Goal: Task Accomplishment & Management: Use online tool/utility

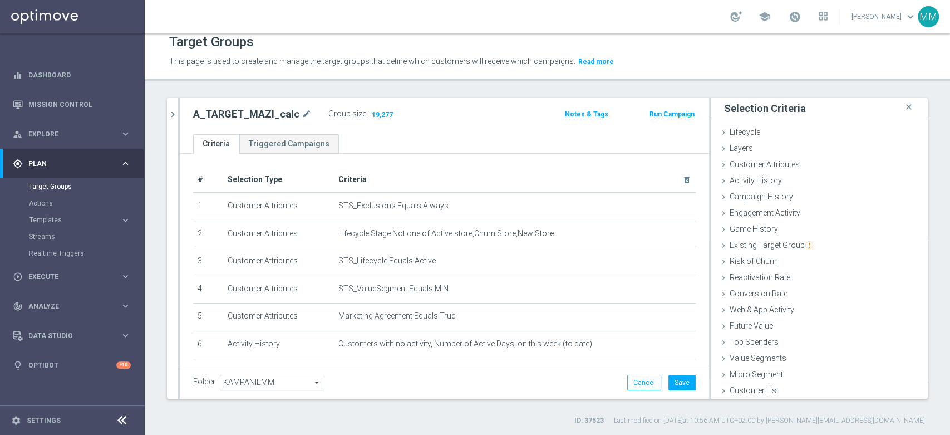
scroll to position [1, 0]
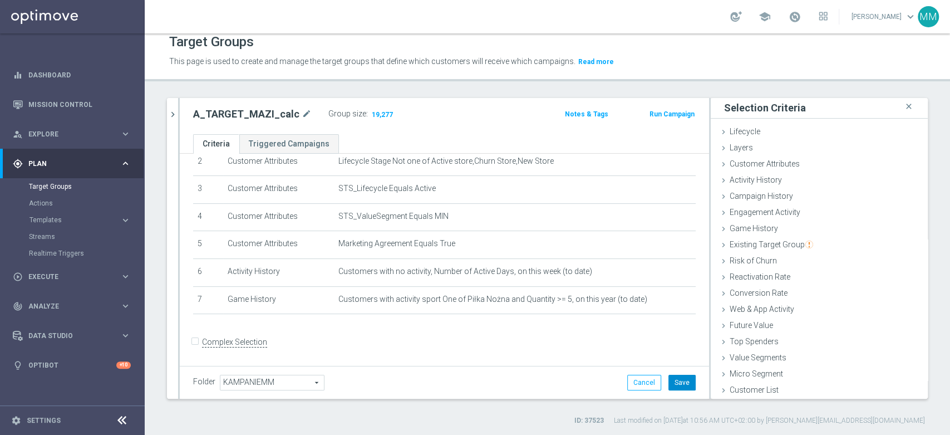
click at [668, 381] on button "Save" at bounding box center [681, 383] width 27 height 16
click at [178, 110] on icon "chevron_right" at bounding box center [172, 114] width 11 height 11
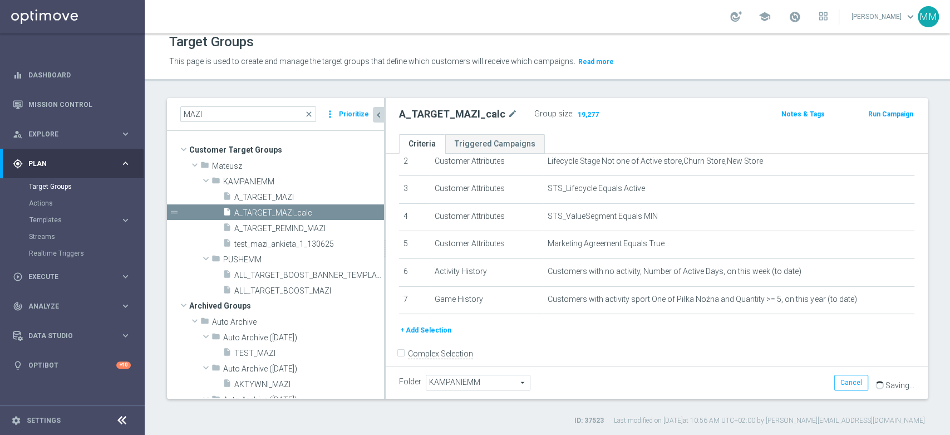
scroll to position [20, 0]
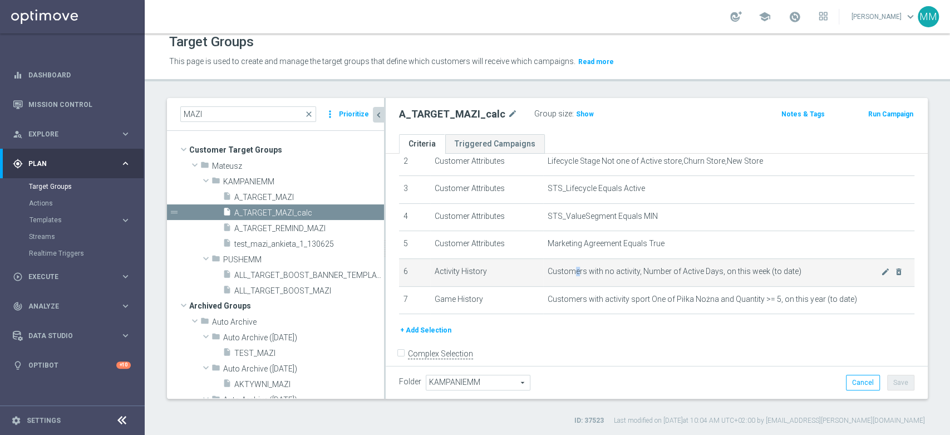
click at [573, 270] on span "Customers with no activity, Number of Active Days, on this week (to date)" at bounding box center [714, 271] width 333 height 9
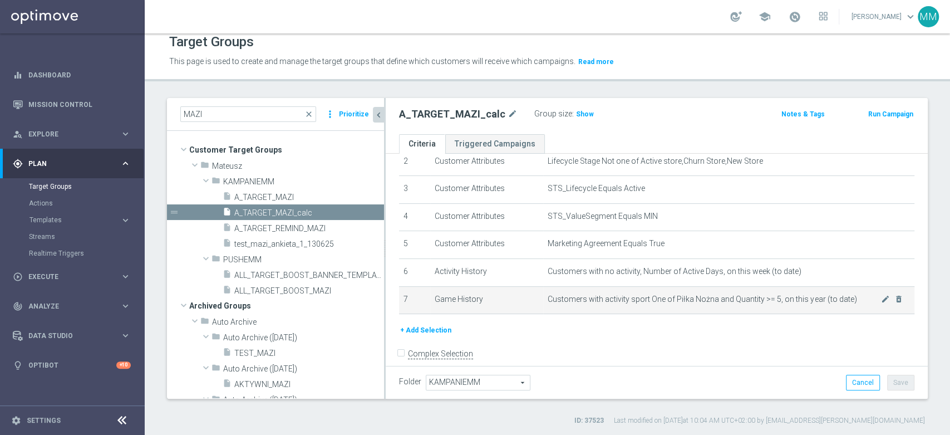
click at [574, 292] on td "Customers with activity sport One of Piłka Nożna and Quantity >= 5, on this yea…" at bounding box center [728, 300] width 371 height 28
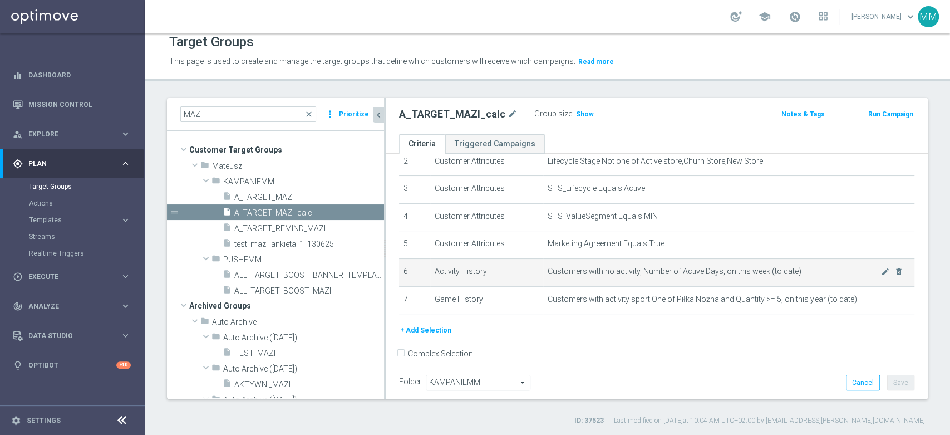
click at [592, 274] on span "Customers with no activity, Number of Active Days, on this week (to date)" at bounding box center [714, 271] width 333 height 9
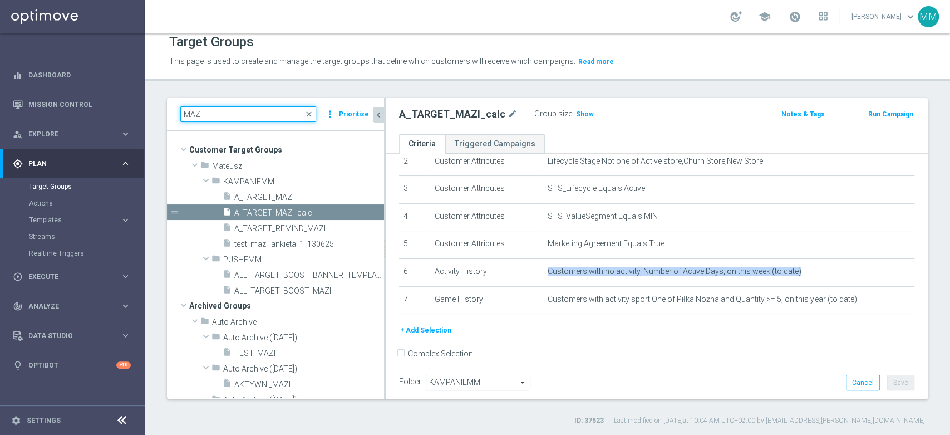
click at [240, 115] on input "MAZI" at bounding box center [248, 114] width 136 height 16
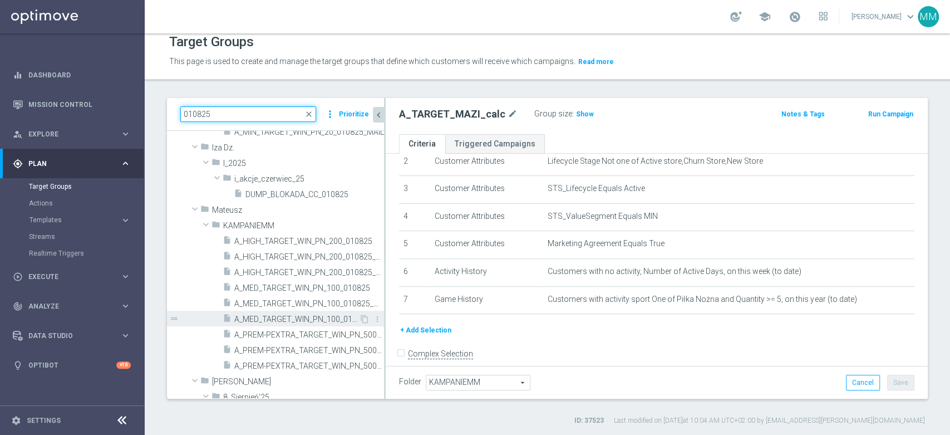
scroll to position [309, 0]
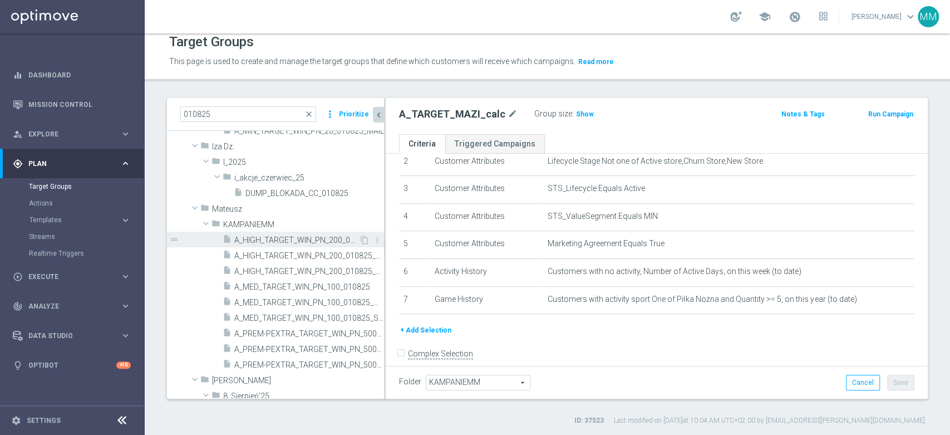
click at [294, 239] on span "A_HIGH_TARGET_WIN_PN_200_010825" at bounding box center [296, 239] width 125 height 9
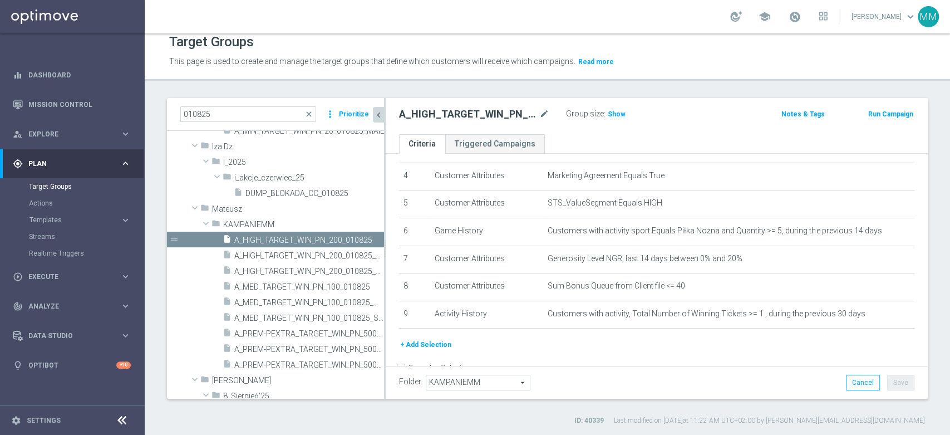
scroll to position [134, 0]
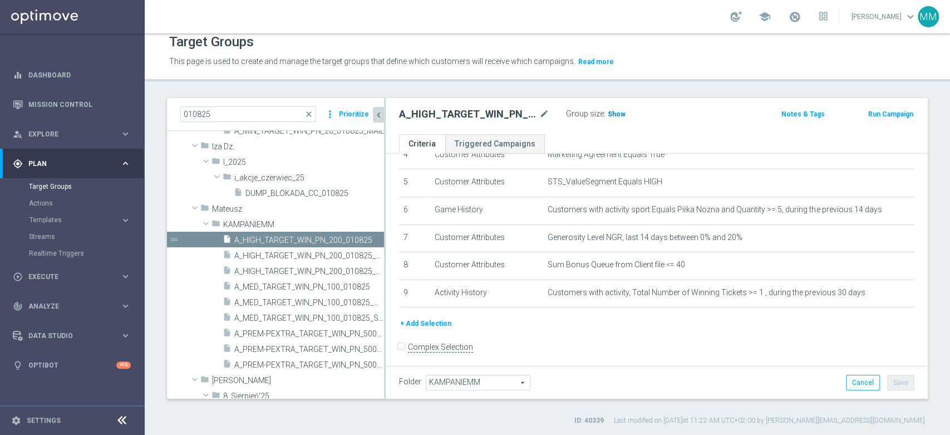
click at [621, 112] on span "Show" at bounding box center [617, 114] width 18 height 8
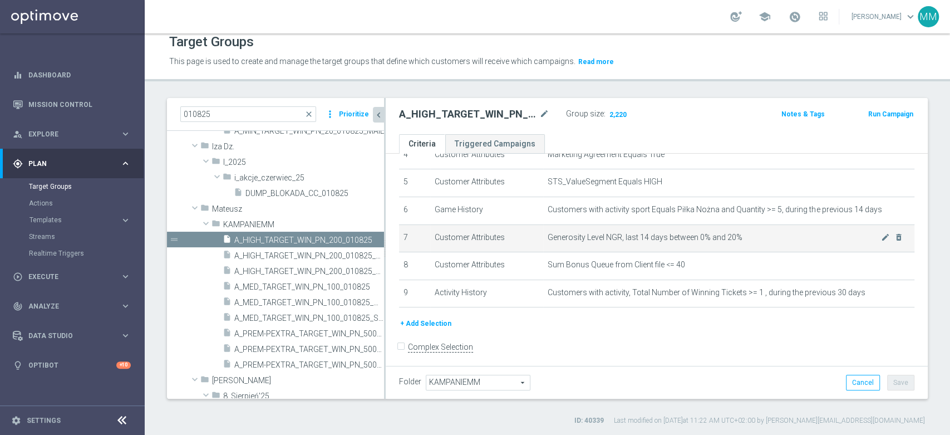
scroll to position [72, 0]
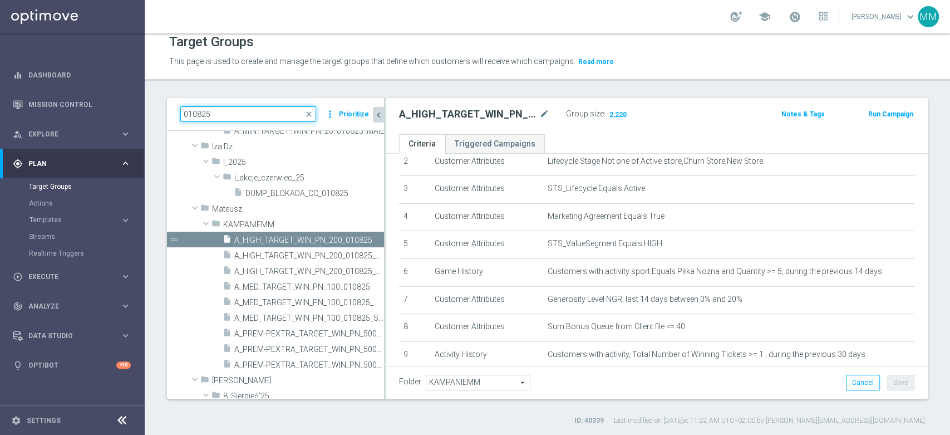
click at [231, 110] on input "010825" at bounding box center [248, 114] width 136 height 16
click at [445, 117] on h2 "A_HIGH_TARGET_WIN_PN_200_010825" at bounding box center [468, 113] width 138 height 13
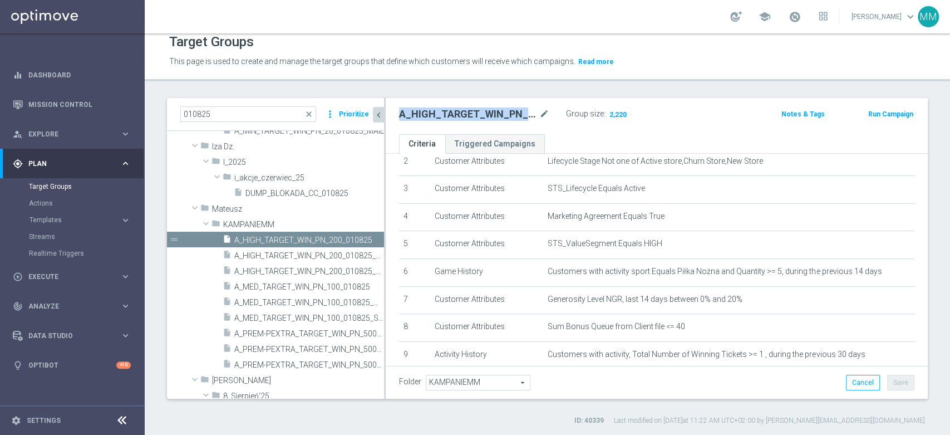
click at [445, 117] on h2 "A_HIGH_TARGET_WIN_PN_200_010825" at bounding box center [468, 113] width 138 height 13
copy h2 "A_HIGH_TARGET_WIN_PN_200_010825"
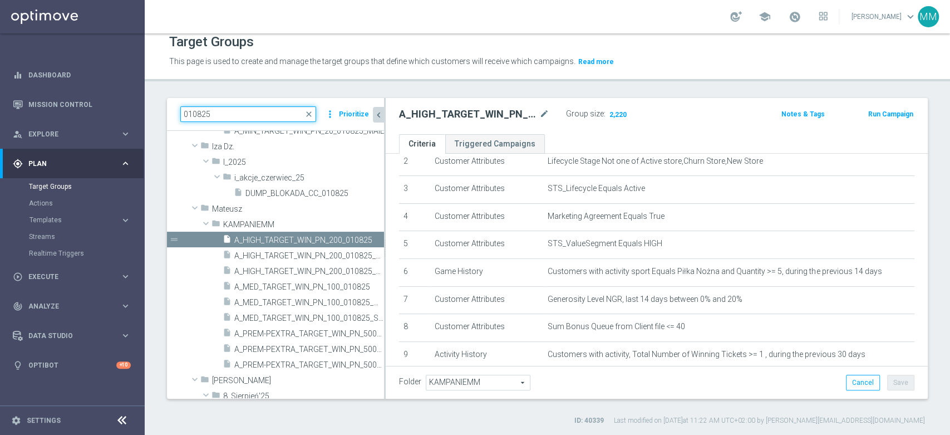
click at [269, 112] on input "010825" at bounding box center [248, 114] width 136 height 16
paste input "A_HIGH_TARGET_WIN_PN_200_"
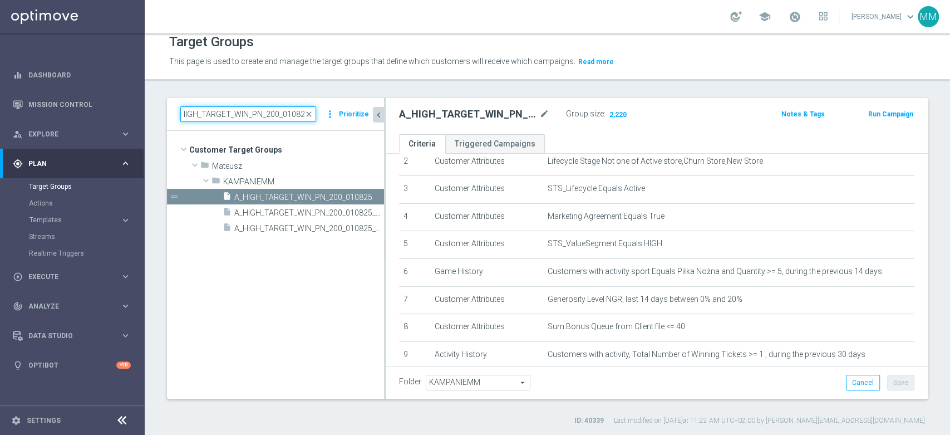
scroll to position [0, 0]
drag, startPoint x: 258, startPoint y: 116, endPoint x: 251, endPoint y: 116, distance: 6.7
click at [251, 116] on input "A_HIGH_TARGET_WIN_PN_200_010825" at bounding box center [248, 114] width 136 height 16
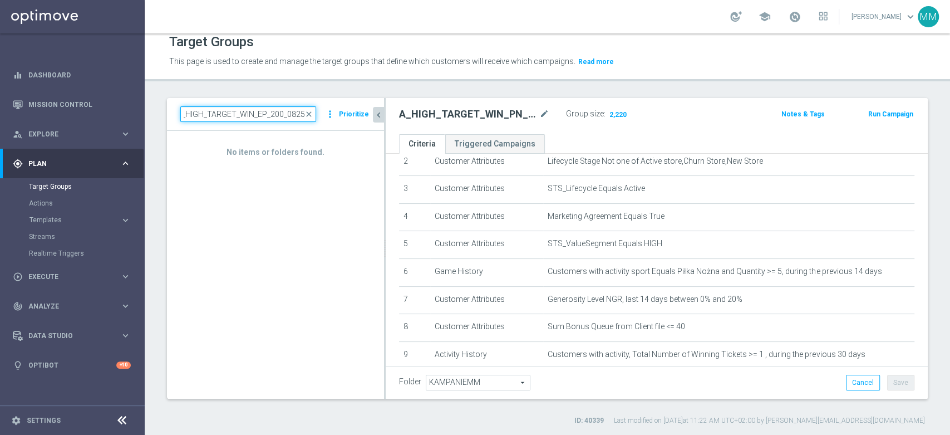
scroll to position [0, 2]
click at [254, 111] on input "A_HIGH_TARGET_WIN_EP_200_120825" at bounding box center [248, 114] width 136 height 16
drag, startPoint x: 230, startPoint y: 111, endPoint x: 132, endPoint y: 112, distance: 97.4
click at [132, 112] on main "equalizer Dashboard Mission Control" at bounding box center [475, 217] width 950 height 435
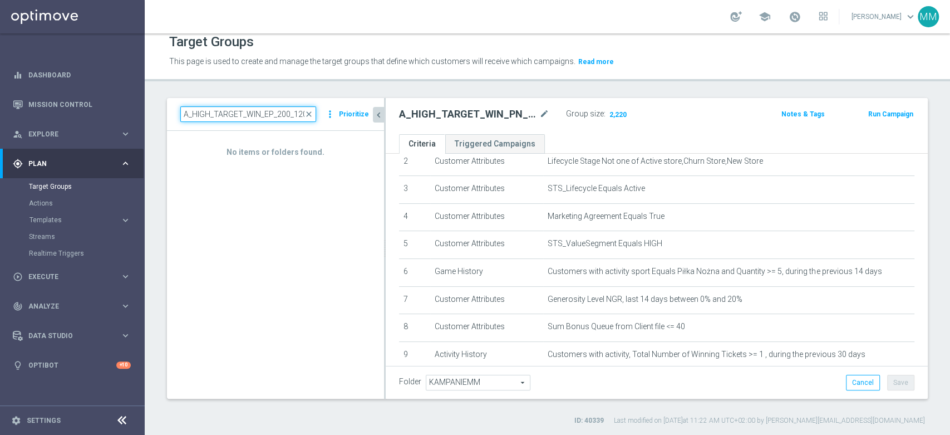
click at [210, 106] on input "A_HIGH_TARGET_WIN_EP_200_120825" at bounding box center [248, 114] width 136 height 16
click at [242, 111] on input "A_HIGH_TARGET_WIN_EP_200_120825" at bounding box center [248, 114] width 136 height 16
click at [267, 114] on input "A_HIGH_TARGET_WIN_EP_200_120825" at bounding box center [248, 114] width 136 height 16
drag, startPoint x: 279, startPoint y: 114, endPoint x: 328, endPoint y: 110, distance: 48.6
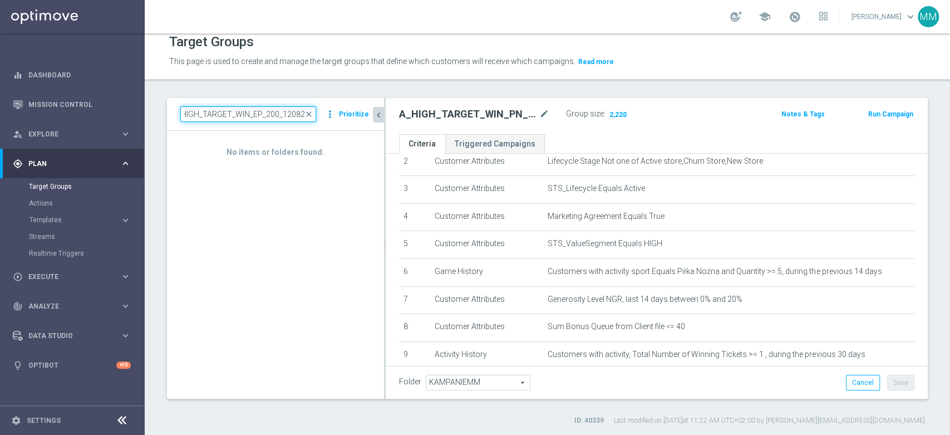
click at [328, 110] on div "A_HIGH_TARGET_WIN_EP_200_120825 close more_vert Prioritize" at bounding box center [275, 114] width 190 height 16
click at [284, 112] on input "A_HIGH_TARGET_WIN_EP_200_120825" at bounding box center [248, 114] width 136 height 16
click at [267, 118] on input "A_HIGH_TARGET_WIN_EP_200_120825" at bounding box center [248, 114] width 136 height 16
click at [294, 115] on input "A_HIGH_TARGET_WIN_EP_200_120825" at bounding box center [248, 114] width 136 height 16
type input "A_HIGH_TARGET_WIN_EP_200_120825"
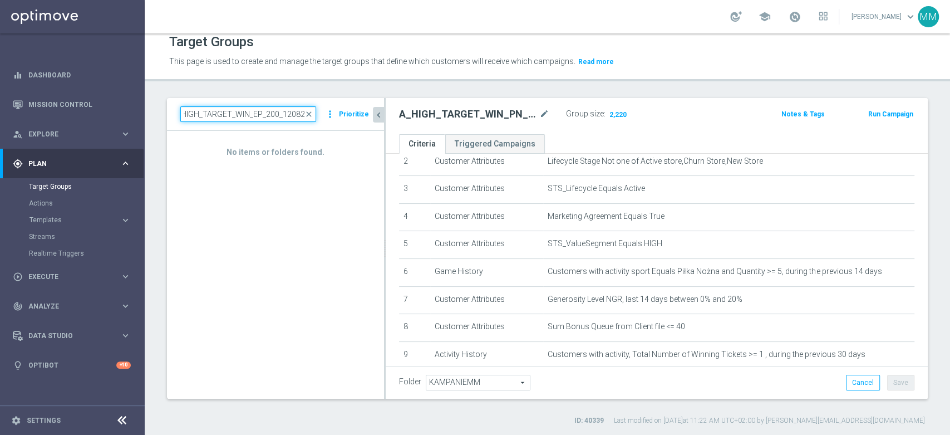
scroll to position [0, 0]
click at [228, 114] on input "A_HIGH_TARGET_WIN_EP_200_120825" at bounding box center [248, 114] width 136 height 16
click at [254, 184] on div "No items or folders found." at bounding box center [275, 264] width 217 height 267
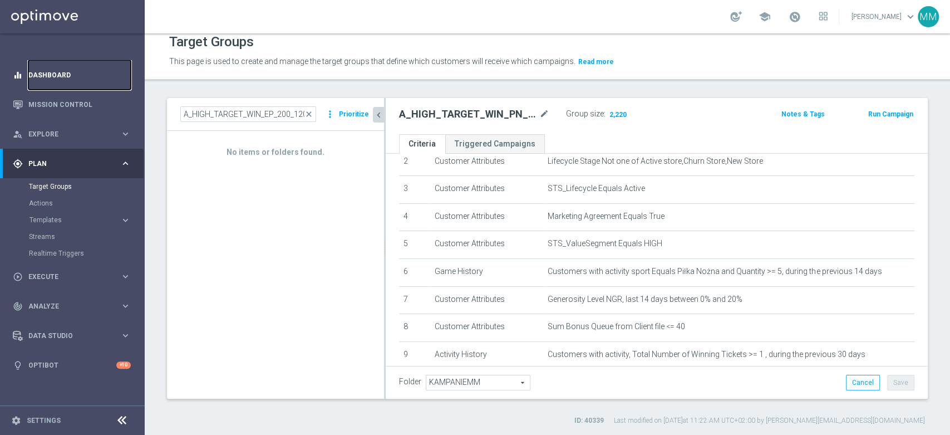
click at [81, 81] on link "Dashboard" at bounding box center [79, 74] width 102 height 29
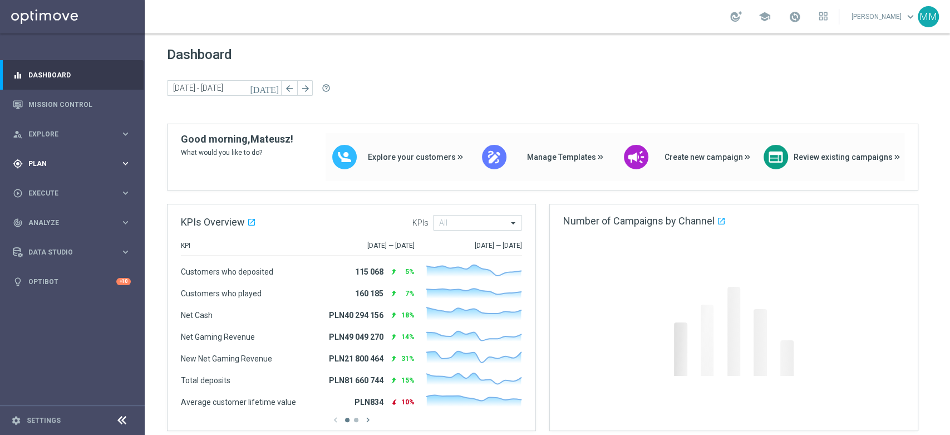
click at [60, 160] on span "Plan" at bounding box center [74, 163] width 92 height 7
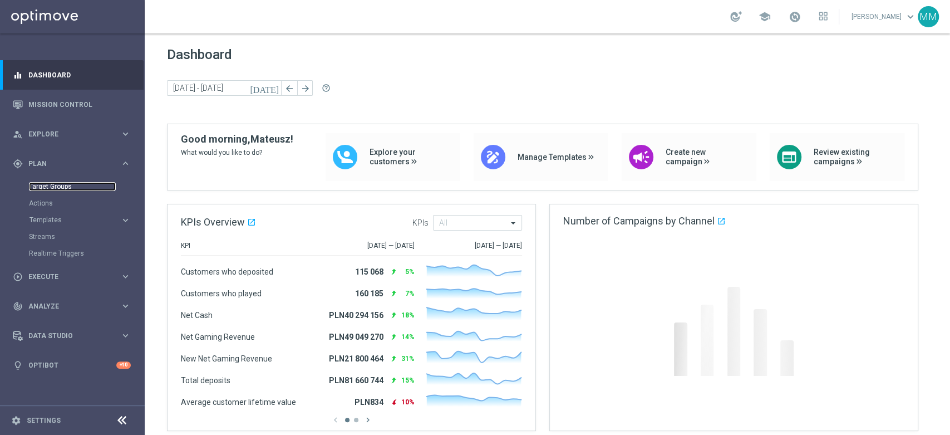
click at [49, 183] on link "Target Groups" at bounding box center [72, 186] width 87 height 9
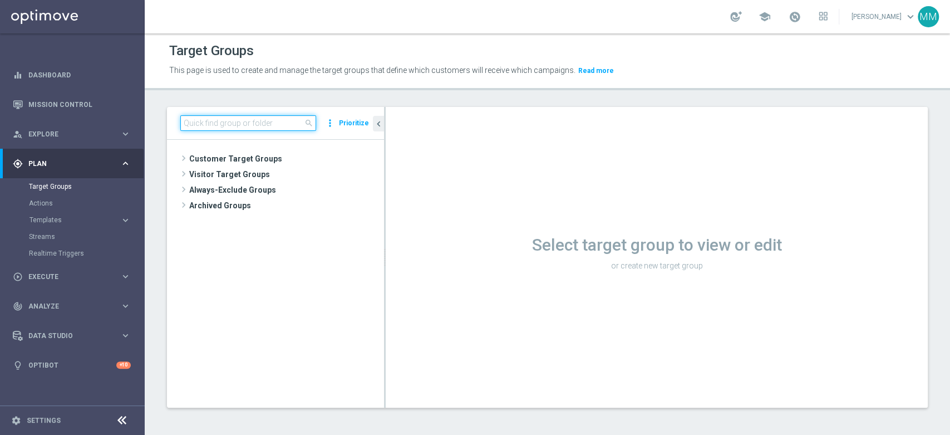
click at [237, 127] on input at bounding box center [248, 123] width 136 height 16
paste input "A_HIGH_TARGET_WIN_EP_200_120825"
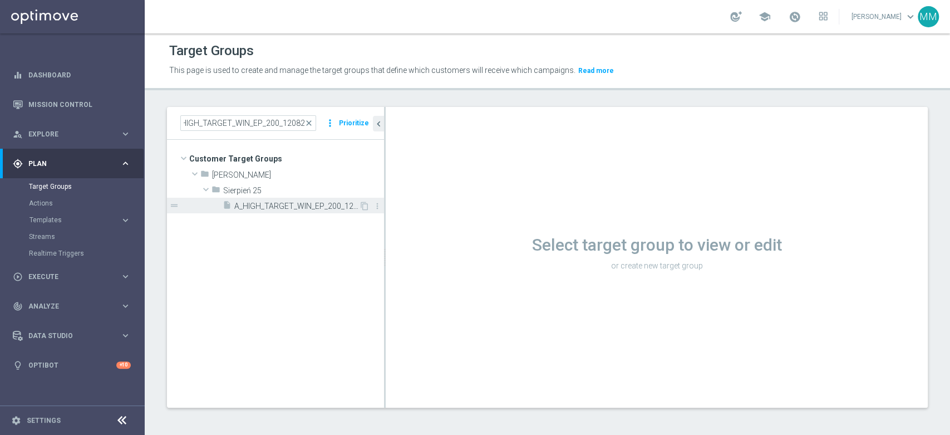
click at [254, 205] on span "A_HIGH_TARGET_WIN_EP_200_120825" at bounding box center [296, 205] width 125 height 9
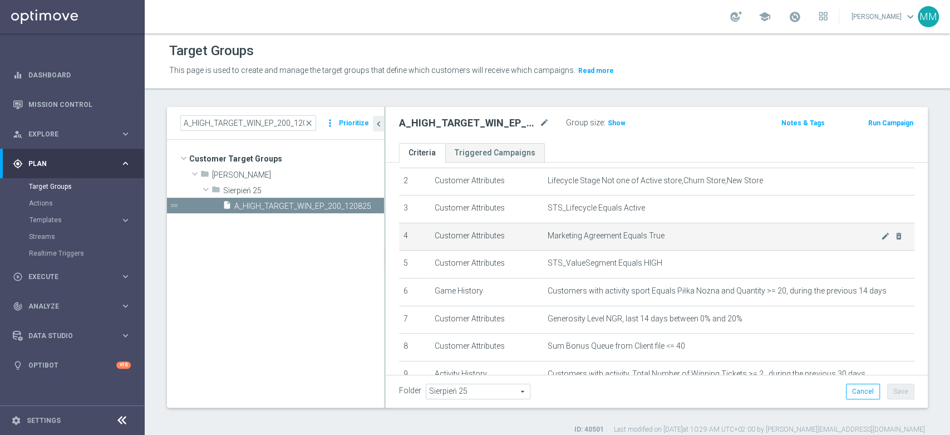
scroll to position [124, 0]
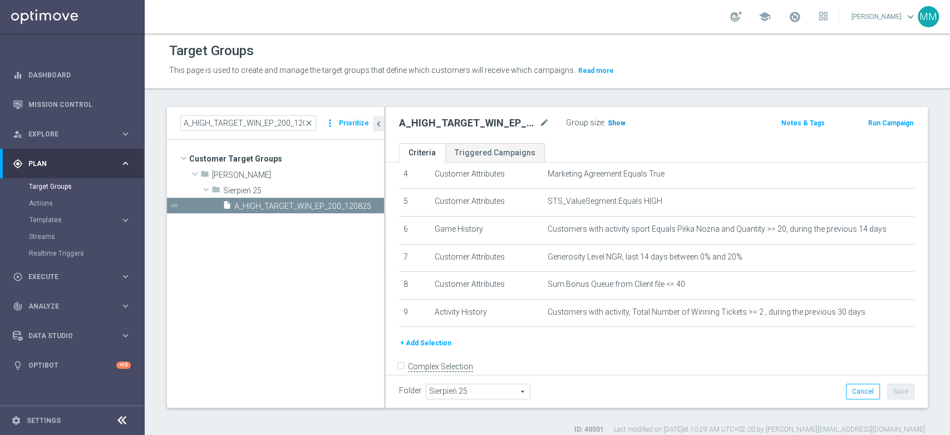
click at [619, 123] on span "Show" at bounding box center [617, 123] width 18 height 8
click at [254, 109] on div "A_HIGH_TARGET_WIN_EP_200_120825 close more_vert Prioritize" at bounding box center [275, 123] width 217 height 33
click at [258, 120] on input "A_HIGH_TARGET_WIN_EP_200_120825" at bounding box center [248, 123] width 136 height 16
paste input "MIN_TARGET_WIN_EP_2"
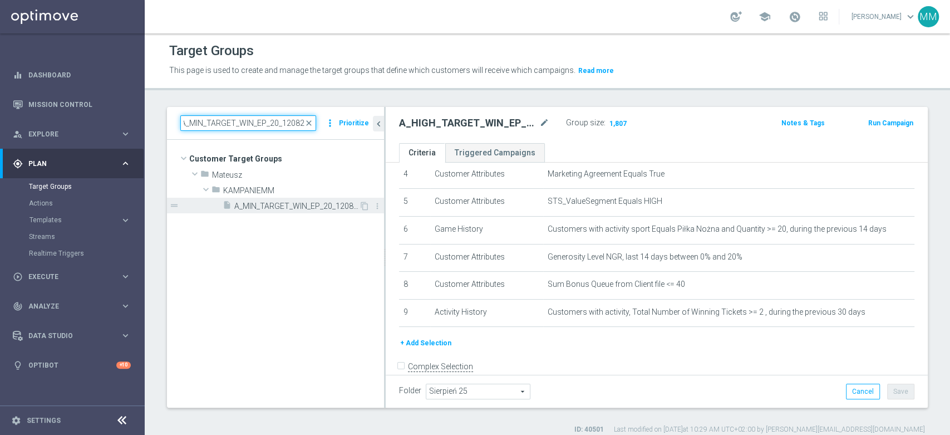
type input "A_MIN_TARGET_WIN_EP_20_120825"
click at [303, 204] on span "A_MIN_TARGET_WIN_EP_20_120825" at bounding box center [296, 205] width 125 height 9
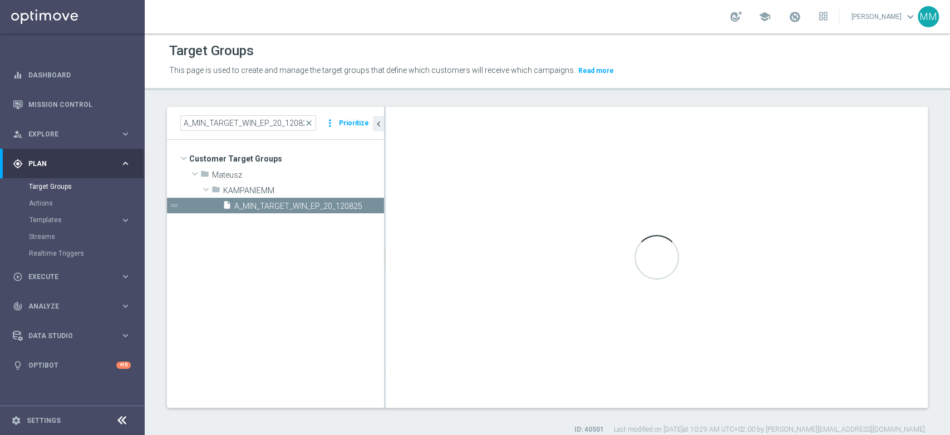
type input "KAMPANIEMM"
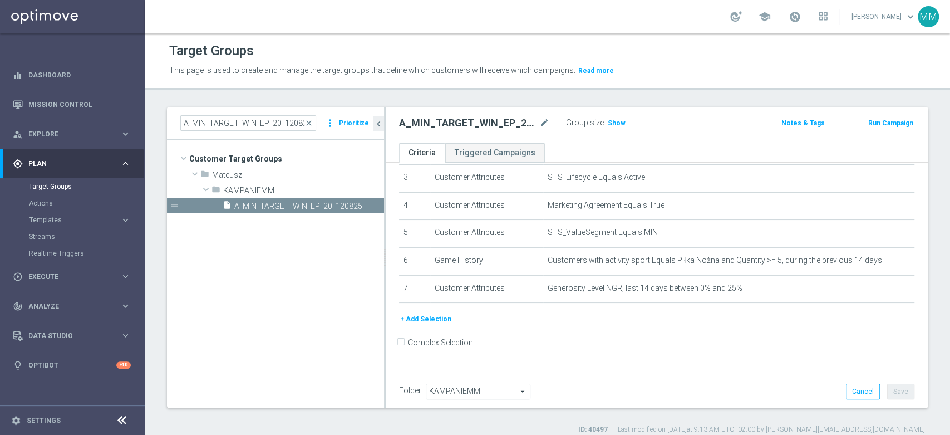
scroll to position [85, 0]
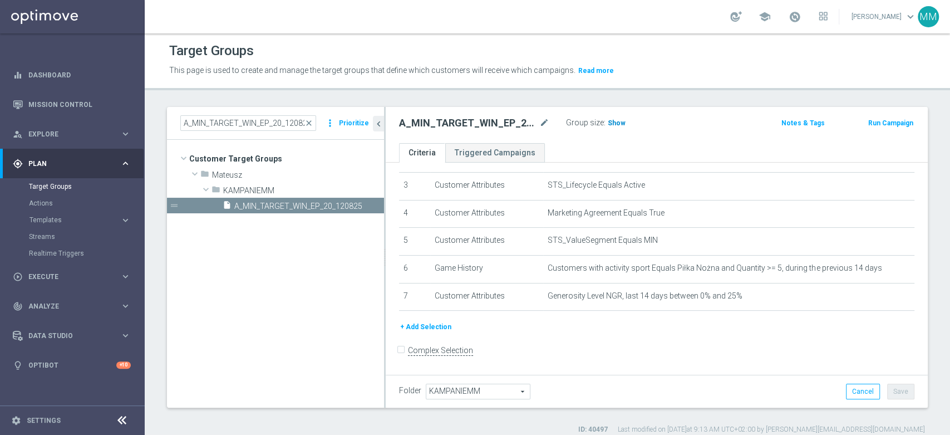
click at [623, 119] on h3 "Show" at bounding box center [617, 123] width 20 height 12
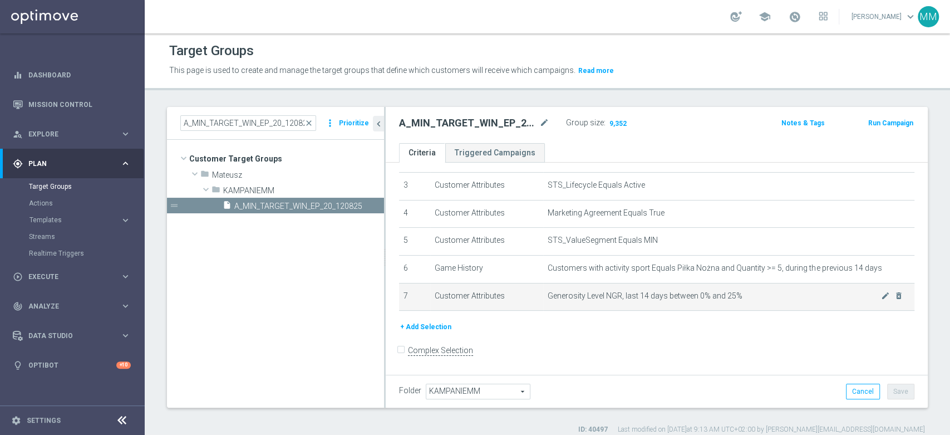
click at [602, 287] on td "Generosity Level NGR, last 14 days between 0% and 25% mode_edit delete_forever" at bounding box center [728, 297] width 371 height 28
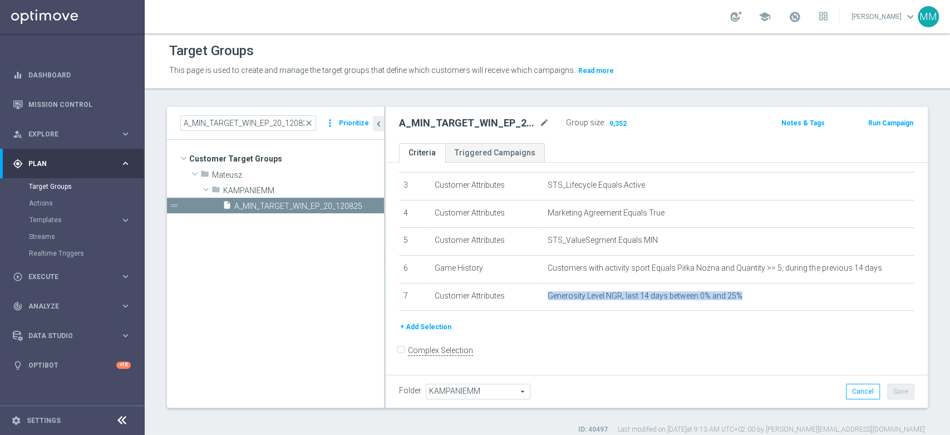
click at [605, 317] on div "# Selection Type Criteria delete_forever 1 Customer Attributes STS_Exclusions E…" at bounding box center [657, 205] width 532 height 229
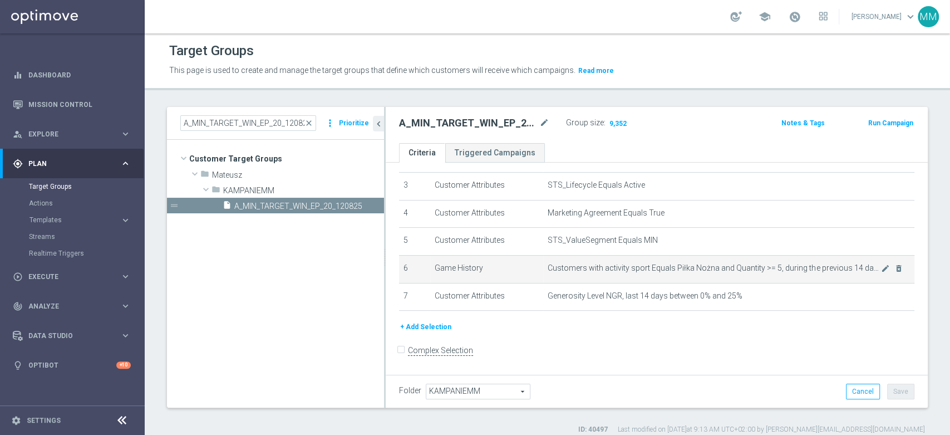
click at [596, 263] on span "Customers with activity sport Equals Piłka Nożna and Quantity >= 5, during the …" at bounding box center [714, 267] width 333 height 9
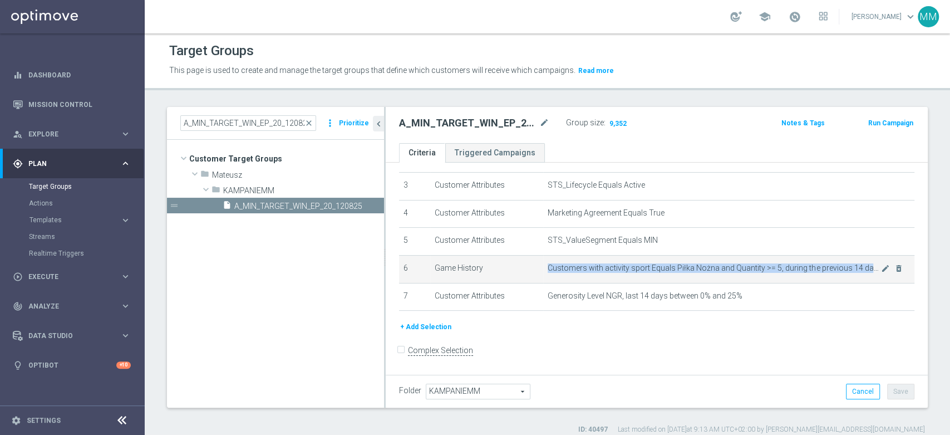
click at [596, 263] on span "Customers with activity sport Equals Piłka Nożna and Quantity >= 5, during the …" at bounding box center [714, 267] width 333 height 9
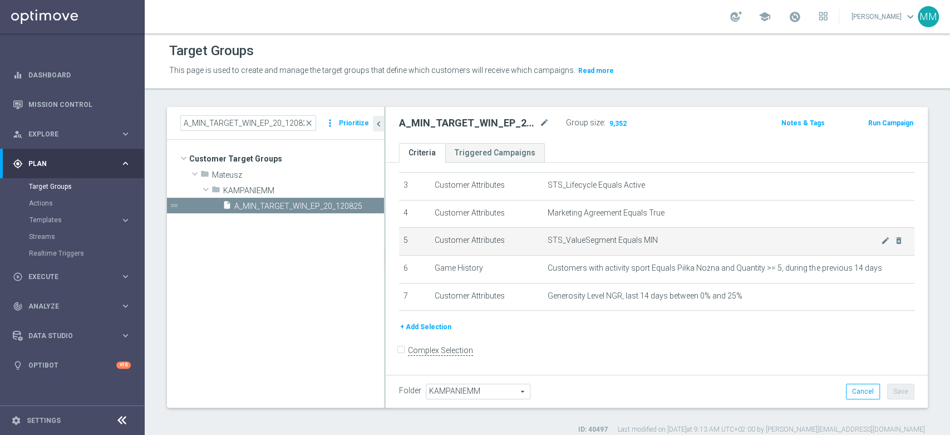
click at [596, 235] on td "STS_ValueSegment Equals MIN mode_edit delete_forever" at bounding box center [728, 242] width 371 height 28
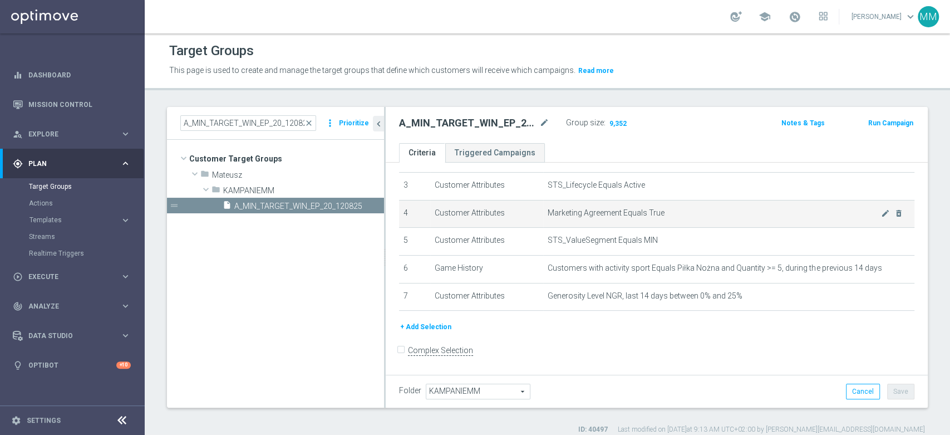
click at [518, 211] on td "Customer Attributes" at bounding box center [487, 214] width 114 height 28
click at [563, 213] on span "Marketing Agreement Equals True" at bounding box center [714, 212] width 333 height 9
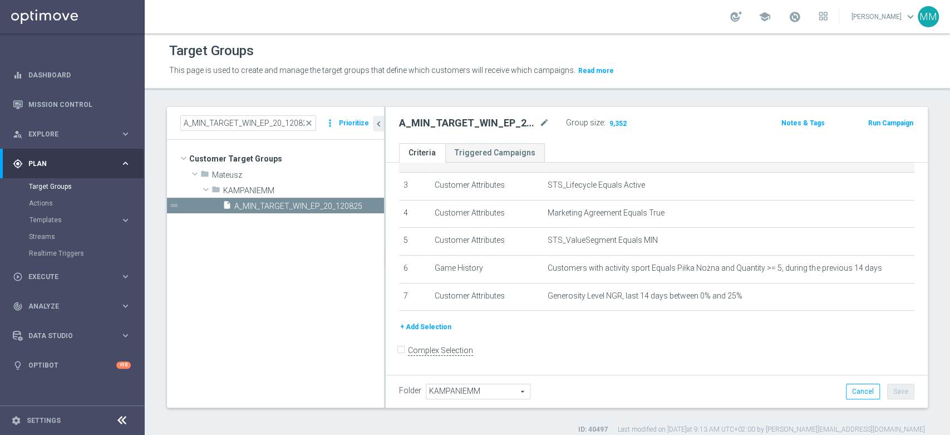
scroll to position [0, 0]
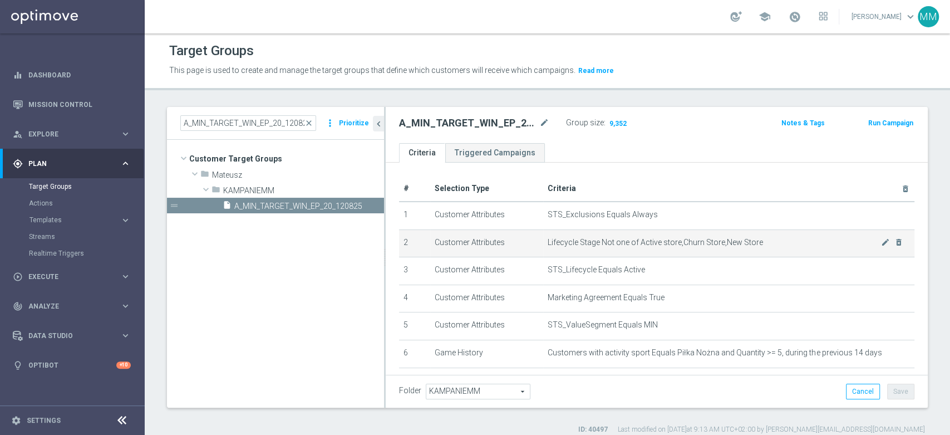
click at [581, 242] on span "Lifecycle Stage Not one of Active store,Churn Store,New Store" at bounding box center [714, 242] width 333 height 9
click at [581, 243] on span "Lifecycle Stage Not one of Active store,Churn Store,New Store" at bounding box center [714, 242] width 333 height 9
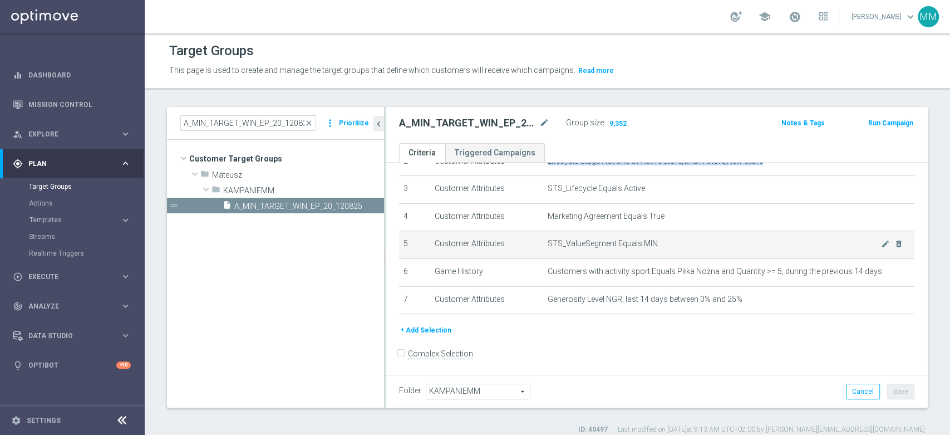
scroll to position [84, 0]
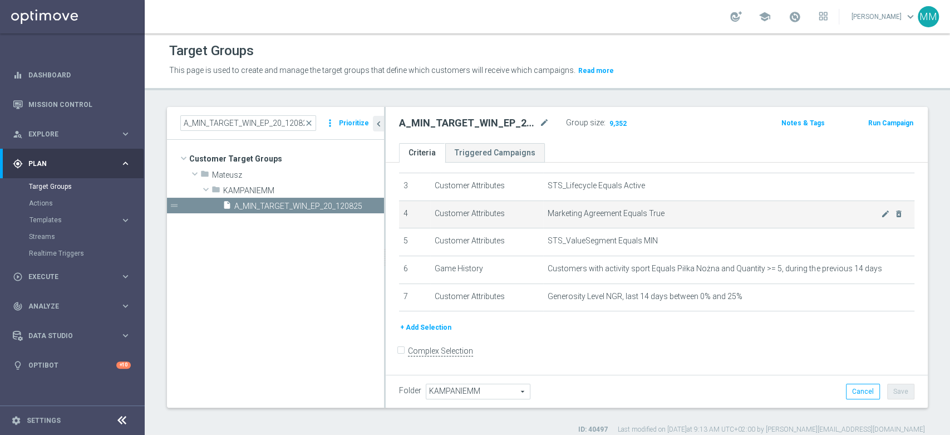
click at [584, 225] on td "Marketing Agreement Equals True mode_edit delete_forever" at bounding box center [728, 214] width 371 height 28
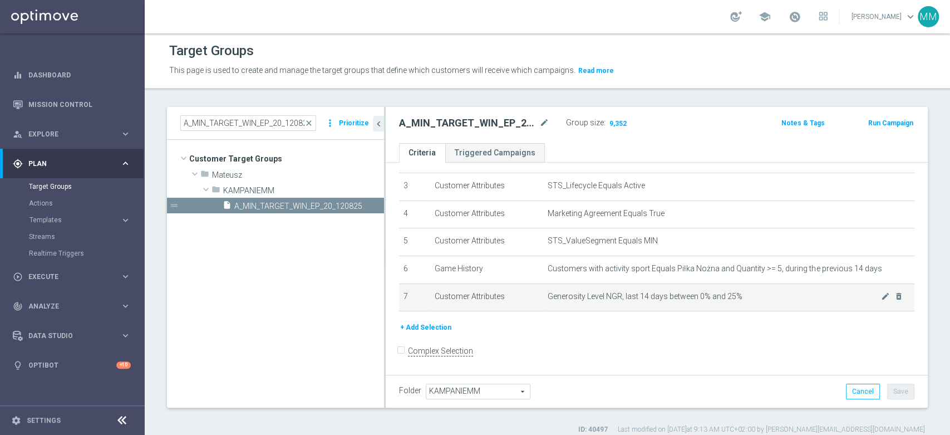
click at [681, 300] on span "Generosity Level NGR, last 14 days between 0% and 25%" at bounding box center [714, 296] width 333 height 9
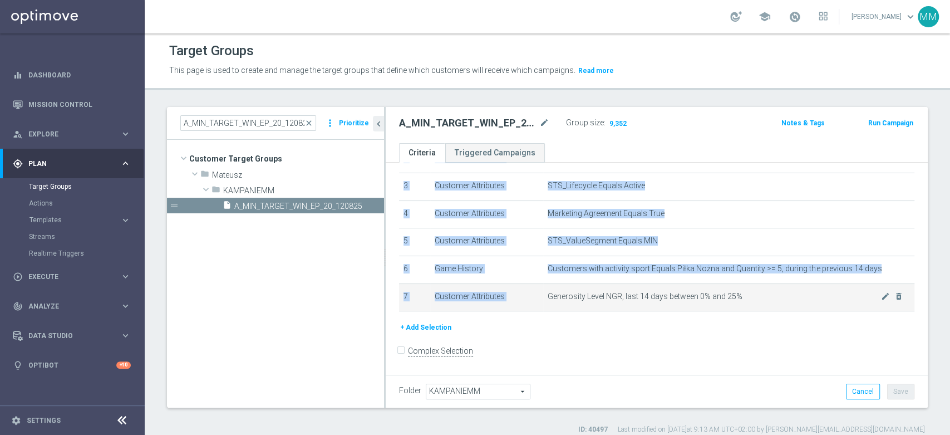
click at [681, 300] on span "Generosity Level NGR, last 14 days between 0% and 25%" at bounding box center [714, 296] width 333 height 9
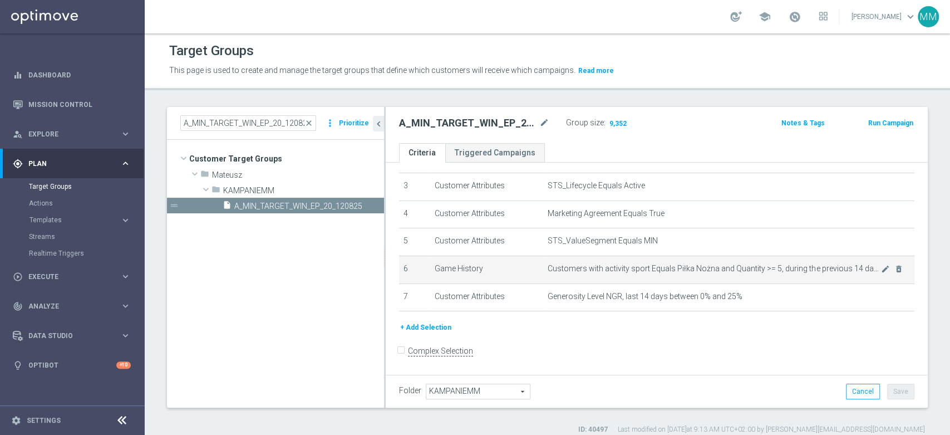
click at [650, 280] on td "Customers with activity sport Equals Piłka Nożna and Quantity >= 5, during the …" at bounding box center [728, 269] width 371 height 28
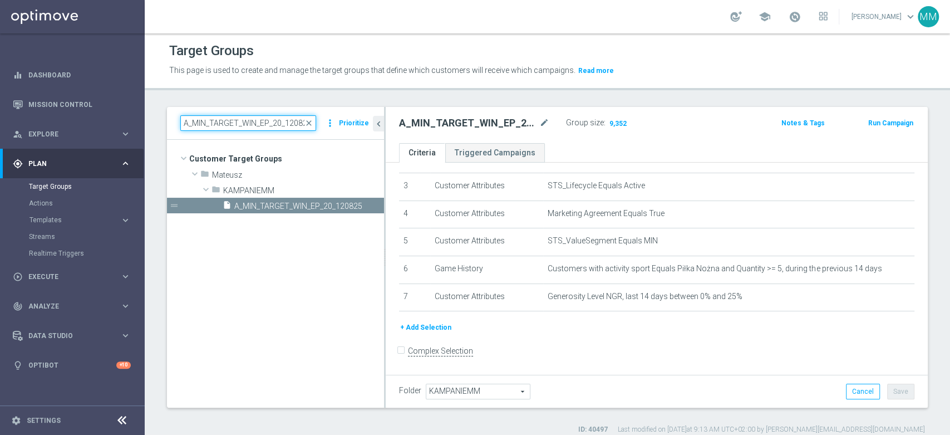
click at [242, 122] on input "A_MIN_TARGET_WIN_EP_20_120825" at bounding box center [248, 123] width 136 height 16
click at [239, 122] on input "A_MIN_TARGET_WIN_EP_20_120825" at bounding box center [248, 123] width 136 height 16
click at [253, 126] on input "A_MIN_TARGET_WIN_EP_20_120825" at bounding box center [248, 123] width 136 height 16
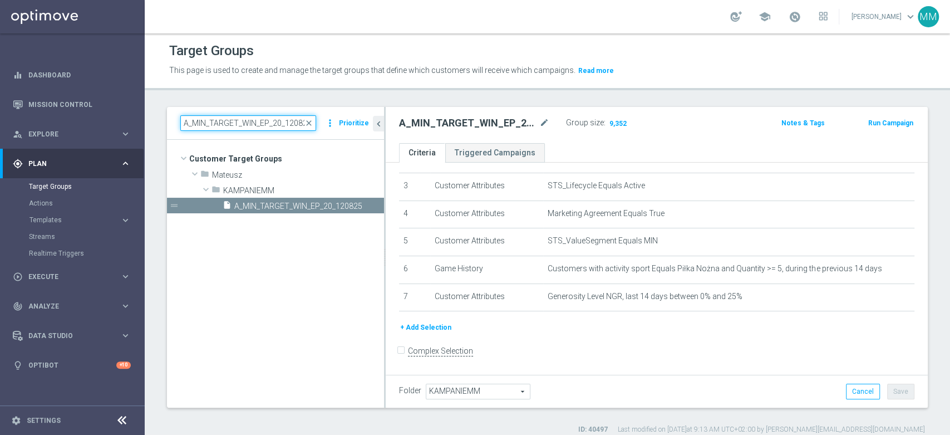
paste input "LOW_TARGET_WIN_EP_5"
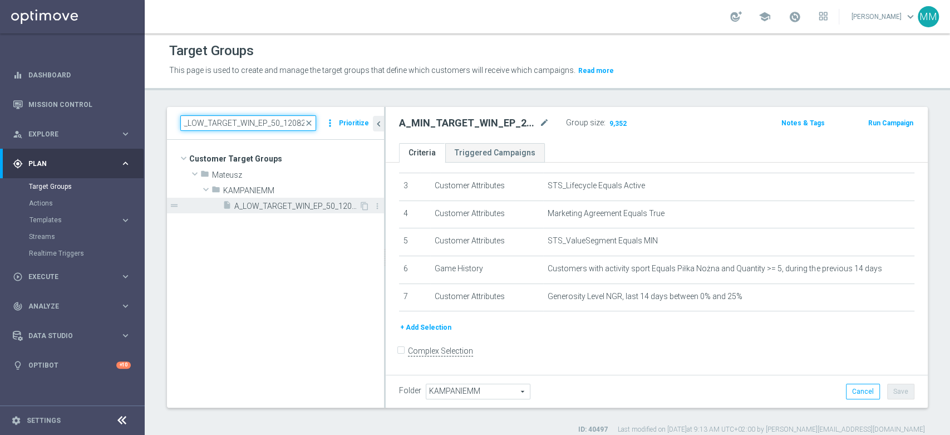
type input "A_LOW_TARGET_WIN_EP_50_120825"
click at [271, 205] on span "A_LOW_TARGET_WIN_EP_50_120825" at bounding box center [296, 205] width 125 height 9
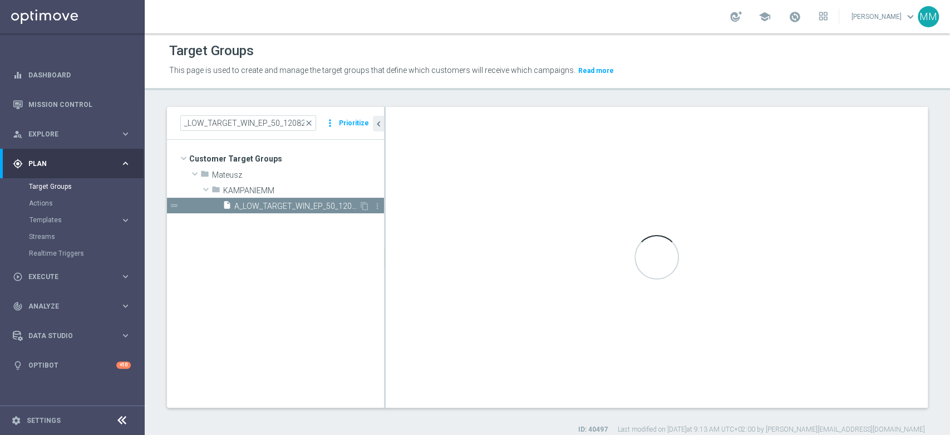
scroll to position [0, 0]
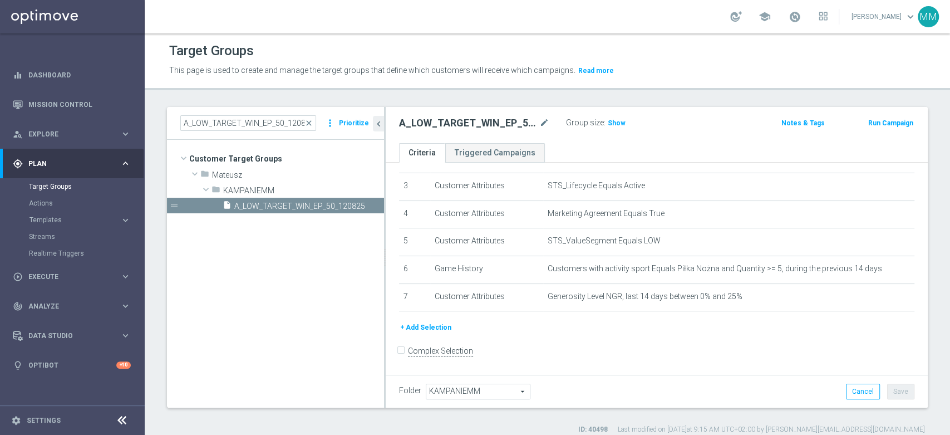
click at [624, 124] on div "Group size : Show" at bounding box center [621, 121] width 111 height 13
click at [618, 124] on span "Show" at bounding box center [617, 123] width 18 height 8
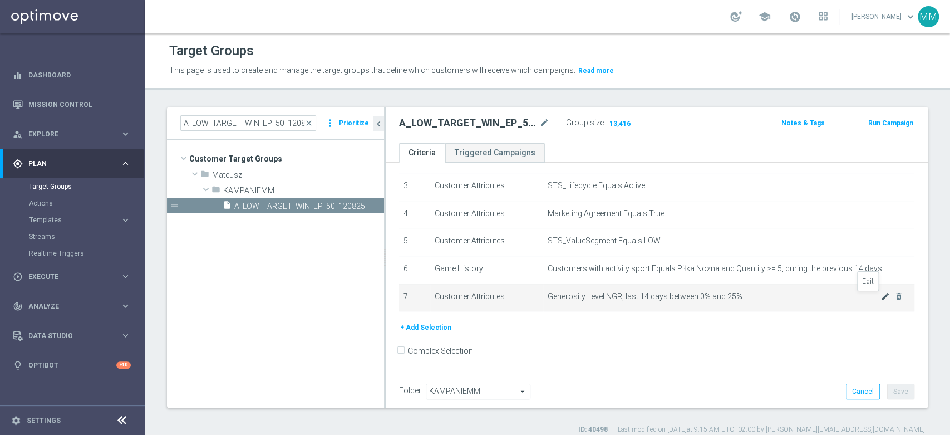
click at [881, 294] on icon "mode_edit" at bounding box center [885, 296] width 9 height 9
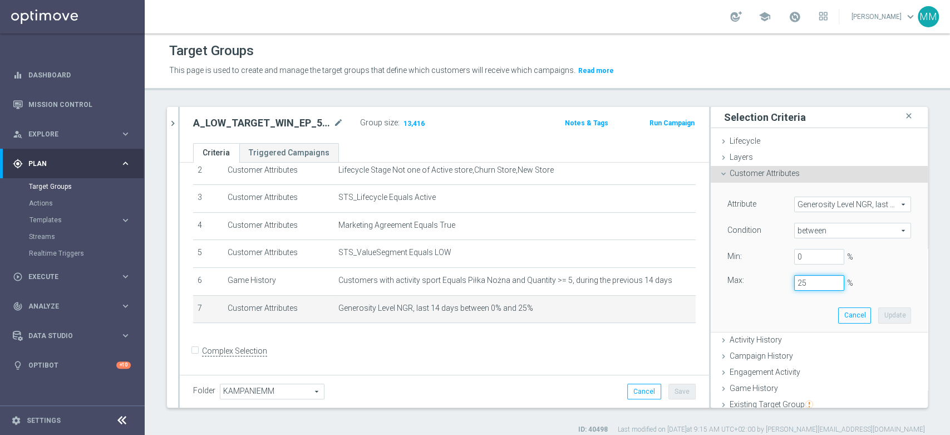
drag, startPoint x: 801, startPoint y: 287, endPoint x: 787, endPoint y: 282, distance: 14.8
click at [794, 282] on input "25" at bounding box center [819, 283] width 50 height 16
click at [878, 314] on button "Update" at bounding box center [894, 315] width 33 height 16
type input "0.2"
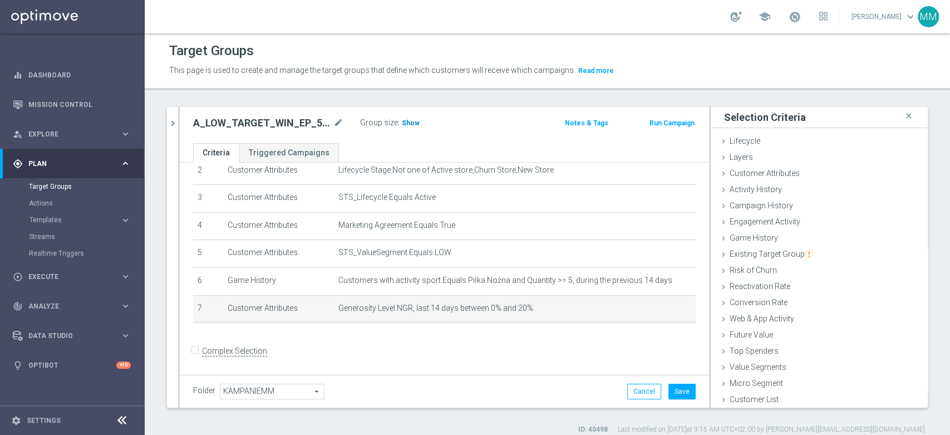
click at [410, 123] on span "Show" at bounding box center [411, 123] width 18 height 8
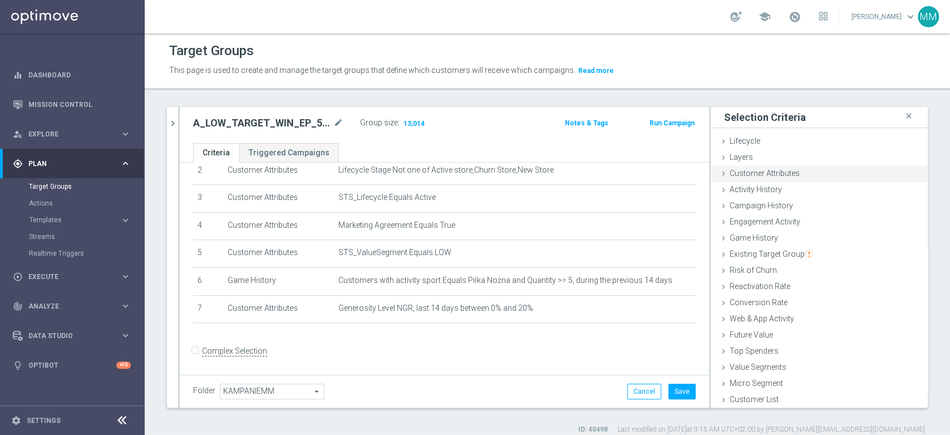
click at [771, 173] on span "Customer Attributes" at bounding box center [765, 173] width 70 height 9
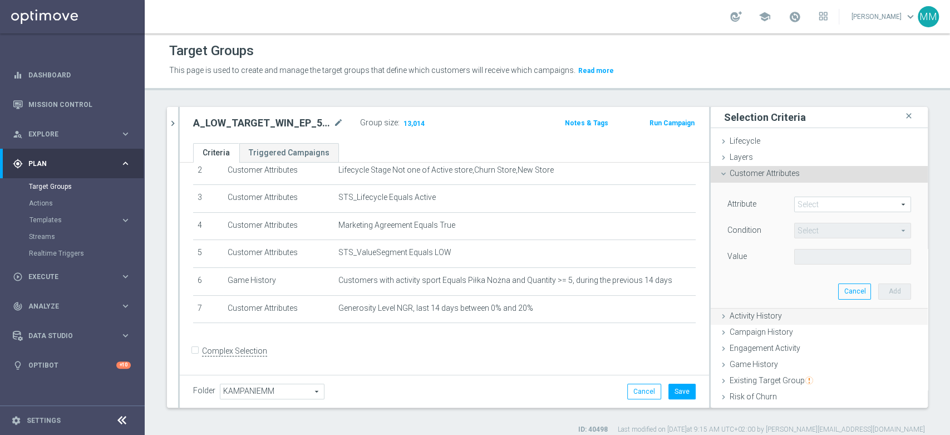
click at [755, 311] on span "Activity History" at bounding box center [756, 315] width 52 height 9
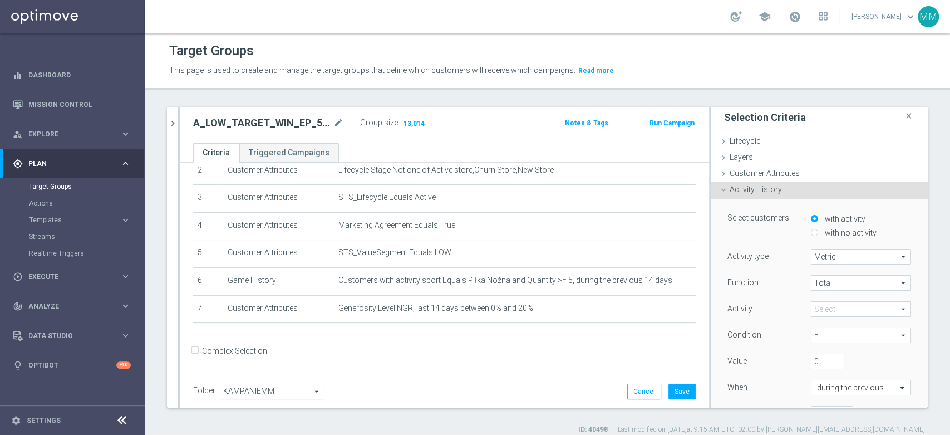
click at [832, 259] on span "Metric" at bounding box center [860, 256] width 99 height 14
click at [811, 293] on label "Days with activity" at bounding box center [860, 287] width 99 height 14
click at [816, 309] on span "at least" at bounding box center [823, 308] width 25 height 9
click at [819, 260] on span "Days with activity" at bounding box center [860, 256] width 99 height 14
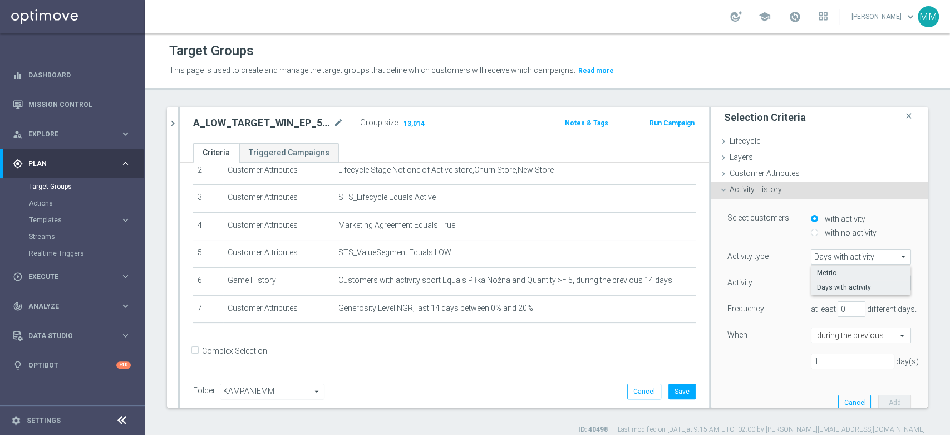
click at [825, 278] on label "Metric" at bounding box center [860, 272] width 99 height 14
type input "Metric"
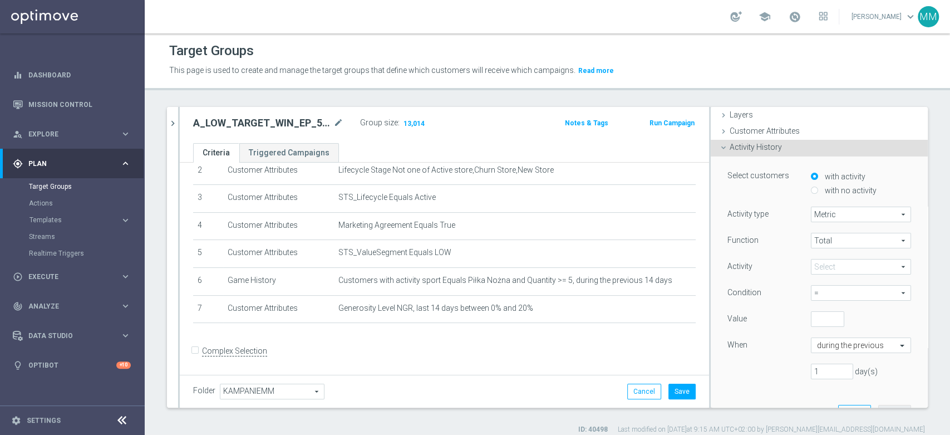
scroll to position [124, 0]
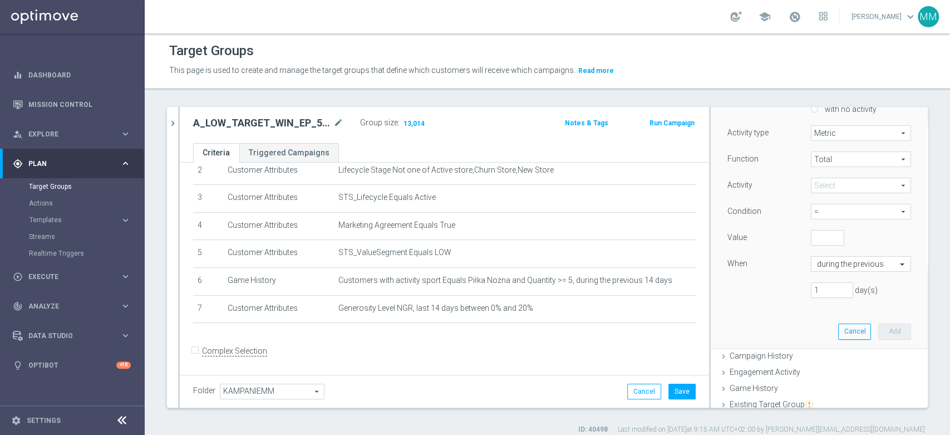
click at [826, 191] on span at bounding box center [860, 185] width 99 height 14
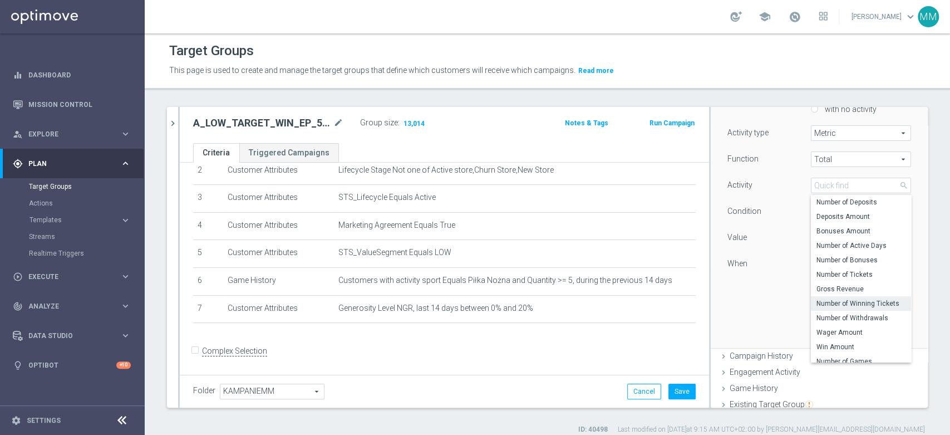
click at [846, 307] on label "Number of Winning Tickets" at bounding box center [861, 303] width 100 height 14
type input "Number of Winning Tickets"
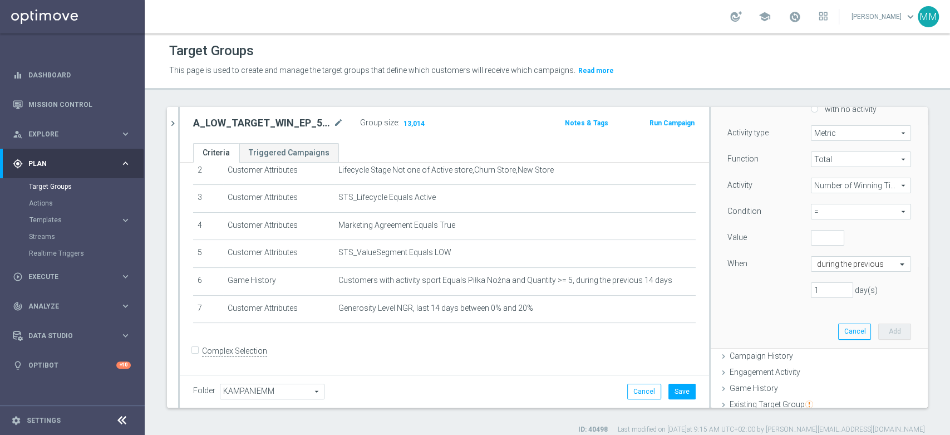
click at [837, 210] on span "=" at bounding box center [860, 211] width 99 height 14
click at [824, 270] on span ">=" at bounding box center [860, 271] width 89 height 9
type input ">="
click at [811, 237] on input "number" at bounding box center [827, 238] width 33 height 16
type input "1"
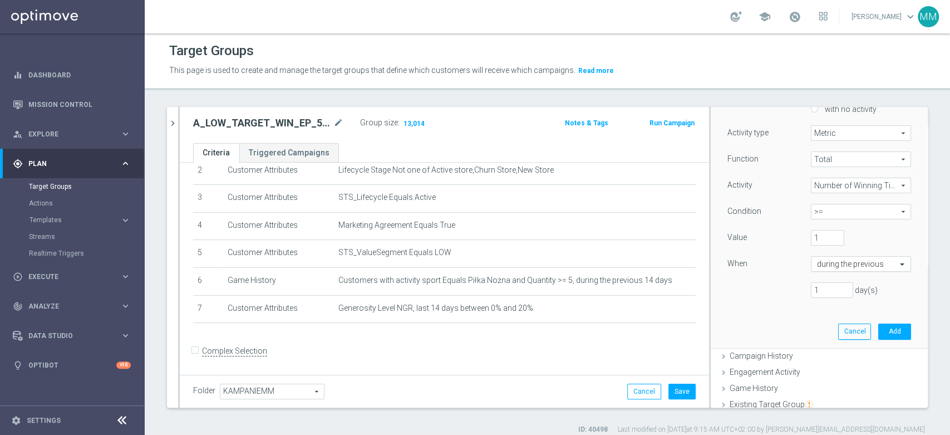
click at [821, 266] on input "text" at bounding box center [850, 264] width 66 height 10
click at [784, 302] on div "Function Total Total arrow_drop_down search Activity Number of Winning Tickets …" at bounding box center [819, 228] width 184 height 155
drag, startPoint x: 811, startPoint y: 288, endPoint x: 786, endPoint y: 285, distance: 24.7
click at [786, 287] on div "1 day(s)" at bounding box center [819, 290] width 200 height 16
type input "30"
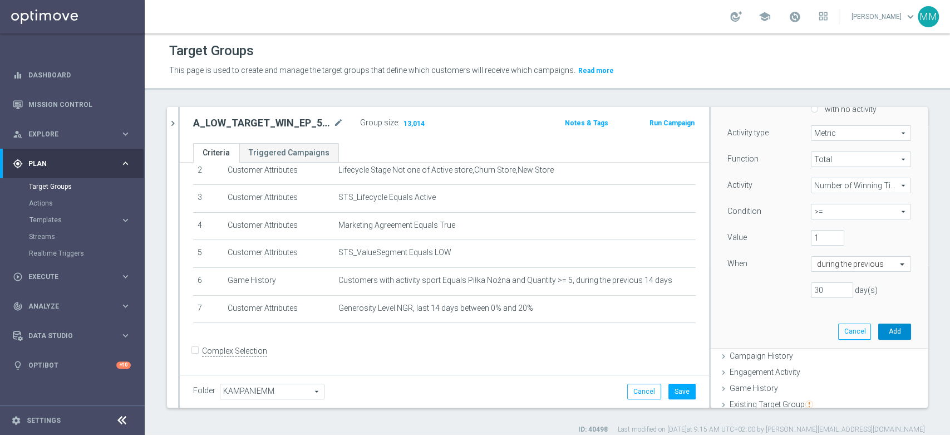
click at [878, 331] on button "Add" at bounding box center [894, 331] width 33 height 16
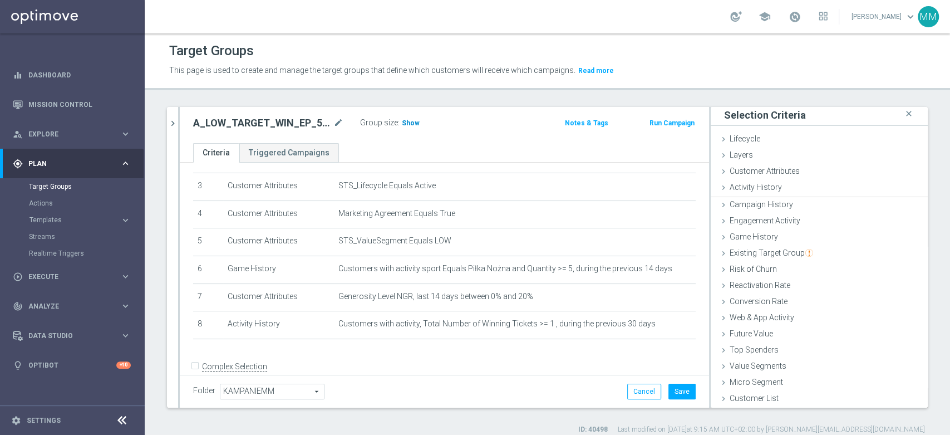
scroll to position [1, 0]
click at [403, 122] on span "Show" at bounding box center [411, 123] width 18 height 8
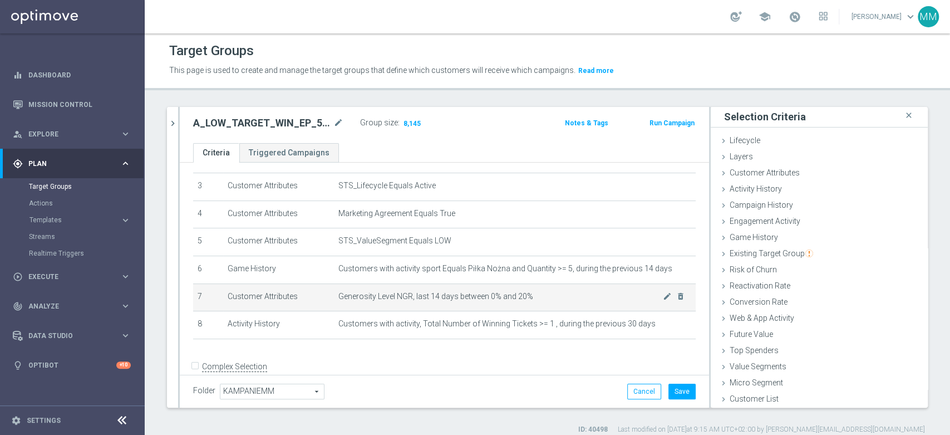
click at [561, 302] on td "Generosity Level NGR, last 14 days between 0% and 20% mode_edit delete_forever" at bounding box center [515, 297] width 362 height 28
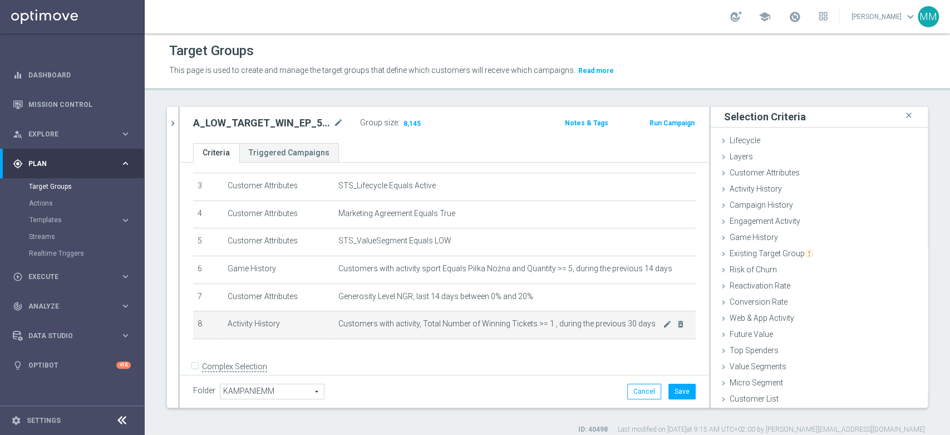
click at [617, 330] on td "Customers with activity, Total Number of Winning Tickets >= 1 , during the prev…" at bounding box center [515, 325] width 362 height 28
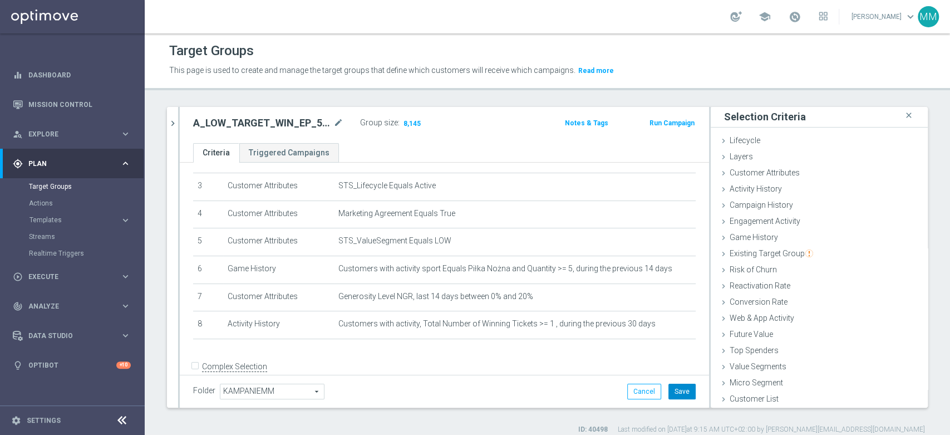
click at [672, 388] on button "Save" at bounding box center [681, 391] width 27 height 16
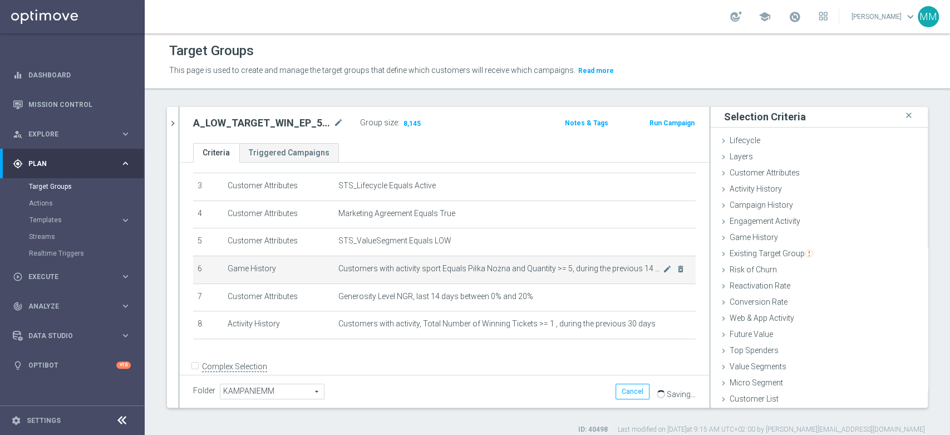
click at [498, 265] on span "Customers with activity sport Equals Piłka Nożna and Quantity >= 5, during the …" at bounding box center [500, 268] width 324 height 9
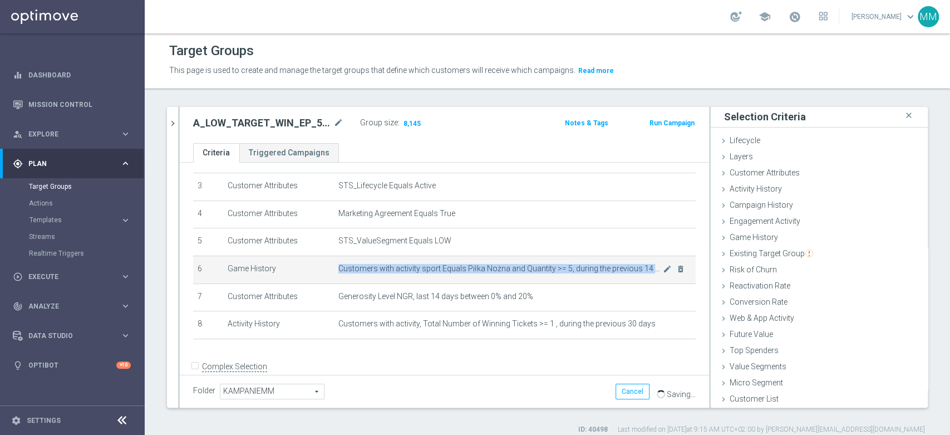
click at [498, 265] on span "Customers with activity sport Equals Piłka Nożna and Quantity >= 5, during the …" at bounding box center [500, 268] width 324 height 9
click at [175, 126] on icon "chevron_right" at bounding box center [172, 123] width 11 height 11
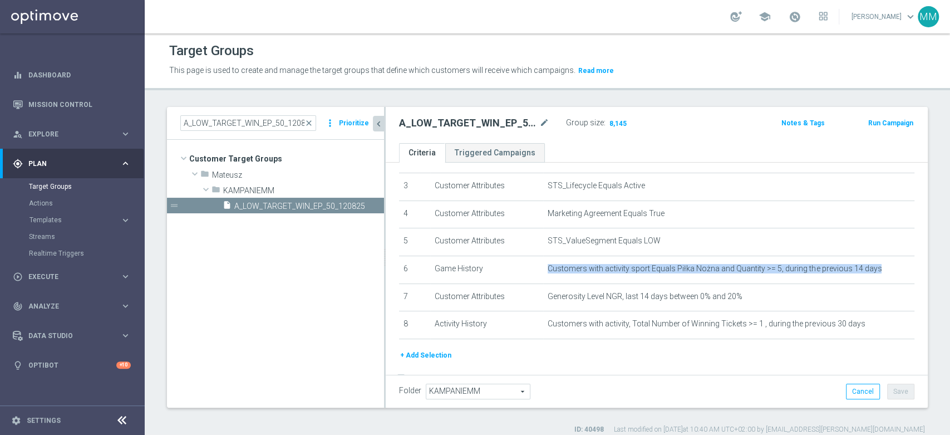
scroll to position [20, 0]
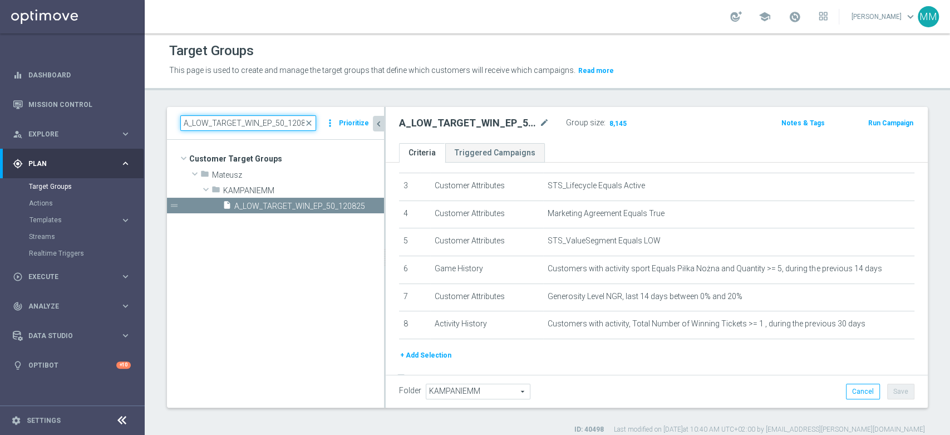
click at [250, 119] on input "A_LOW_TARGET_WIN_EP_50_120825" at bounding box center [248, 123] width 136 height 16
paste input "MED_TARGET_WIN_EP_10"
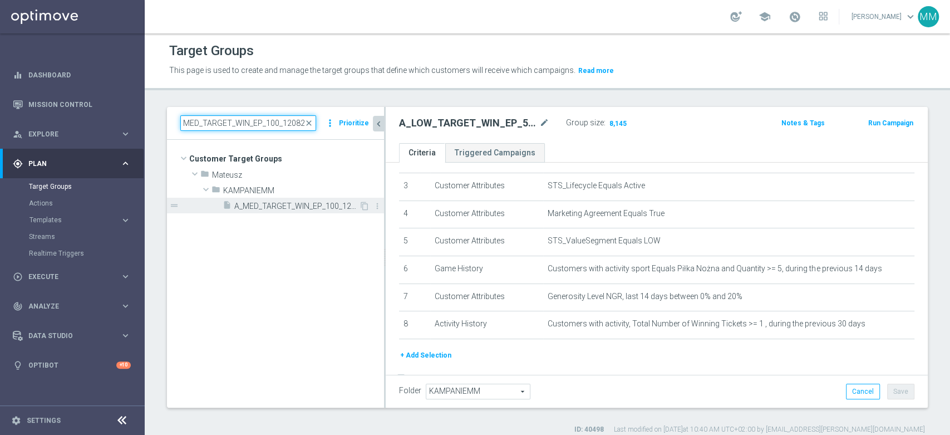
type input "A_MED_TARGET_WIN_EP_100_120825"
click at [287, 201] on span "A_MED_TARGET_WIN_EP_100_120825" at bounding box center [296, 205] width 125 height 9
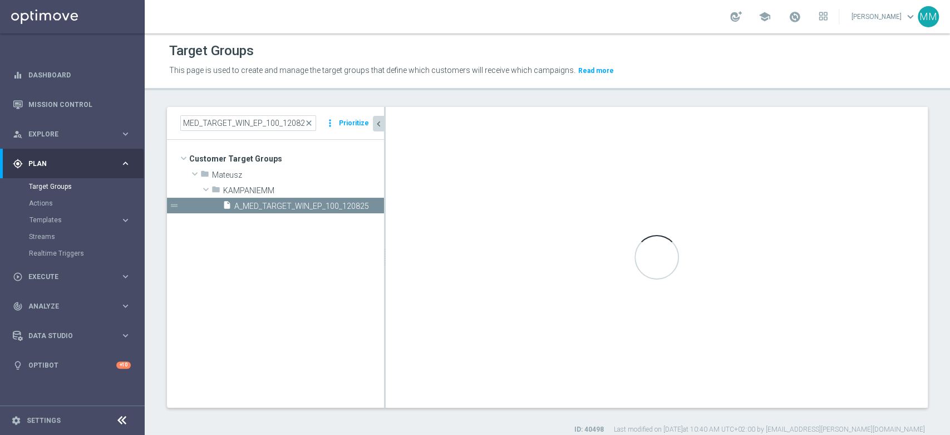
scroll to position [0, 0]
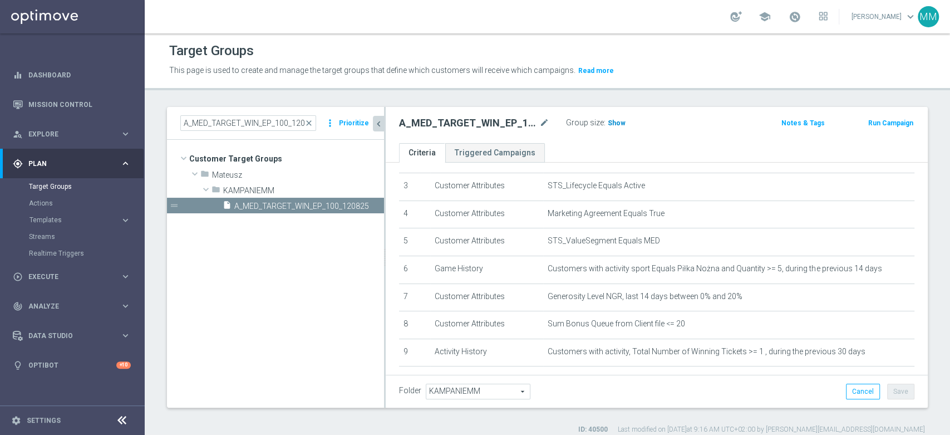
click at [616, 119] on span "Show" at bounding box center [617, 123] width 18 height 8
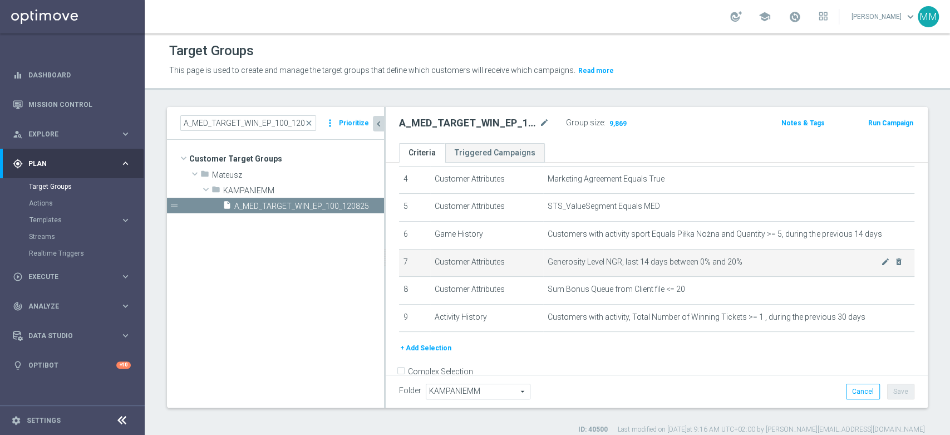
scroll to position [140, 0]
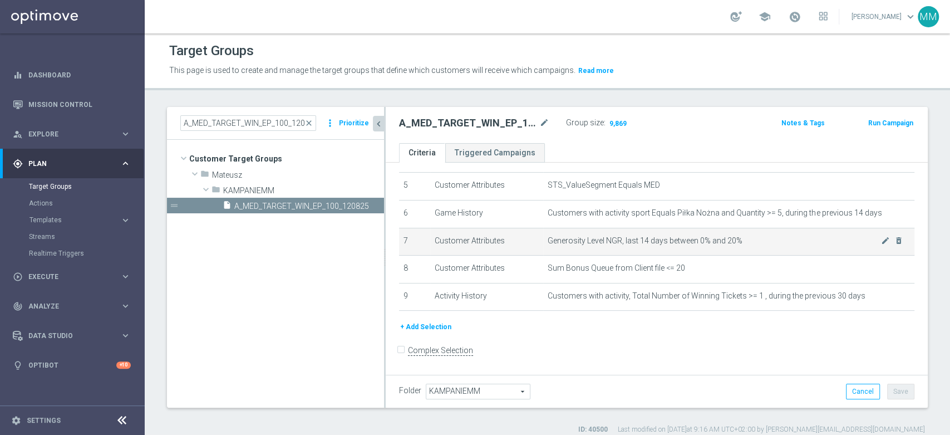
click at [726, 238] on span "Generosity Level NGR, last 14 days between 0% and 20%" at bounding box center [714, 240] width 333 height 9
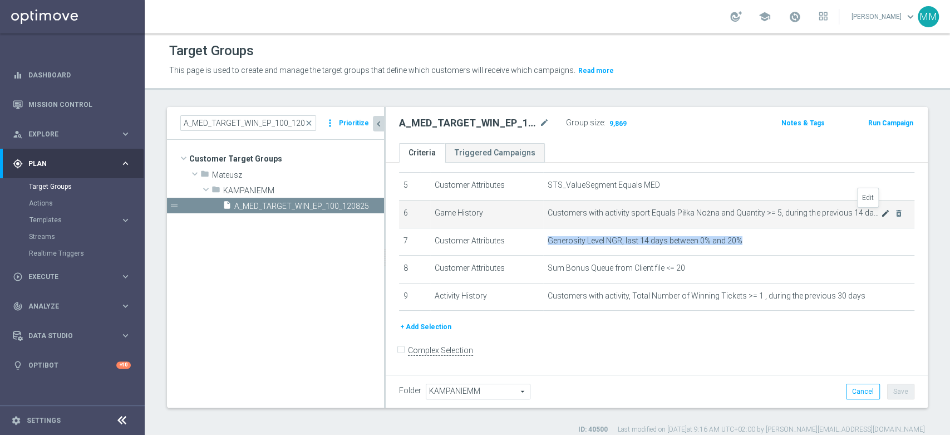
click at [881, 214] on icon "mode_edit" at bounding box center [885, 213] width 9 height 9
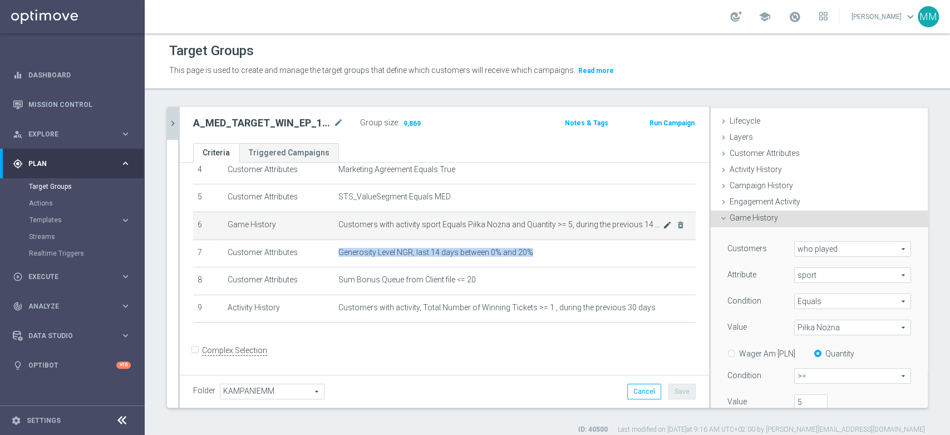
scroll to position [78, 0]
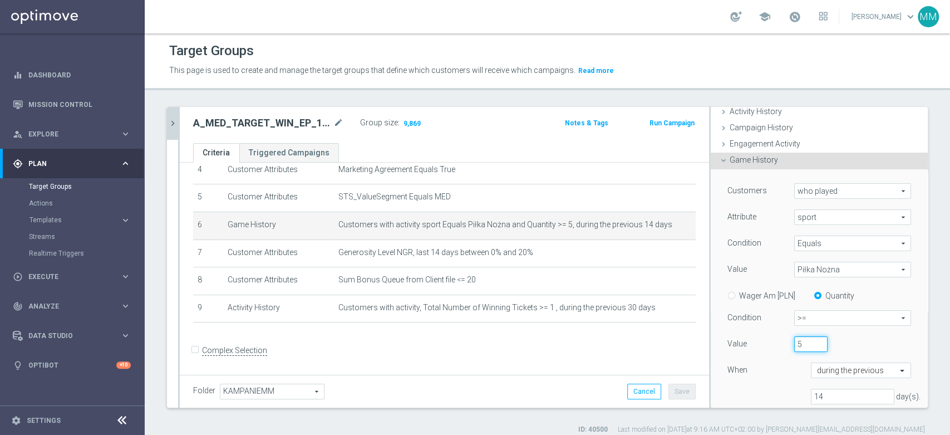
drag, startPoint x: 790, startPoint y: 348, endPoint x: 777, endPoint y: 344, distance: 13.9
click at [786, 346] on div "5" at bounding box center [811, 344] width 50 height 16
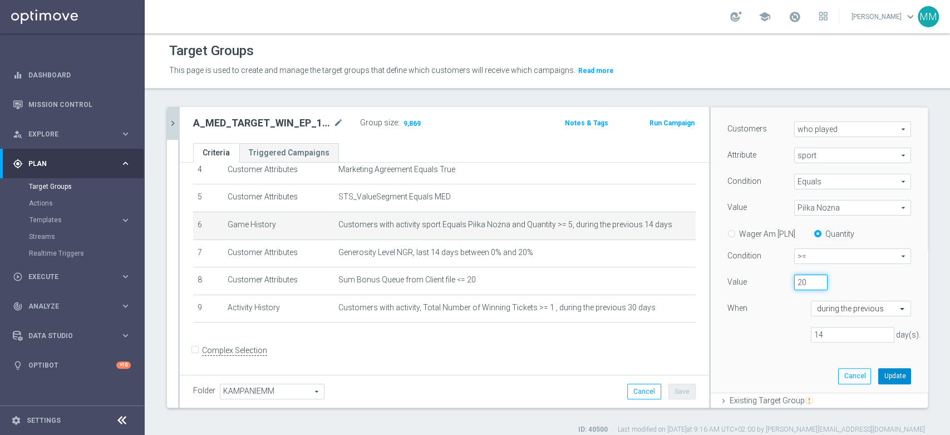
type input "20"
click at [878, 377] on button "Update" at bounding box center [894, 376] width 33 height 16
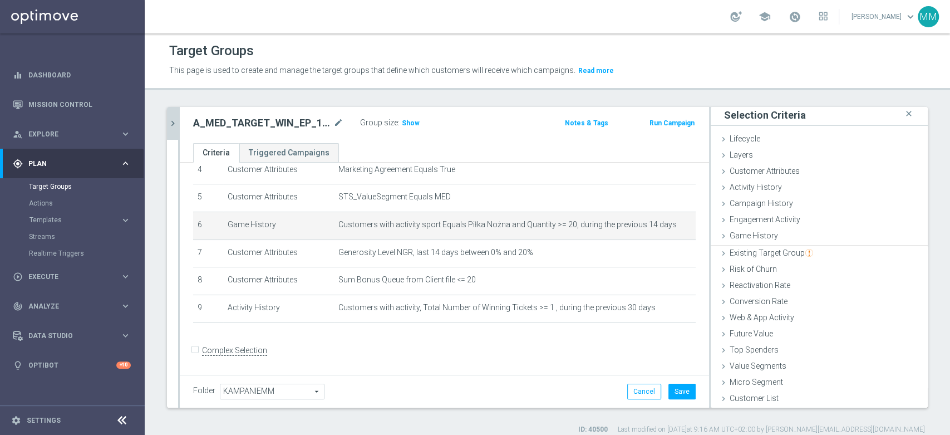
scroll to position [1, 0]
click at [406, 124] on span "Show" at bounding box center [411, 123] width 18 height 8
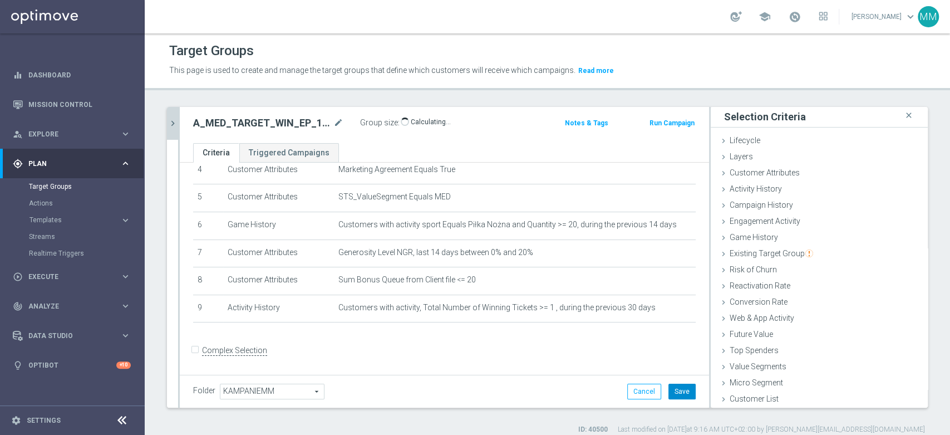
click at [681, 390] on button "Save" at bounding box center [681, 391] width 27 height 16
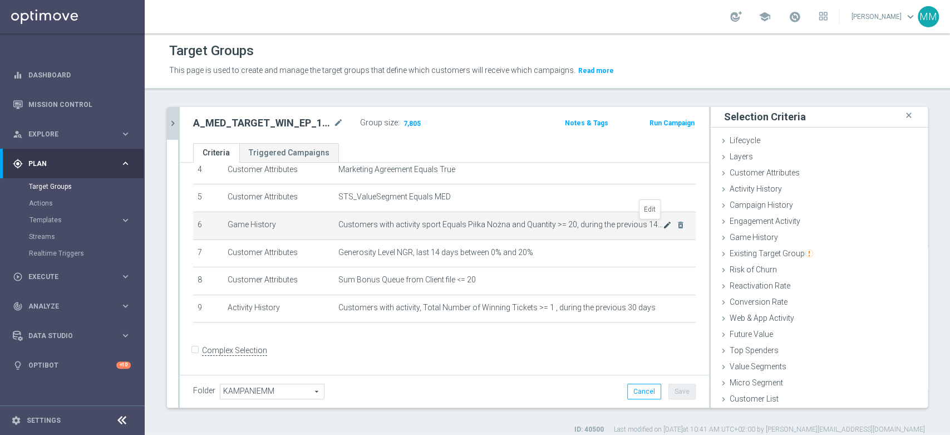
click at [663, 226] on icon "mode_edit" at bounding box center [667, 224] width 9 height 9
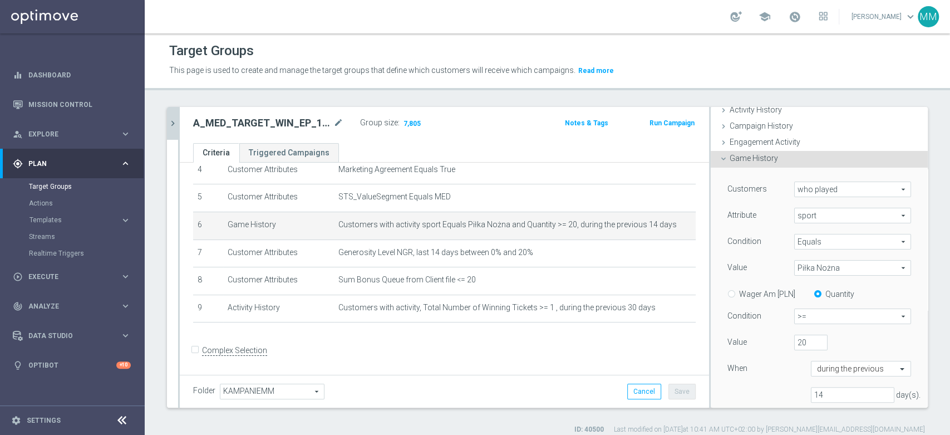
scroll to position [140, 0]
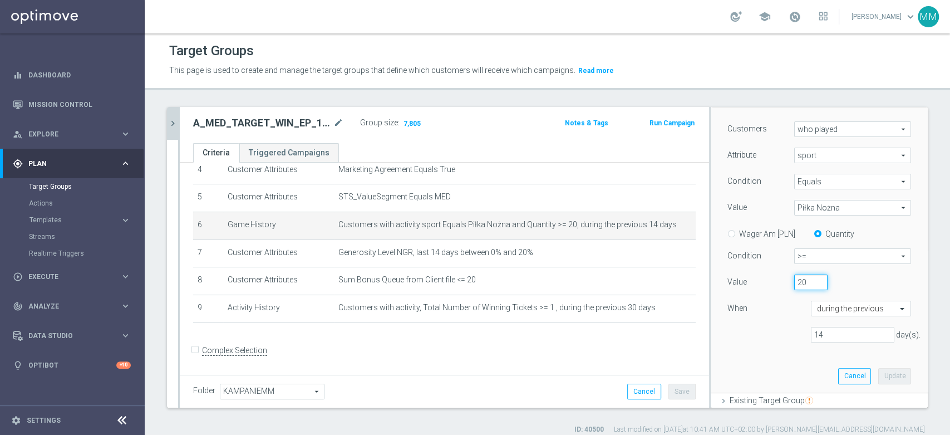
drag, startPoint x: 792, startPoint y: 282, endPoint x: 779, endPoint y: 278, distance: 14.4
click at [786, 278] on div "20" at bounding box center [811, 282] width 50 height 16
type input "15"
click at [886, 373] on button "Update" at bounding box center [894, 376] width 33 height 16
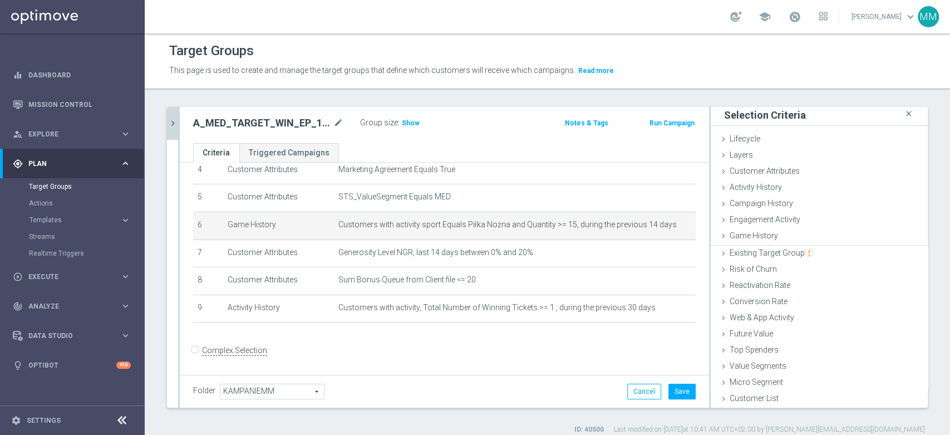
scroll to position [1, 0]
click at [408, 117] on h3 "Show" at bounding box center [411, 123] width 20 height 12
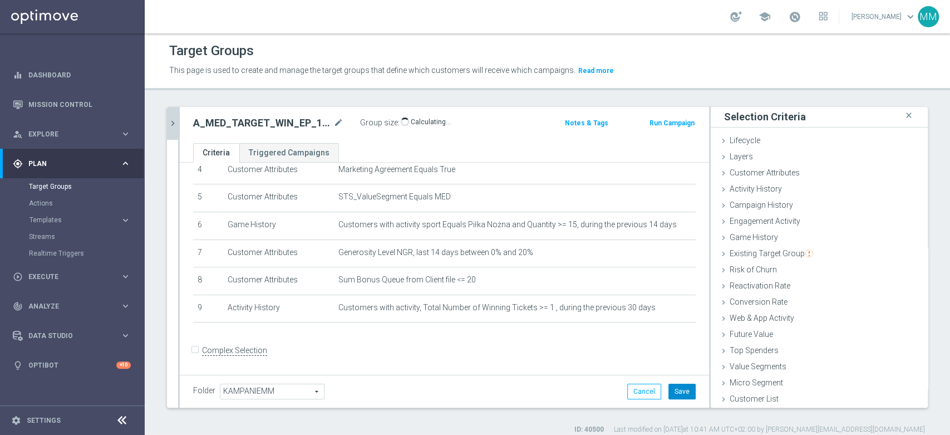
click at [674, 392] on button "Save" at bounding box center [681, 391] width 27 height 16
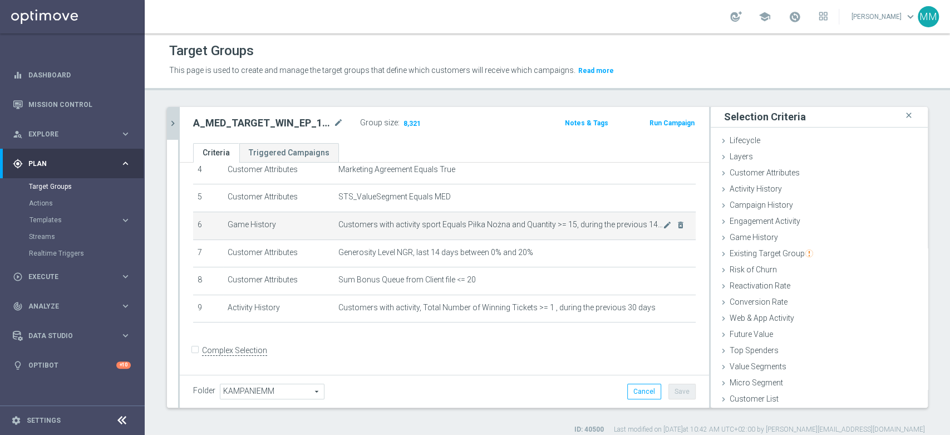
click at [619, 231] on td "Customers with activity sport Equals Piłka Nożna and Quantity >= 15, during the…" at bounding box center [515, 225] width 362 height 28
click at [545, 232] on td "Customers with activity sport Equals Piłka Nożna and Quantity >= 15, during the…" at bounding box center [515, 225] width 362 height 28
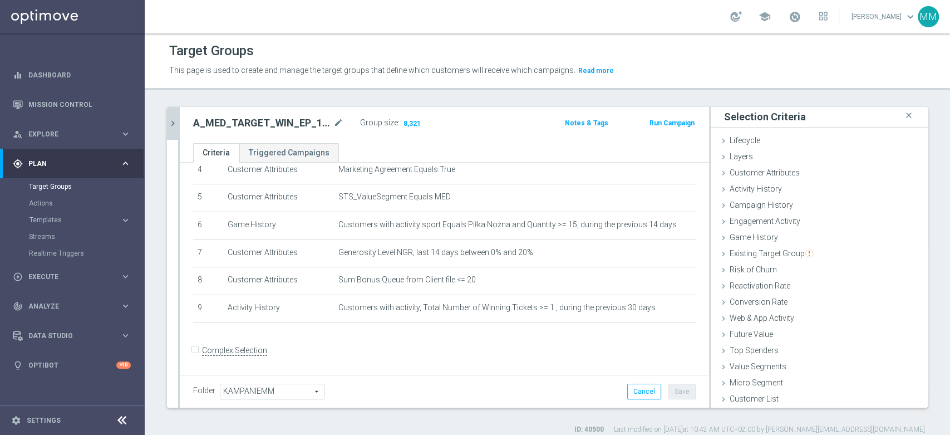
click at [672, 382] on div "Folder [GEOGRAPHIC_DATA] KAMPANIEMM arrow_drop_down search Cancel Save Saving..." at bounding box center [444, 391] width 529 height 33
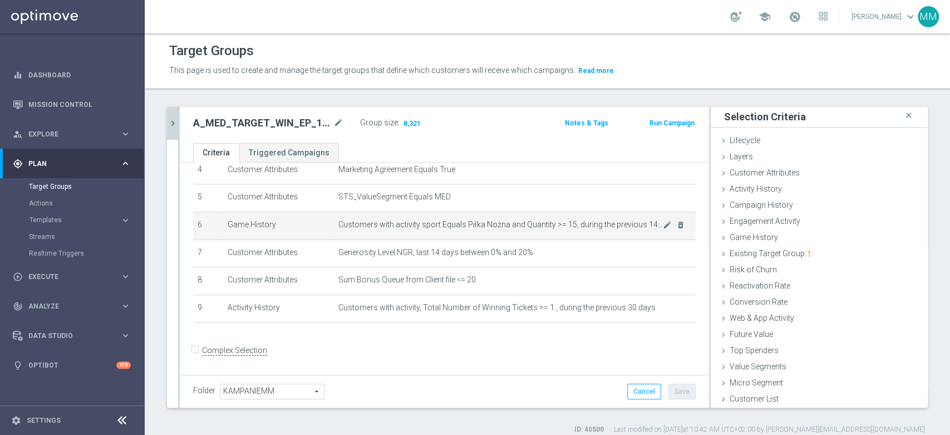
click at [433, 229] on span "Customers with activity sport Equals Piłka Nożna and Quantity >= 15, during the…" at bounding box center [500, 224] width 324 height 9
click at [433, 228] on span "Customers with activity sport Equals Piłka Nożna and Quantity >= 15, during the…" at bounding box center [500, 224] width 324 height 9
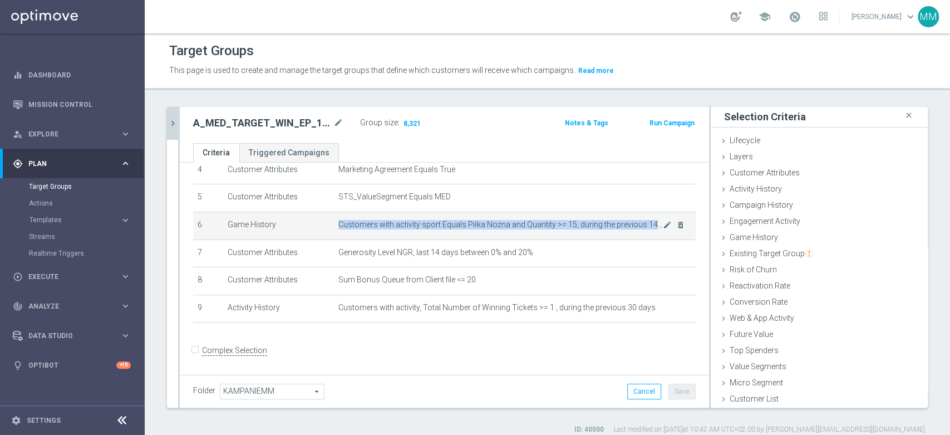
click at [433, 228] on span "Customers with activity sport Equals Piłka Nożna and Quantity >= 15, during the…" at bounding box center [500, 224] width 324 height 9
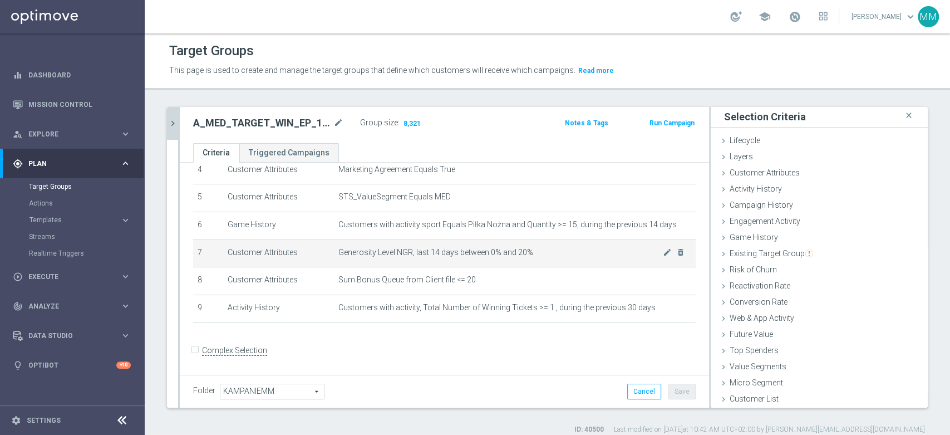
click at [435, 244] on td "Generosity Level NGR, last 14 days between 0% and 20% mode_edit delete_forever" at bounding box center [515, 253] width 362 height 28
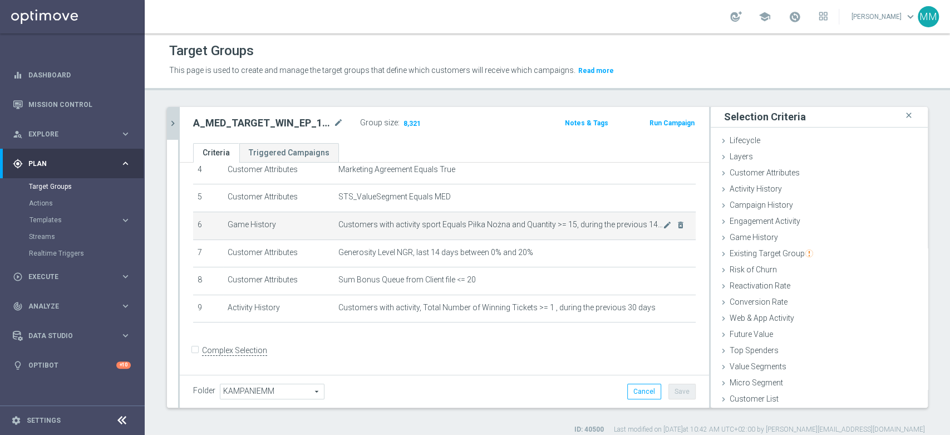
click at [418, 230] on td "Customers with activity sport Equals Piłka Nożna and Quantity >= 15, during the…" at bounding box center [515, 225] width 362 height 28
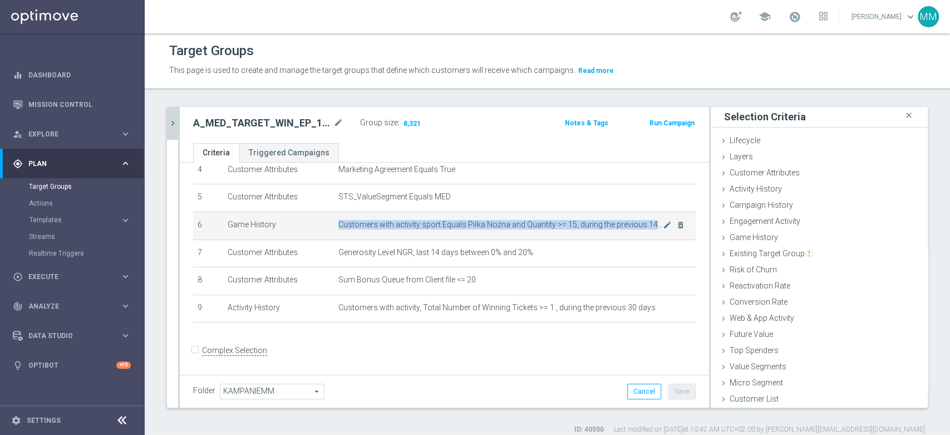
click at [418, 230] on td "Customers with activity sport Equals Piłka Nożna and Quantity >= 15, during the…" at bounding box center [515, 225] width 362 height 28
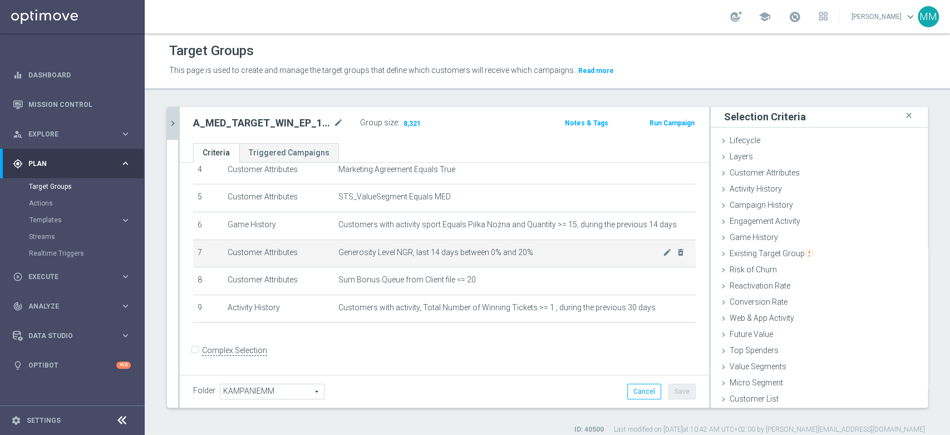
click at [412, 248] on span "Generosity Level NGR, last 14 days between 0% and 20%" at bounding box center [500, 252] width 324 height 9
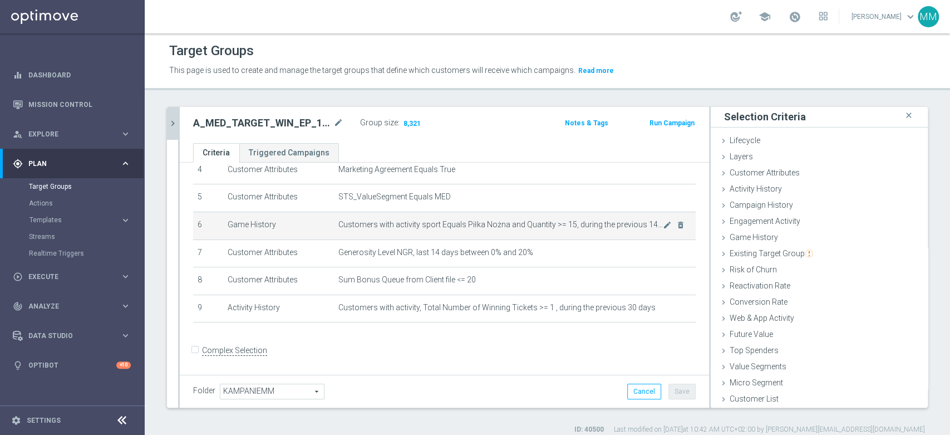
click at [400, 224] on span "Customers with activity sport Equals Piłka Nożna and Quantity >= 15, during the…" at bounding box center [500, 224] width 324 height 9
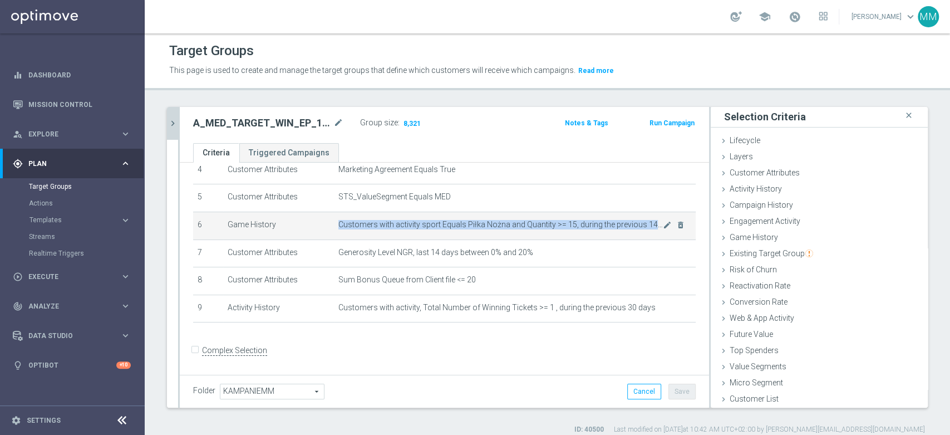
click at [400, 224] on span "Customers with activity sport Equals Piłka Nożna and Quantity >= 15, during the…" at bounding box center [500, 224] width 324 height 9
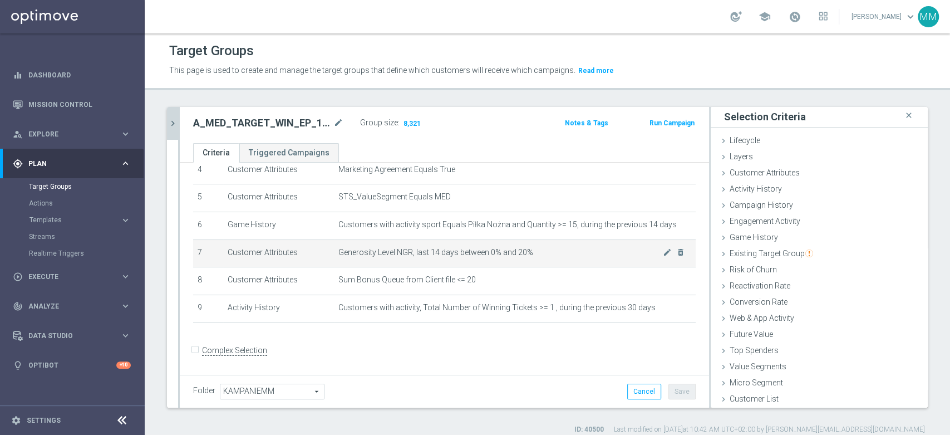
click at [410, 250] on span "Generosity Level NGR, last 14 days between 0% and 20%" at bounding box center [500, 252] width 324 height 9
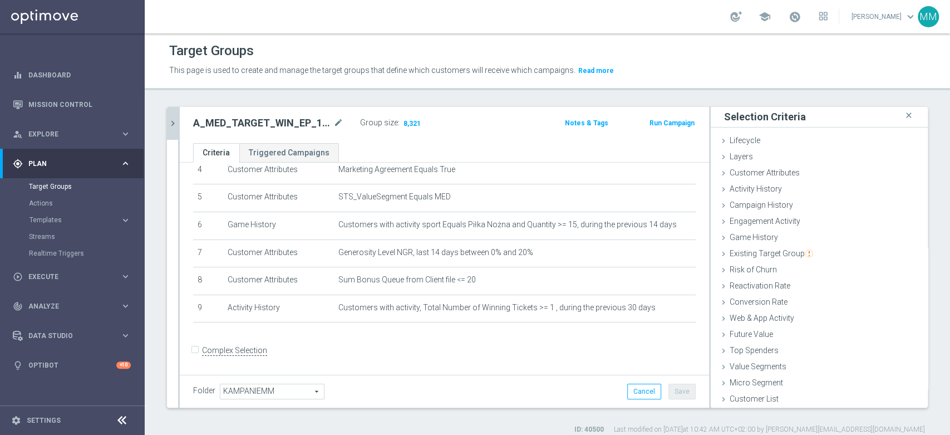
click at [288, 127] on h2 "A_MED_TARGET_WIN_EP_100_120825" at bounding box center [262, 122] width 138 height 13
click at [288, 124] on h2 "A_MED_TARGET_WIN_EP_100_120825" at bounding box center [262, 122] width 138 height 13
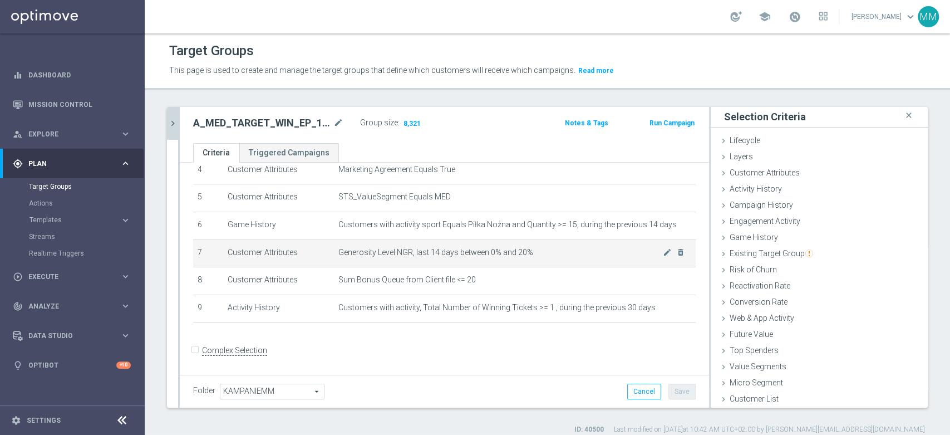
drag, startPoint x: 573, startPoint y: 257, endPoint x: 611, endPoint y: 314, distance: 69.1
click at [574, 257] on span "Generosity Level NGR, last 14 days between 0% and 20%" at bounding box center [500, 252] width 324 height 9
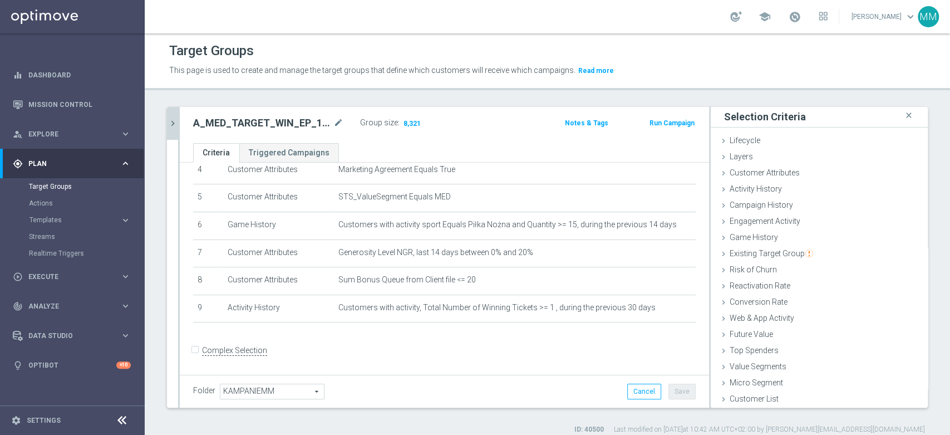
click at [673, 397] on button "Save" at bounding box center [681, 391] width 27 height 16
click at [247, 122] on h2 "A_MED_TARGET_WIN_EP_100_120825" at bounding box center [262, 122] width 138 height 13
copy div "A_MED_TARGET_WIN_EP_100_120825"
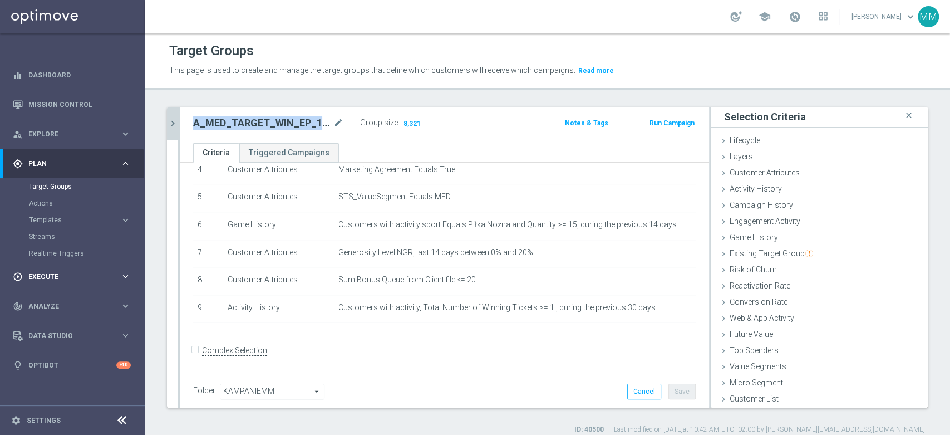
click at [89, 277] on span "Execute" at bounding box center [74, 276] width 92 height 7
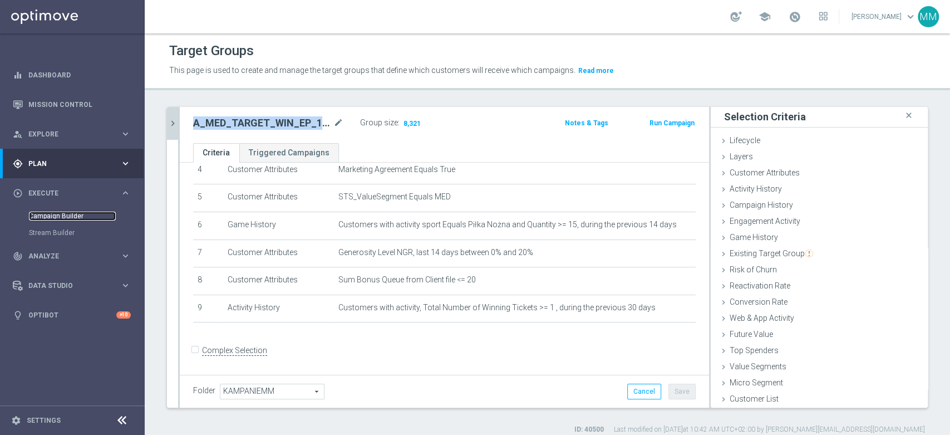
click at [75, 219] on link "Campaign Builder" at bounding box center [72, 215] width 87 height 9
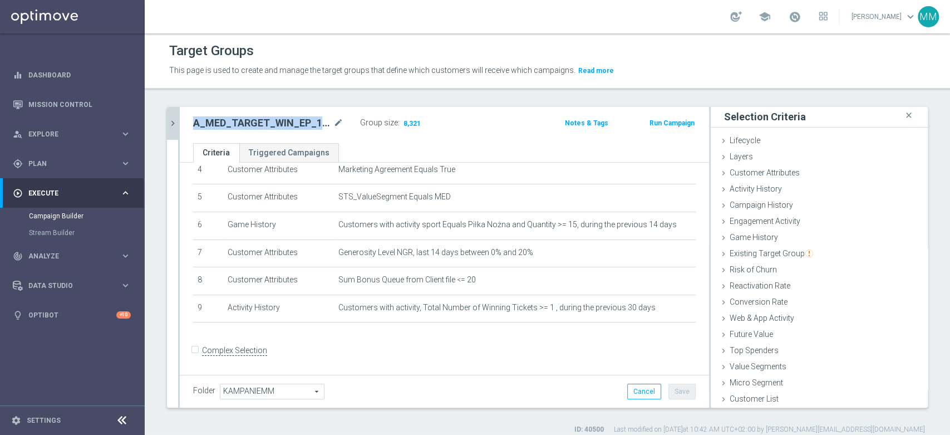
click at [292, 127] on h2 "A_MED_TARGET_WIN_EP_100_120825" at bounding box center [262, 122] width 138 height 13
click at [419, 155] on ul "Criteria Triggered Campaigns" at bounding box center [444, 152] width 529 height 19
click at [274, 120] on h2 "A_MED_TARGET_WIN_EP_100_120825" at bounding box center [262, 122] width 138 height 13
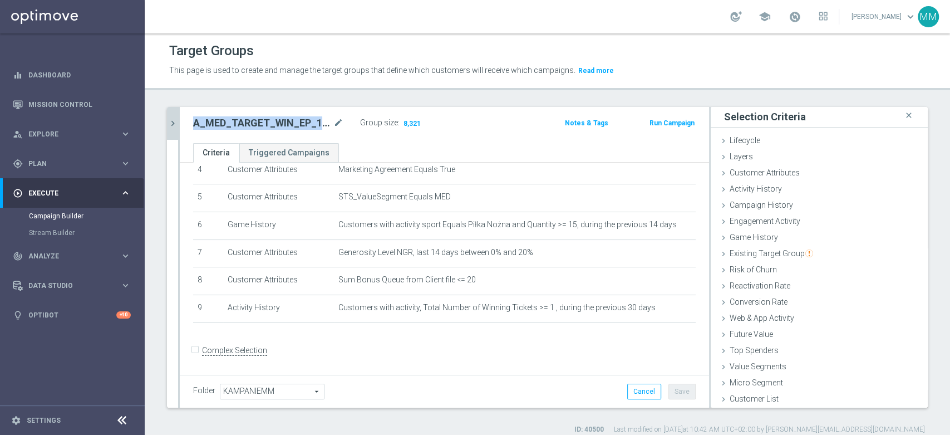
click at [274, 120] on h2 "A_MED_TARGET_WIN_EP_100_120825" at bounding box center [262, 122] width 138 height 13
click at [82, 221] on div "Campaign Builder" at bounding box center [86, 216] width 115 height 17
click at [56, 77] on link "Dashboard" at bounding box center [79, 74] width 102 height 29
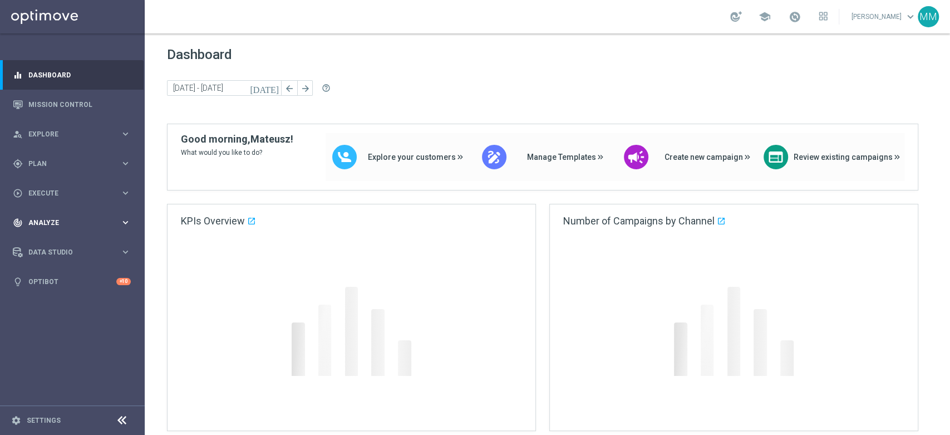
click at [71, 191] on span "Execute" at bounding box center [74, 193] width 92 height 7
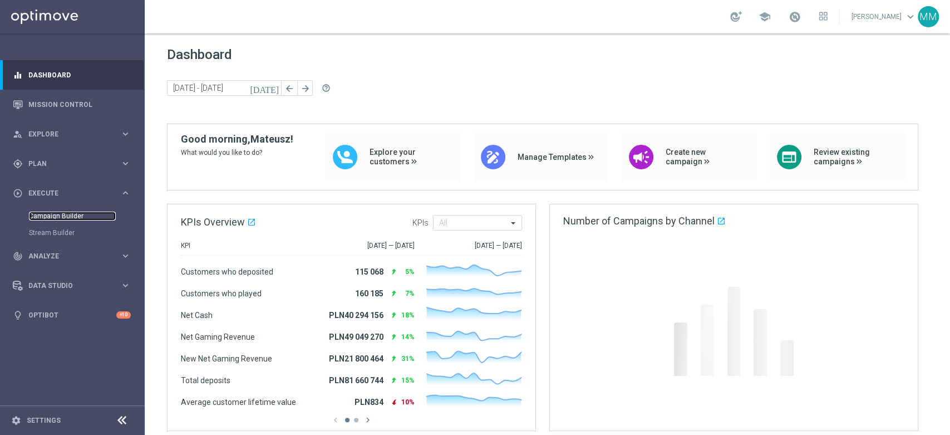
click at [62, 211] on link "Campaign Builder" at bounding box center [72, 215] width 87 height 9
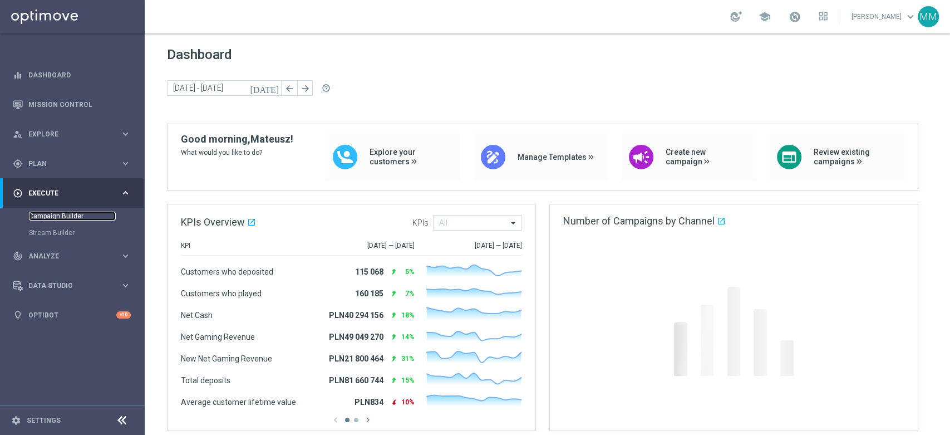
click at [69, 211] on link "Campaign Builder" at bounding box center [72, 215] width 87 height 9
click at [68, 215] on link "Campaign Builder" at bounding box center [72, 215] width 87 height 9
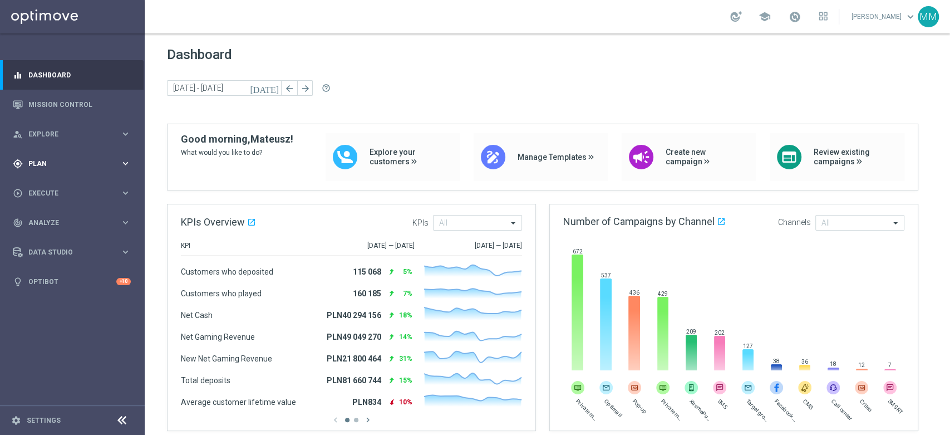
click at [61, 157] on div "gps_fixed Plan keyboard_arrow_right" at bounding box center [72, 163] width 144 height 29
click at [54, 190] on link "Target Groups" at bounding box center [72, 186] width 87 height 9
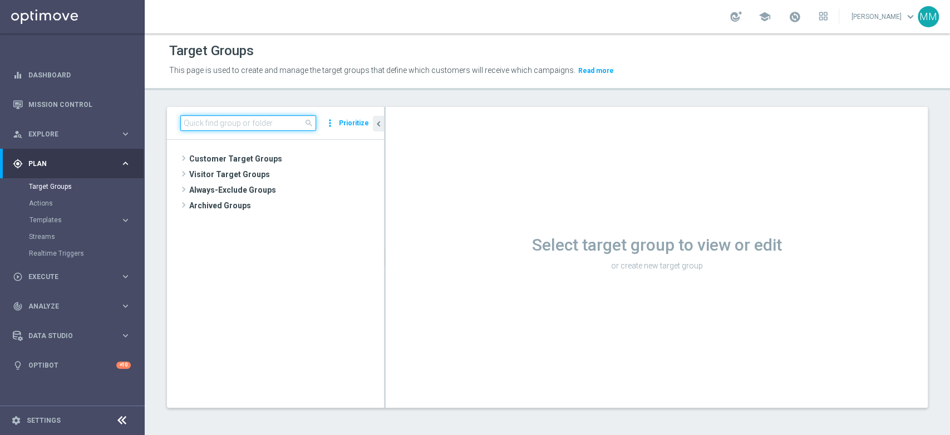
click at [215, 126] on input at bounding box center [248, 123] width 136 height 16
paste input "A_MED_TARGET_WIN_EP_100_120825"
type input "A_MED_TARGET_WIN_EP_100_120825"
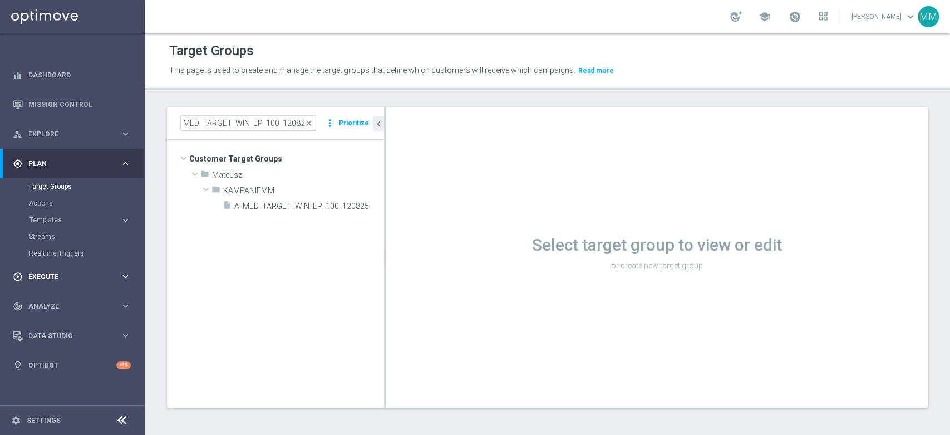
click at [66, 281] on div "play_circle_outline Execute keyboard_arrow_right" at bounding box center [72, 276] width 144 height 29
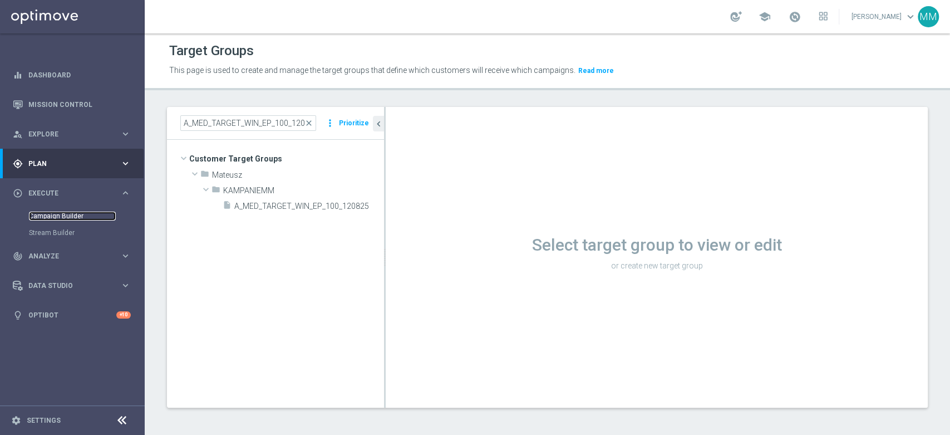
click at [69, 215] on link "Campaign Builder" at bounding box center [72, 215] width 87 height 9
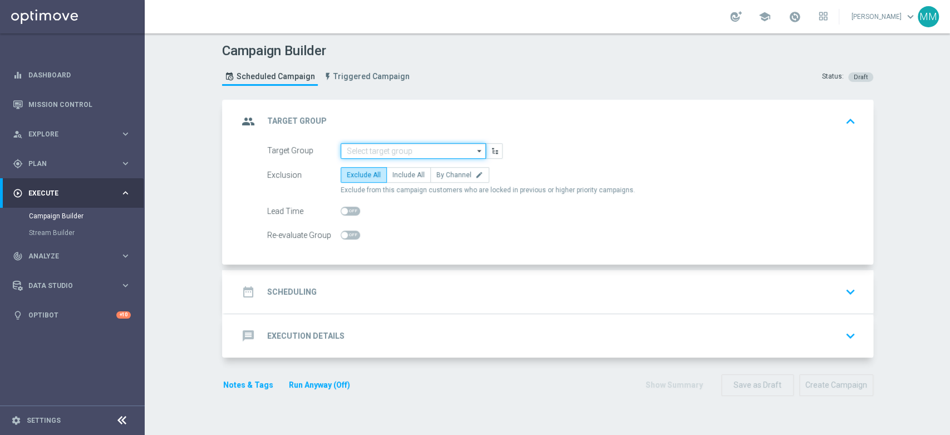
click at [361, 155] on input at bounding box center [413, 151] width 145 height 16
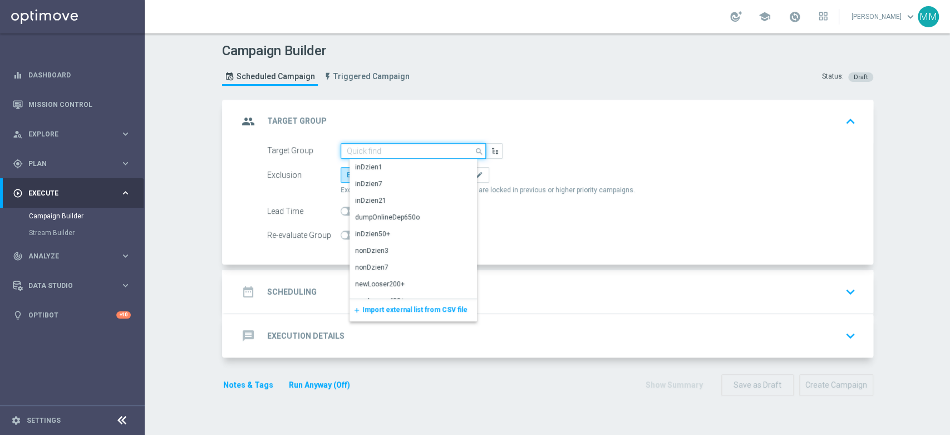
paste input "A_MIN_TARGET_WIN_EP_20_120825"
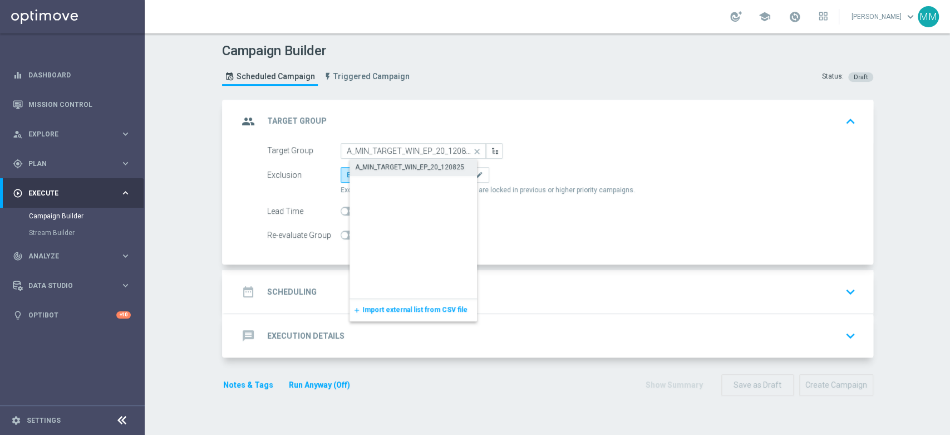
click at [356, 162] on div "A_MIN_TARGET_WIN_EP_20_120825" at bounding box center [409, 167] width 109 height 10
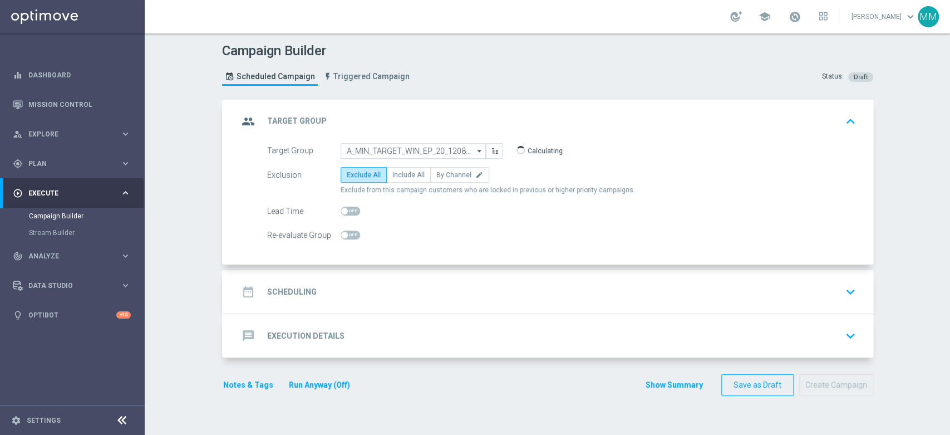
type input "A_MIN_TARGET_WIN_EP_20_120825"
click at [449, 179] on label "By Channel edit" at bounding box center [459, 175] width 59 height 16
click at [444, 179] on input "By Channel edit" at bounding box center [439, 176] width 7 height 7
radio input "true"
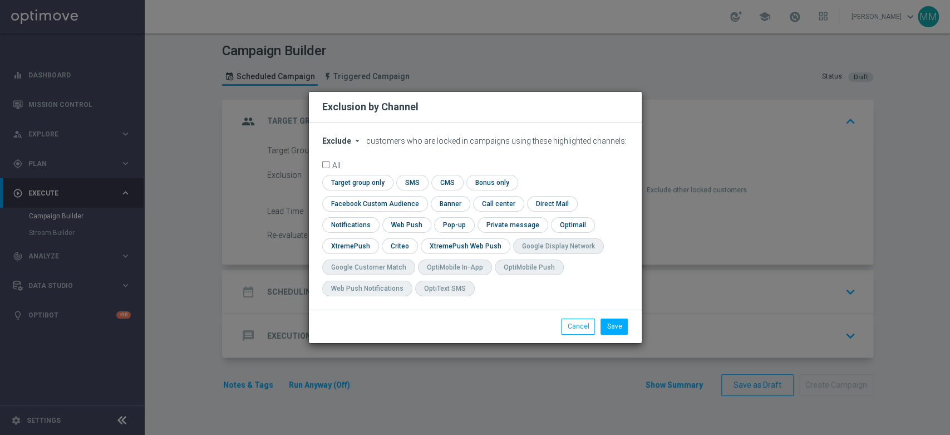
click at [349, 146] on button "Exclude arrow_drop_down" at bounding box center [343, 140] width 42 height 9
click at [353, 173] on div "Include" at bounding box center [343, 166] width 41 height 13
click at [368, 190] on input "checkbox" at bounding box center [356, 182] width 68 height 15
checkbox input "true"
click at [378, 204] on input "checkbox" at bounding box center [372, 203] width 101 height 15
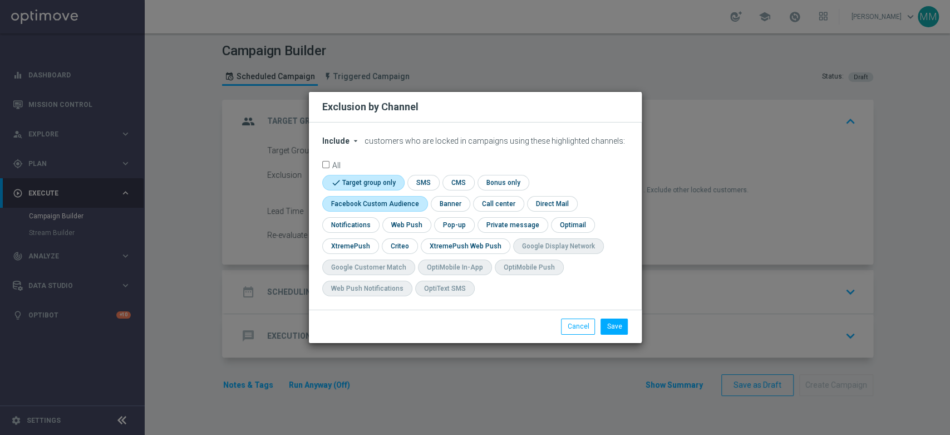
checkbox input "true"
click at [397, 247] on input "checkbox" at bounding box center [399, 245] width 35 height 15
checkbox input "true"
click at [623, 328] on button "Save" at bounding box center [613, 326] width 27 height 16
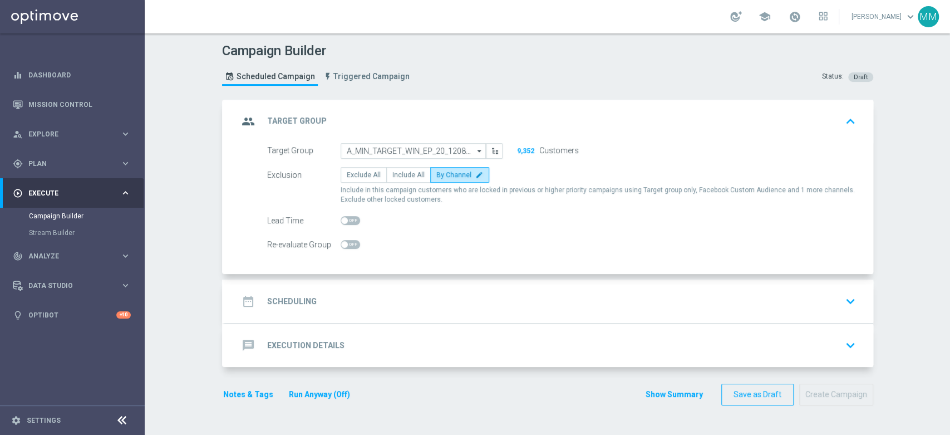
click at [353, 284] on div "date_range Scheduling keyboard_arrow_down" at bounding box center [549, 300] width 648 height 43
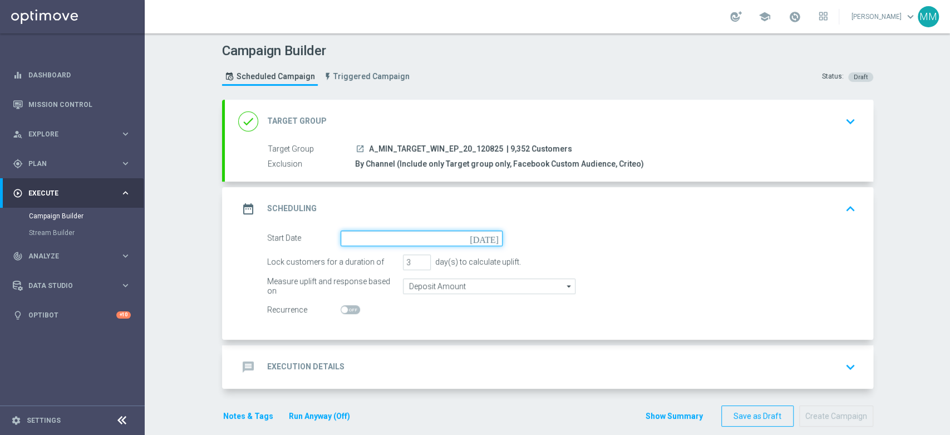
click at [407, 244] on input at bounding box center [422, 238] width 162 height 16
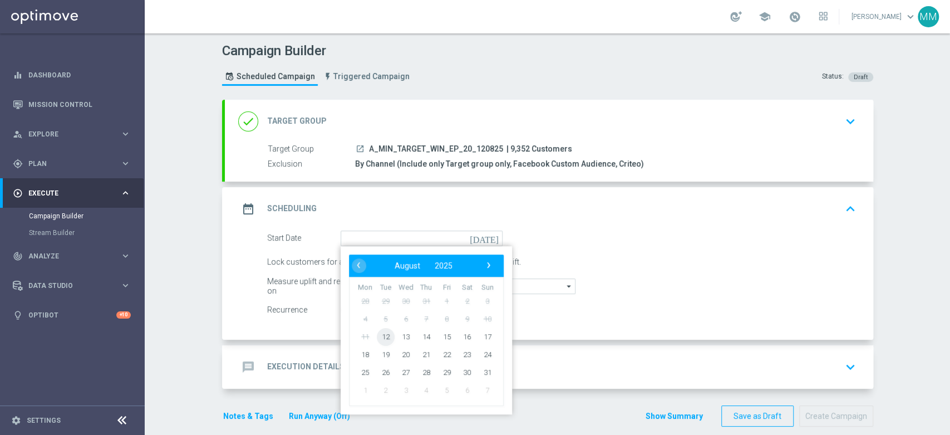
click at [377, 338] on span "12" at bounding box center [385, 336] width 18 height 18
type input "12 Aug 2025"
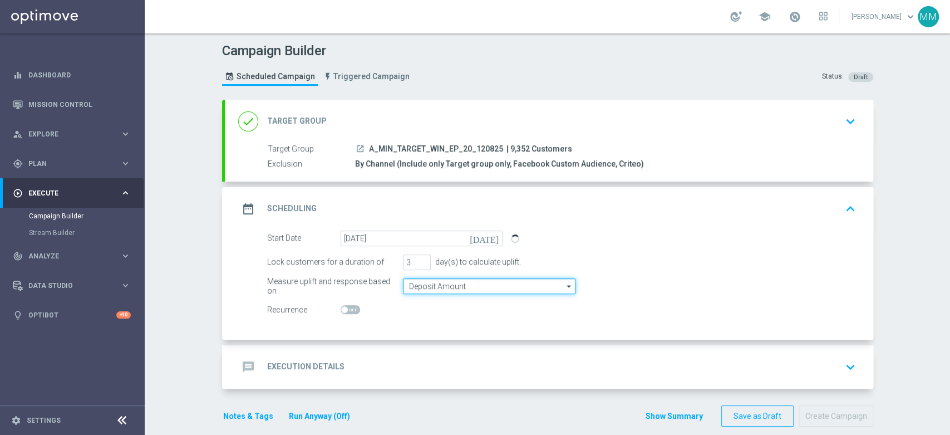
click at [444, 283] on input "Deposit Amount" at bounding box center [489, 286] width 173 height 16
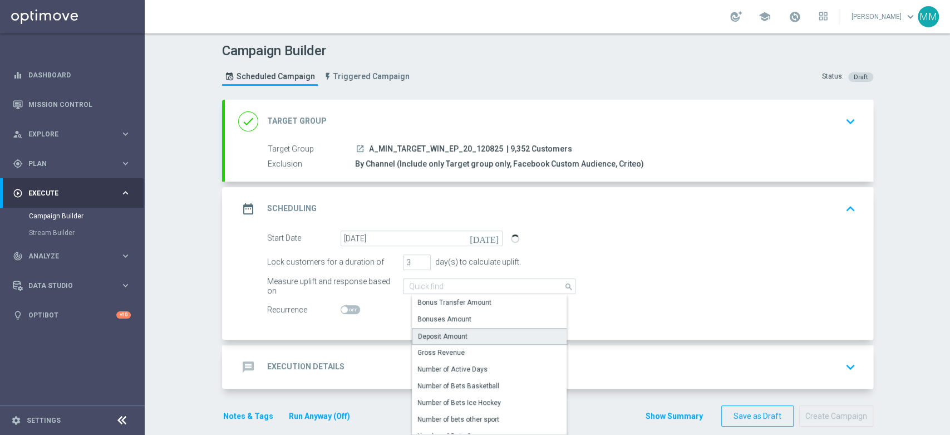
click at [448, 331] on div "Deposit Amount" at bounding box center [443, 336] width 50 height 10
type input "Deposit Amount"
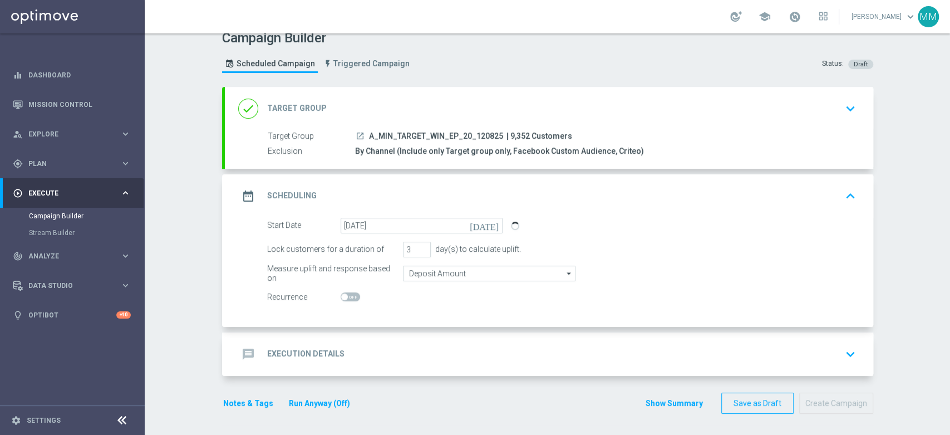
click at [404, 346] on div "message Execution Details keyboard_arrow_down" at bounding box center [549, 353] width 622 height 21
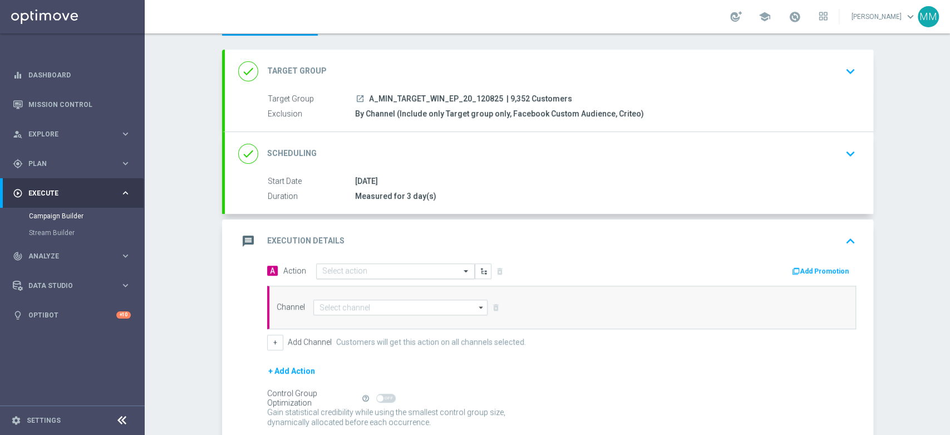
scroll to position [51, 0]
click at [370, 272] on input "text" at bounding box center [384, 270] width 124 height 9
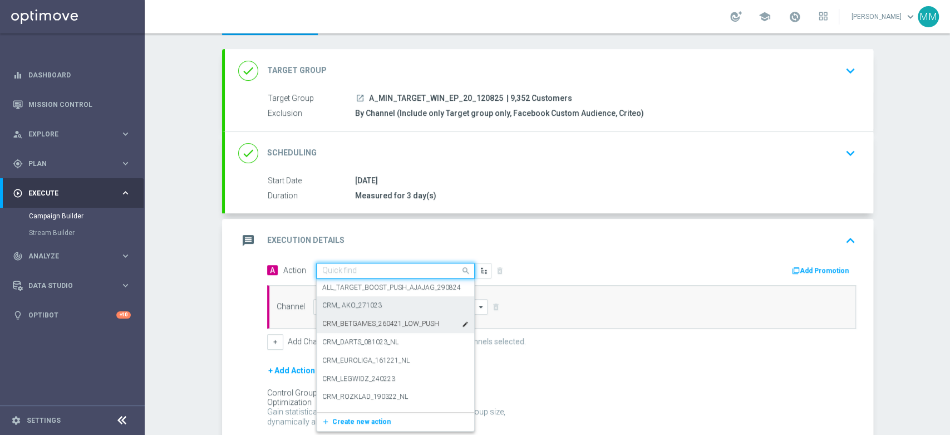
paste input "A_MIN_TARGET_WIN_EP_20_120825"
type input "A_MIN_TARGET_WIN_EP_20_120825"
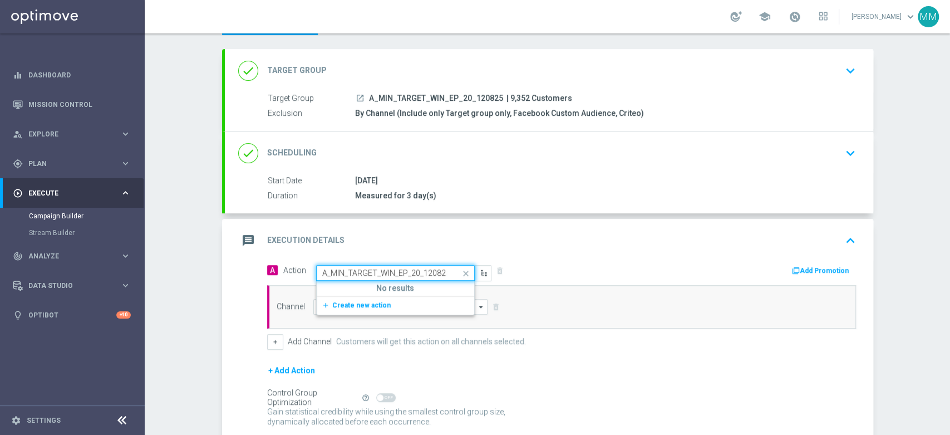
scroll to position [0, 2]
click at [353, 301] on span "Create new action" at bounding box center [361, 305] width 58 height 8
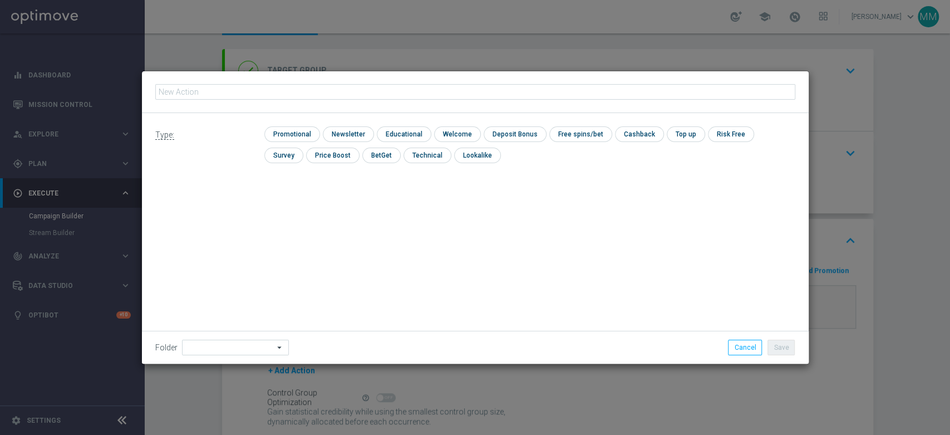
type input "A_MIN_TARGET_WIN_EP_20_120825"
click at [282, 130] on input "checkbox" at bounding box center [290, 133] width 53 height 15
checkbox input "true"
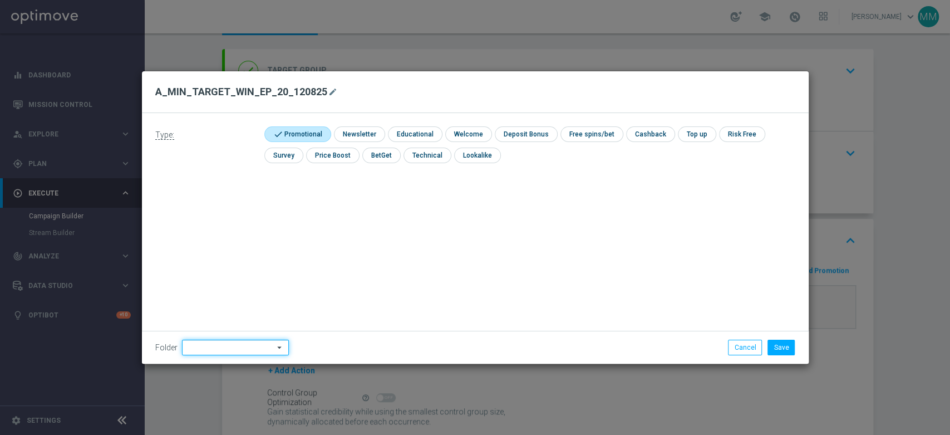
click at [206, 343] on input at bounding box center [235, 347] width 107 height 16
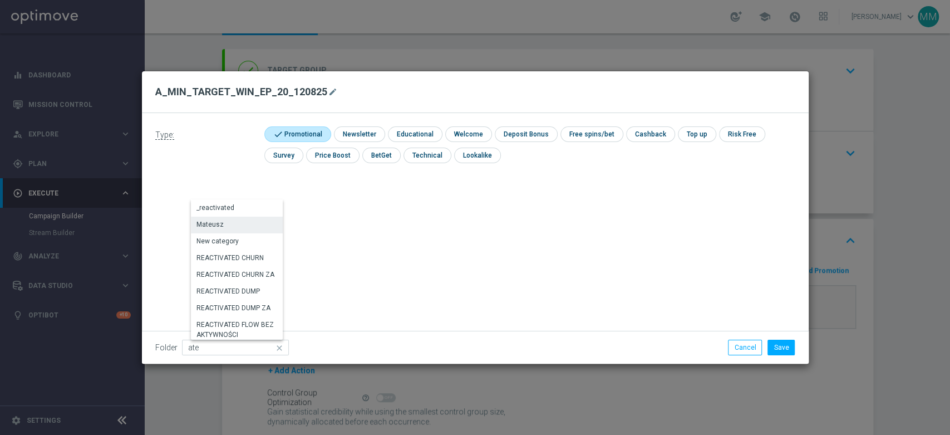
click at [226, 220] on div "Mateusz" at bounding box center [238, 224] width 94 height 16
type input "Mateusz"
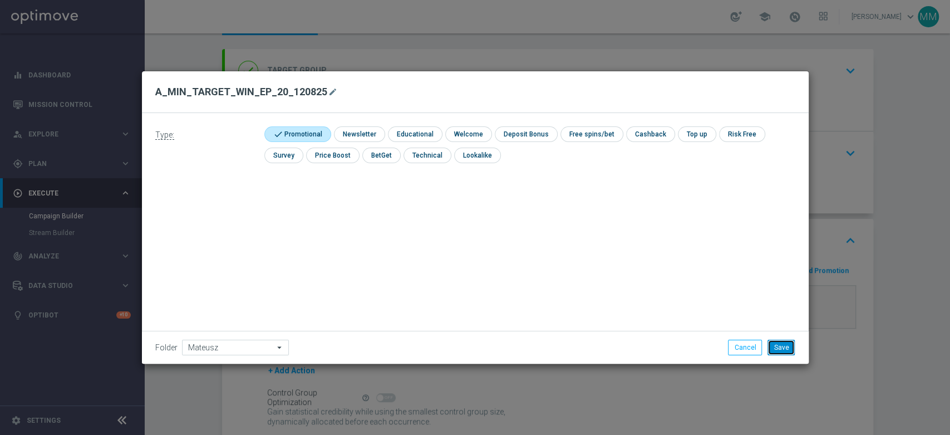
click at [789, 352] on button "Save" at bounding box center [780, 347] width 27 height 16
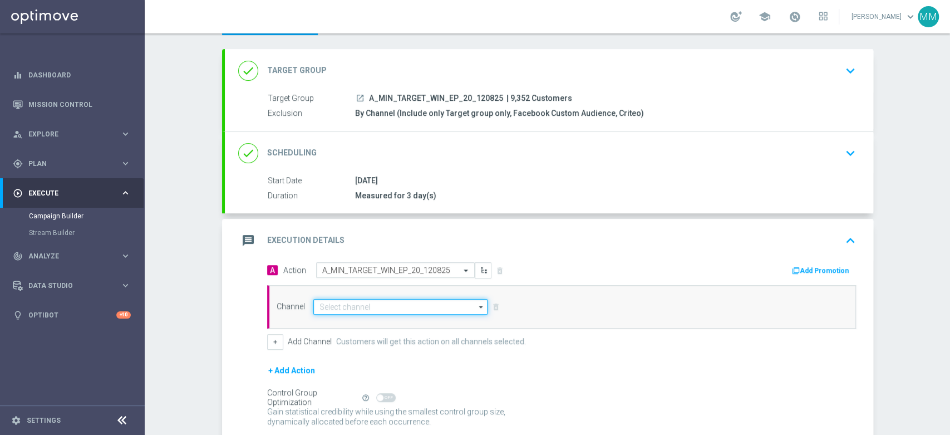
click at [407, 303] on input at bounding box center [400, 307] width 175 height 16
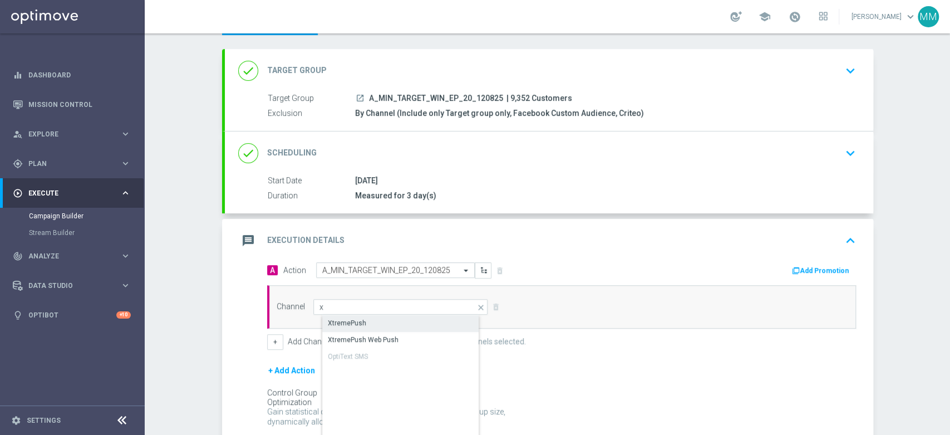
click at [366, 317] on div "XtremePush" at bounding box center [409, 323] width 175 height 16
type input "XtremePush"
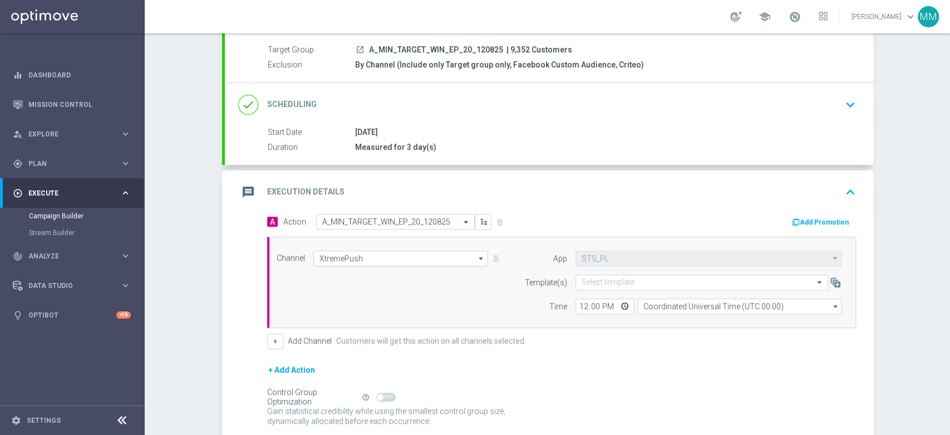
scroll to position [174, 0]
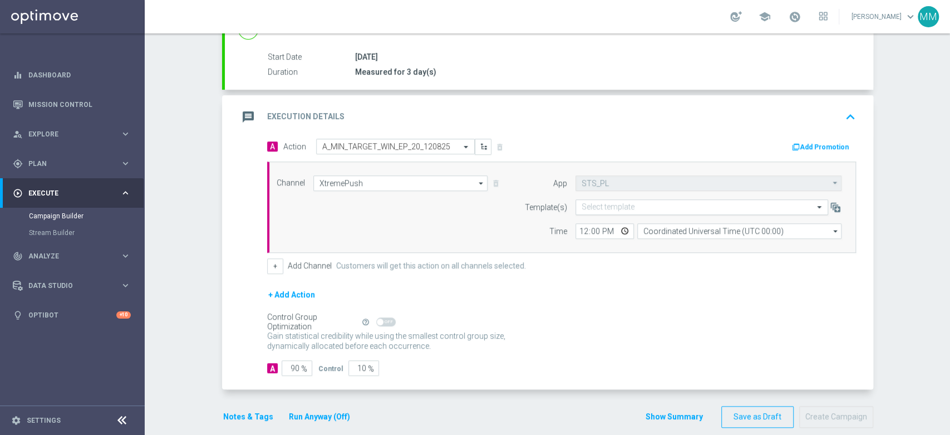
click at [620, 203] on input "text" at bounding box center [691, 207] width 218 height 9
paste input "A_MIN_TARGET_WIN_EP_20_120825"
type input "A_MIN_TARGET_WIN_EP_20_120825"
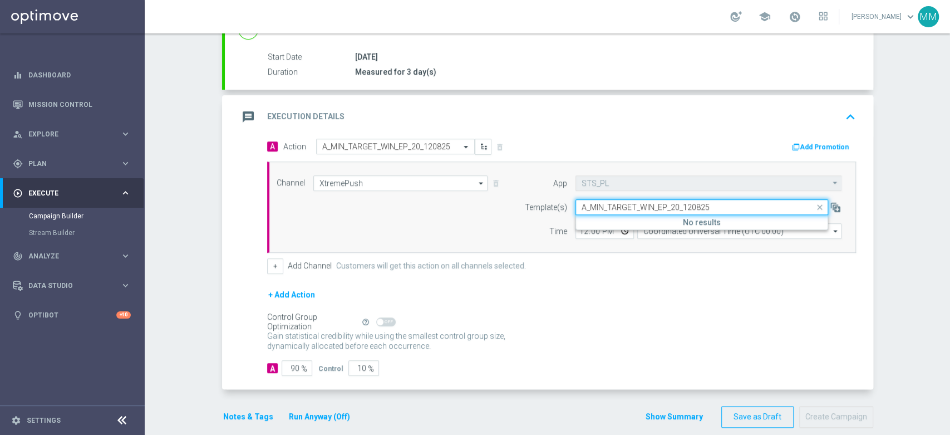
click at [625, 218] on h5 "No results" at bounding box center [702, 222] width 252 height 9
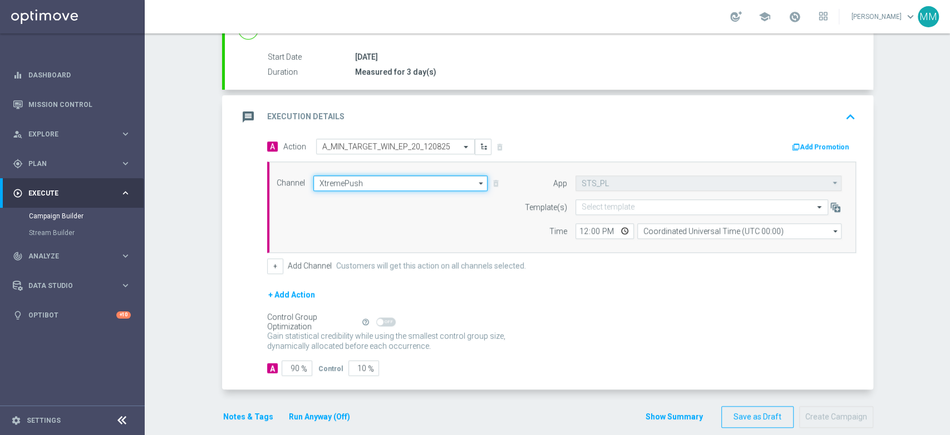
click at [433, 179] on input "XtremePush" at bounding box center [400, 183] width 175 height 16
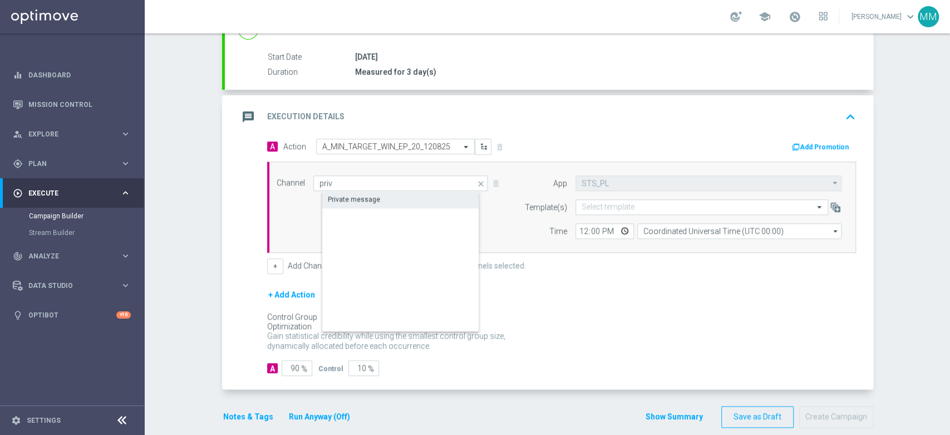
click at [427, 198] on div "Private message" at bounding box center [409, 199] width 175 height 16
type input "Private message"
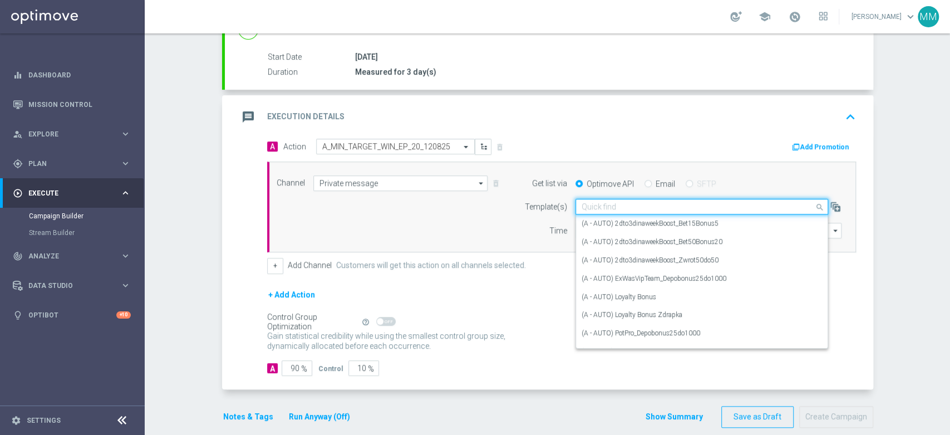
click at [637, 204] on input "text" at bounding box center [691, 206] width 218 height 9
paste input "A_MIN_TARGET_WIN_EP_20_120825"
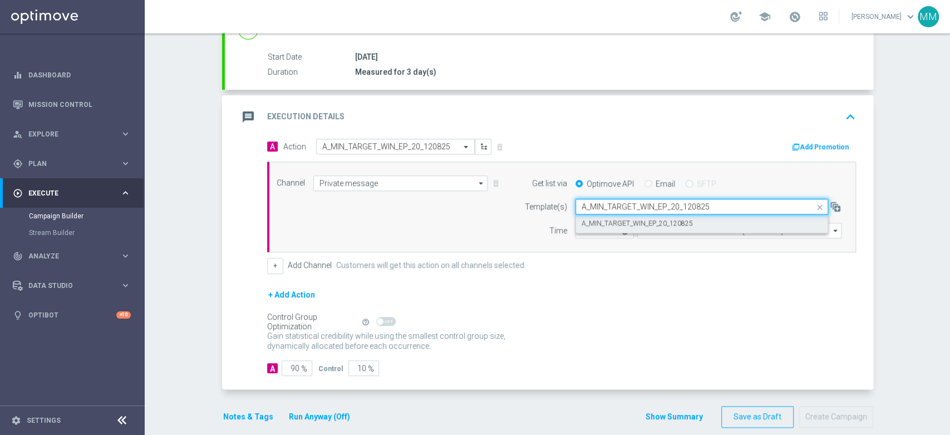
click at [624, 227] on div "A_MIN_TARGET_WIN_EP_20_120825" at bounding box center [702, 223] width 240 height 18
type input "A_MIN_TARGET_WIN_EP_20_120825"
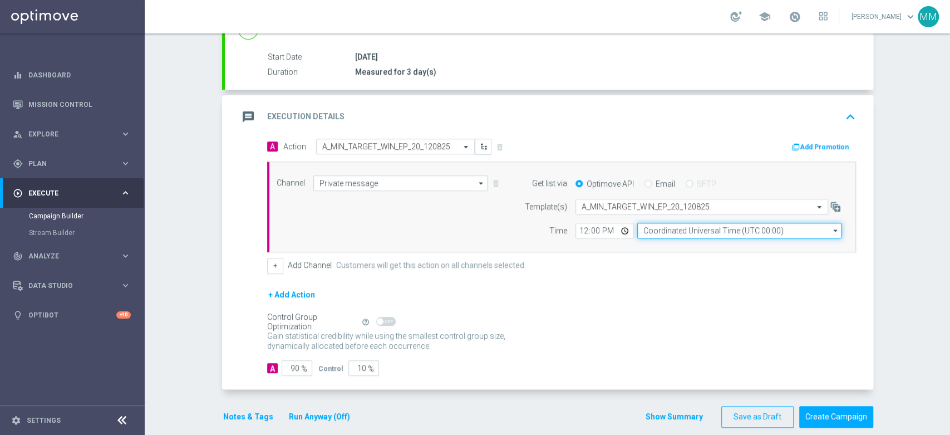
click at [651, 227] on input "Coordinated Universal Time (UTC 00:00)" at bounding box center [739, 231] width 204 height 16
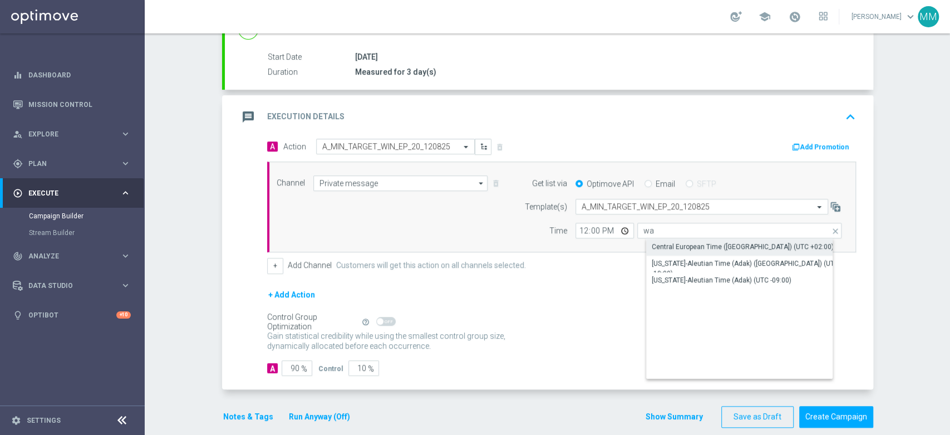
click at [652, 242] on div "Central European Time (Warsaw) (UTC +02:00)" at bounding box center [743, 247] width 182 height 10
type input "Central European Time (Warsaw) (UTC +02:00)"
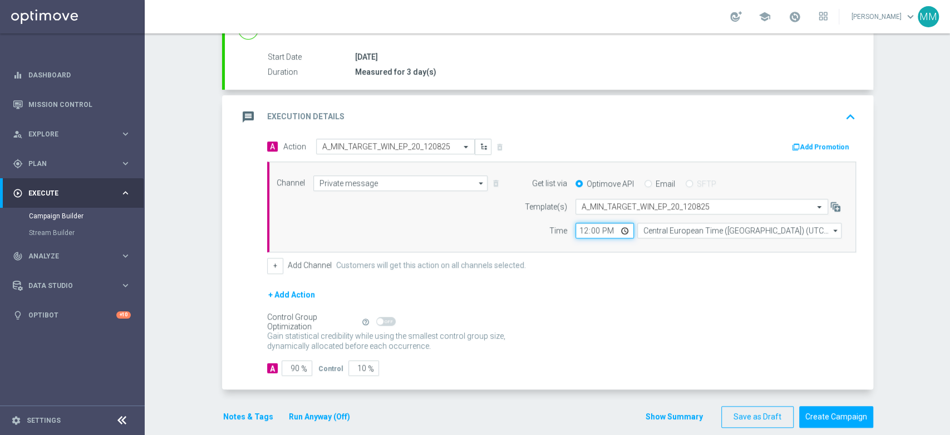
click at [579, 226] on input "12:00" at bounding box center [604, 231] width 58 height 16
type input "12:04"
click at [560, 226] on label "Time" at bounding box center [558, 230] width 18 height 9
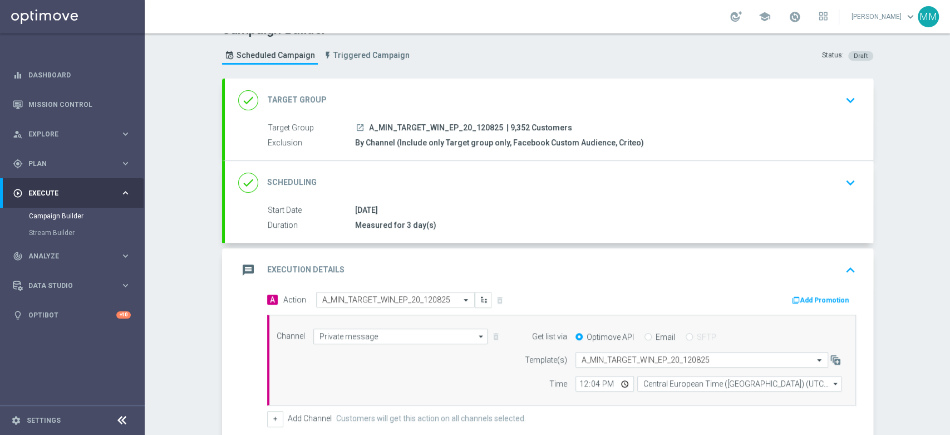
scroll to position [2, 0]
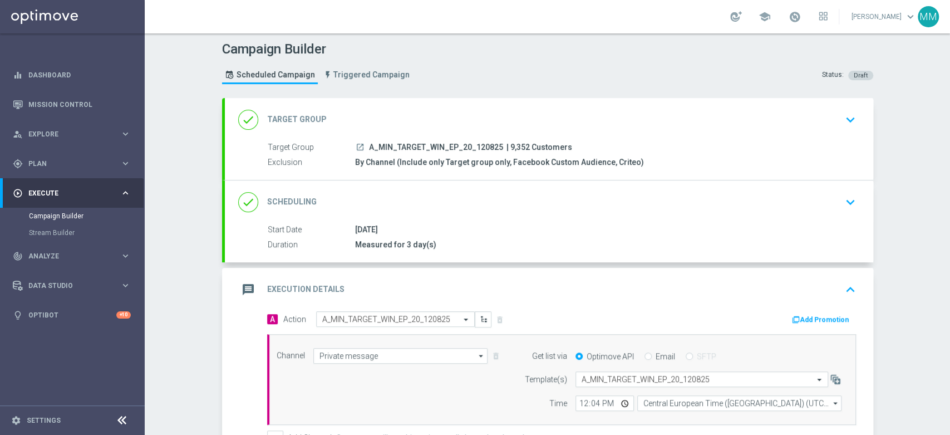
click at [433, 215] on div "done Scheduling keyboard_arrow_down" at bounding box center [549, 201] width 648 height 43
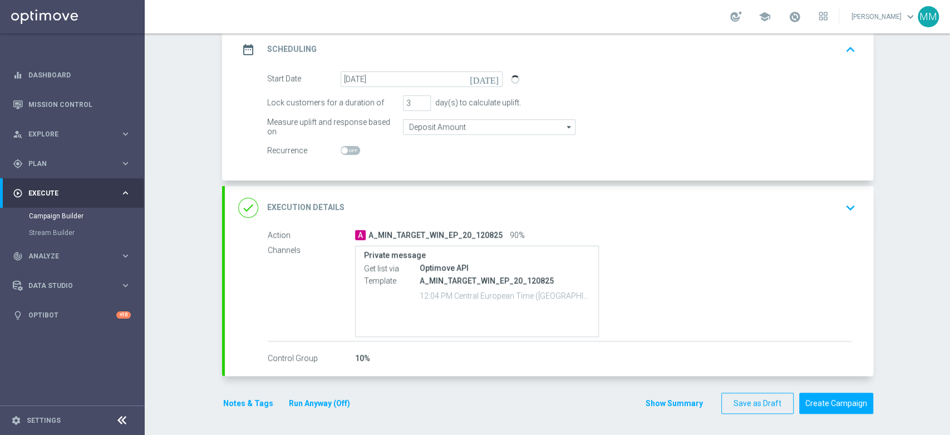
click at [328, 221] on div "done Execution Details keyboard_arrow_down" at bounding box center [549, 207] width 648 height 43
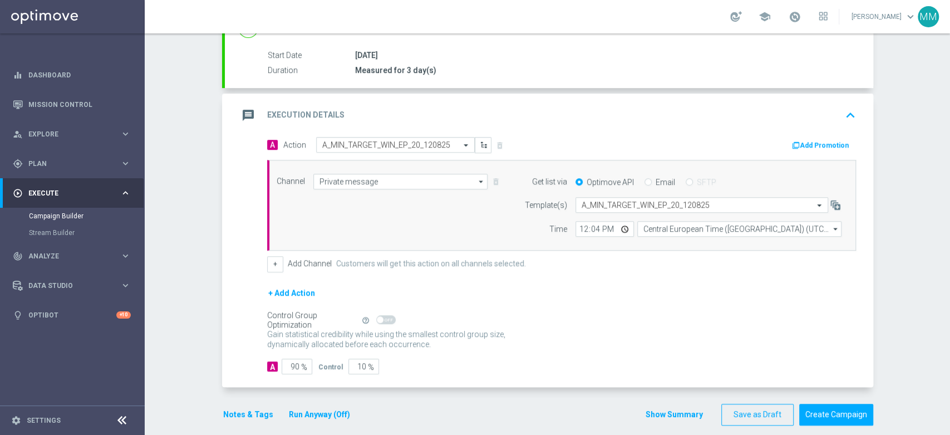
scroll to position [178, 0]
click at [290, 364] on input "90" at bounding box center [297, 365] width 31 height 16
type input "95"
type input "5"
type input "95"
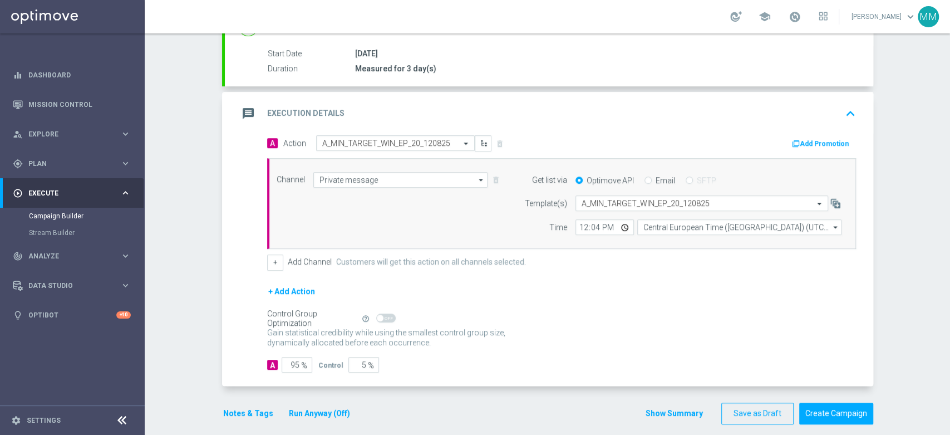
click at [245, 408] on button "Notes & Tags" at bounding box center [248, 413] width 52 height 14
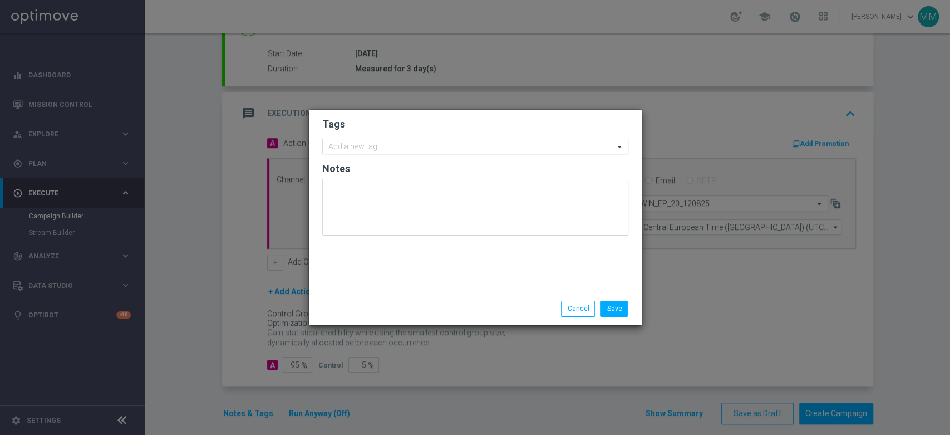
click at [433, 140] on div "Add a new tag" at bounding box center [468, 147] width 291 height 14
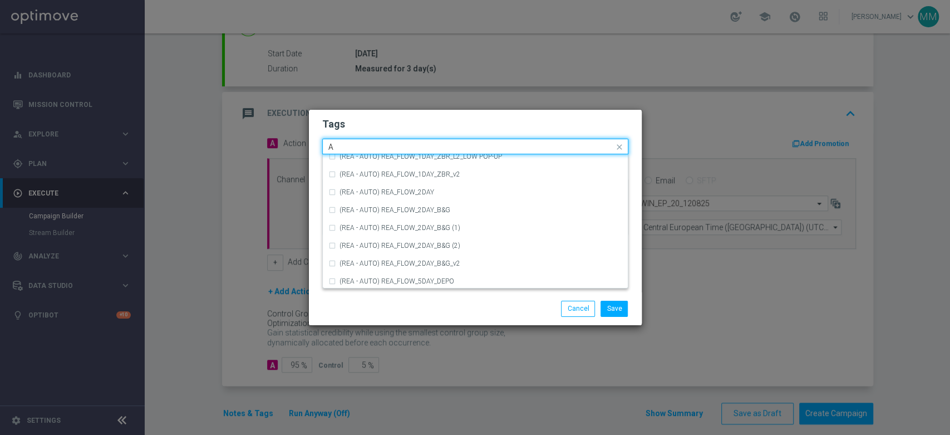
scroll to position [1298, 0]
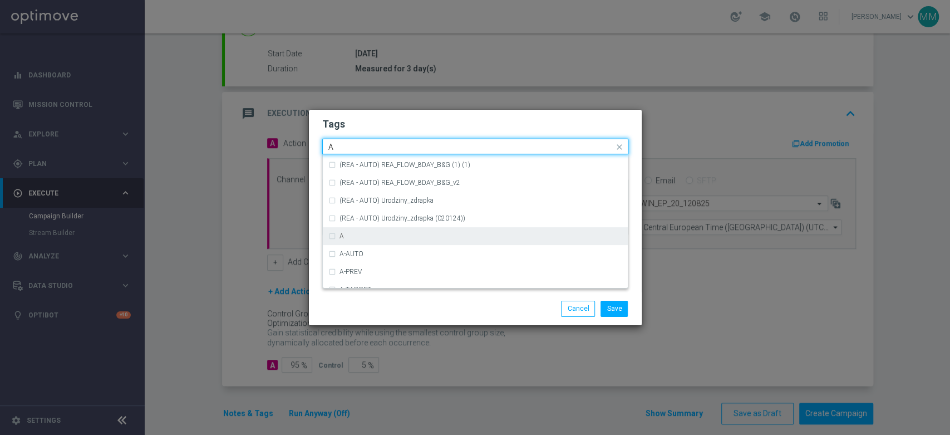
click at [405, 230] on div "A" at bounding box center [475, 236] width 294 height 18
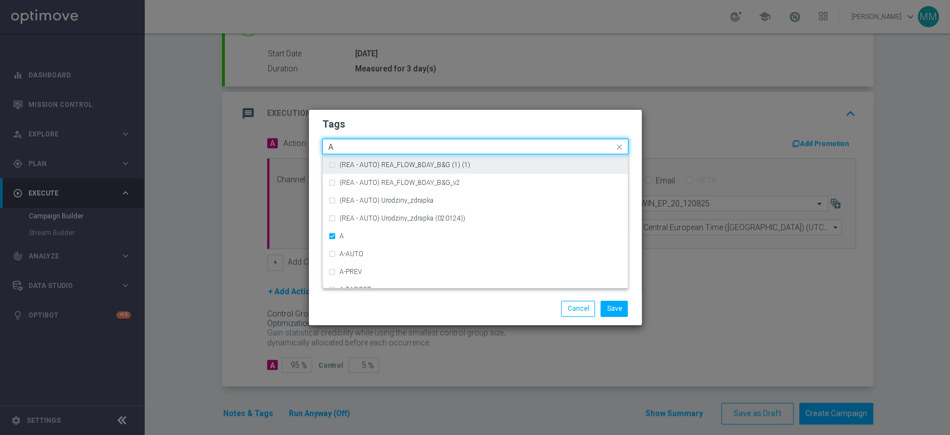
click at [380, 151] on input "A" at bounding box center [470, 146] width 285 height 9
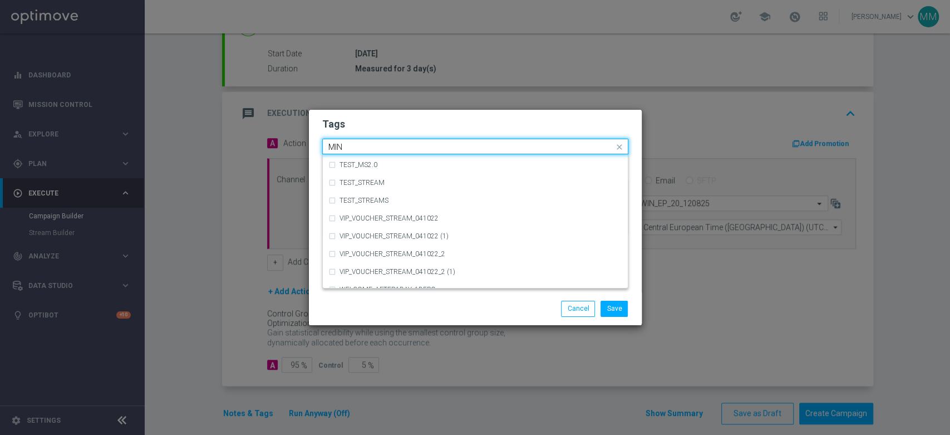
scroll to position [0, 0]
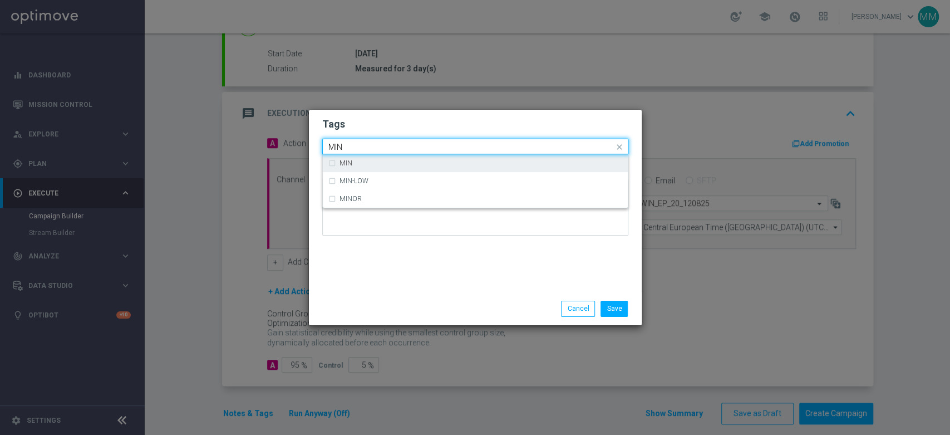
click at [374, 165] on div "MIN" at bounding box center [480, 163] width 283 height 7
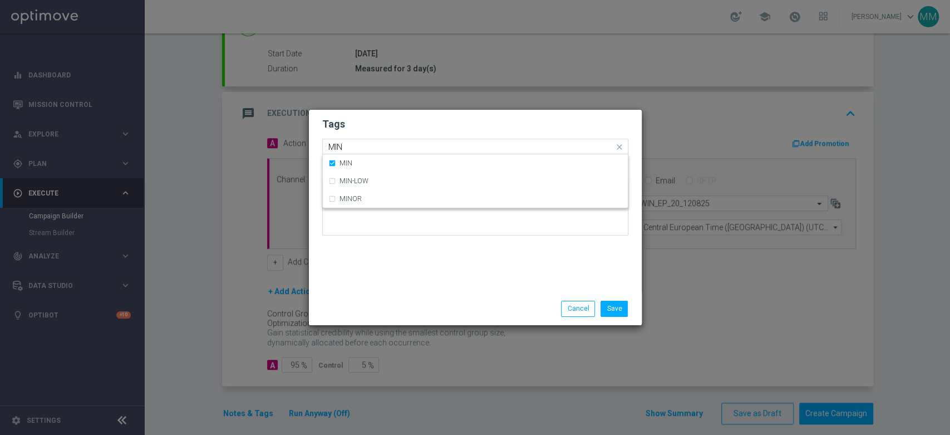
click at [371, 154] on div "Quick find × A × MIN MIN" at bounding box center [475, 147] width 306 height 16
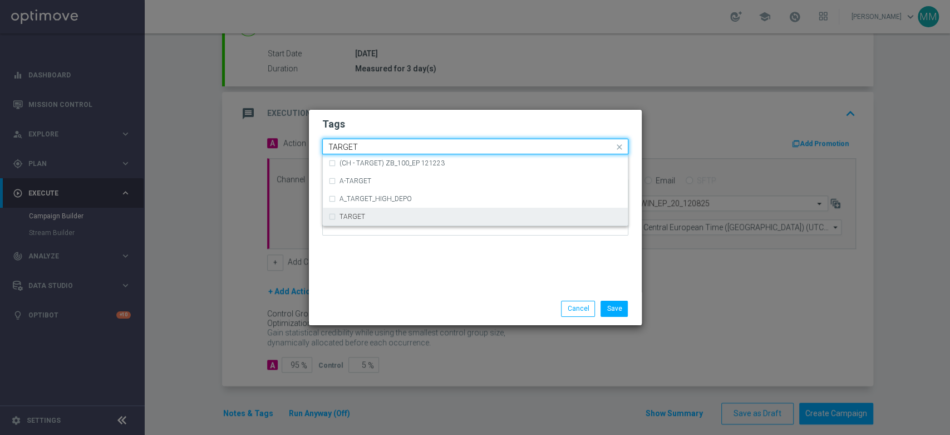
click at [369, 220] on div "TARGET" at bounding box center [480, 216] width 283 height 7
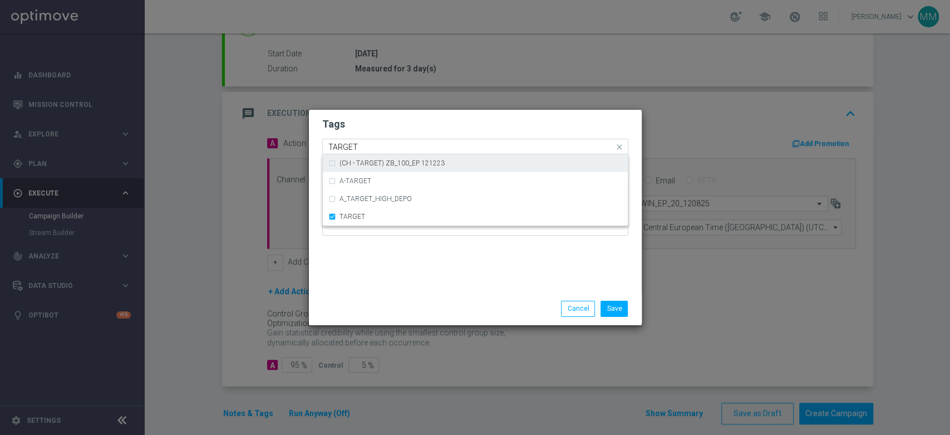
click at [371, 151] on input "TARGET" at bounding box center [470, 146] width 285 height 9
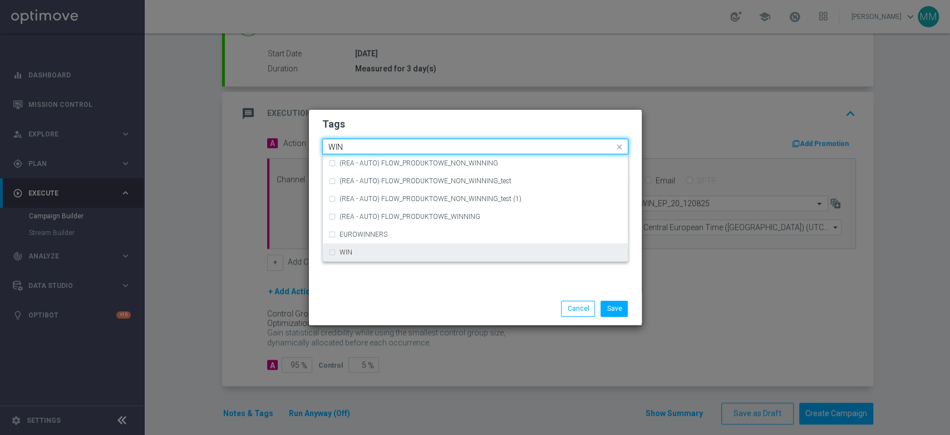
click at [403, 258] on div "WIN" at bounding box center [475, 252] width 294 height 18
type input "WIN"
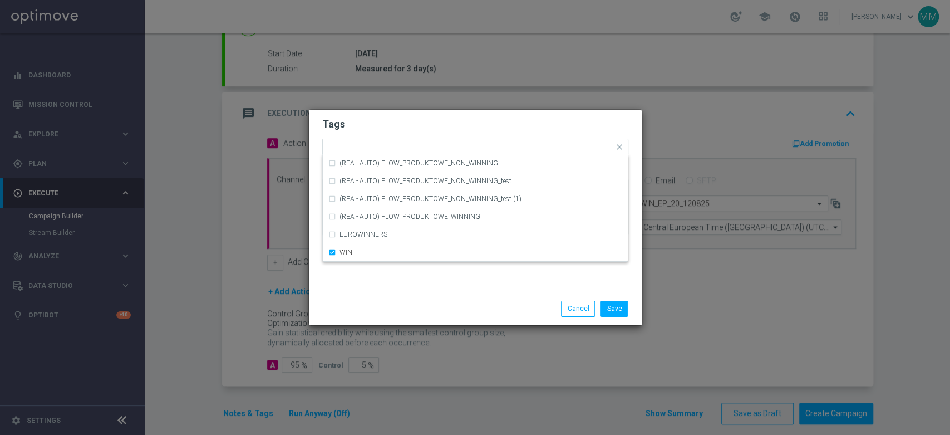
drag, startPoint x: 409, startPoint y: 278, endPoint x: 439, endPoint y: 279, distance: 30.1
click at [410, 278] on div "Tags Quick find × A × MIN × TARGET × WIN (REA - AUTO) FLOW_PRODUKTOWE_NON_WINNI…" at bounding box center [475, 201] width 333 height 183
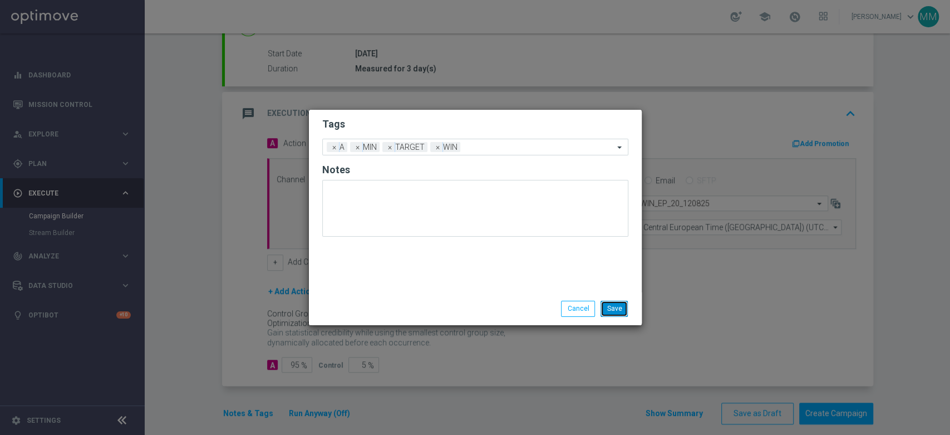
click at [610, 306] on button "Save" at bounding box center [613, 308] width 27 height 16
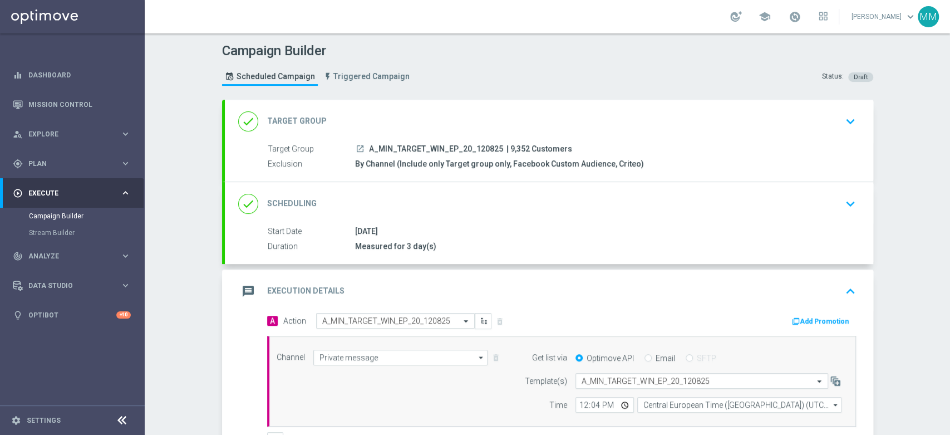
click at [802, 315] on button "Add Promotion" at bounding box center [822, 321] width 62 height 12
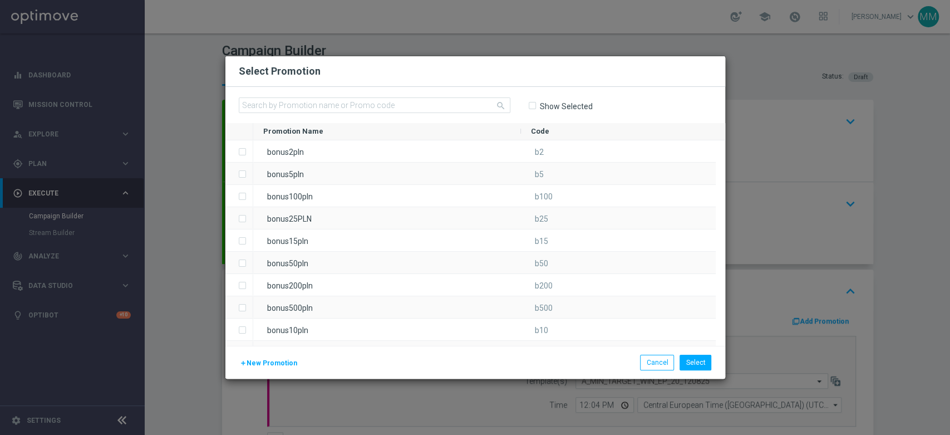
click at [249, 364] on span "New Promotion" at bounding box center [272, 363] width 51 height 8
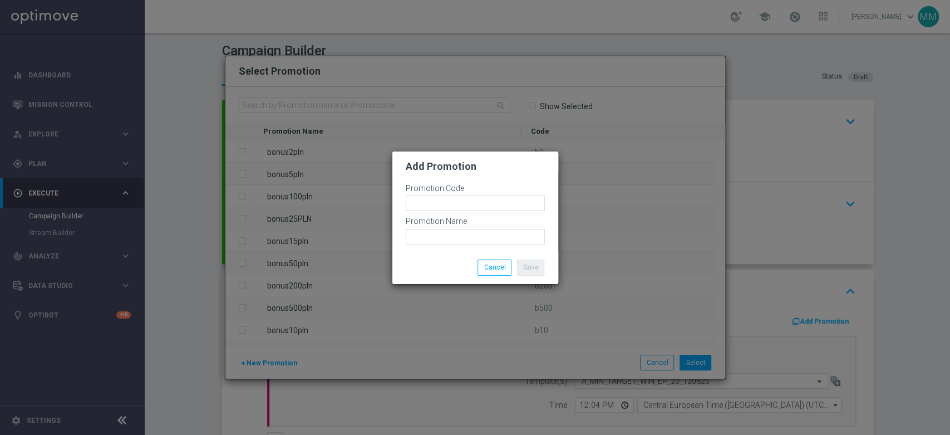
click at [485, 194] on div "Promotion Code" at bounding box center [475, 200] width 139 height 33
click at [484, 198] on input "text" at bounding box center [475, 203] width 139 height 16
click at [490, 203] on input "bonusapi_tg-" at bounding box center [475, 203] width 139 height 16
paste input "166324"
type input "bonusapi_tg-166324"
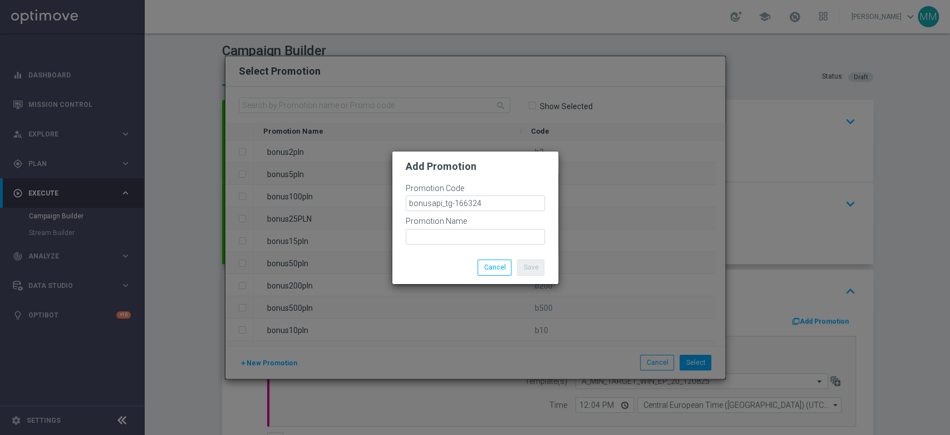
click at [485, 228] on div "Promotion Name" at bounding box center [475, 230] width 139 height 28
click at [487, 232] on input "text" at bounding box center [475, 237] width 139 height 16
paste input "bonusapi_tg-166324"
type input "bonusapi_tg-166324"
click at [533, 264] on button "Save" at bounding box center [530, 267] width 27 height 16
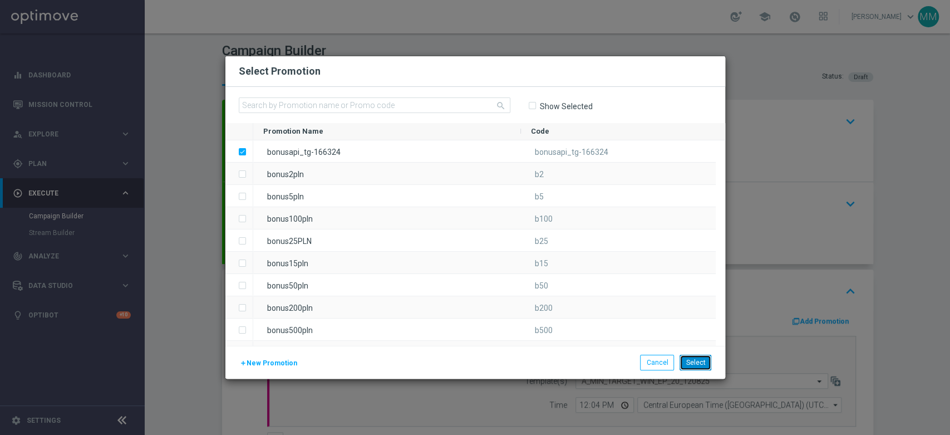
click at [697, 368] on button "Select" at bounding box center [695, 362] width 32 height 16
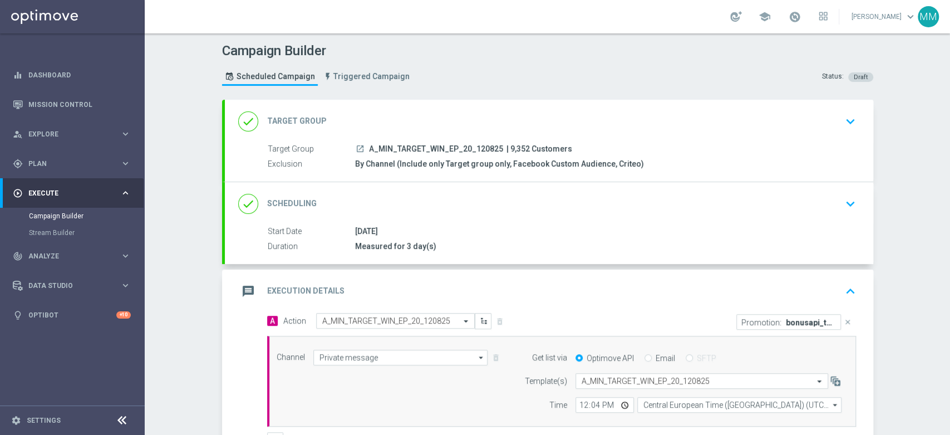
click at [433, 208] on div "done Scheduling keyboard_arrow_down" at bounding box center [549, 203] width 622 height 21
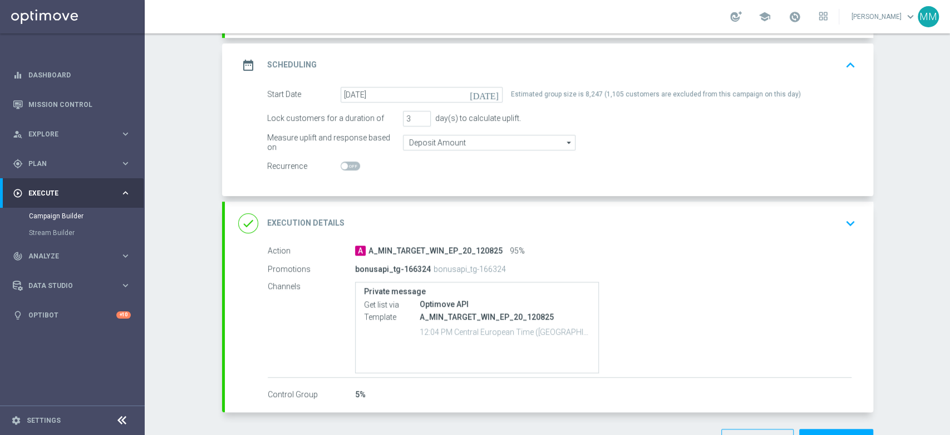
scroll to position [56, 0]
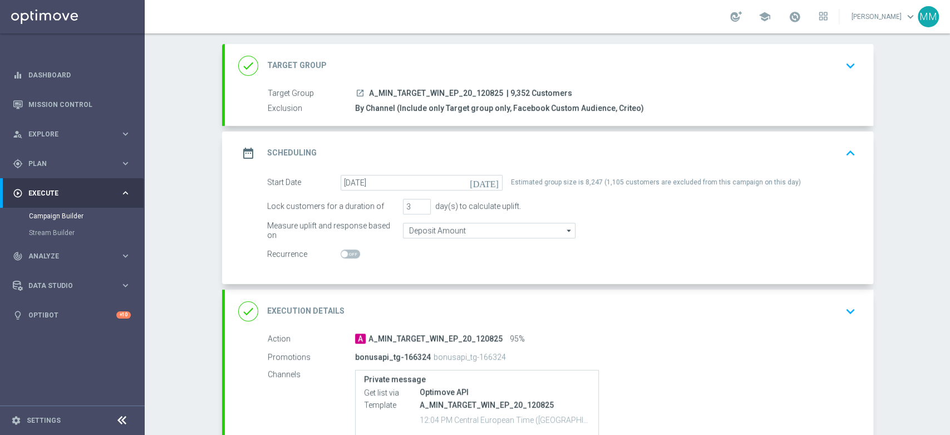
click at [460, 145] on div "date_range Scheduling keyboard_arrow_up" at bounding box center [549, 152] width 622 height 21
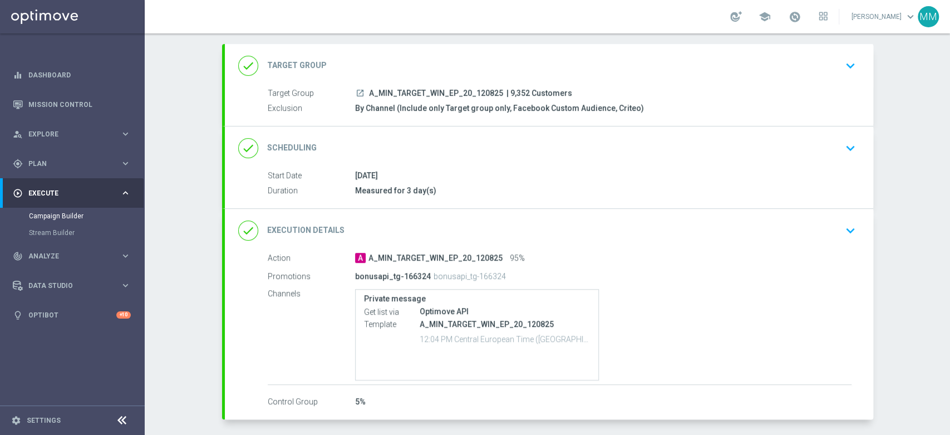
click at [436, 55] on div "done Target Group keyboard_arrow_down" at bounding box center [549, 65] width 622 height 21
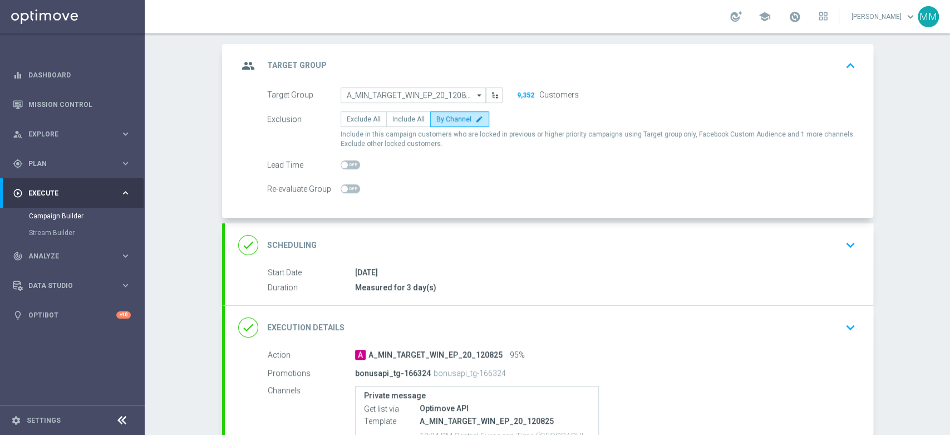
click at [459, 68] on div "group Target Group keyboard_arrow_up" at bounding box center [549, 65] width 622 height 21
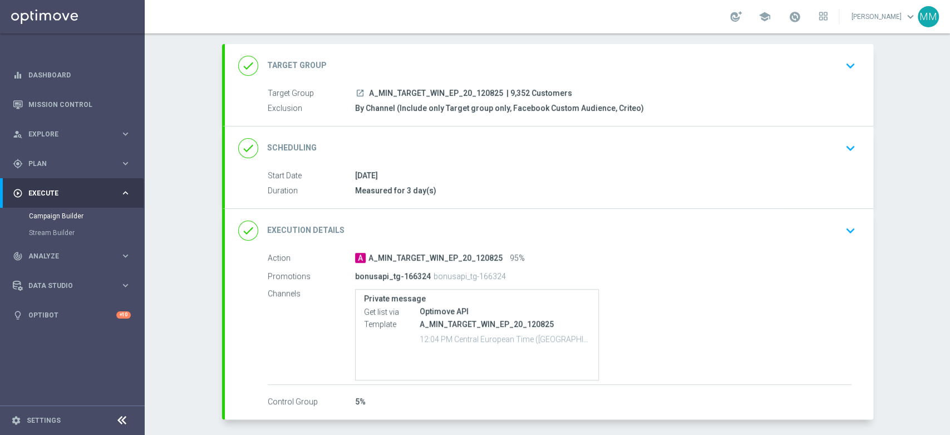
click at [426, 144] on div "done Scheduling keyboard_arrow_down" at bounding box center [549, 147] width 622 height 21
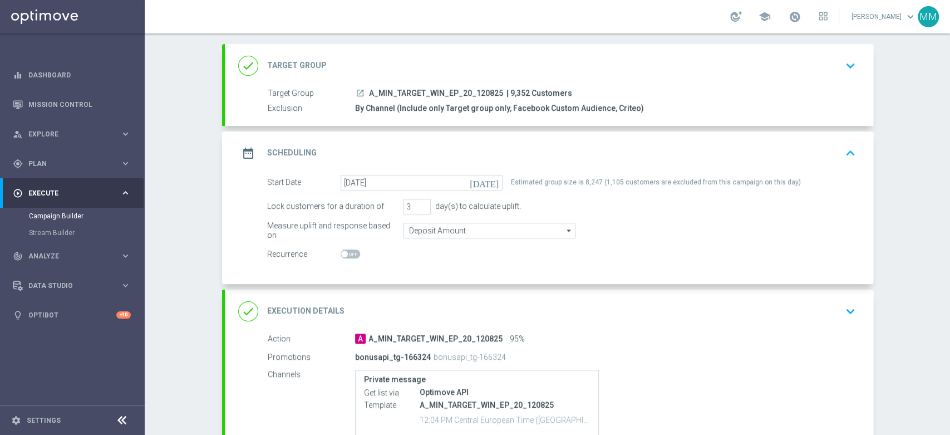
click at [497, 149] on div "date_range Scheduling keyboard_arrow_up" at bounding box center [549, 152] width 622 height 21
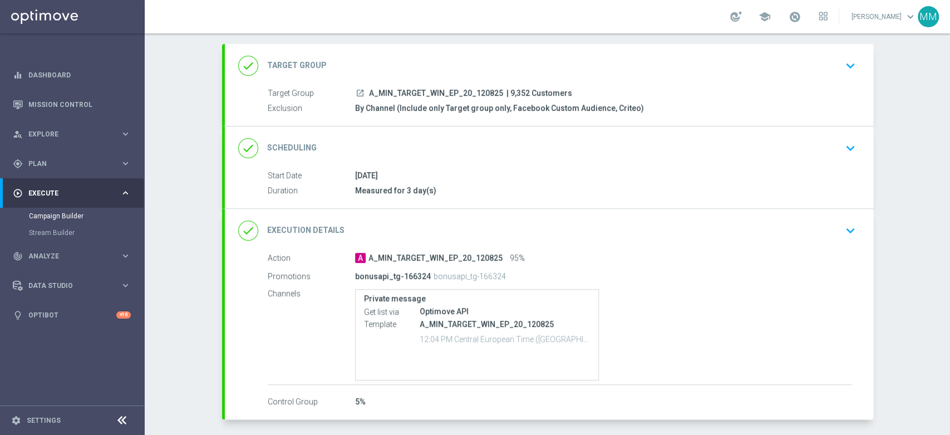
scroll to position [98, 0]
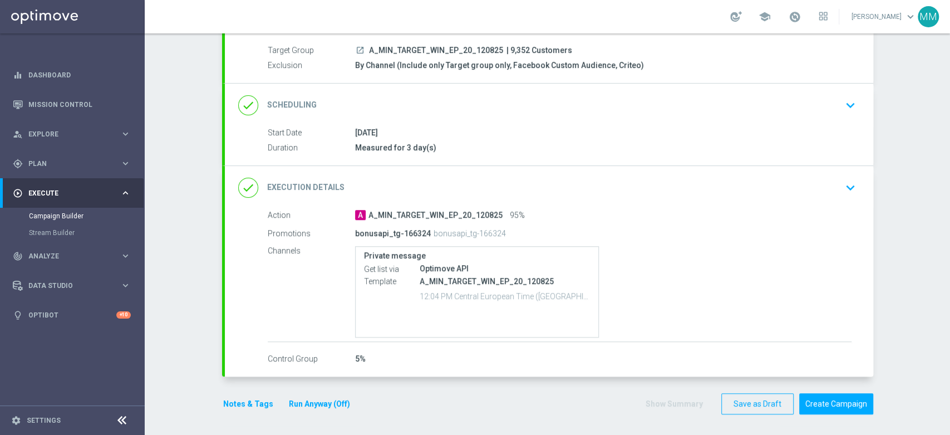
click at [234, 410] on div "Notes & Tags Run Anyway (Off)" at bounding box center [293, 404] width 142 height 22
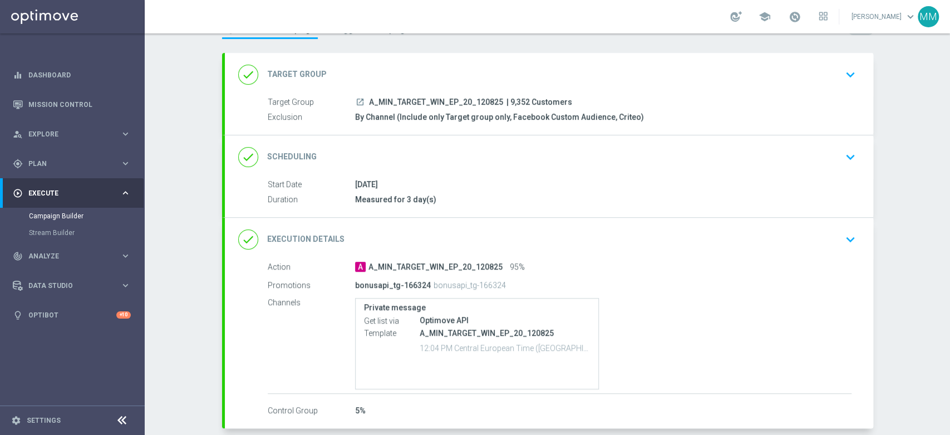
scroll to position [0, 0]
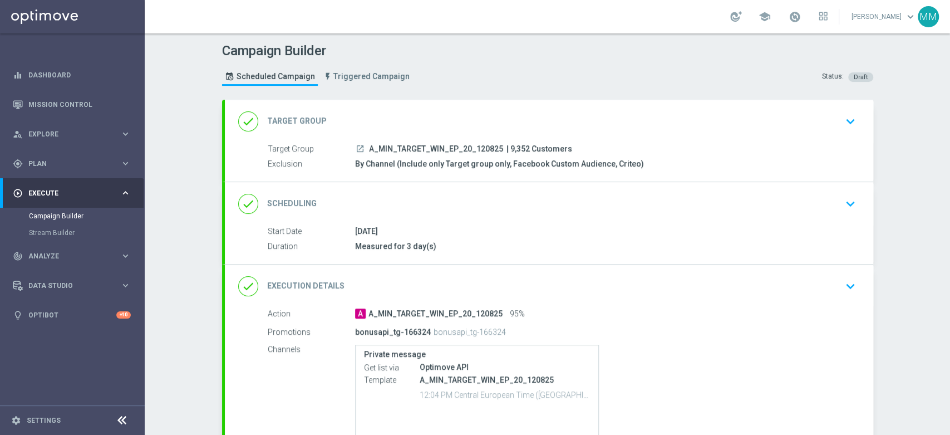
click at [447, 134] on div "done Target Group keyboard_arrow_down" at bounding box center [549, 121] width 648 height 43
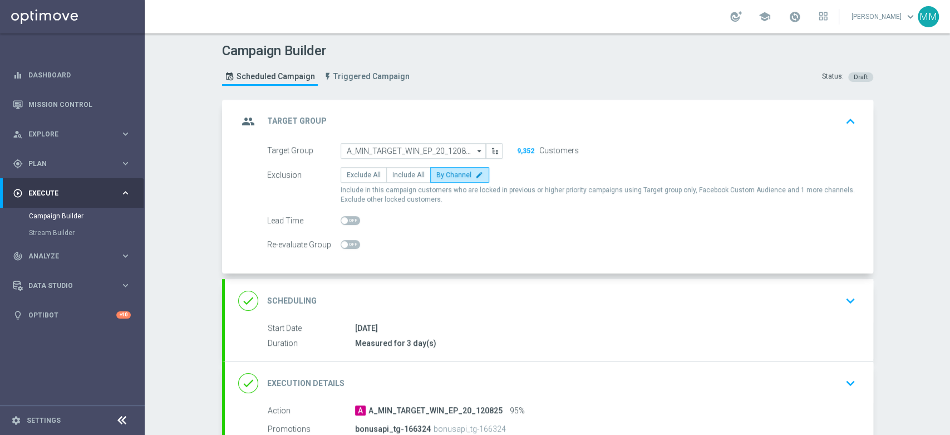
click at [490, 120] on div "group Target Group keyboard_arrow_up Target Group launch A_MIN_TARGET_WIN_EP_20…" at bounding box center [549, 187] width 648 height 174
click at [441, 279] on div "done Scheduling keyboard_arrow_down" at bounding box center [549, 300] width 648 height 43
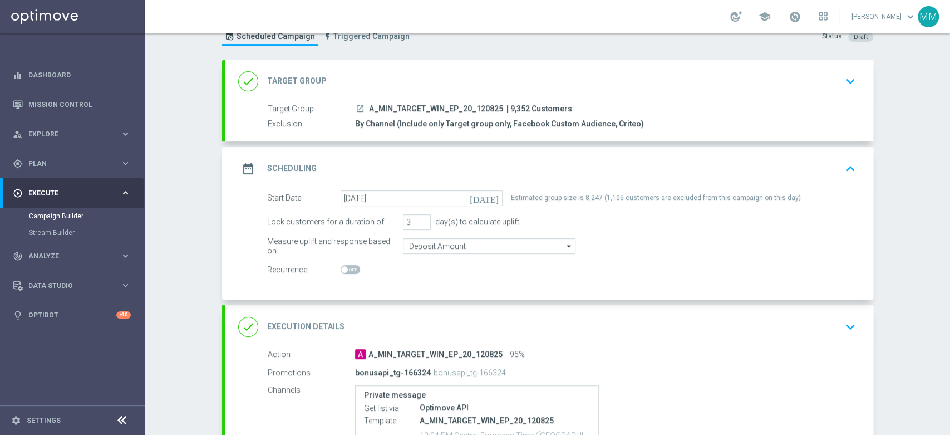
scroll to position [62, 0]
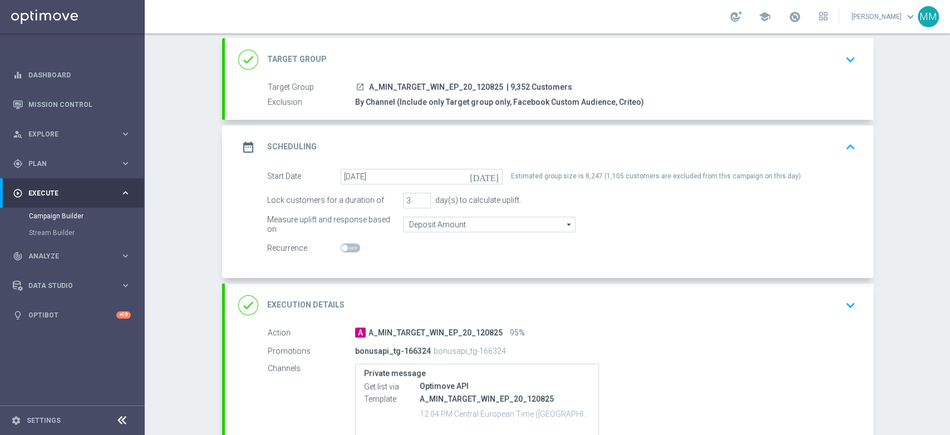
click at [472, 140] on div "date_range Scheduling keyboard_arrow_up" at bounding box center [549, 146] width 622 height 21
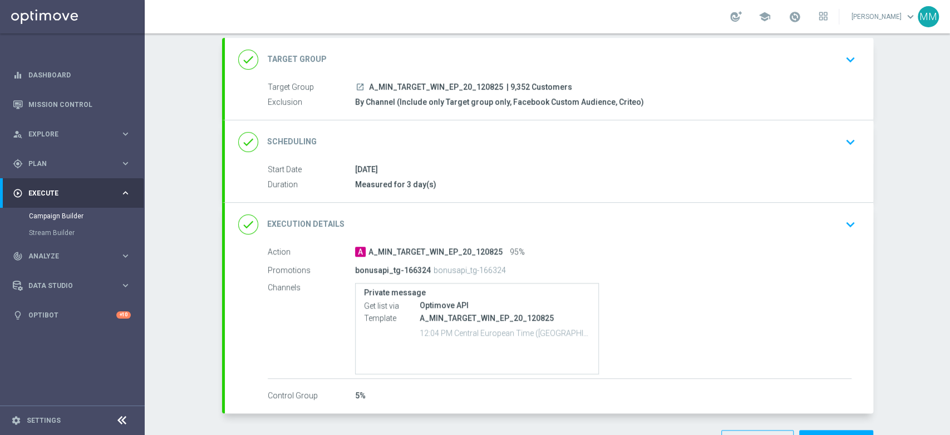
click at [479, 268] on p "bonusapi_tg-166324" at bounding box center [469, 270] width 72 height 10
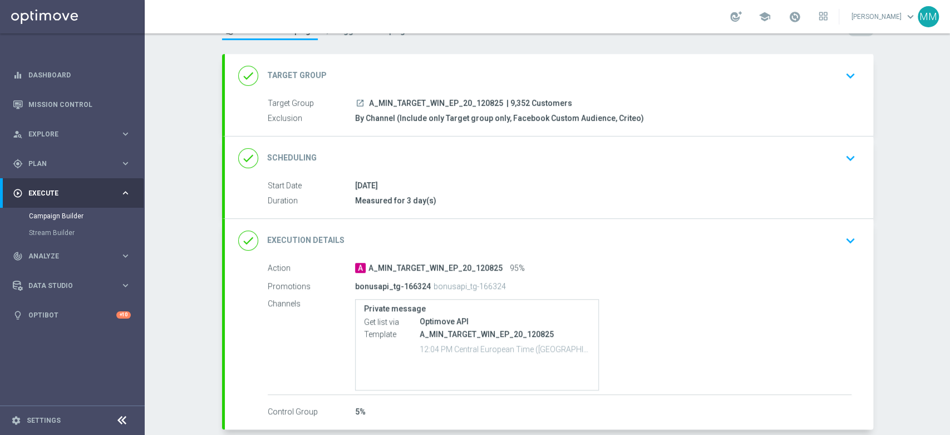
scroll to position [98, 0]
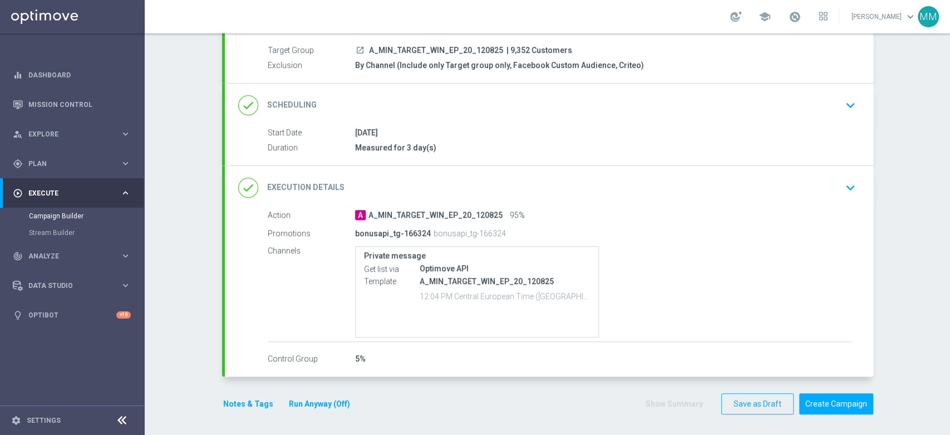
click at [240, 404] on button "Notes & Tags" at bounding box center [248, 404] width 52 height 14
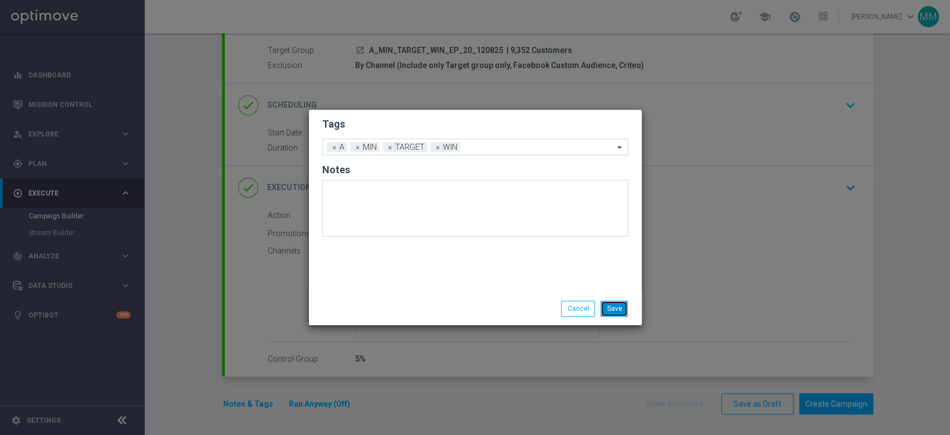
click at [614, 306] on button "Save" at bounding box center [613, 308] width 27 height 16
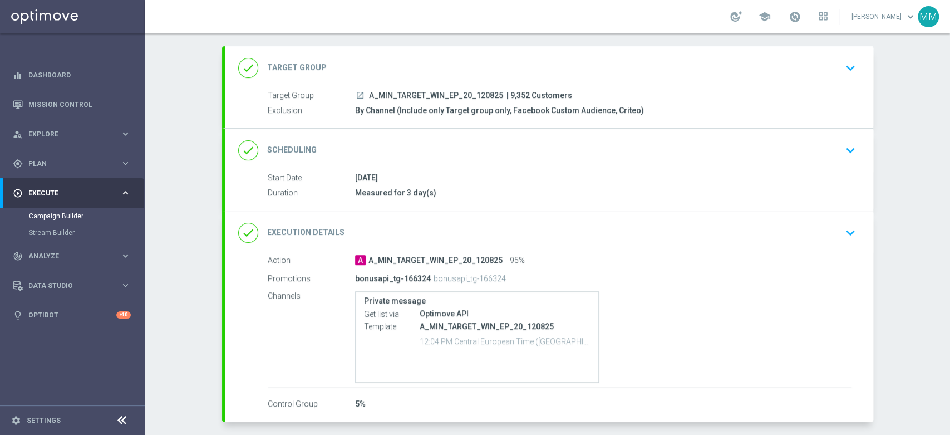
scroll to position [0, 0]
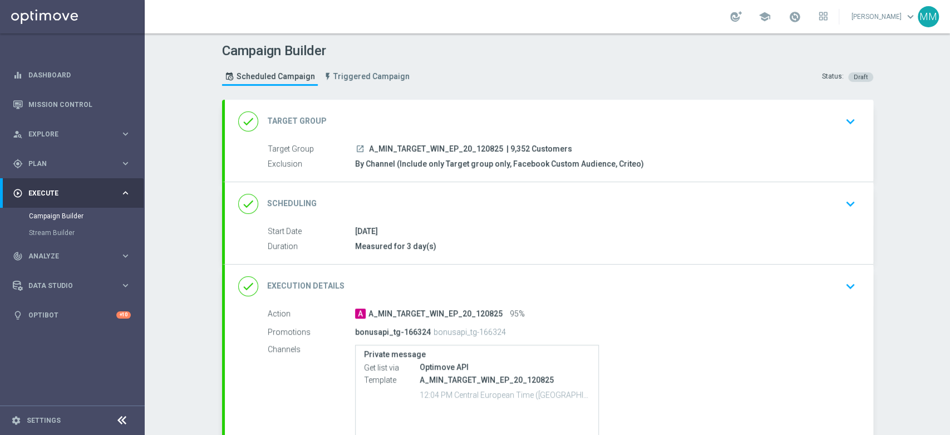
click at [471, 111] on div "done Target Group keyboard_arrow_down" at bounding box center [549, 121] width 622 height 21
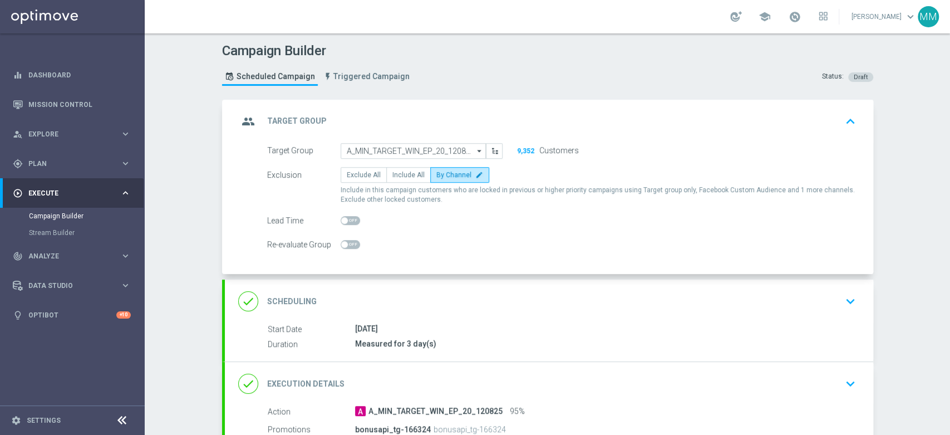
click at [492, 111] on div "group Target Group keyboard_arrow_up" at bounding box center [549, 121] width 622 height 21
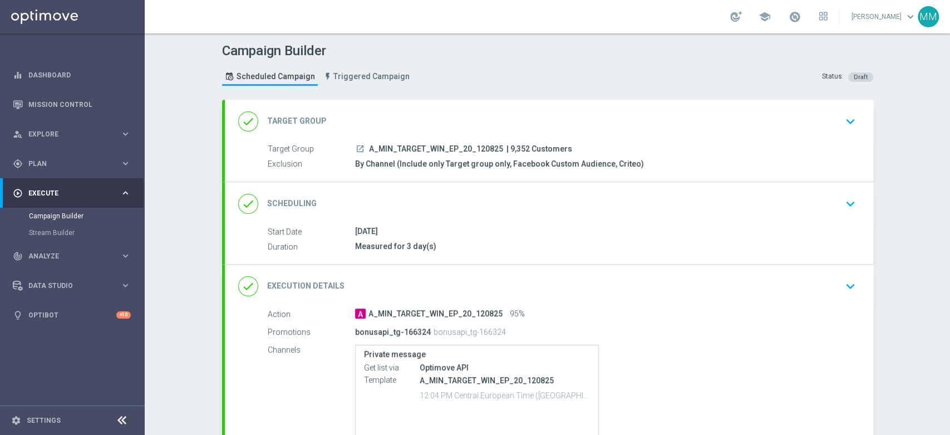
click at [427, 195] on div "done Scheduling keyboard_arrow_down" at bounding box center [549, 203] width 622 height 21
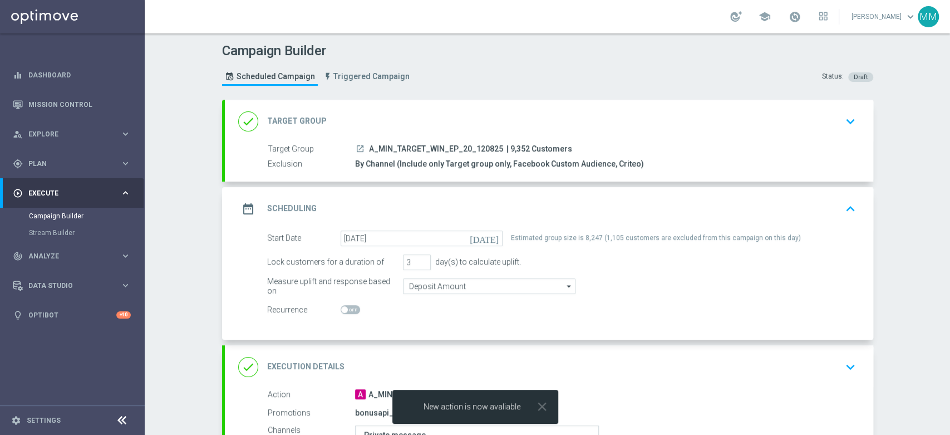
click at [425, 194] on div "date_range Scheduling keyboard_arrow_up" at bounding box center [549, 208] width 648 height 43
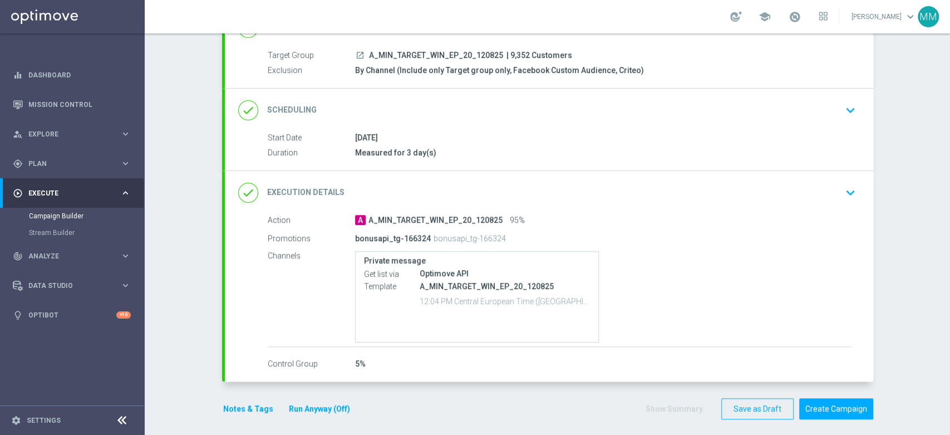
scroll to position [98, 0]
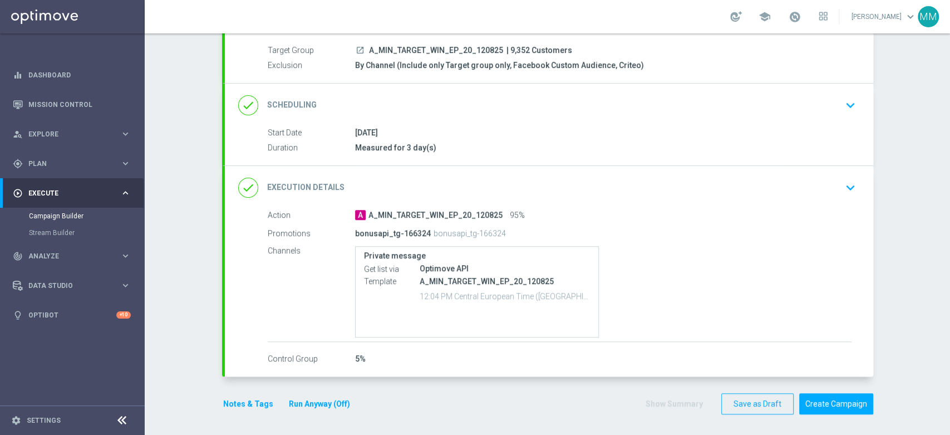
click at [252, 398] on button "Notes & Tags" at bounding box center [248, 404] width 52 height 14
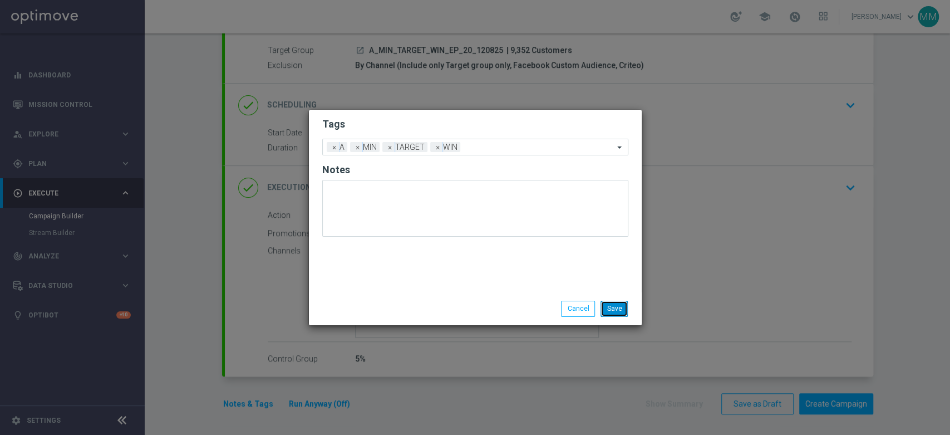
click at [617, 313] on button "Save" at bounding box center [613, 308] width 27 height 16
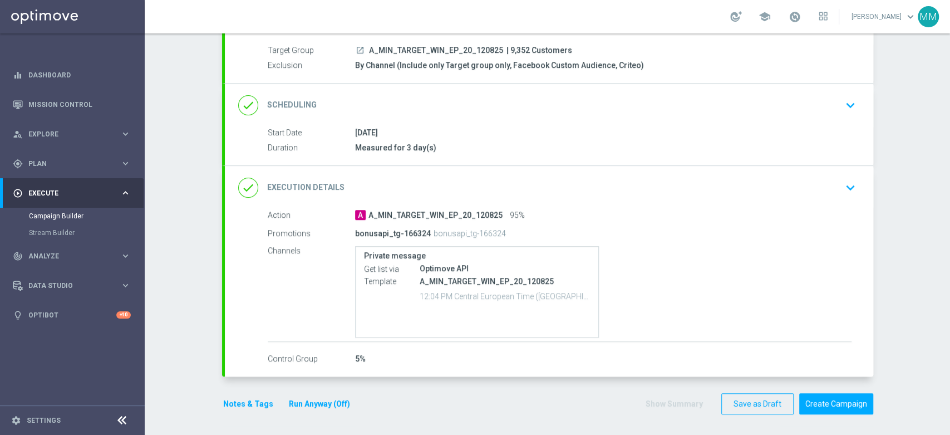
click at [222, 401] on button "Notes & Tags" at bounding box center [248, 404] width 52 height 14
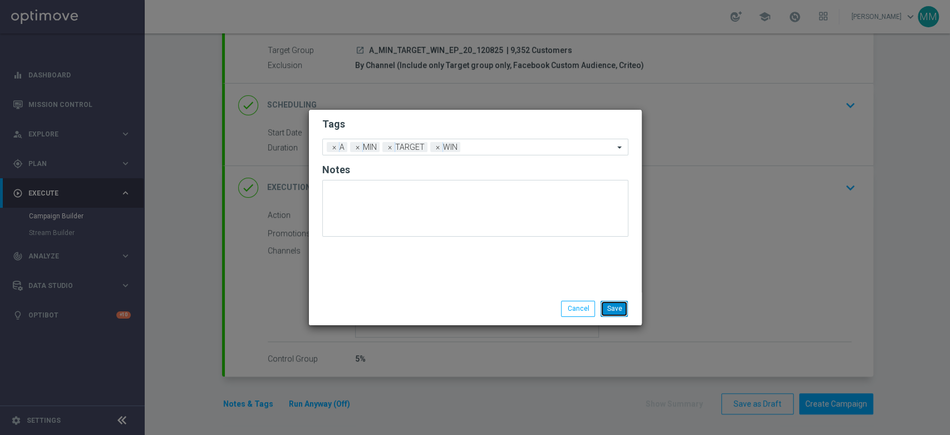
click at [605, 303] on button "Save" at bounding box center [613, 308] width 27 height 16
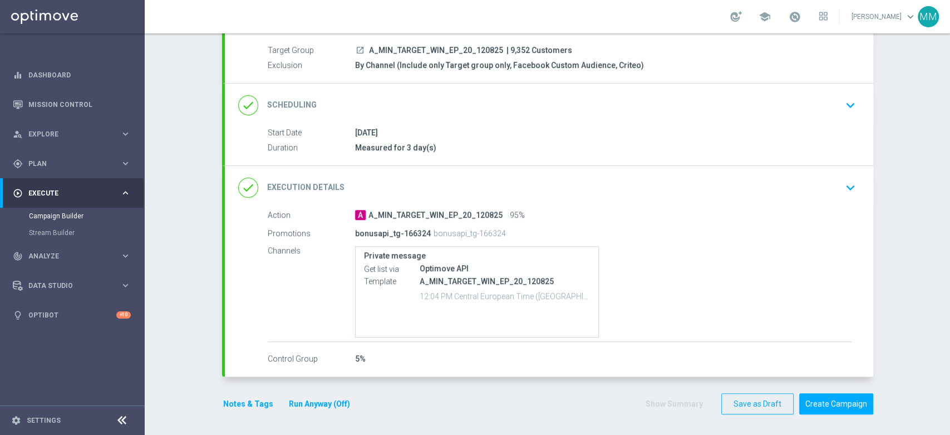
scroll to position [0, 0]
click at [534, 124] on div "done Scheduling keyboard_arrow_down" at bounding box center [549, 104] width 648 height 43
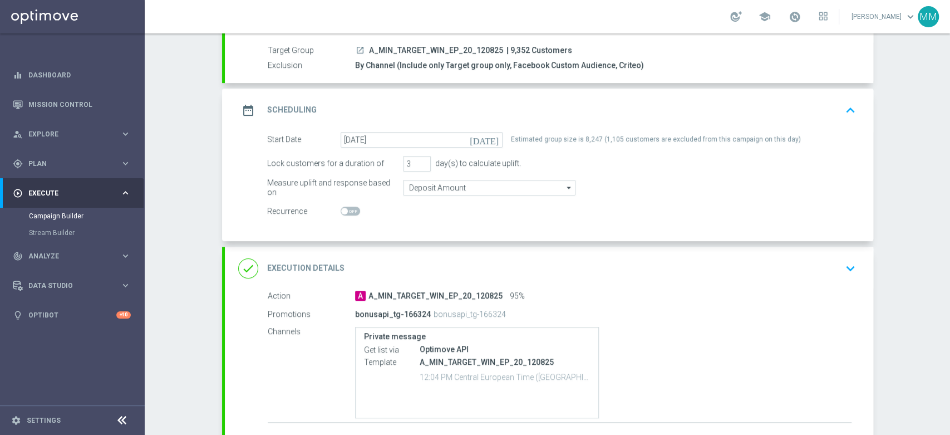
click at [559, 101] on div "date_range Scheduling keyboard_arrow_up" at bounding box center [549, 110] width 622 height 21
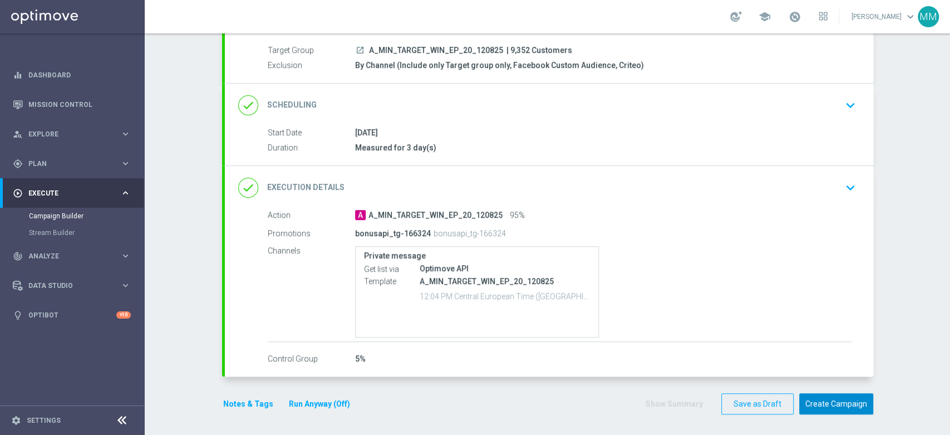
click at [832, 403] on button "Create Campaign" at bounding box center [836, 404] width 74 height 22
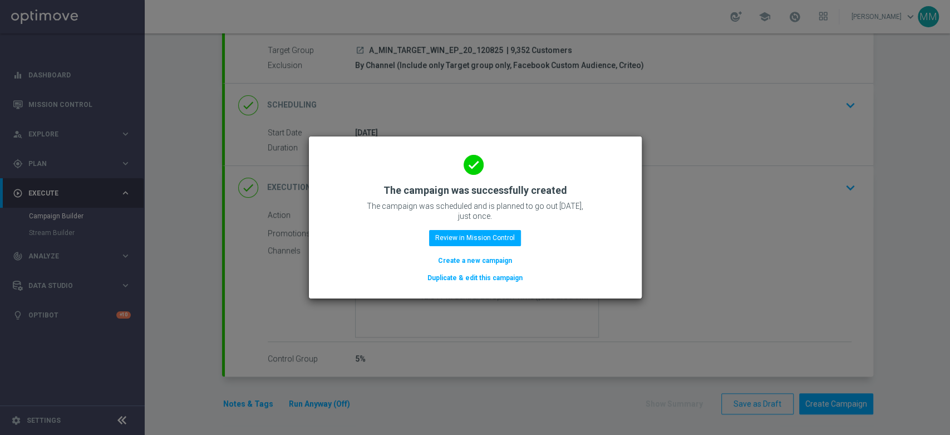
click at [505, 260] on button "Create a new campaign" at bounding box center [475, 260] width 76 height 12
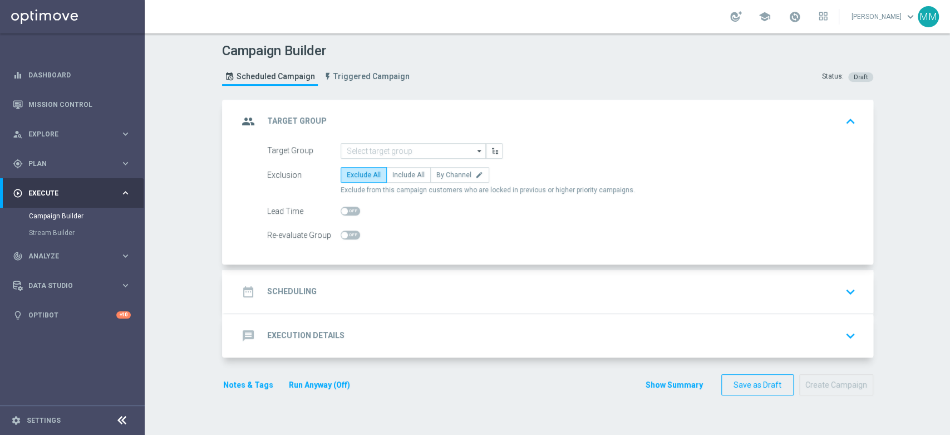
scroll to position [0, 0]
click at [397, 154] on input at bounding box center [413, 151] width 145 height 16
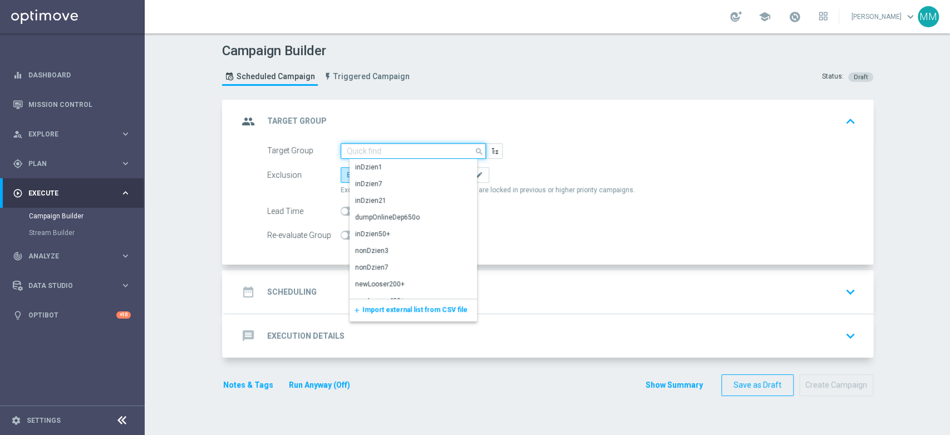
paste input "A_LOW_TARGET_WIN_EP_50_120825"
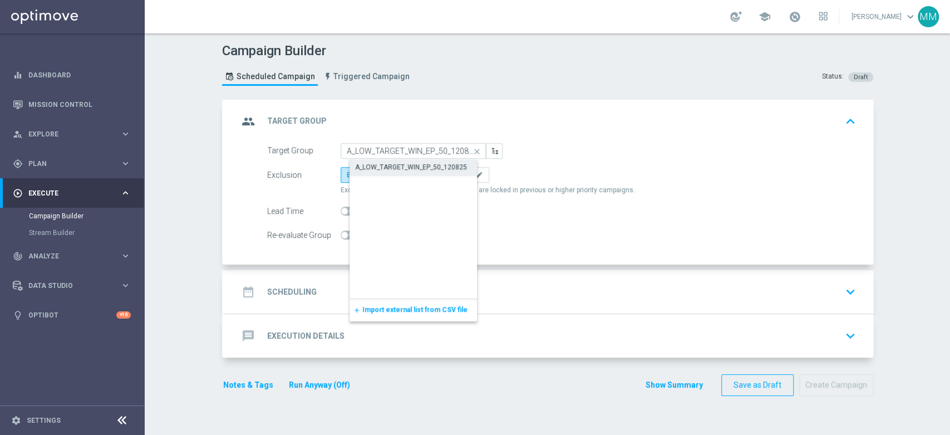
click at [396, 168] on div "A_LOW_TARGET_WIN_EP_50_120825" at bounding box center [411, 167] width 112 height 10
type input "A_LOW_TARGET_WIN_EP_50_120825"
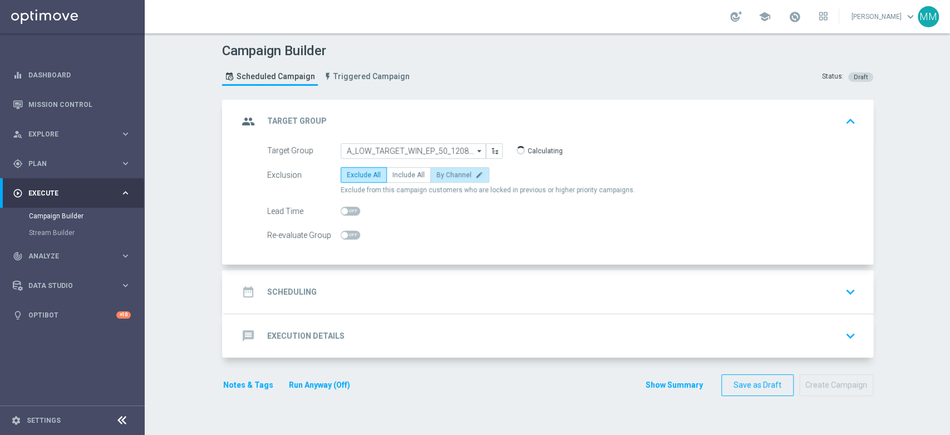
click at [448, 177] on span "By Channel" at bounding box center [453, 175] width 35 height 8
click at [444, 177] on input "By Channel edit" at bounding box center [439, 176] width 7 height 7
radio input "true"
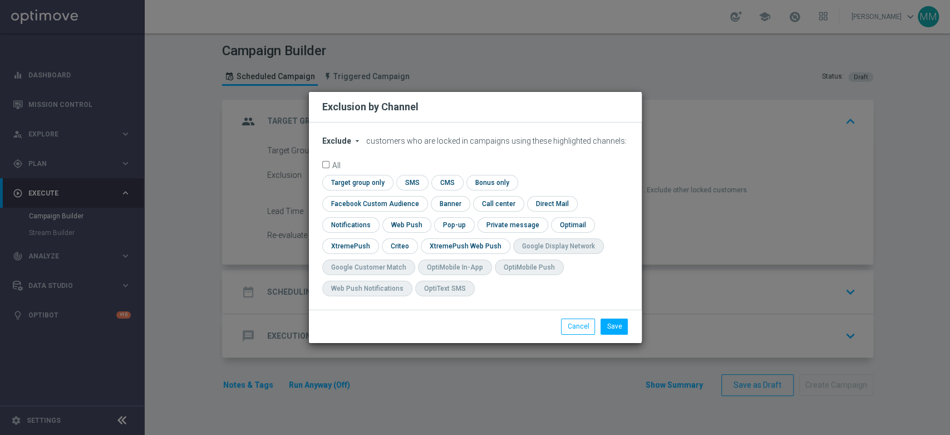
click at [333, 145] on span "Exclude" at bounding box center [336, 140] width 29 height 9
click at [0, 0] on span "Include" at bounding box center [0, 0] width 0 height 0
click at [423, 196] on input "checkbox" at bounding box center [372, 203] width 101 height 15
checkbox input "true"
click at [342, 184] on input "checkbox" at bounding box center [356, 182] width 68 height 15
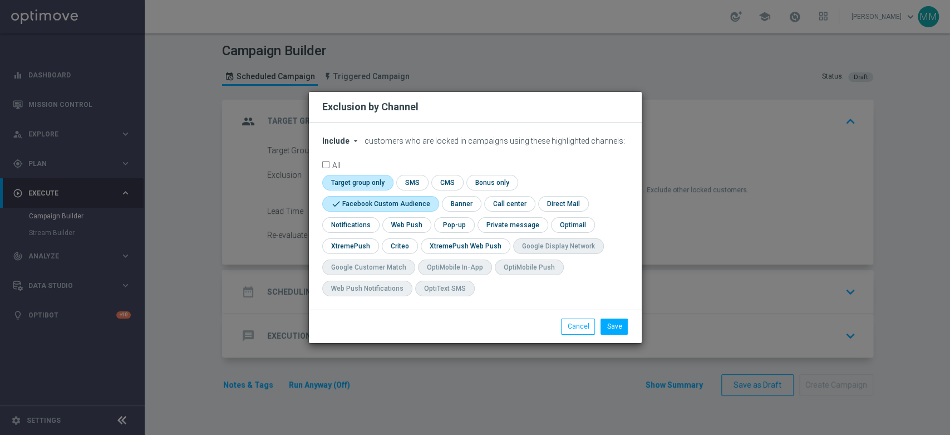
checkbox input "true"
click at [401, 242] on input "checkbox" at bounding box center [399, 245] width 35 height 15
checkbox input "true"
click at [614, 328] on button "Save" at bounding box center [613, 326] width 27 height 16
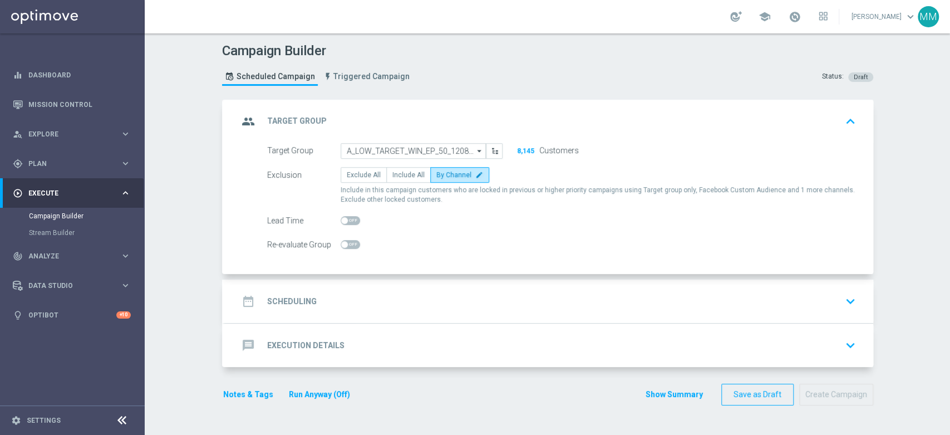
click at [343, 297] on div "date_range Scheduling keyboard_arrow_down" at bounding box center [549, 300] width 622 height 21
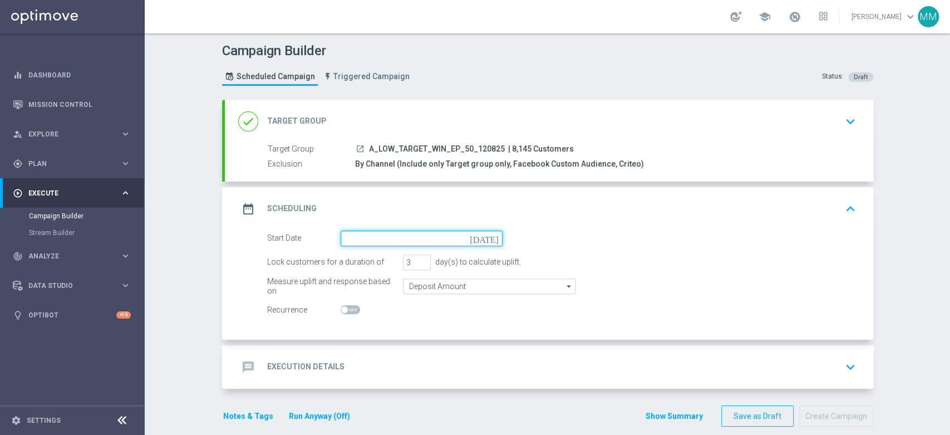
click at [407, 244] on input at bounding box center [422, 238] width 162 height 16
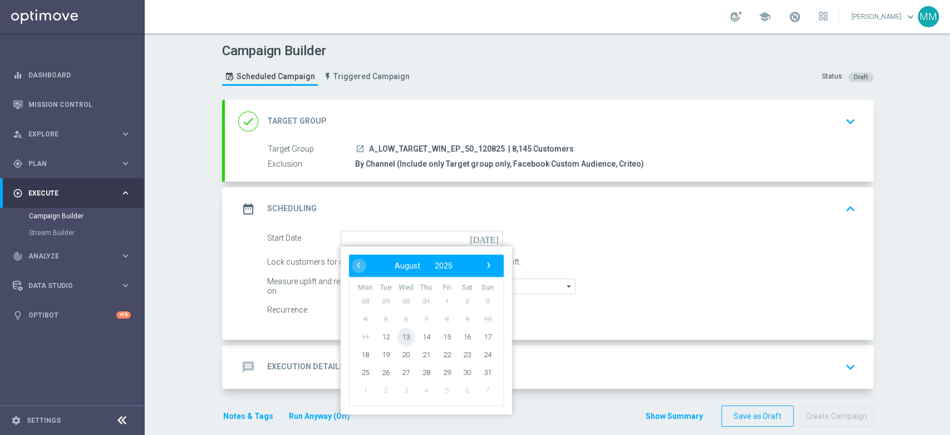
type input "12 Aug 2025"
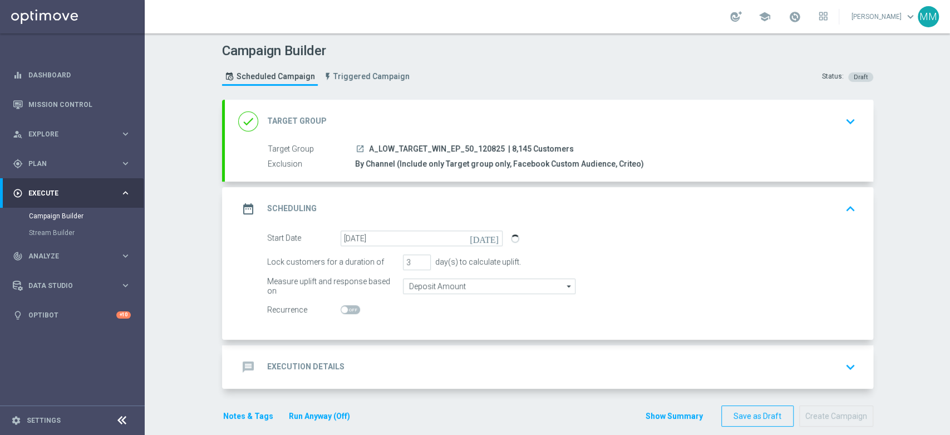
click at [383, 332] on div "Start Date 12 Aug 2025 today Lock customers for a duration of 3 day(s) to calcu…" at bounding box center [549, 284] width 648 height 109
click at [385, 352] on div "message Execution Details keyboard_arrow_down" at bounding box center [549, 366] width 648 height 43
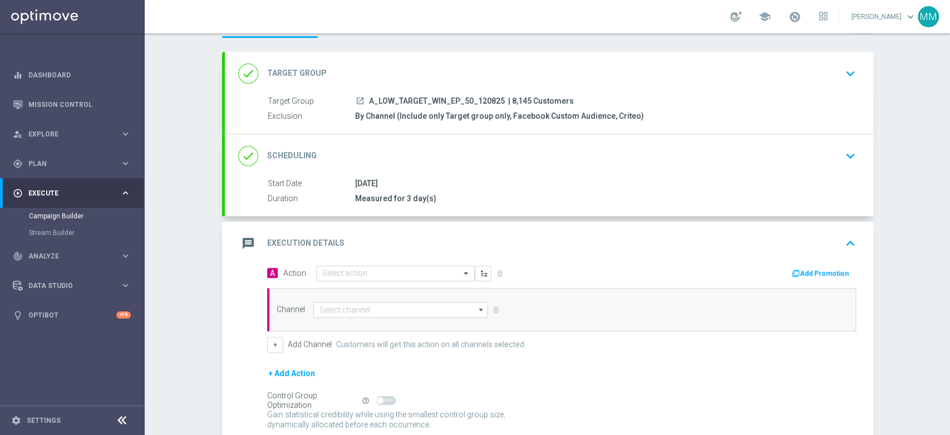
scroll to position [62, 0]
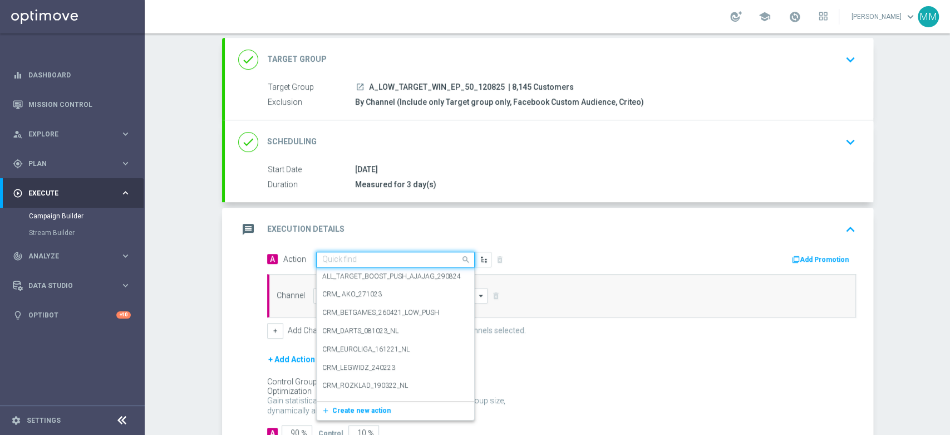
click at [371, 260] on input "text" at bounding box center [384, 259] width 124 height 9
click at [344, 417] on div "add_new Create new action" at bounding box center [395, 410] width 157 height 19
click at [344, 413] on span "Create new action" at bounding box center [361, 410] width 58 height 8
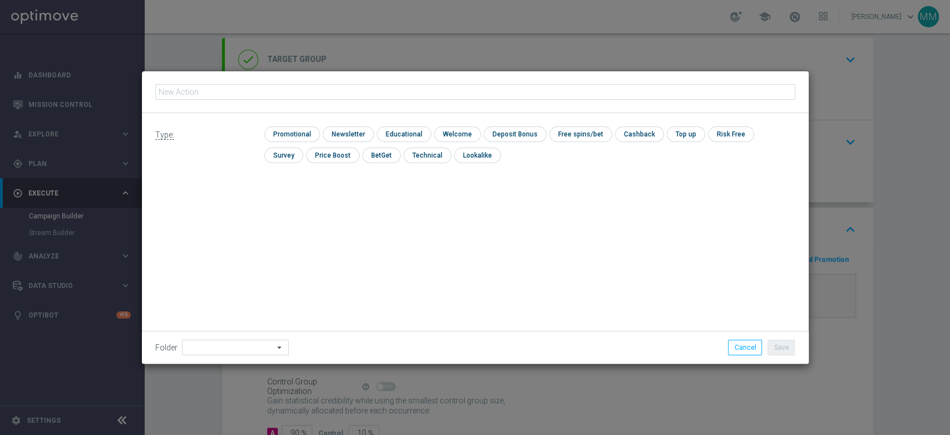
type input "A_LOW_TARGET_WIN_EP_50_120825"
click at [294, 126] on div "Type: check Promotional check Newsletter check Educational check Welcome check …" at bounding box center [475, 149] width 667 height 72
click at [295, 130] on input "checkbox" at bounding box center [290, 133] width 53 height 15
checkbox input "true"
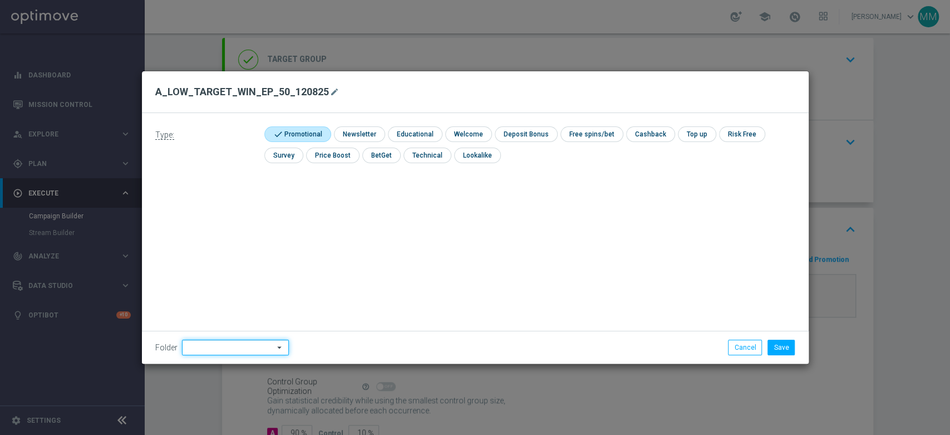
click at [203, 344] on input at bounding box center [235, 347] width 107 height 16
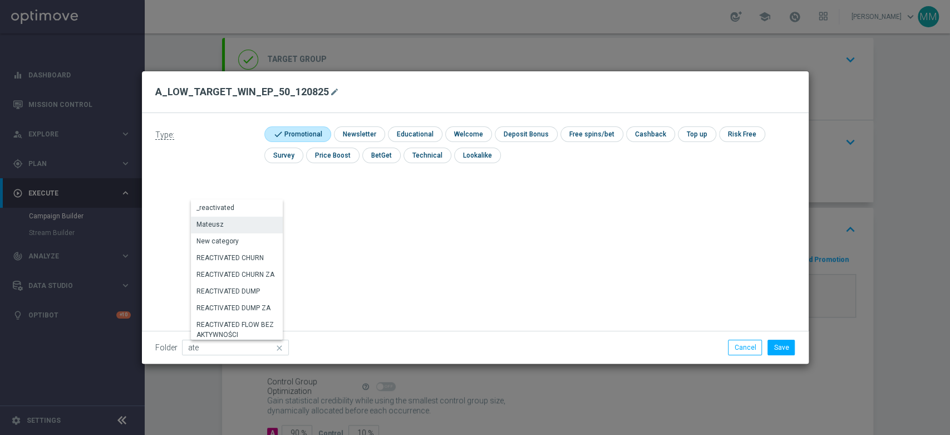
click at [225, 223] on div "Mateusz" at bounding box center [238, 224] width 94 height 16
type input "Mateusz"
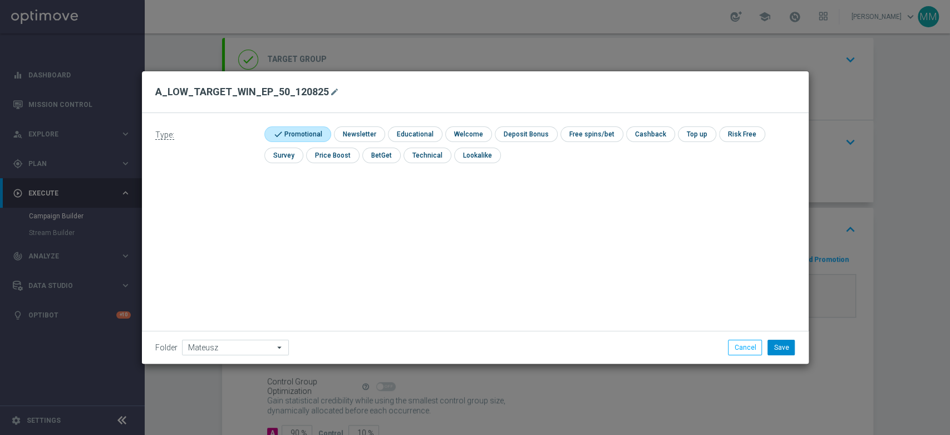
click at [797, 344] on li "Save" at bounding box center [781, 347] width 33 height 16
click at [791, 346] on button "Save" at bounding box center [780, 347] width 27 height 16
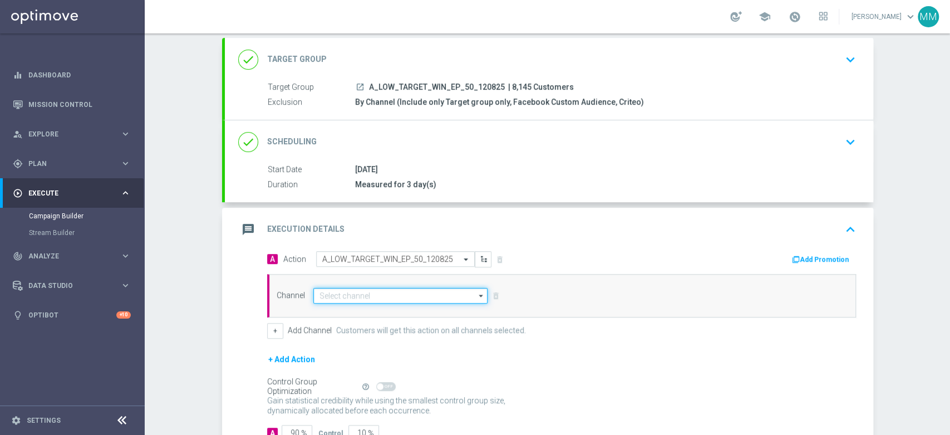
click at [398, 302] on input at bounding box center [400, 296] width 175 height 16
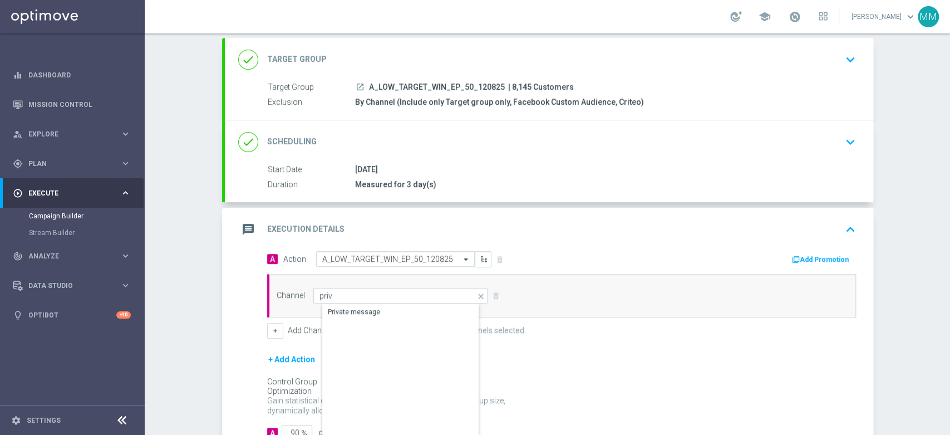
click at [337, 330] on div "Private message" at bounding box center [400, 374] width 157 height 140
click at [347, 310] on div "Private message" at bounding box center [354, 312] width 52 height 10
type input "Private message"
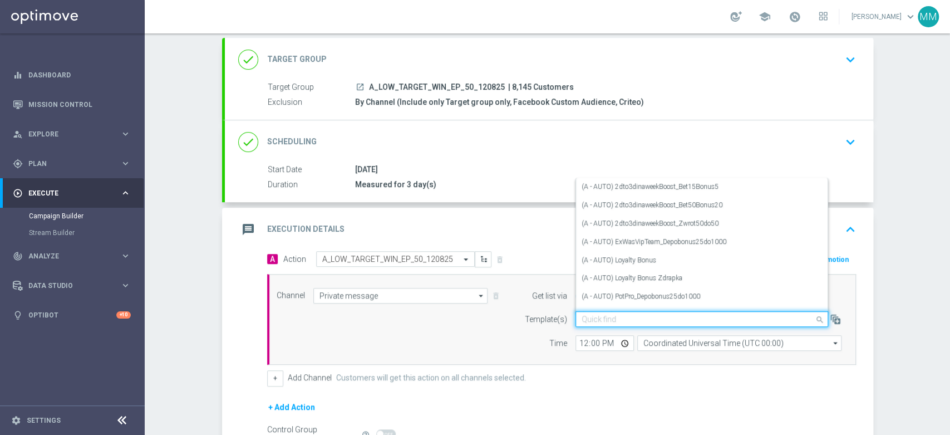
click at [630, 316] on input "text" at bounding box center [691, 318] width 218 height 9
paste input "A_LOW_TARGET_WIN_EP_50_120825"
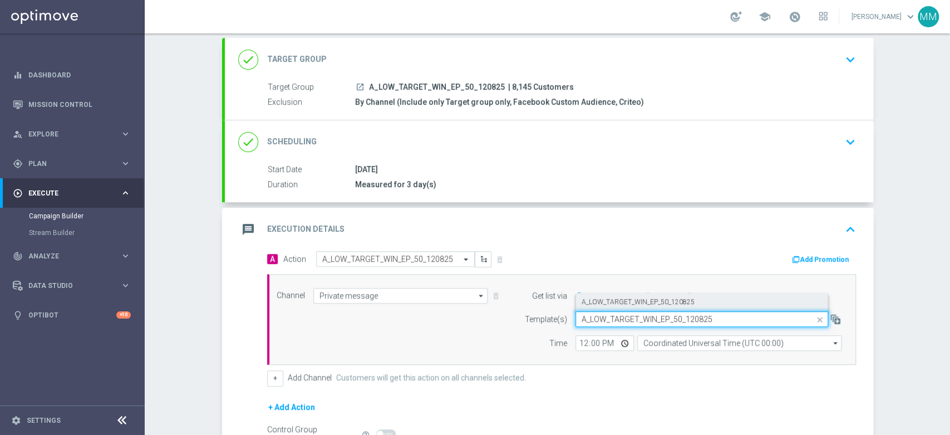
click at [623, 303] on label "A_LOW_TARGET_WIN_EP_50_120825" at bounding box center [638, 301] width 113 height 9
type input "A_LOW_TARGET_WIN_EP_50_120825"
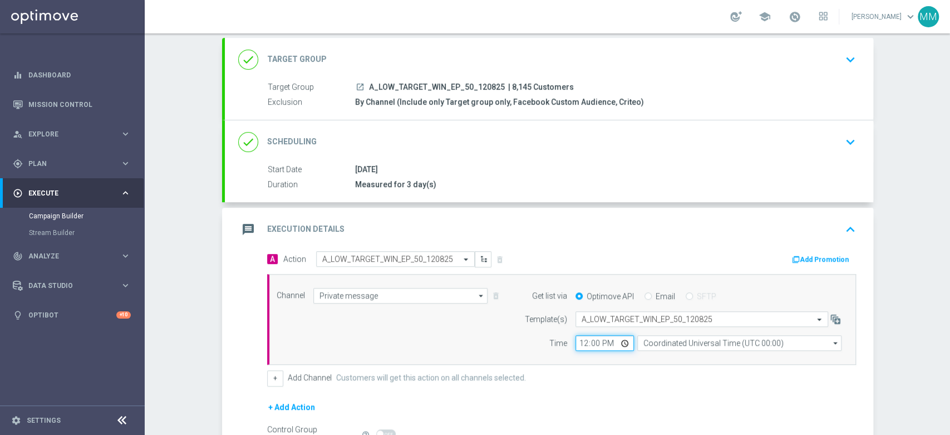
click at [576, 339] on input "12:00" at bounding box center [604, 343] width 58 height 16
type input "12:04"
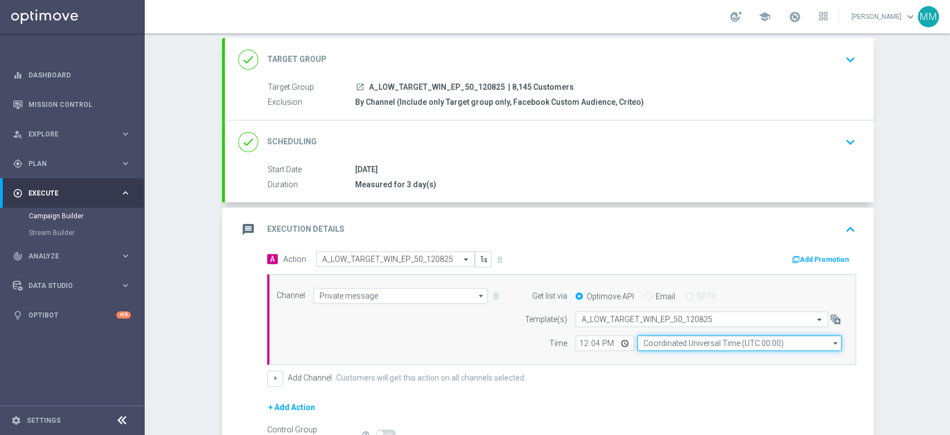
click at [718, 349] on input "Coordinated Universal Time (UTC 00:00)" at bounding box center [739, 343] width 204 height 16
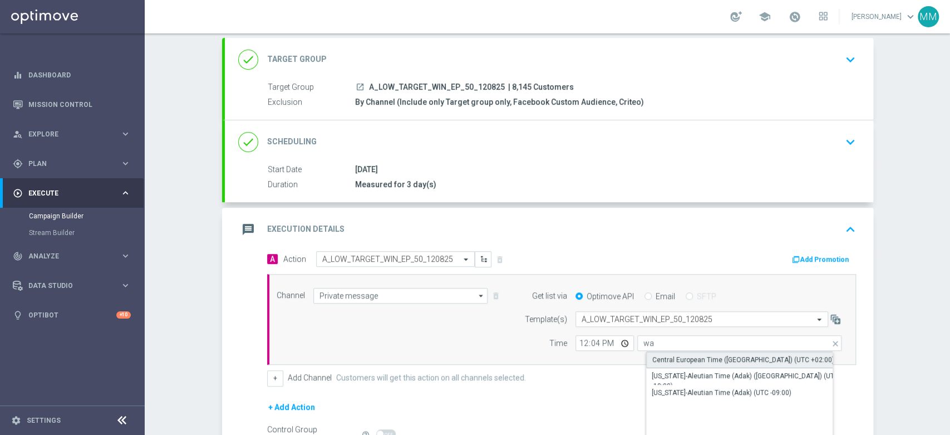
click at [693, 355] on div "Central European Time (Warsaw) (UTC +02:00)" at bounding box center [743, 359] width 182 height 10
type input "Central European Time (Warsaw) (UTC +02:00)"
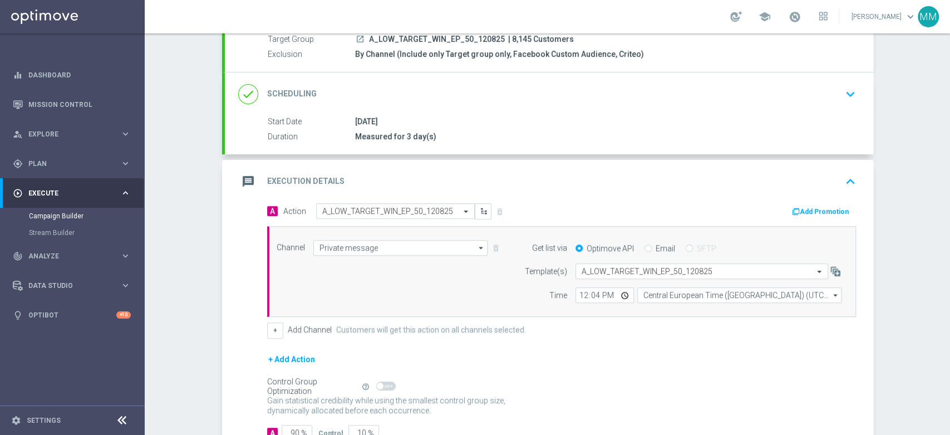
scroll to position [187, 0]
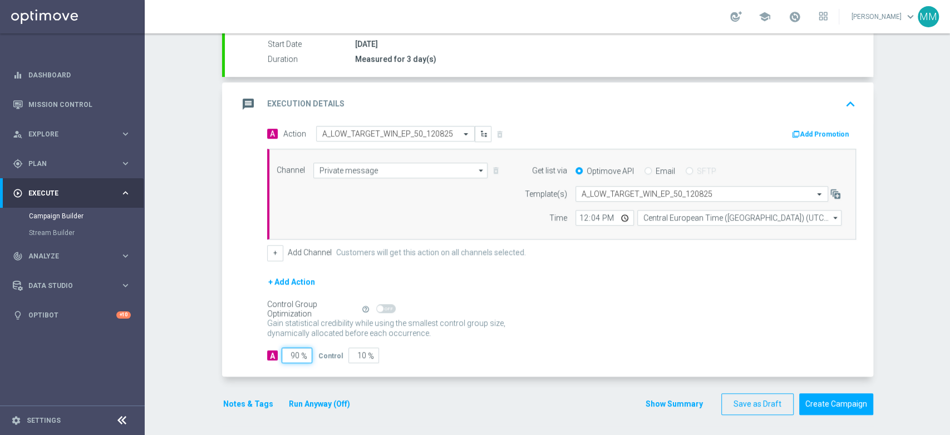
drag, startPoint x: 292, startPoint y: 351, endPoint x: 285, endPoint y: 348, distance: 7.0
click at [285, 348] on input "90" at bounding box center [297, 355] width 31 height 16
type input "95"
type input "5"
type input "95"
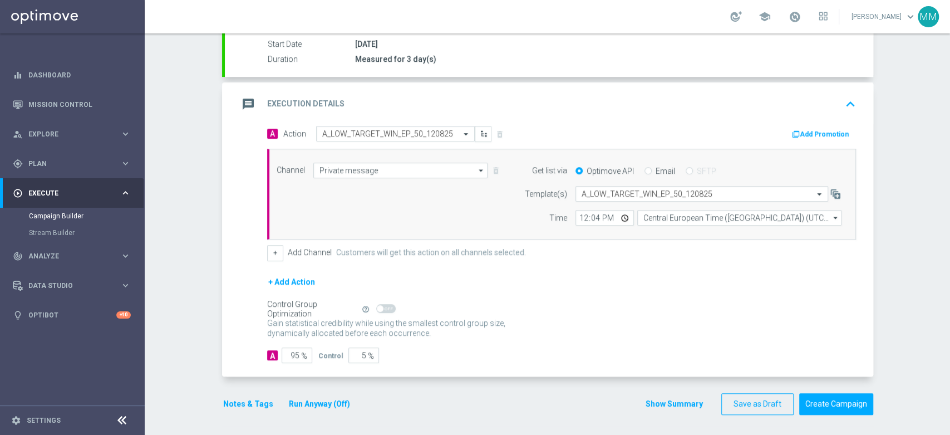
click at [258, 397] on button "Notes & Tags" at bounding box center [248, 404] width 52 height 14
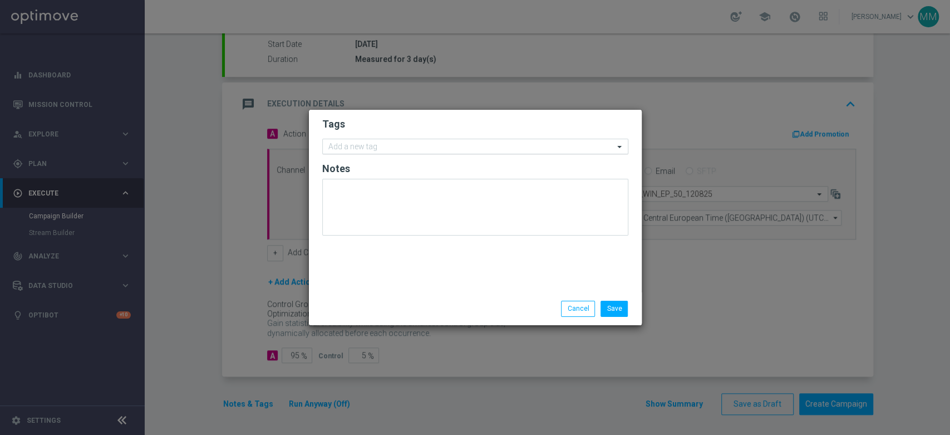
click at [420, 141] on div "Add a new tag" at bounding box center [468, 147] width 291 height 14
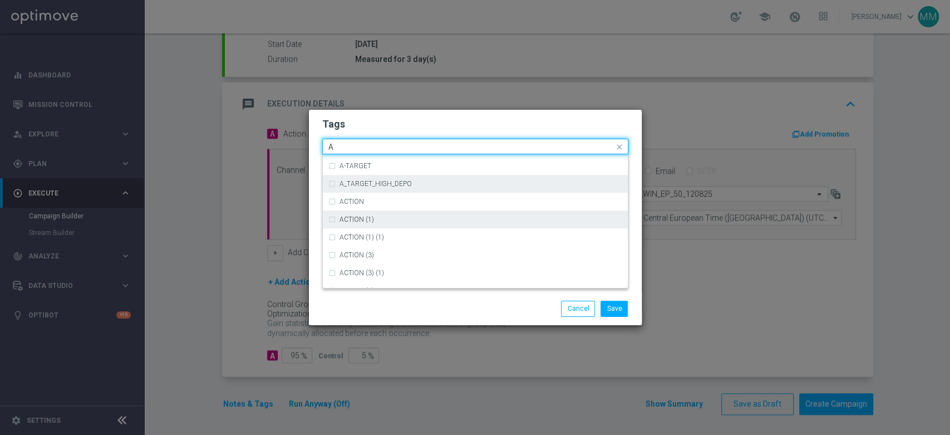
scroll to position [1360, 0]
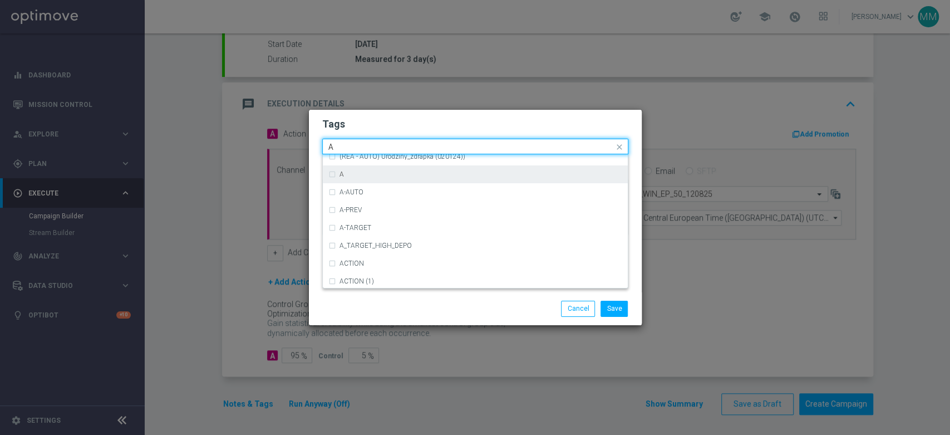
click at [352, 180] on div "A" at bounding box center [475, 174] width 294 height 18
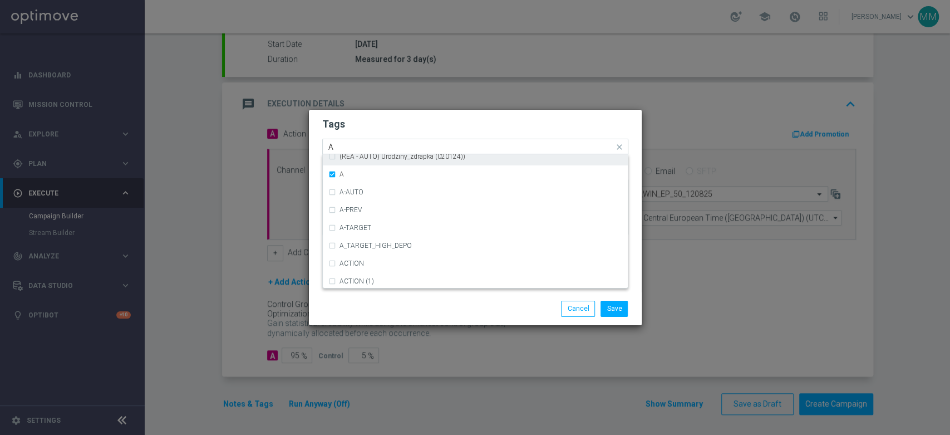
click at [348, 149] on input "A" at bounding box center [470, 146] width 285 height 9
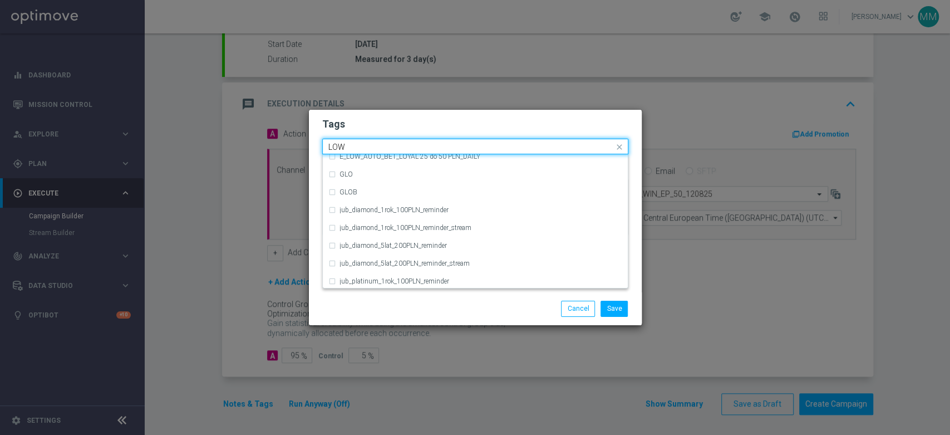
scroll to position [543, 0]
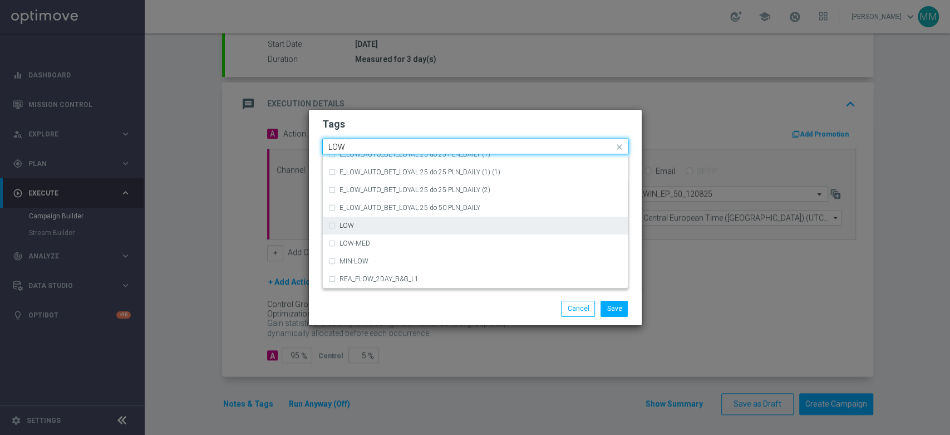
click at [406, 230] on div "LOW" at bounding box center [475, 225] width 294 height 18
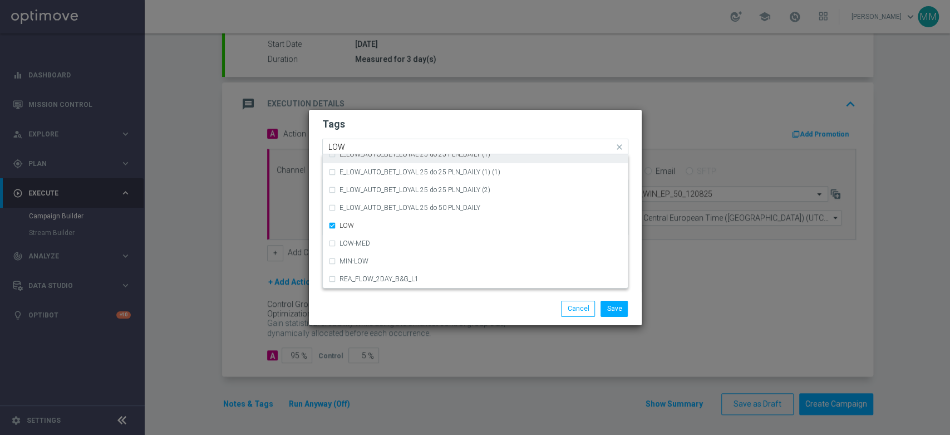
click at [378, 149] on input "LOW" at bounding box center [470, 146] width 285 height 9
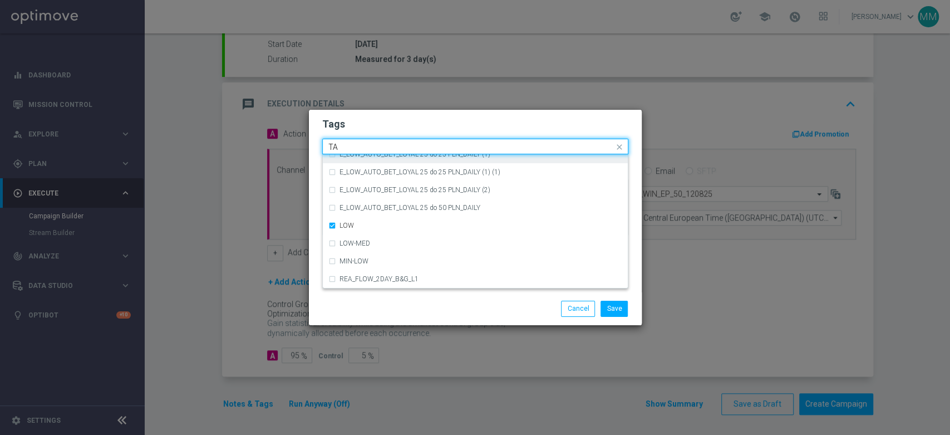
scroll to position [0, 0]
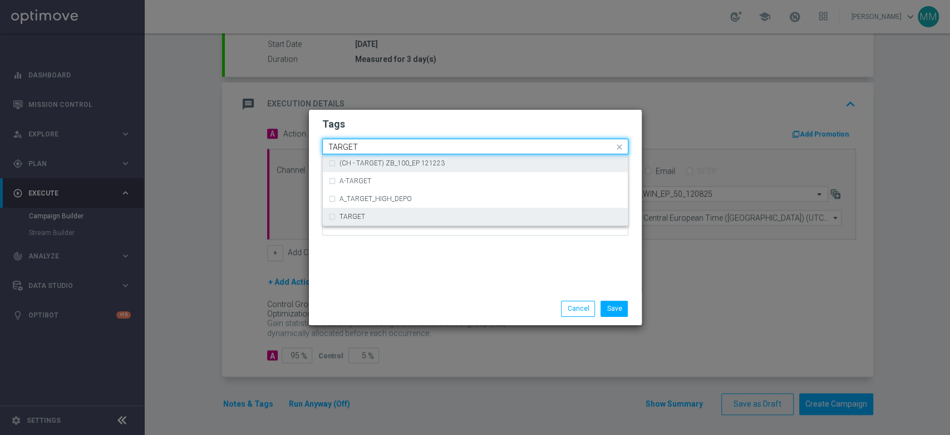
drag, startPoint x: 365, startPoint y: 212, endPoint x: 366, endPoint y: 155, distance: 57.3
click at [366, 208] on div "TARGET" at bounding box center [475, 217] width 294 height 18
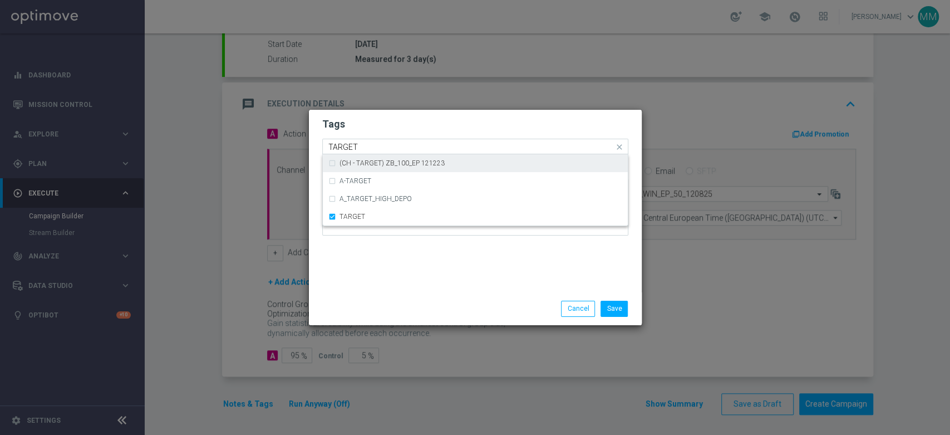
click at [366, 143] on input "TARGET" at bounding box center [470, 146] width 285 height 9
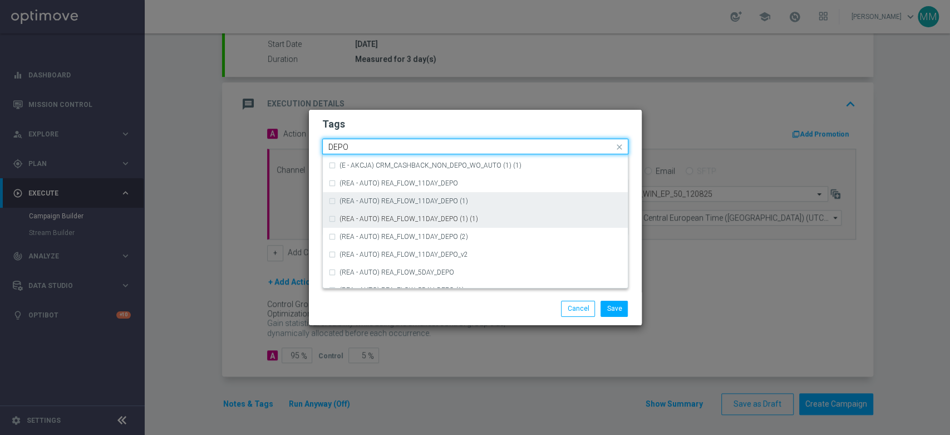
scroll to position [494, 0]
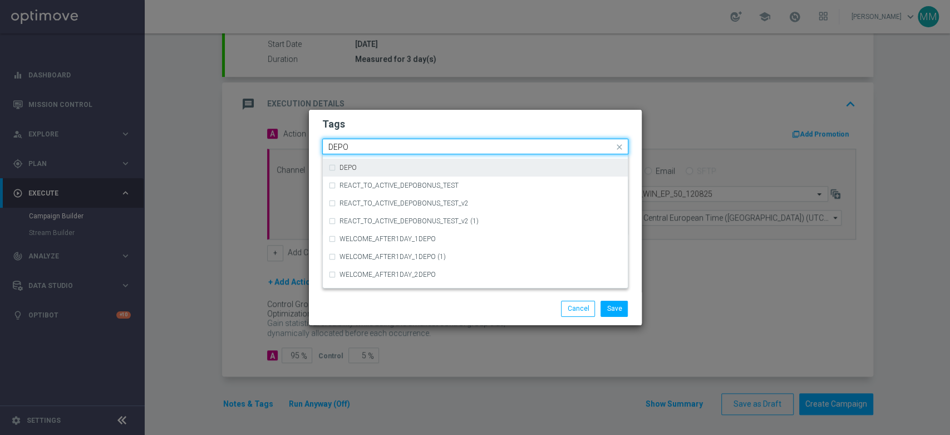
click at [372, 170] on div "DEPO" at bounding box center [480, 167] width 283 height 7
type input "DEPO"
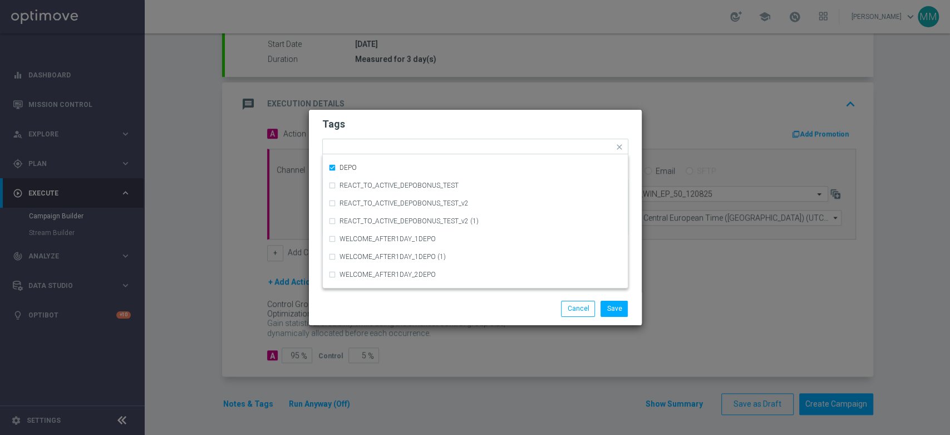
click at [369, 130] on h2 "Tags" at bounding box center [475, 123] width 306 height 13
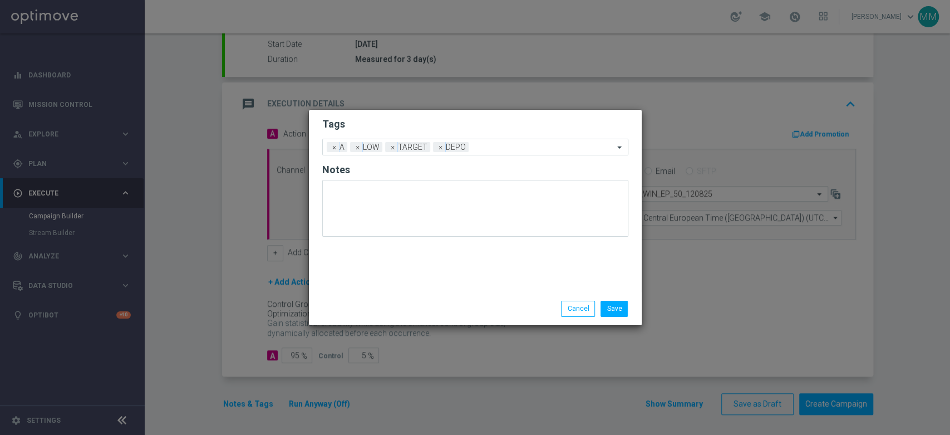
click at [631, 310] on div "Save Cancel" at bounding box center [528, 308] width 215 height 16
click at [621, 309] on button "Save" at bounding box center [613, 308] width 27 height 16
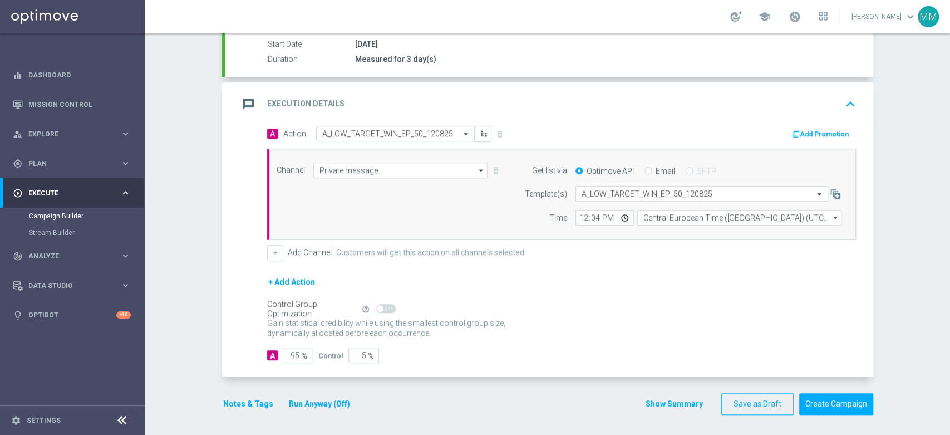
scroll to position [125, 0]
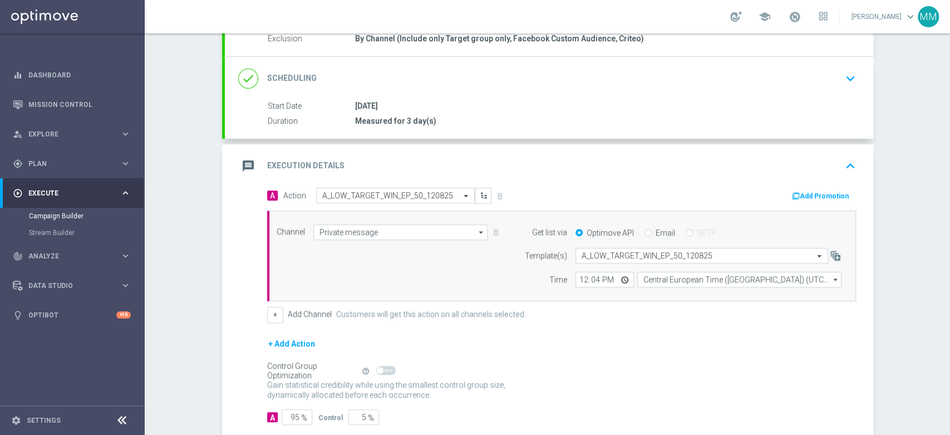
click at [792, 192] on icon "button" at bounding box center [796, 196] width 8 height 8
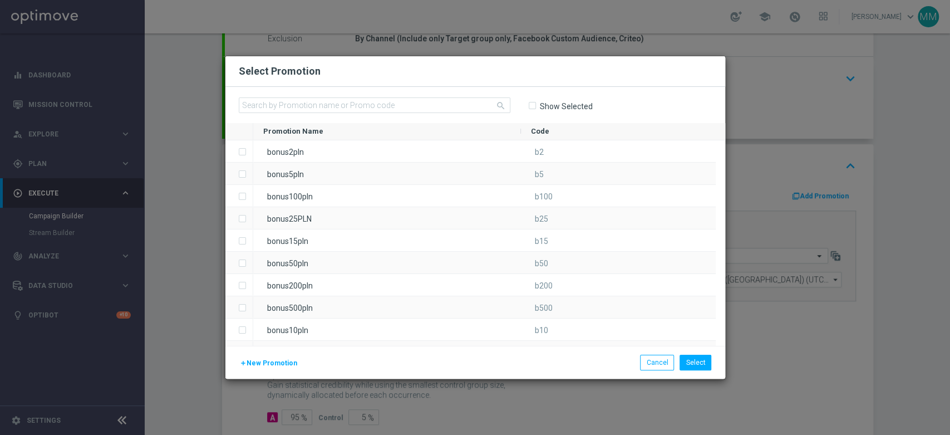
click at [275, 361] on span "New Promotion" at bounding box center [272, 363] width 51 height 8
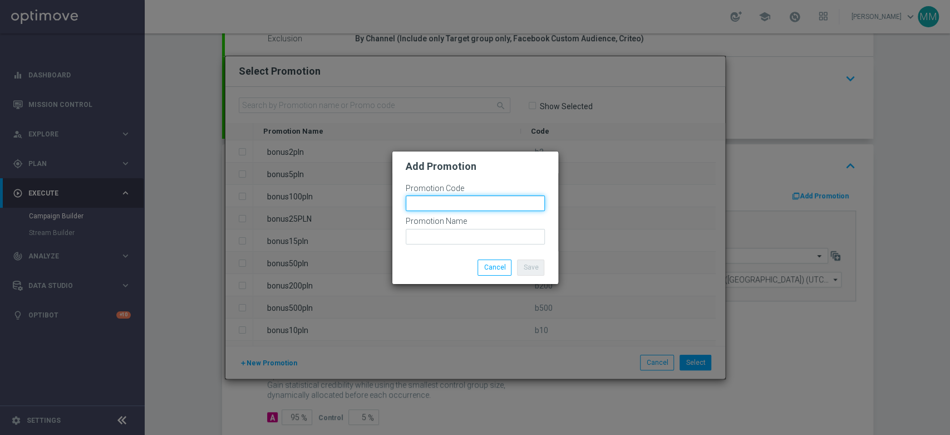
click at [449, 198] on input "text" at bounding box center [475, 203] width 139 height 16
click at [508, 206] on input "bonusapi_tg-" at bounding box center [475, 203] width 139 height 16
paste input "166325"
type input "bonusapi_tg-166325"
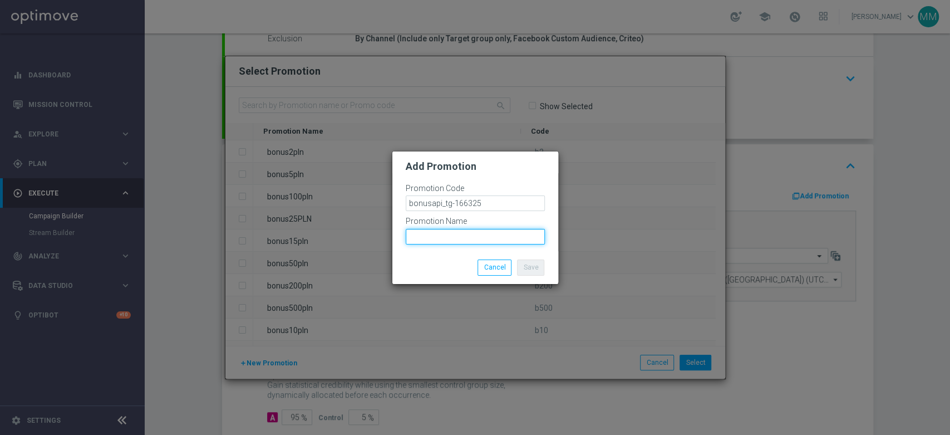
click at [487, 231] on input "text" at bounding box center [475, 237] width 139 height 16
paste input "bonusapi_tg-166325"
type input "bonusapi_tg-166325"
click at [532, 262] on button "Save" at bounding box center [530, 267] width 27 height 16
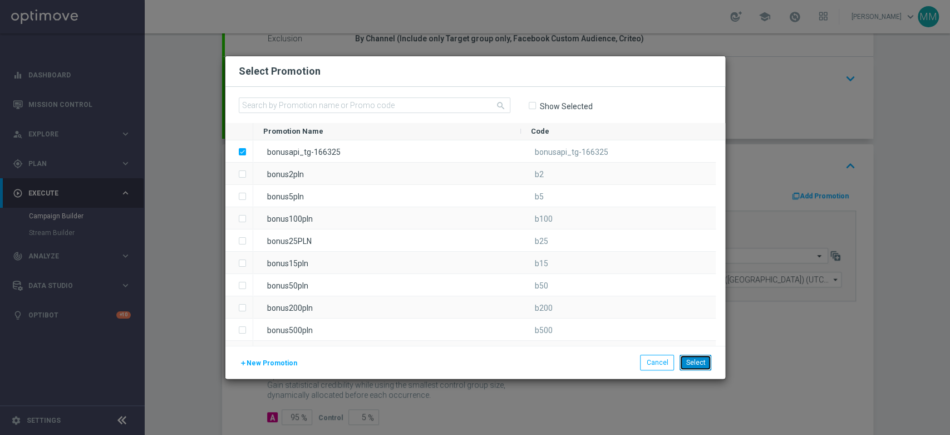
click at [706, 364] on button "Select" at bounding box center [695, 362] width 32 height 16
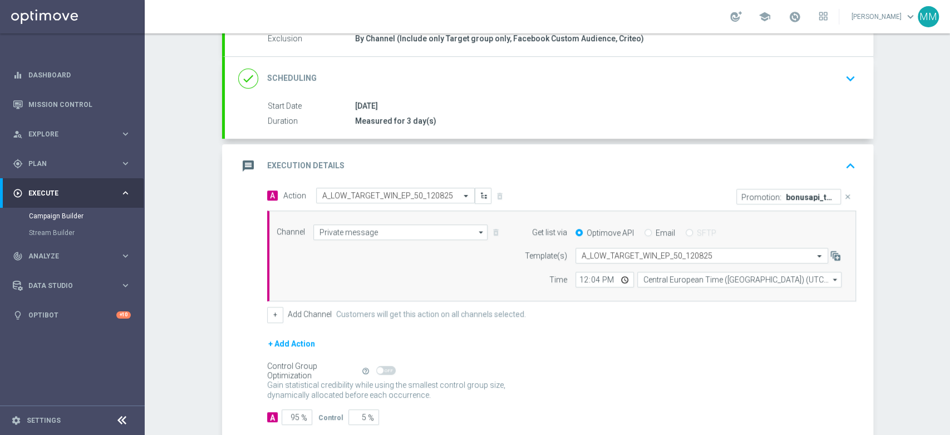
click at [523, 164] on div "message Execution Details keyboard_arrow_up" at bounding box center [549, 165] width 622 height 21
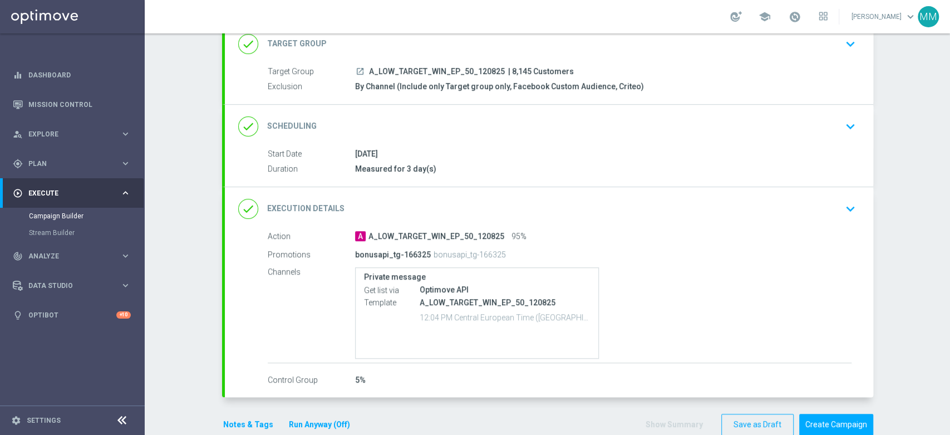
scroll to position [2, 0]
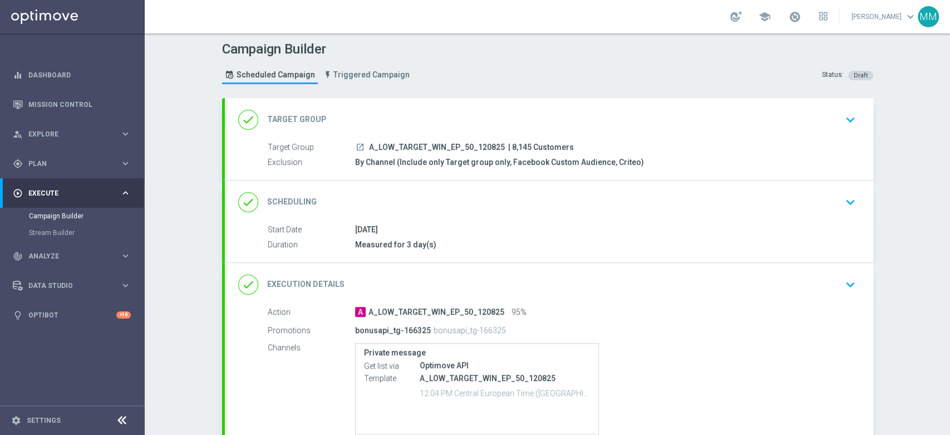
click at [453, 197] on div "done Scheduling keyboard_arrow_down" at bounding box center [549, 201] width 622 height 21
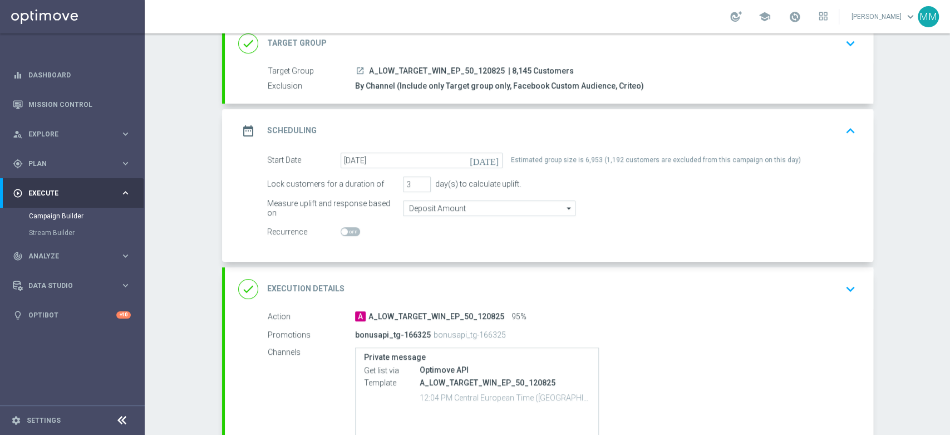
scroll to position [56, 0]
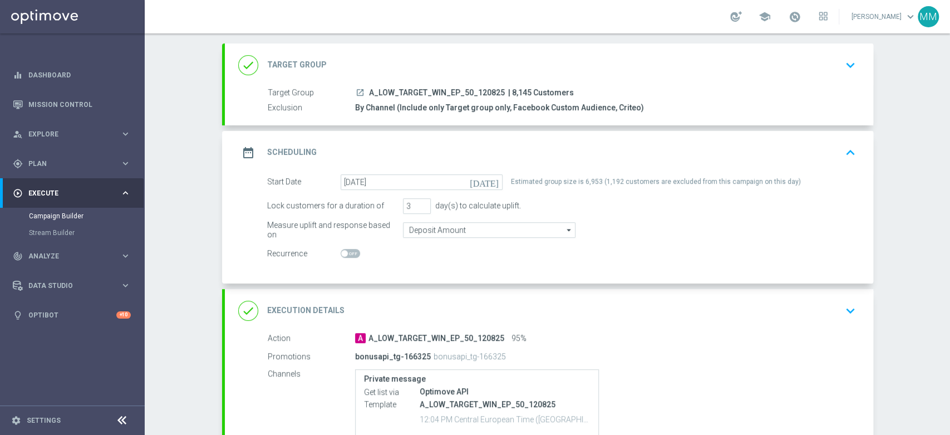
click at [540, 150] on div "date_range Scheduling keyboard_arrow_up" at bounding box center [549, 152] width 622 height 21
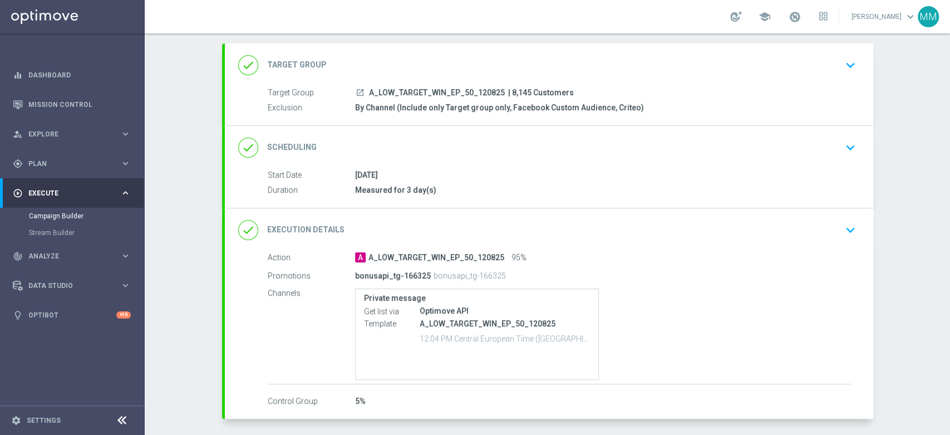
click at [481, 57] on div "done Target Group keyboard_arrow_down Target Group launch A_LOW_TARGET_WIN_EP_5…" at bounding box center [549, 84] width 648 height 82
click at [481, 57] on div "done Target Group keyboard_arrow_down" at bounding box center [549, 65] width 622 height 21
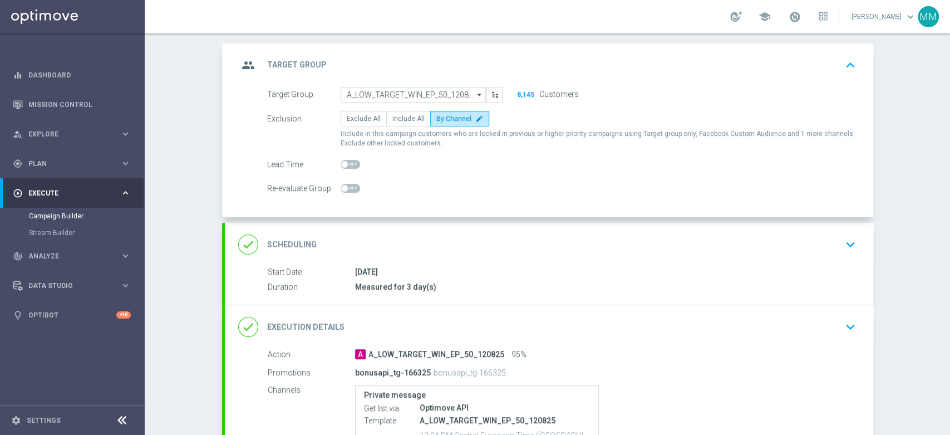
click at [508, 56] on div "group Target Group keyboard_arrow_up Target Group launch A_LOW_TARGET_WIN_EP_50…" at bounding box center [549, 130] width 648 height 174
click at [508, 56] on div "group Target Group keyboard_arrow_up" at bounding box center [549, 65] width 622 height 21
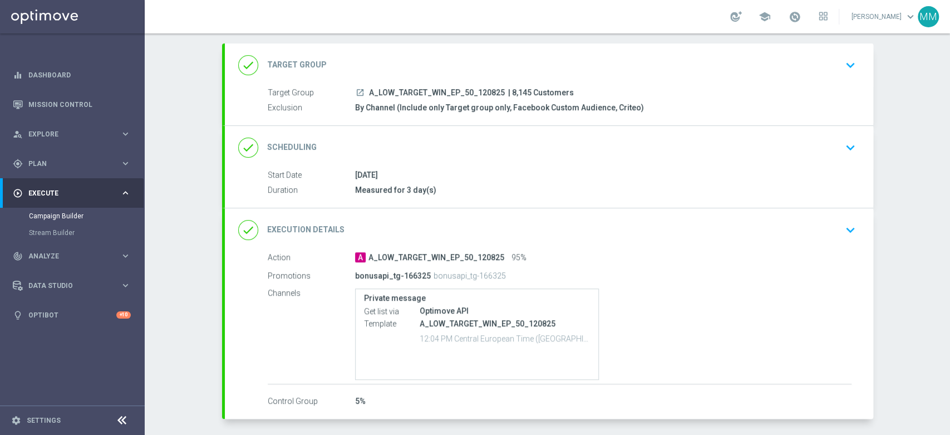
click at [447, 143] on div "done Scheduling keyboard_arrow_down" at bounding box center [549, 147] width 622 height 21
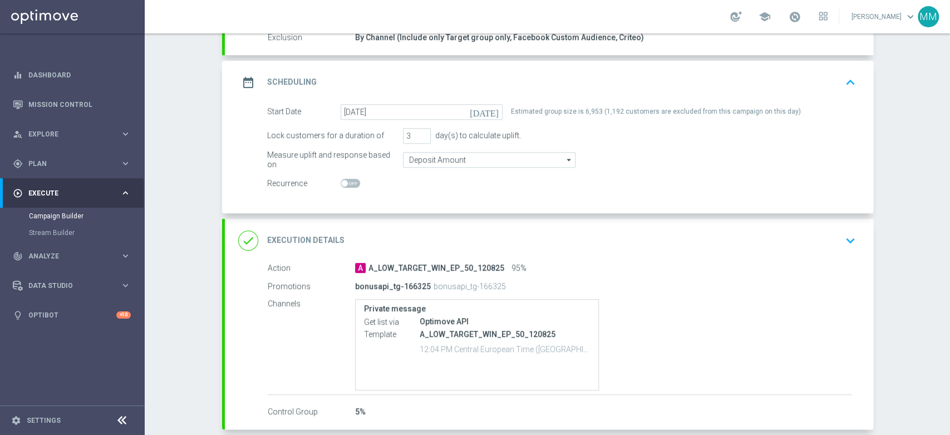
scroll to position [179, 0]
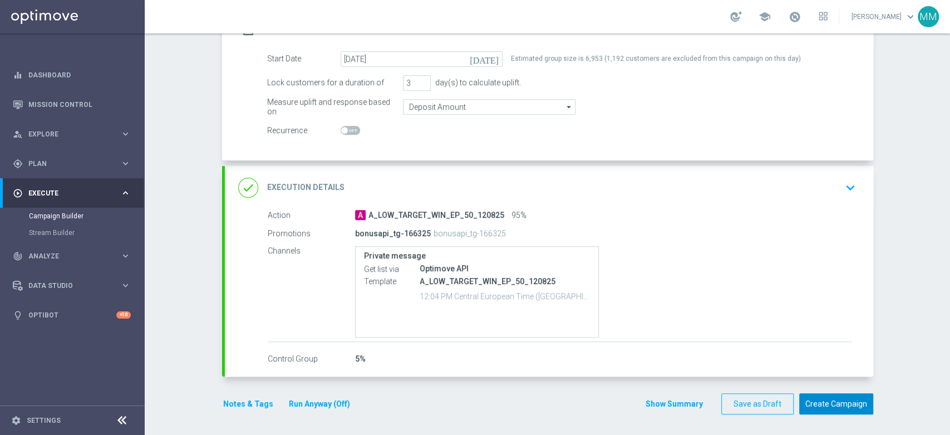
click at [846, 396] on button "Create Campaign" at bounding box center [836, 404] width 74 height 22
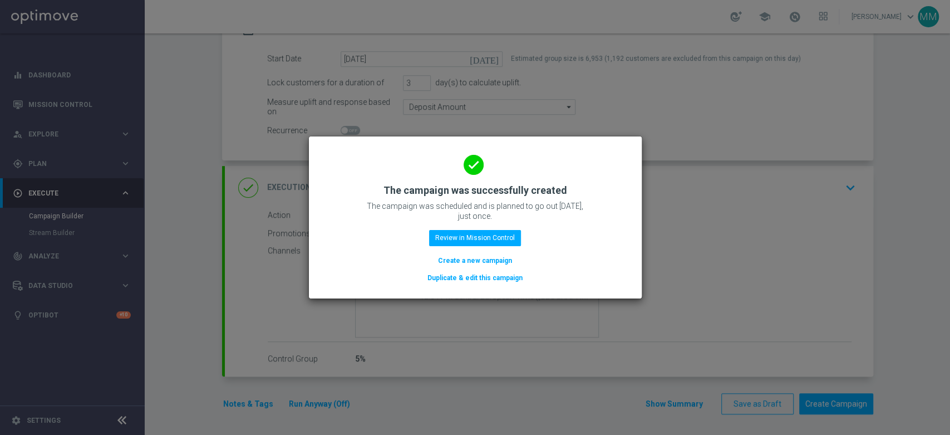
click at [510, 260] on button "Create a new campaign" at bounding box center [475, 260] width 76 height 12
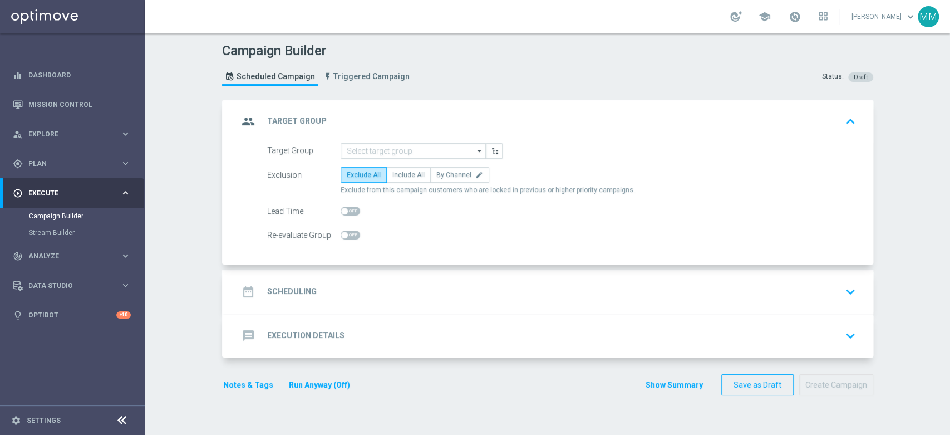
scroll to position [0, 0]
click at [362, 147] on input at bounding box center [413, 151] width 145 height 16
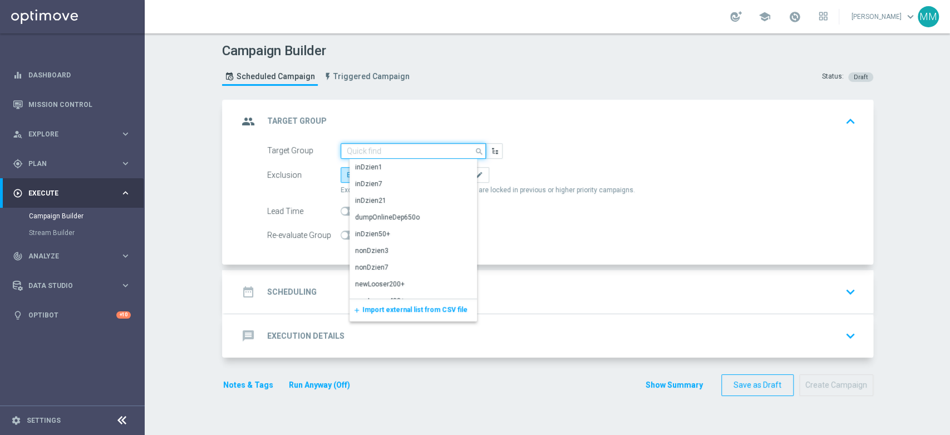
paste input "A_MED_TARGET_WIN_EP_100_120825"
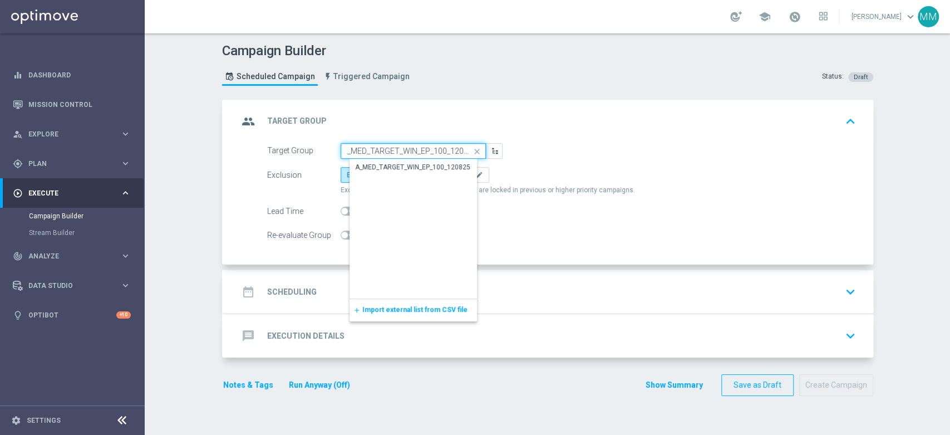
click at [368, 156] on input "A_MED_TARGET_WIN_EP_100_120825" at bounding box center [413, 151] width 145 height 16
drag, startPoint x: 373, startPoint y: 159, endPoint x: 401, endPoint y: 164, distance: 27.6
click at [375, 160] on div "A_MED_TARGET_WIN_EP_100_120825" at bounding box center [422, 167] width 146 height 16
type input "A_MED_TARGET_WIN_EP_100_120825"
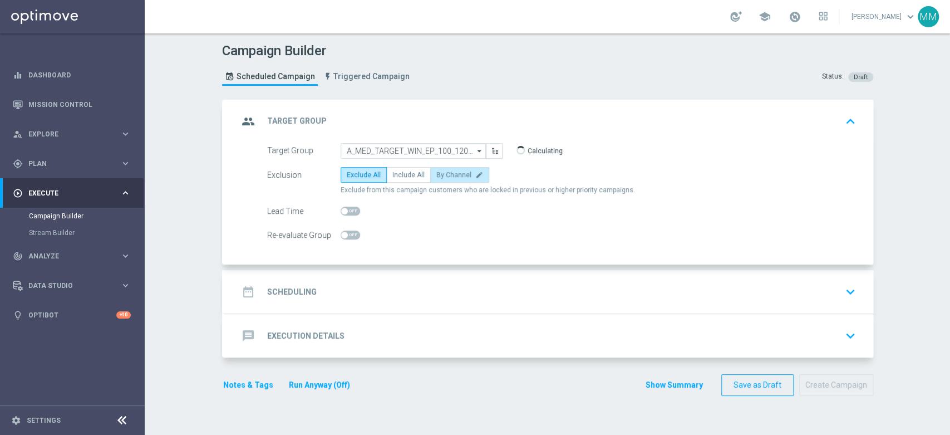
click at [468, 167] on label "By Channel edit" at bounding box center [459, 175] width 59 height 16
click at [444, 173] on input "By Channel edit" at bounding box center [439, 176] width 7 height 7
radio input "true"
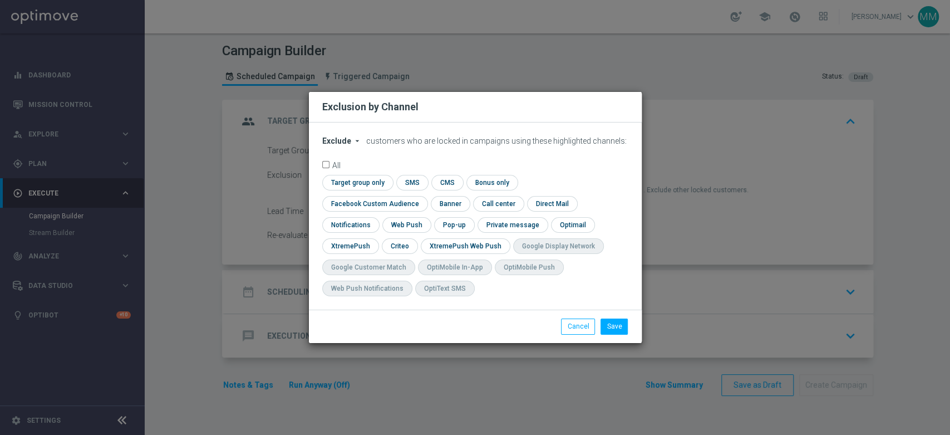
click at [353, 145] on icon "arrow_drop_down" at bounding box center [357, 140] width 9 height 9
click at [0, 0] on span "Include" at bounding box center [0, 0] width 0 height 0
click at [368, 190] on input "checkbox" at bounding box center [356, 182] width 68 height 15
checkbox input "true"
click at [374, 204] on input "checkbox" at bounding box center [372, 203] width 101 height 15
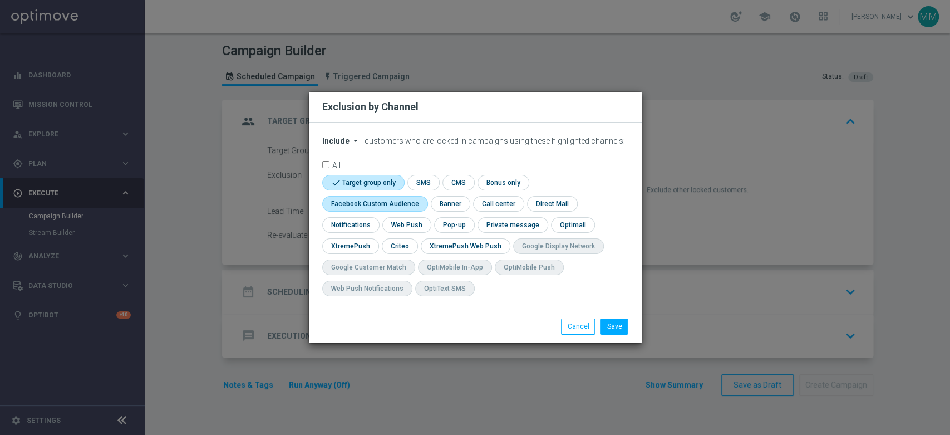
checkbox input "true"
click at [401, 249] on input "checkbox" at bounding box center [399, 245] width 35 height 15
checkbox input "true"
click at [619, 331] on button "Save" at bounding box center [613, 326] width 27 height 16
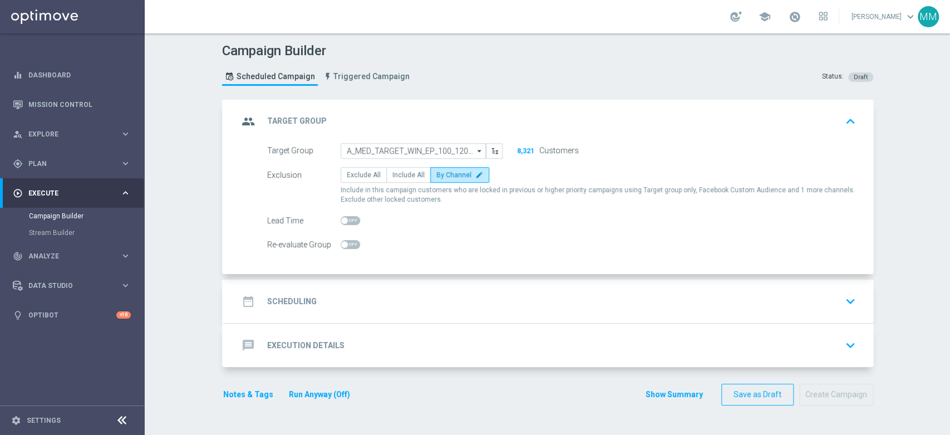
click at [328, 285] on div "date_range Scheduling keyboard_arrow_down" at bounding box center [549, 300] width 648 height 43
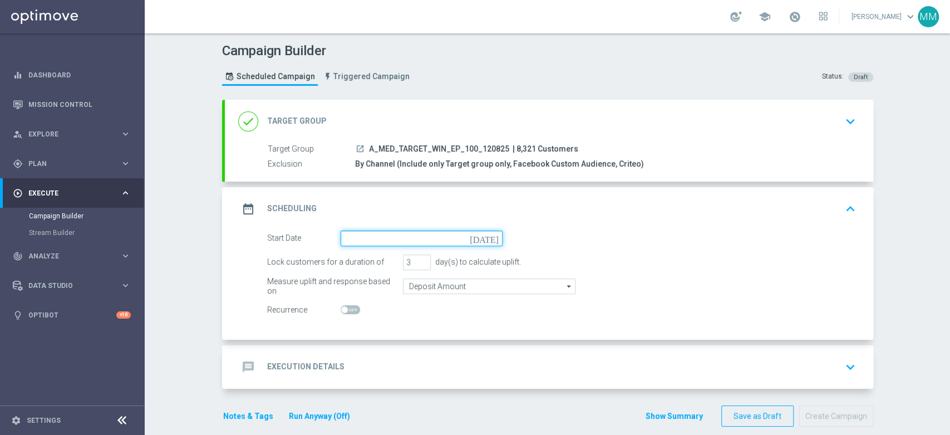
click at [374, 239] on input at bounding box center [422, 238] width 162 height 16
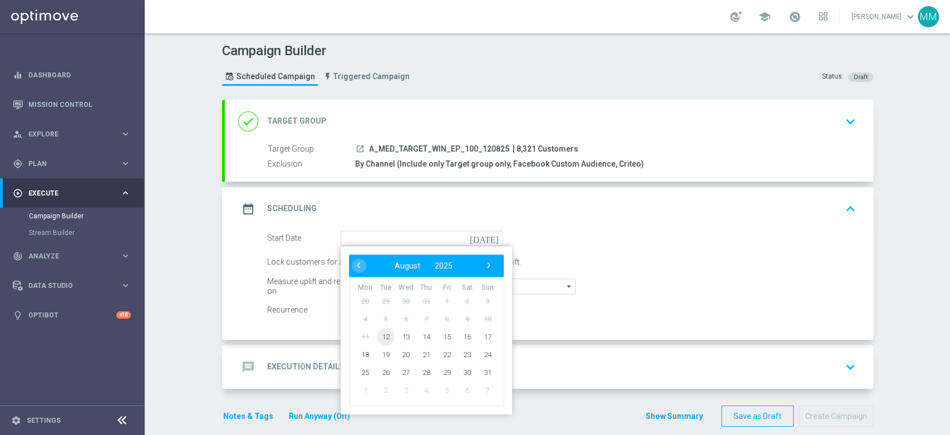
click at [384, 337] on span "12" at bounding box center [385, 336] width 18 height 18
type input "12 Aug 2025"
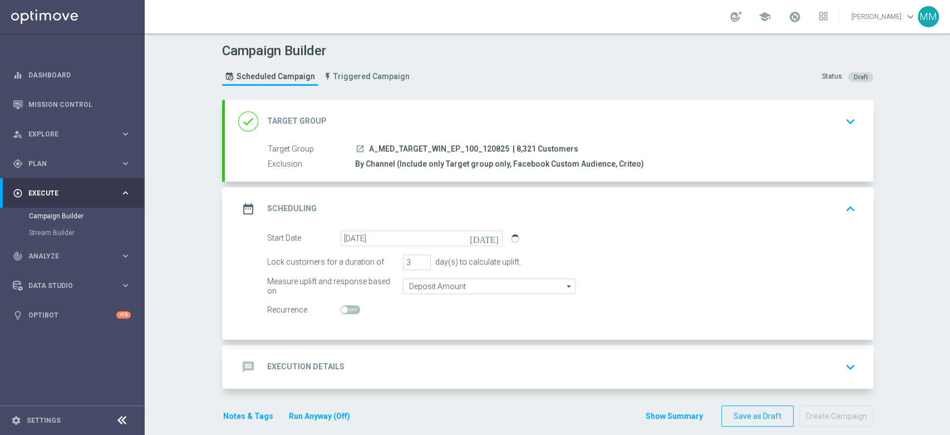
click at [399, 356] on div "message Execution Details keyboard_arrow_down" at bounding box center [549, 366] width 622 height 21
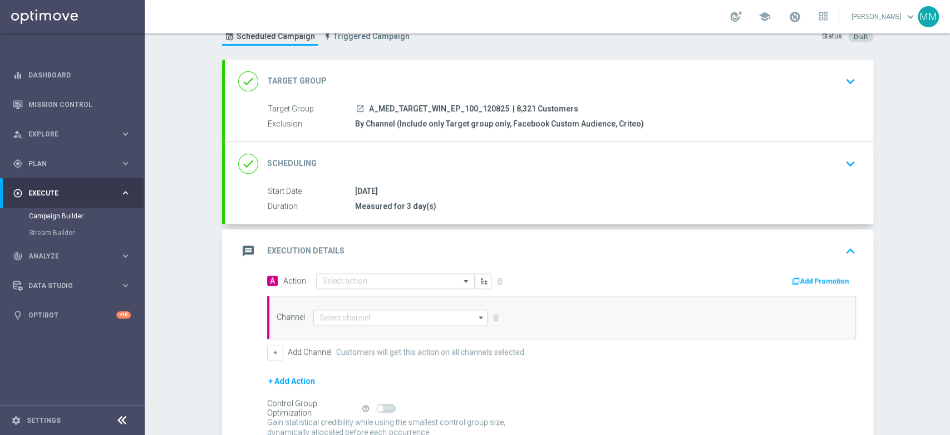
scroll to position [62, 0]
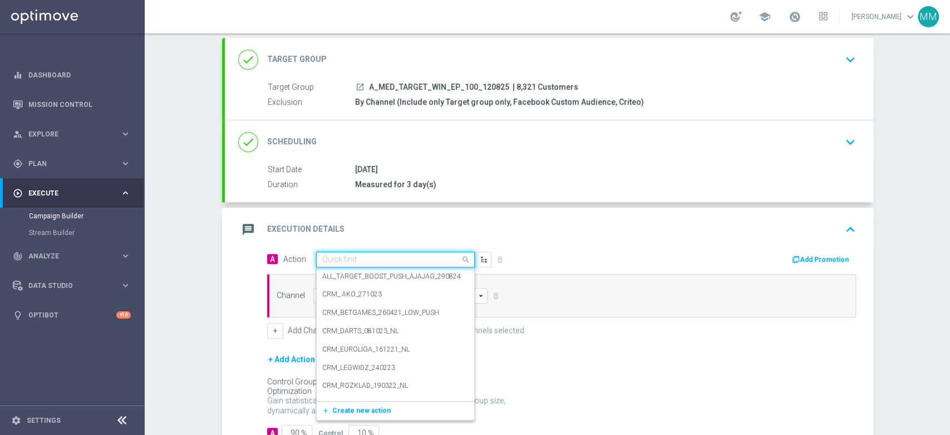
click at [377, 264] on div "Quick find" at bounding box center [395, 260] width 159 height 16
click at [343, 415] on button "add_new Create new action" at bounding box center [394, 410] width 154 height 13
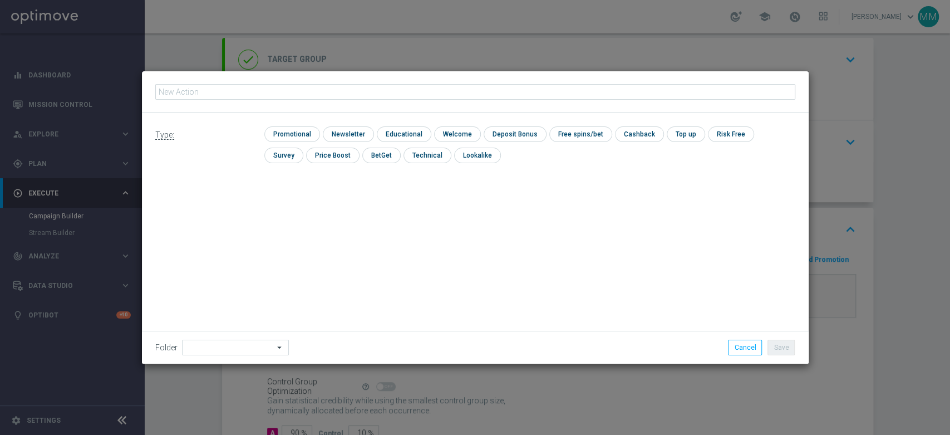
type input "A_MED_TARGET_WIN_EP_100_120825"
click at [295, 127] on input "checkbox" at bounding box center [290, 133] width 53 height 15
checkbox input "true"
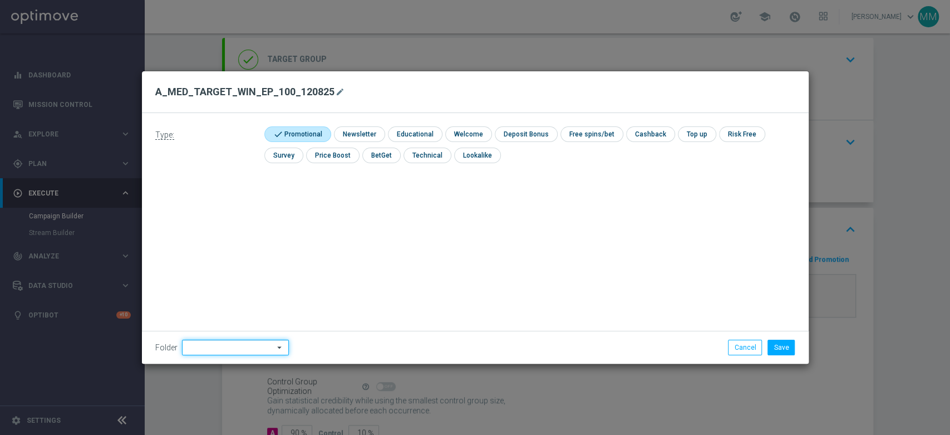
click at [213, 348] on input at bounding box center [235, 347] width 107 height 16
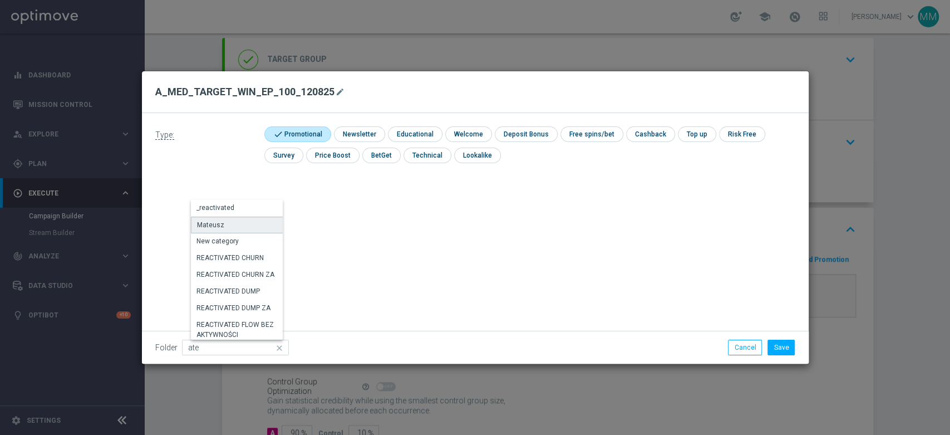
click at [237, 222] on div "Mateusz" at bounding box center [238, 224] width 94 height 17
type input "Mateusz"
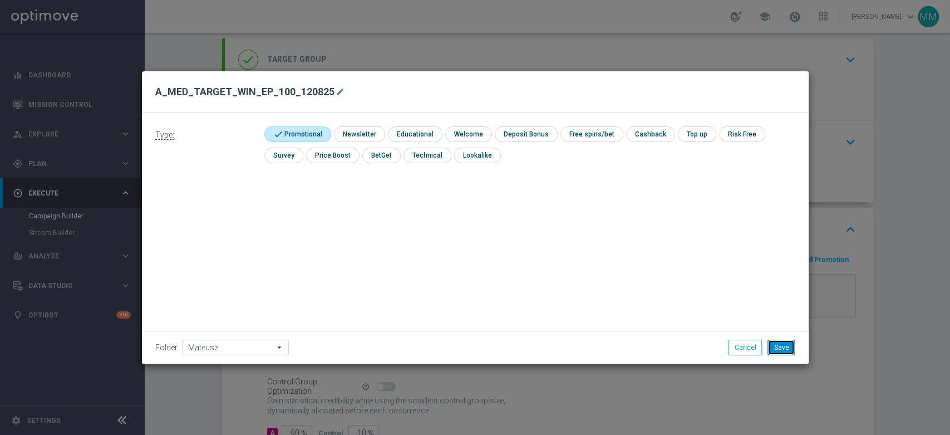
click at [784, 342] on button "Save" at bounding box center [780, 347] width 27 height 16
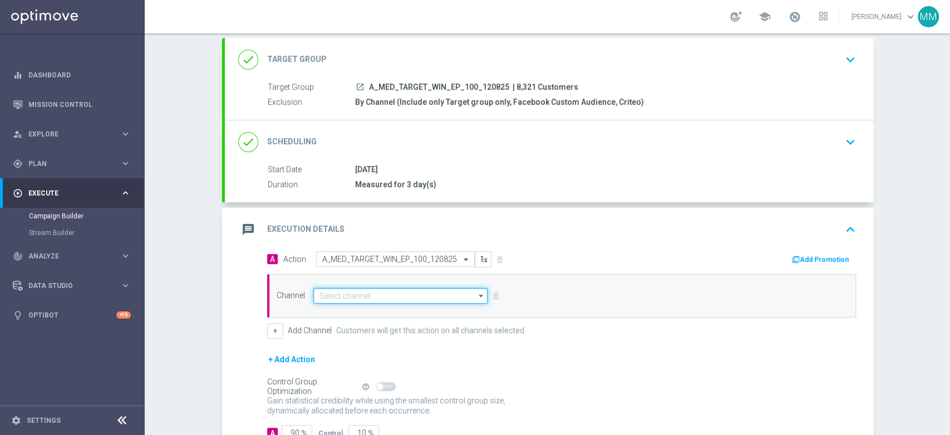
click at [349, 296] on input at bounding box center [400, 296] width 175 height 16
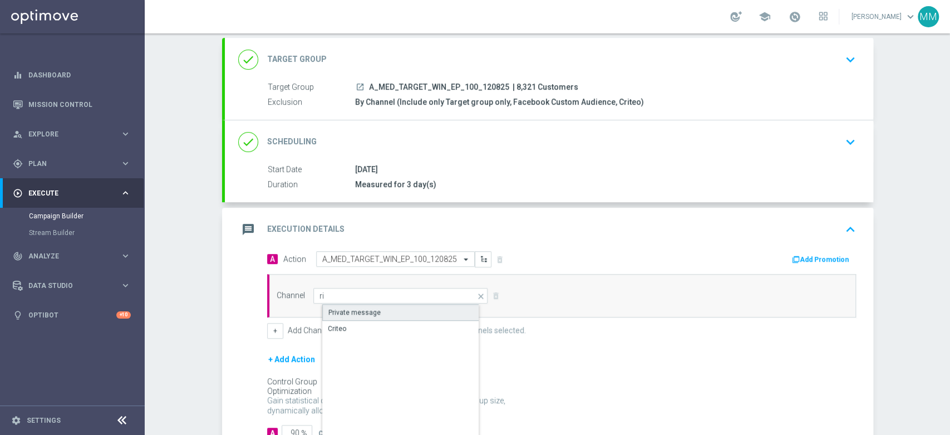
click at [352, 309] on div "Private message" at bounding box center [354, 312] width 52 height 10
type input "Private message"
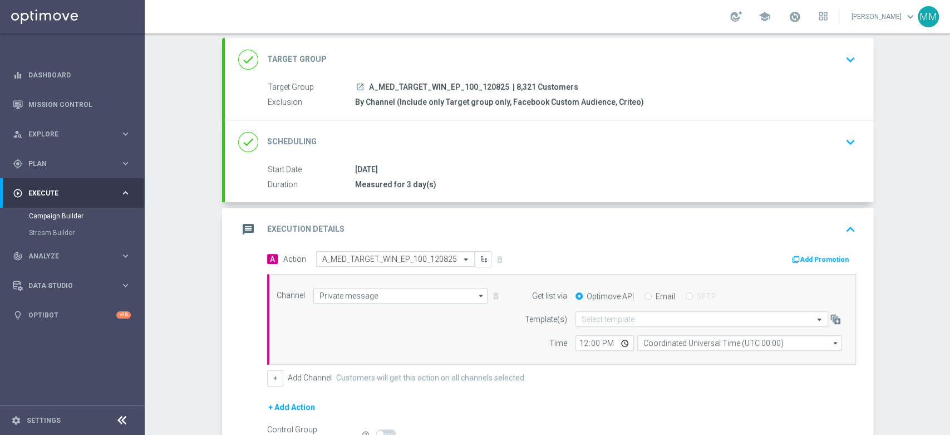
scroll to position [185, 0]
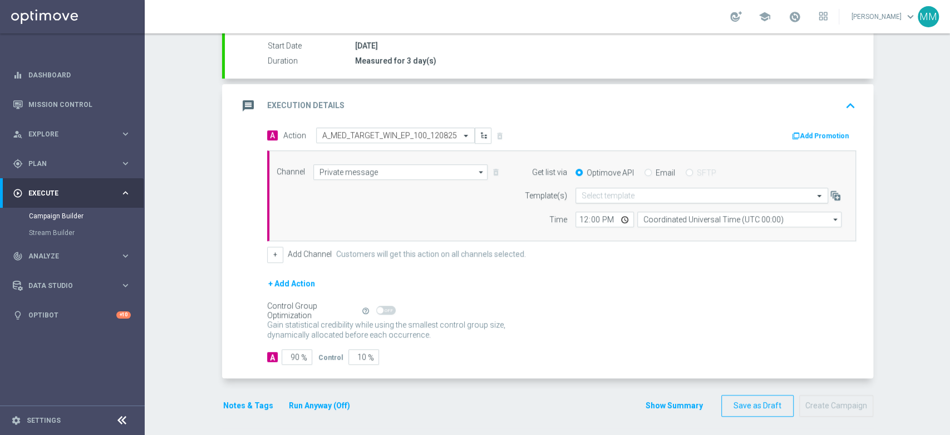
click at [614, 191] on input "text" at bounding box center [691, 195] width 218 height 9
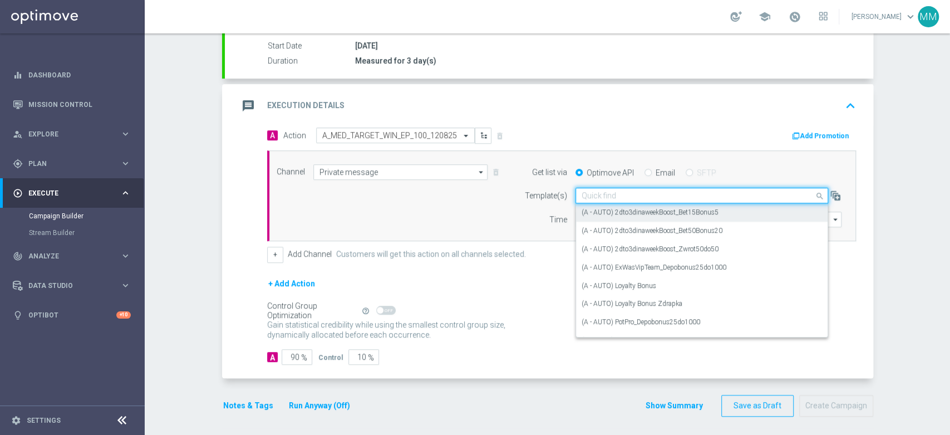
paste input "A_MED_TARGET_WIN_EP_100_120825"
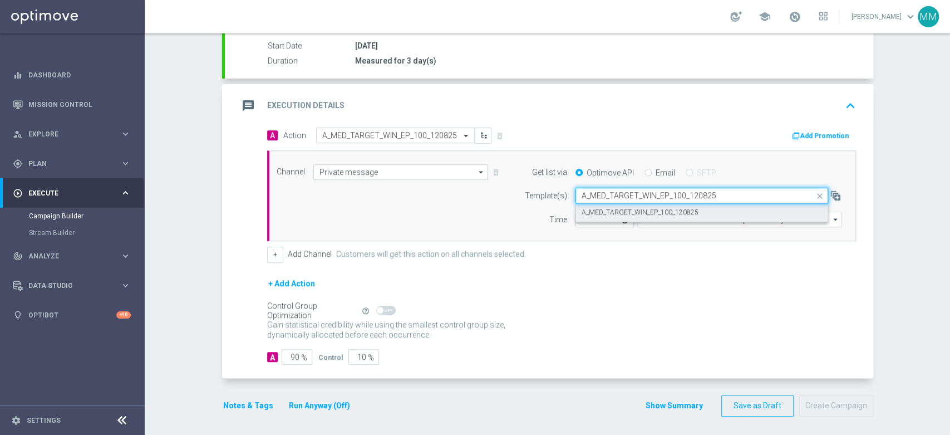
click at [614, 208] on label "A_MED_TARGET_WIN_EP_100_120825" at bounding box center [640, 212] width 117 height 9
type input "A_MED_TARGET_WIN_EP_100_120825"
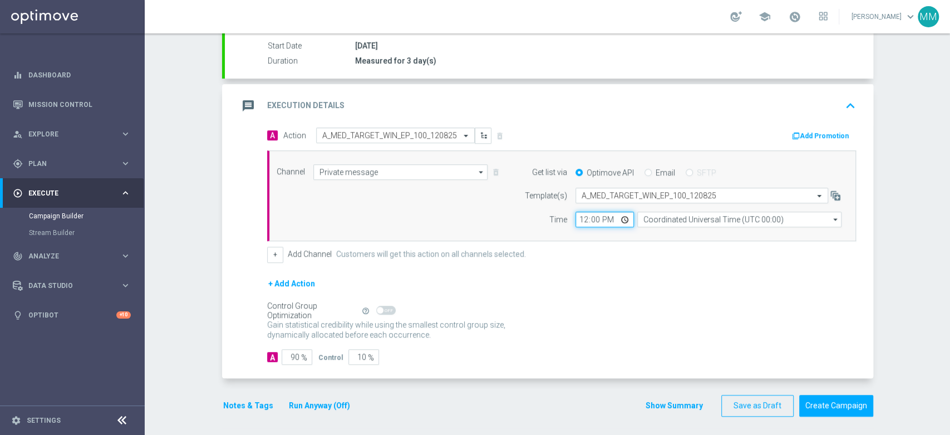
click at [579, 217] on input "12:00" at bounding box center [604, 219] width 58 height 16
type input "12:04"
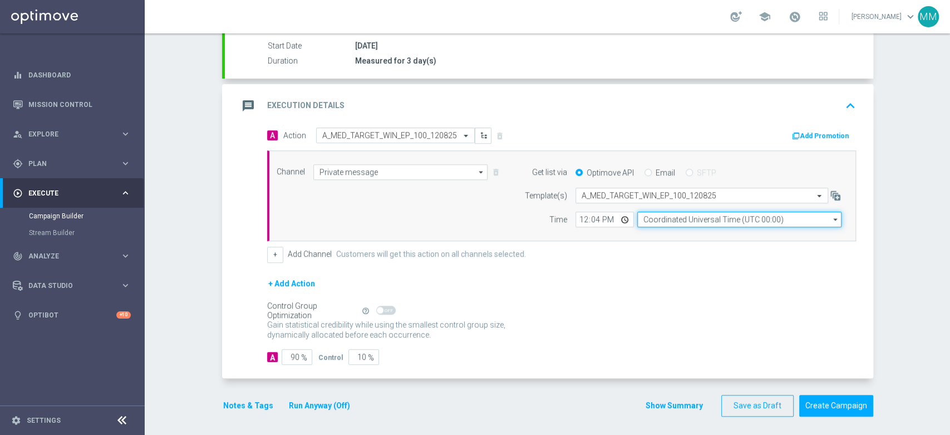
click at [711, 215] on input "Coordinated Universal Time (UTC 00:00)" at bounding box center [739, 219] width 204 height 16
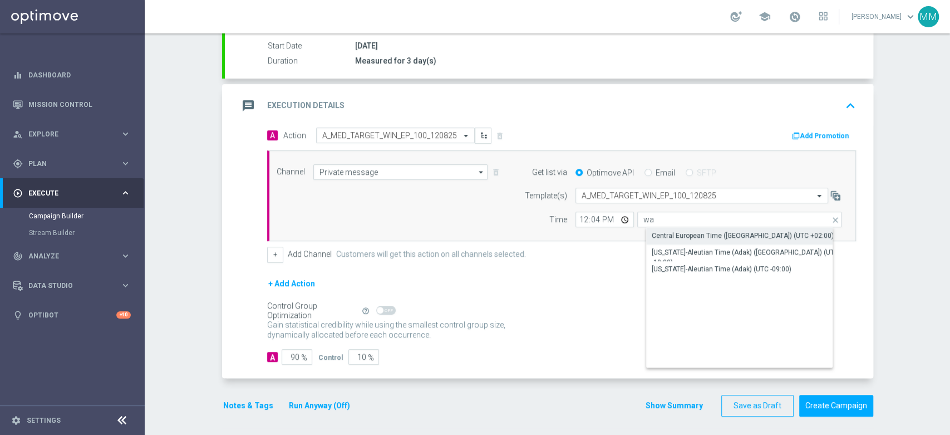
click at [699, 235] on div "Central European Time (Warsaw) (UTC +02:00)" at bounding box center [743, 235] width 182 height 10
type input "Central European Time (Warsaw) (UTC +02:00)"
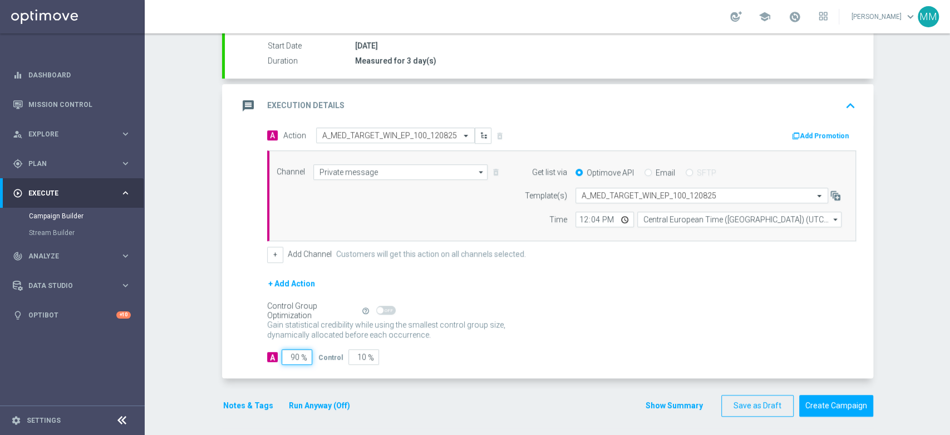
drag, startPoint x: 291, startPoint y: 358, endPoint x: 297, endPoint y: 358, distance: 6.1
click at [297, 358] on div "90 %" at bounding box center [296, 357] width 28 height 16
type input "95"
type input "5"
type input "95"
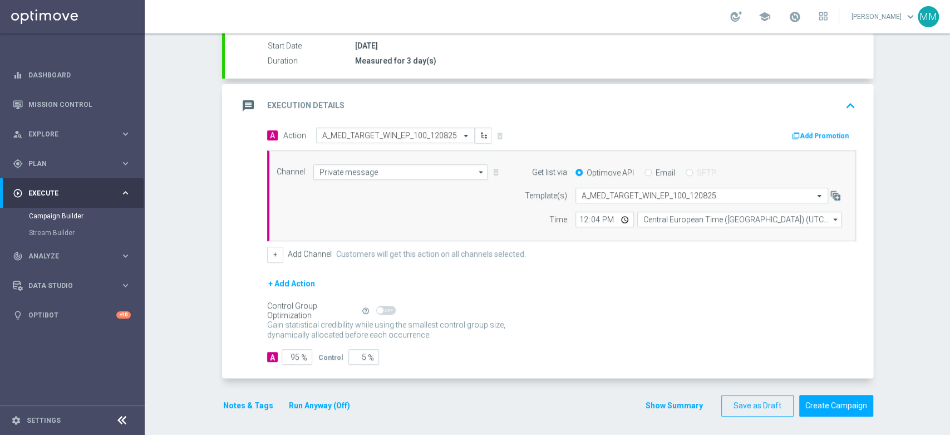
click at [257, 400] on button "Notes & Tags" at bounding box center [248, 405] width 52 height 14
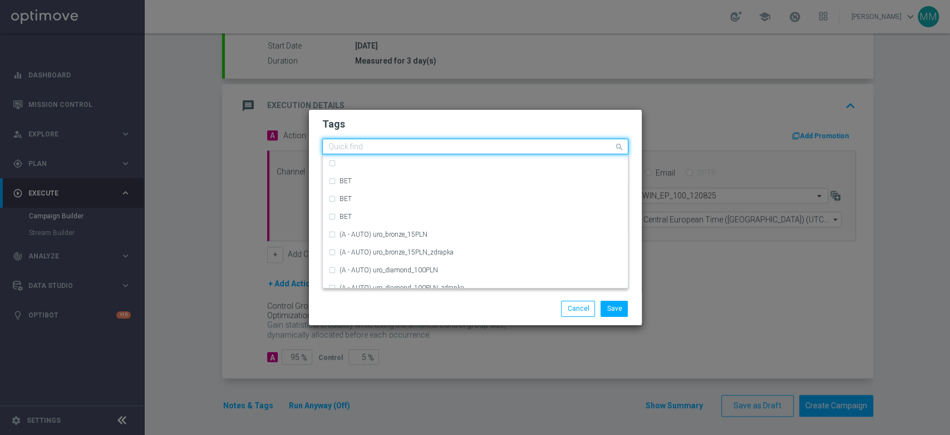
click at [400, 147] on input "text" at bounding box center [470, 146] width 285 height 9
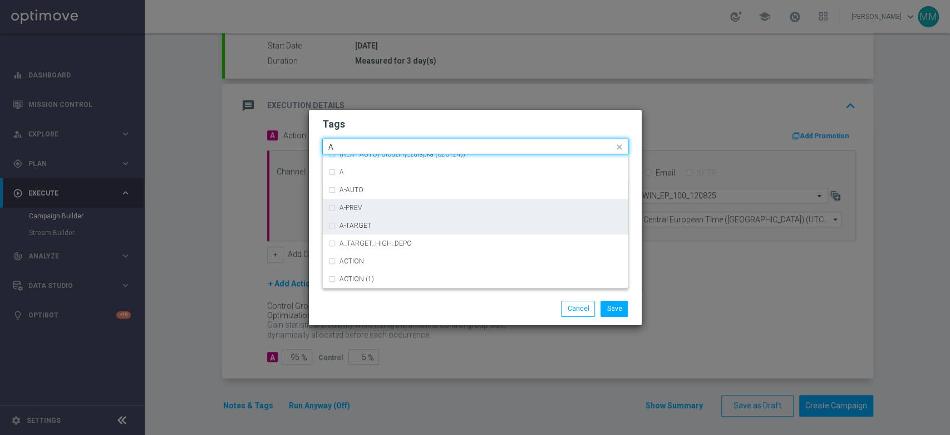
scroll to position [1360, 0]
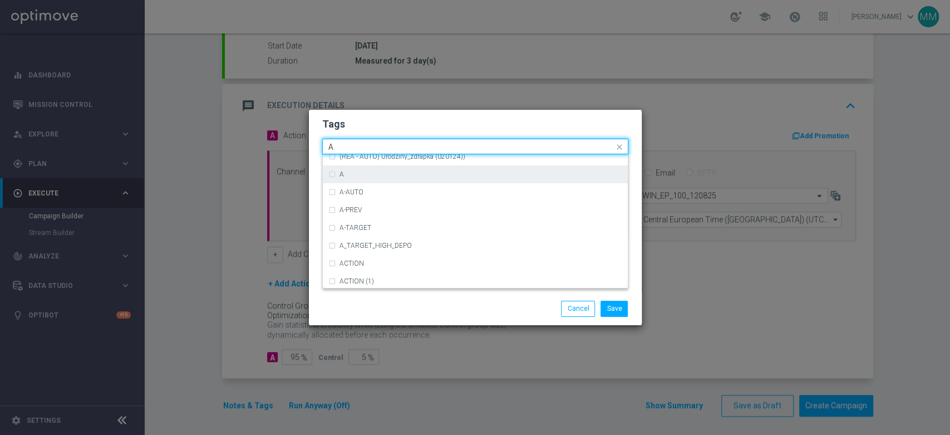
click at [356, 168] on div "A" at bounding box center [475, 174] width 294 height 18
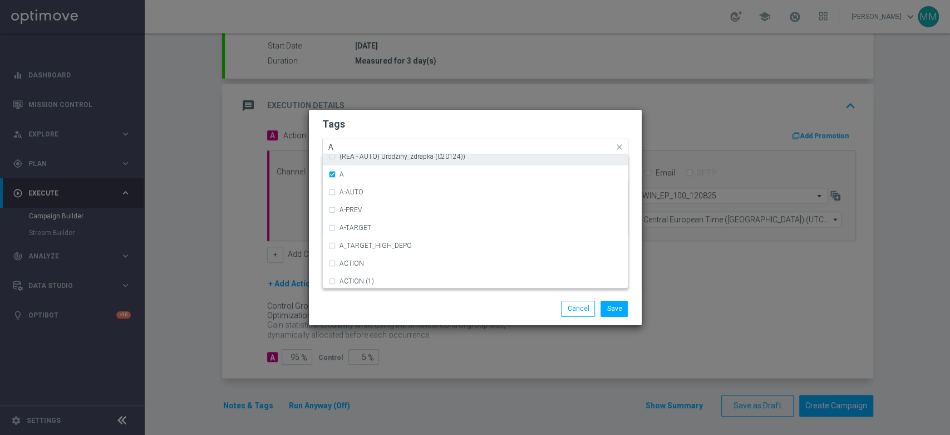
click at [344, 152] on div "A" at bounding box center [470, 147] width 287 height 11
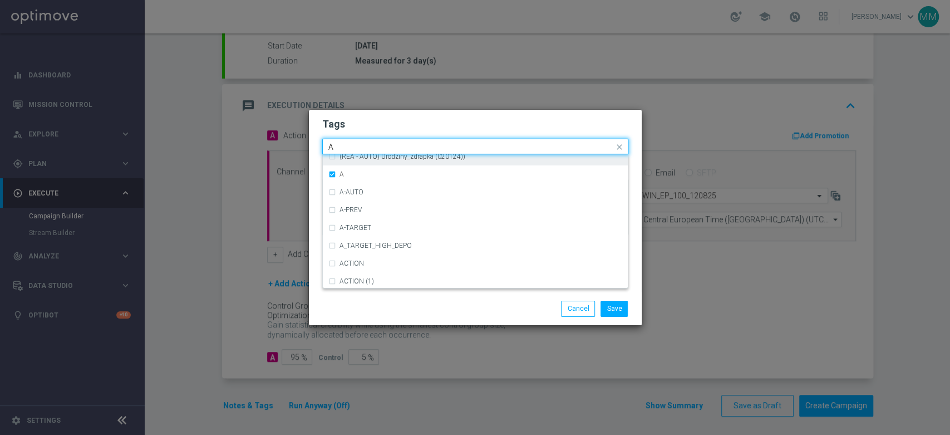
click at [344, 151] on div "A" at bounding box center [470, 147] width 287 height 11
click at [344, 151] on input "A" at bounding box center [470, 146] width 285 height 9
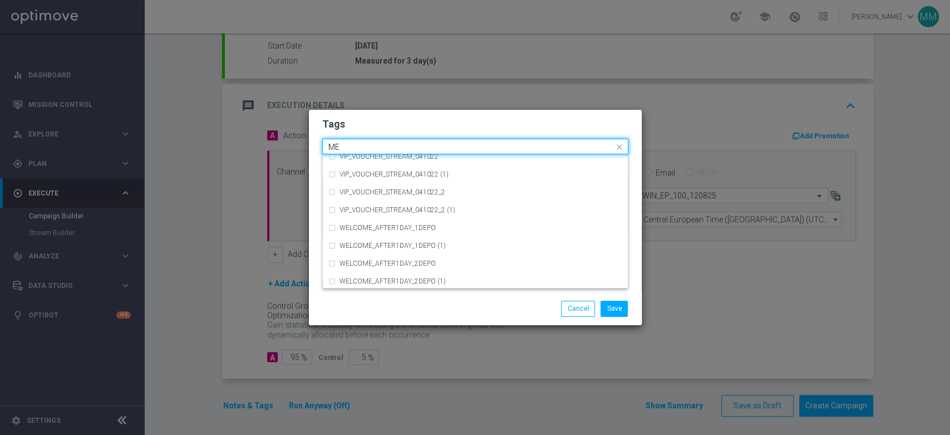
scroll to position [0, 0]
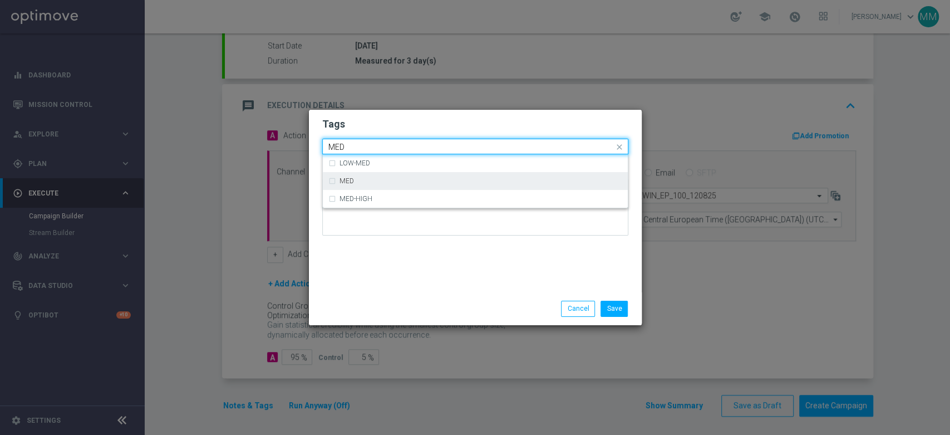
click at [372, 176] on div "MED" at bounding box center [475, 181] width 294 height 18
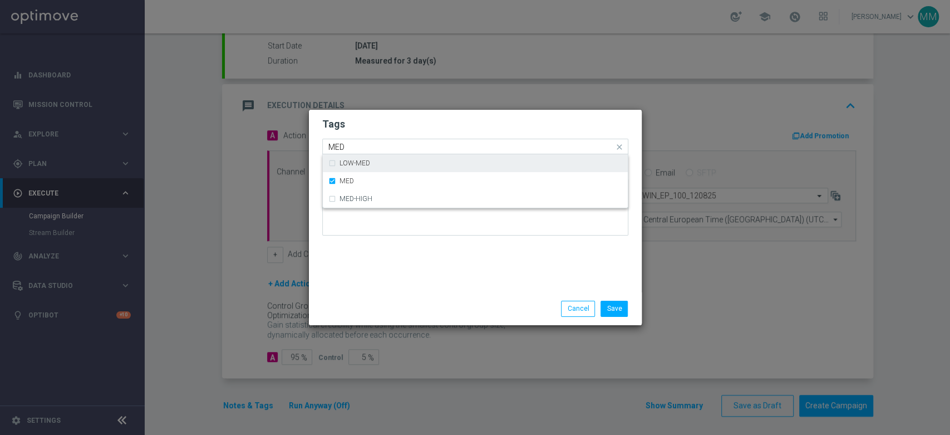
click at [363, 148] on input "MED" at bounding box center [470, 146] width 285 height 9
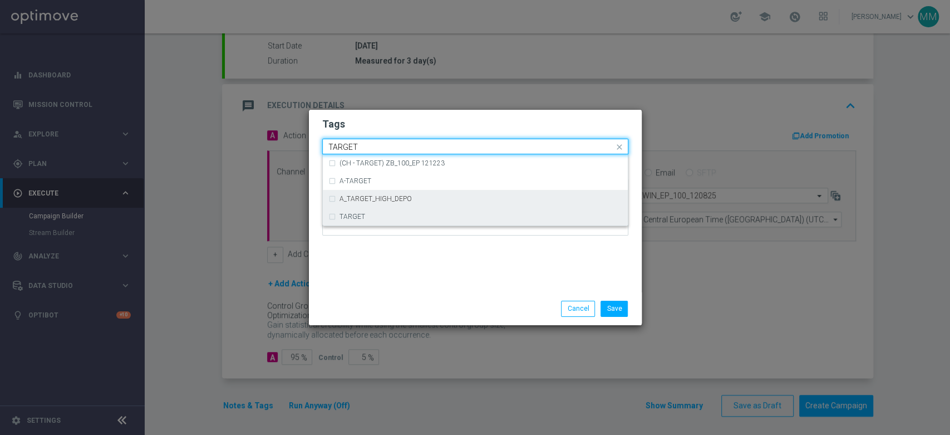
click at [354, 211] on div "TARGET" at bounding box center [475, 217] width 294 height 18
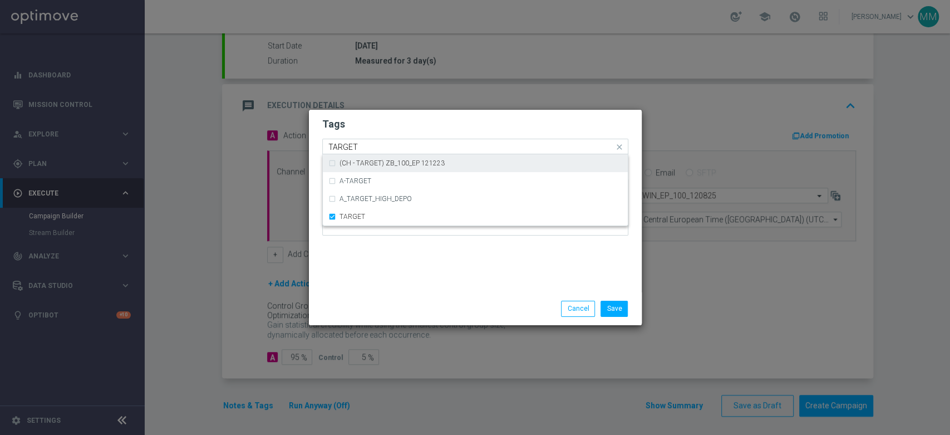
click at [361, 146] on input "TARGET" at bounding box center [470, 146] width 285 height 9
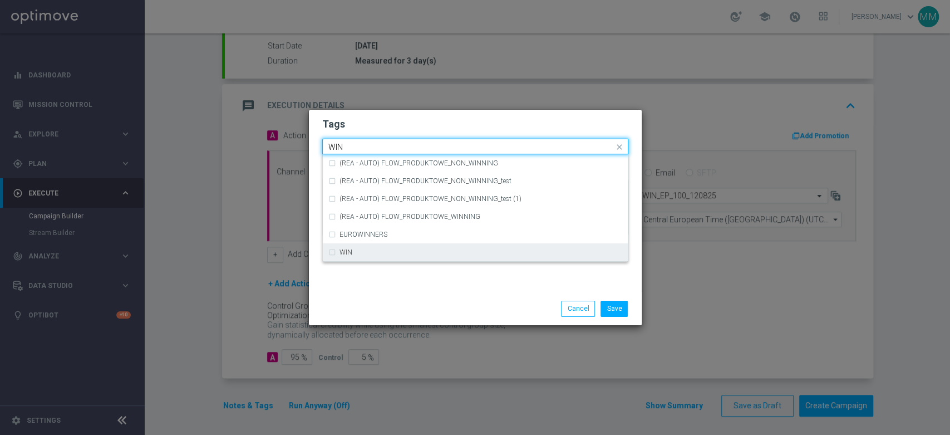
click at [387, 253] on div "WIN" at bounding box center [480, 252] width 283 height 7
type input "WIN"
click at [389, 278] on div "Tags Quick find × A × MED × TARGET (REA - AUTO) FLOW_PRODUKTOWE_NON_WINNING (RE…" at bounding box center [475, 201] width 333 height 183
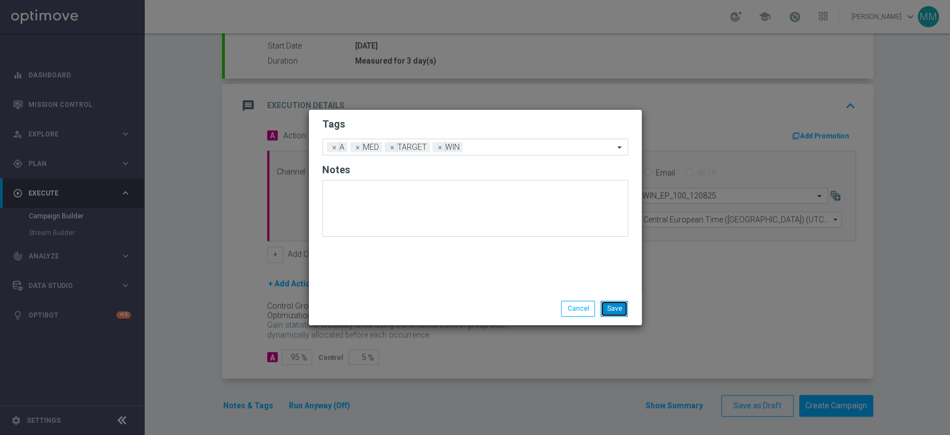
click at [619, 309] on button "Save" at bounding box center [613, 308] width 27 height 16
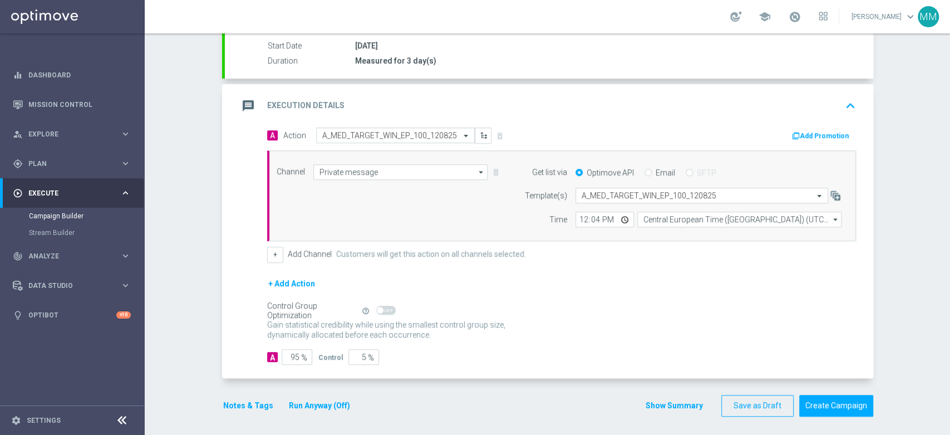
click at [805, 135] on button "Add Promotion" at bounding box center [822, 136] width 62 height 12
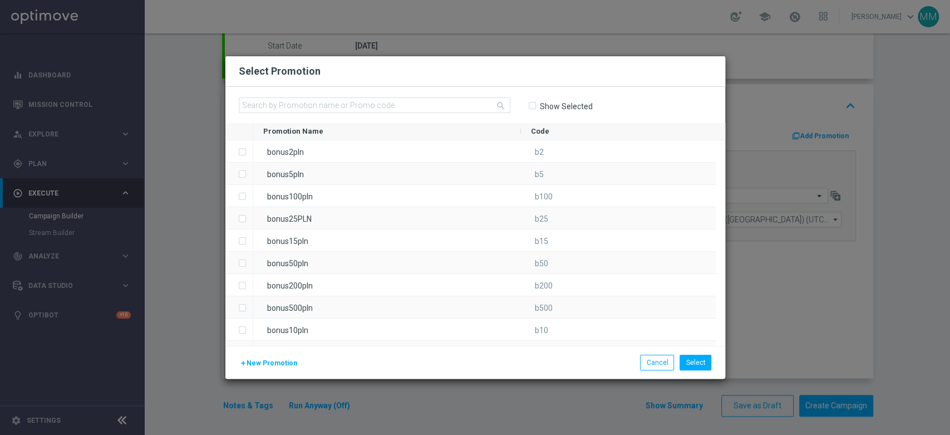
click at [279, 364] on span "New Promotion" at bounding box center [272, 363] width 51 height 8
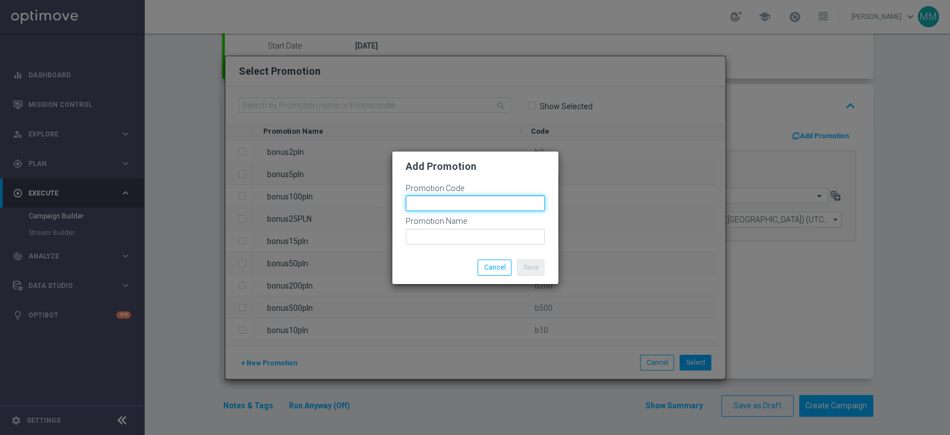
click at [480, 208] on input "text" at bounding box center [475, 203] width 139 height 16
click at [466, 204] on input "bonusapi_tg-" at bounding box center [475, 203] width 139 height 16
paste input "166326"
type input "bonusapi_tg-166326"
click at [466, 226] on div "Promotion Name" at bounding box center [475, 230] width 139 height 28
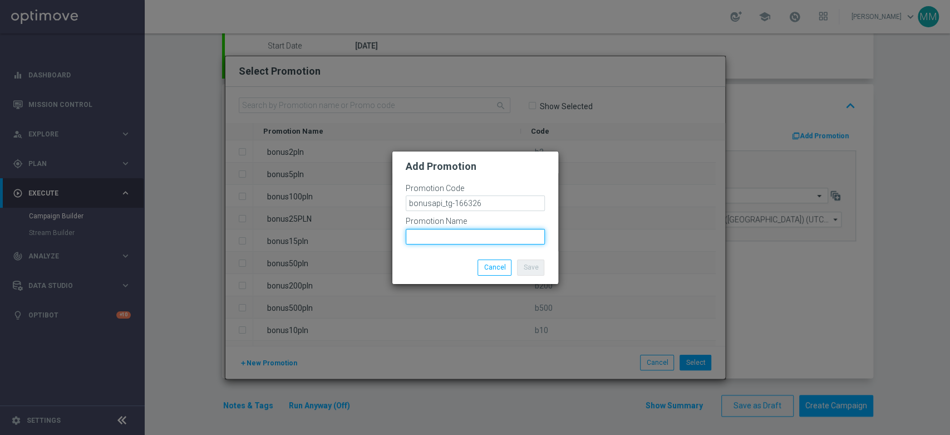
click at [466, 239] on input "text" at bounding box center [475, 237] width 139 height 16
paste input "bonusapi_tg-166326"
type input "bonusapi_tg-166326"
click at [524, 268] on button "Save" at bounding box center [530, 267] width 27 height 16
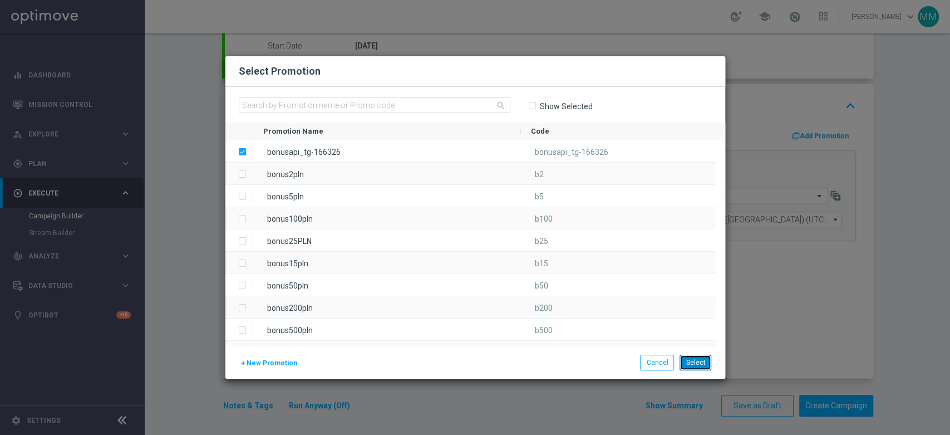
click at [693, 366] on button "Select" at bounding box center [695, 362] width 32 height 16
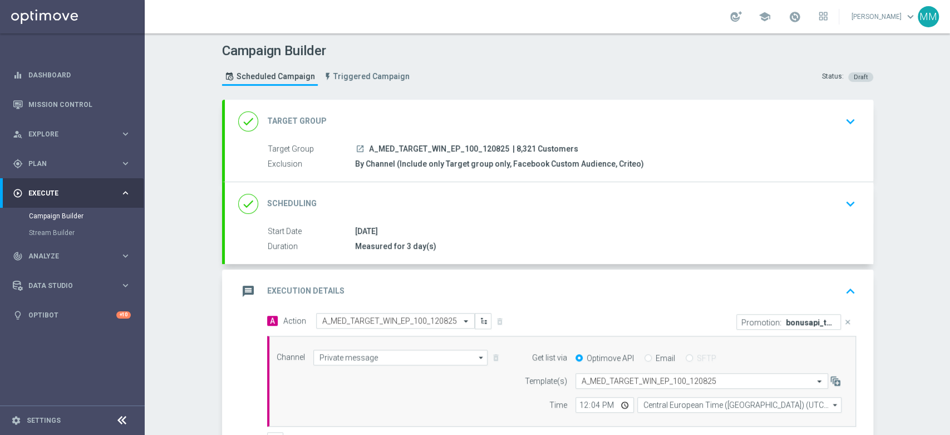
click at [435, 202] on div "done Scheduling keyboard_arrow_down" at bounding box center [549, 203] width 622 height 21
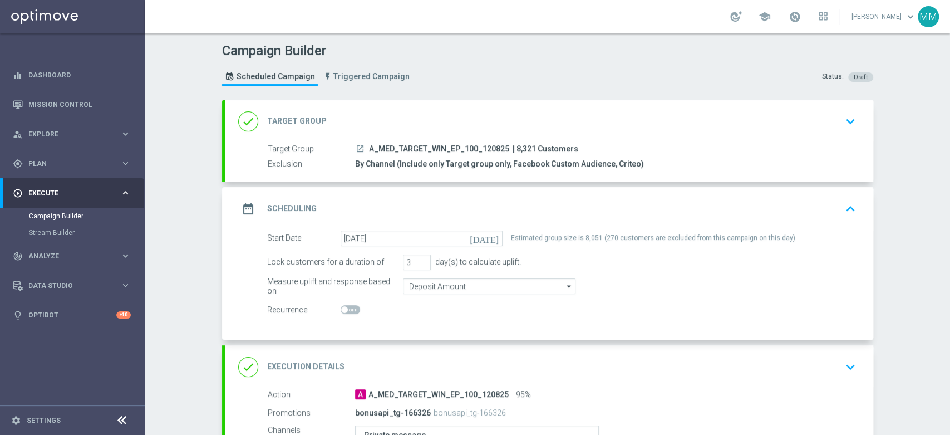
click at [521, 119] on div "done Target Group keyboard_arrow_down" at bounding box center [549, 121] width 622 height 21
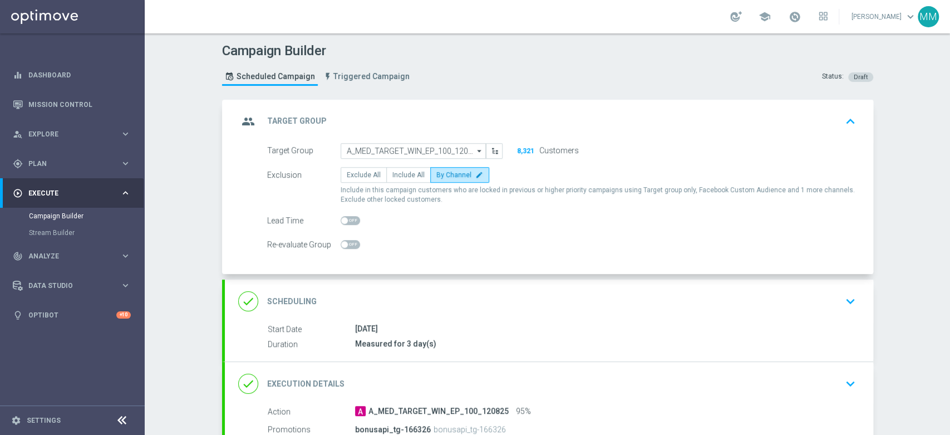
click at [503, 111] on div "group Target Group keyboard_arrow_up" at bounding box center [549, 121] width 622 height 21
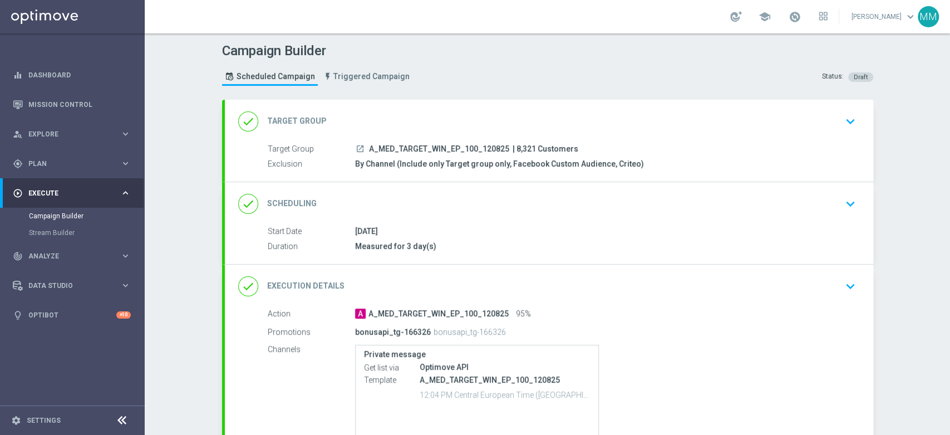
click at [445, 205] on div "done Scheduling keyboard_arrow_down" at bounding box center [549, 203] width 622 height 21
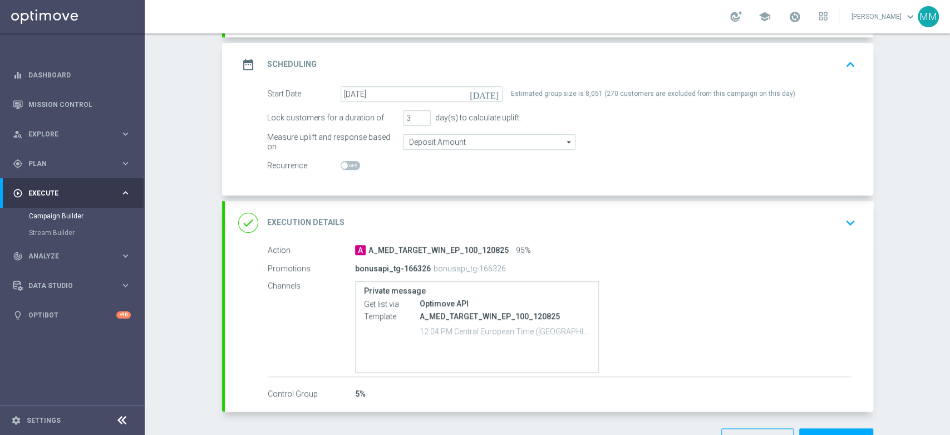
scroll to position [179, 0]
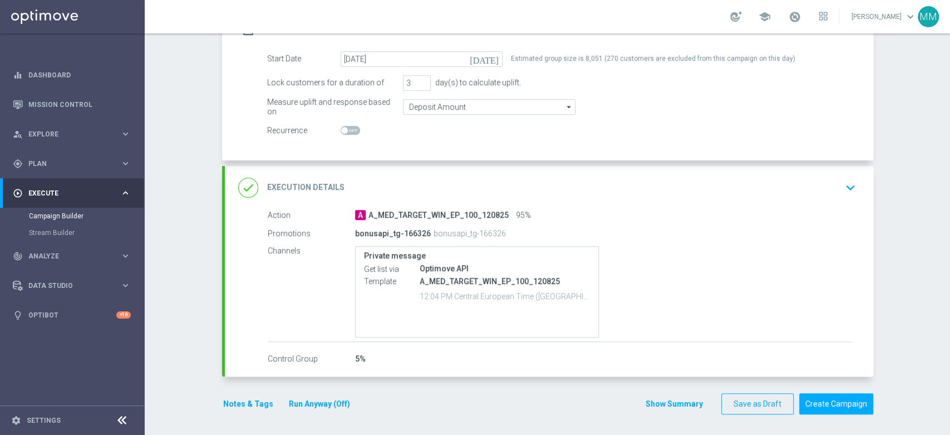
click at [229, 402] on button "Notes & Tags" at bounding box center [248, 404] width 52 height 14
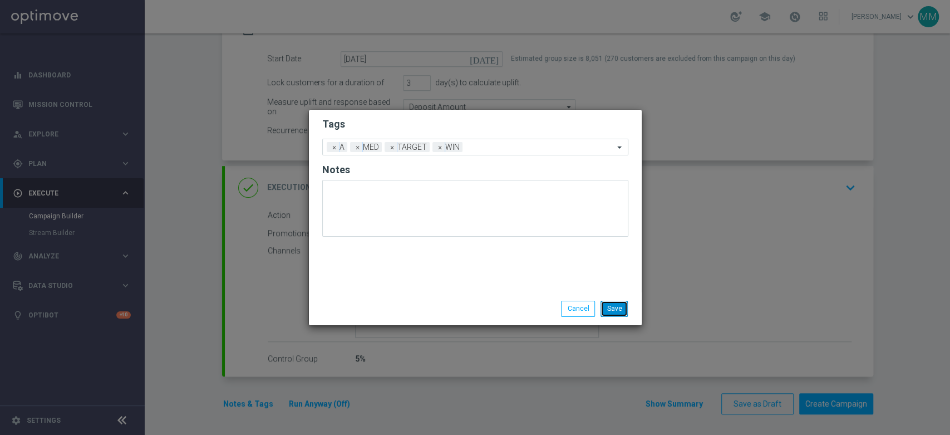
click at [619, 307] on button "Save" at bounding box center [613, 308] width 27 height 16
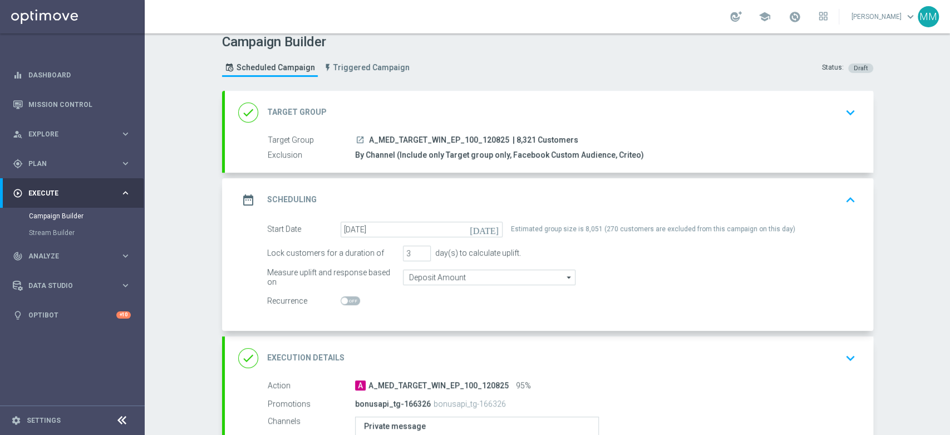
scroll to position [0, 0]
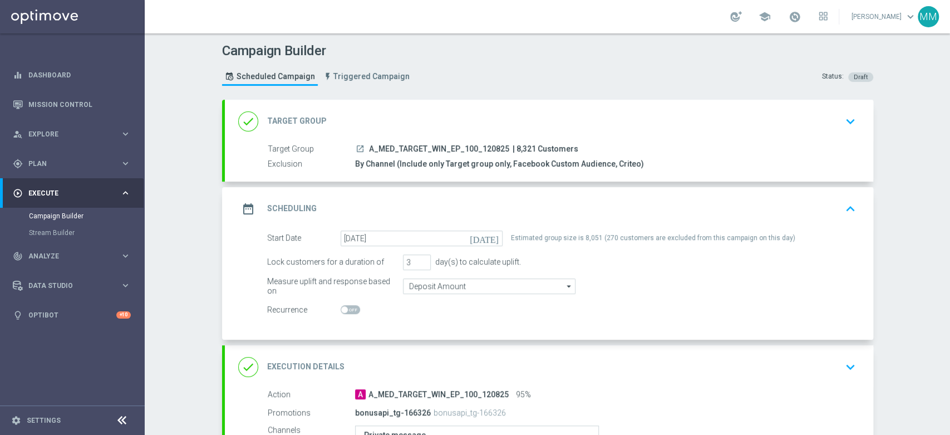
click at [507, 203] on div "date_range Scheduling keyboard_arrow_up" at bounding box center [549, 208] width 622 height 21
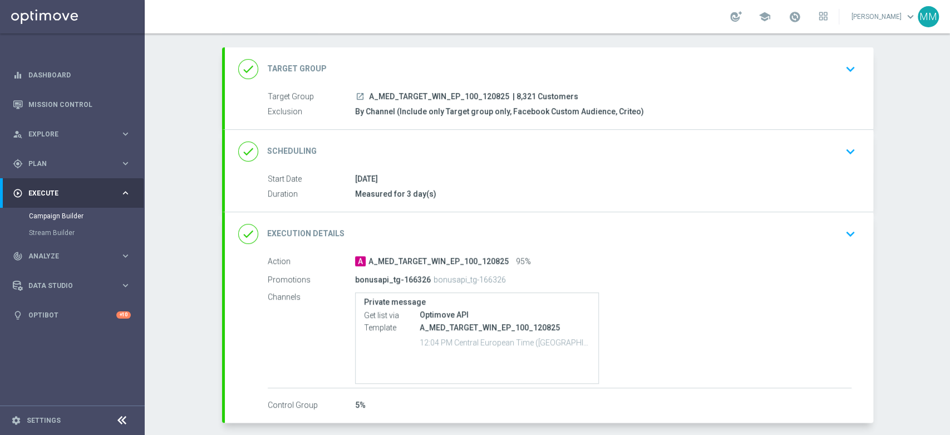
scroll to position [98, 0]
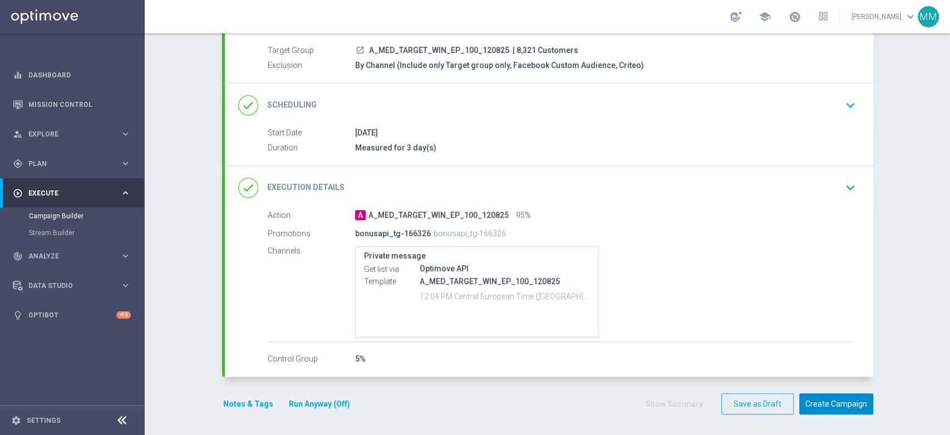
click at [812, 393] on button "Create Campaign" at bounding box center [836, 404] width 74 height 22
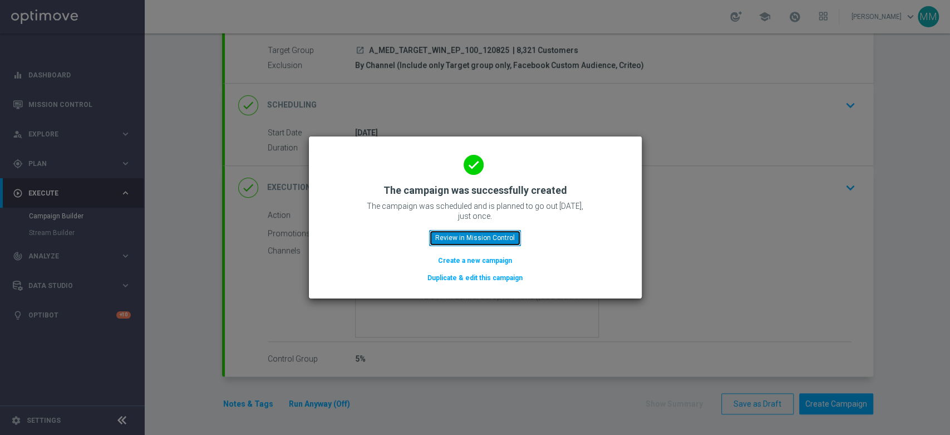
click at [495, 244] on button "Review in Mission Control" at bounding box center [475, 238] width 92 height 16
